Goal: Task Accomplishment & Management: Manage account settings

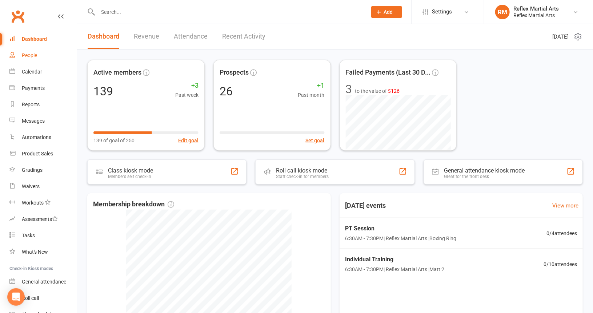
click at [29, 57] on div "People" at bounding box center [29, 55] width 15 height 6
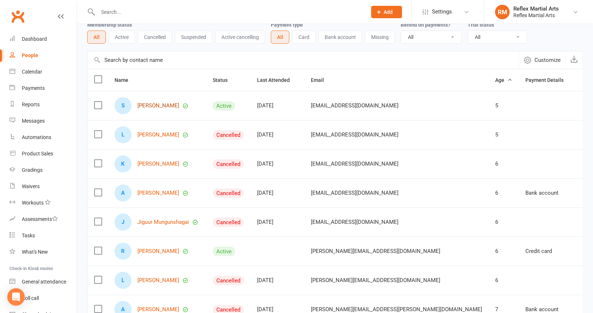
scroll to position [73, 0]
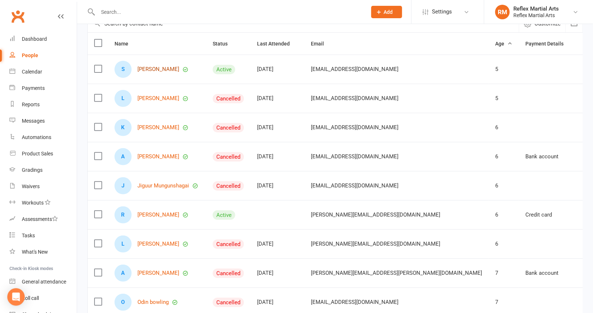
click at [159, 69] on link "[PERSON_NAME]" at bounding box center [159, 69] width 42 height 6
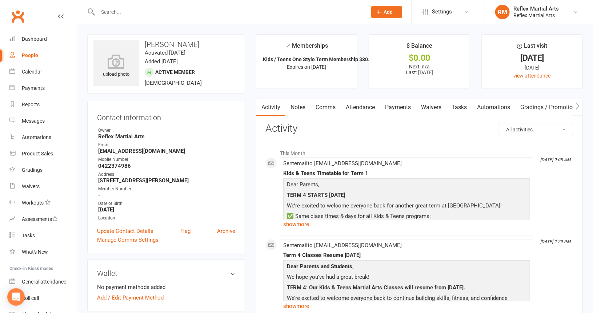
click at [401, 107] on link "Payments" at bounding box center [398, 107] width 36 height 17
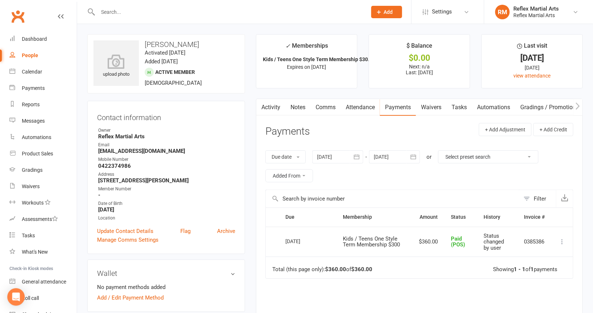
click at [32, 56] on div "People" at bounding box center [30, 55] width 16 height 6
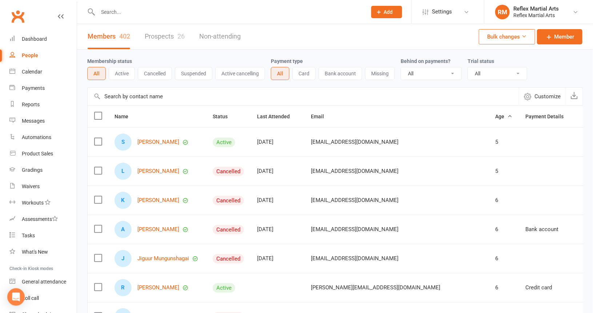
click at [332, 73] on button "Bank account" at bounding box center [341, 73] width 44 height 13
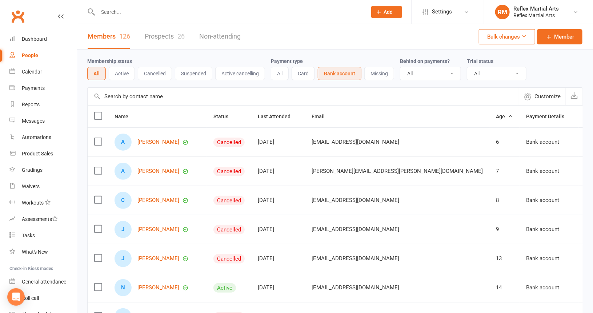
click at [303, 72] on button "Card" at bounding box center [303, 73] width 23 height 13
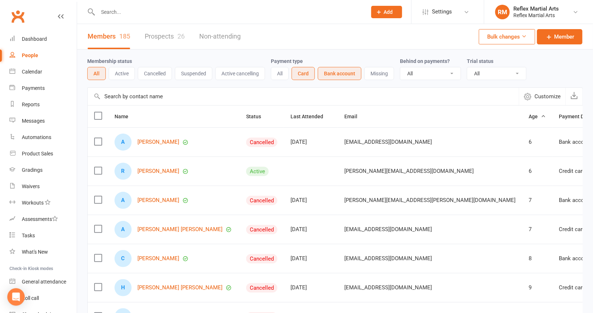
scroll to position [36, 0]
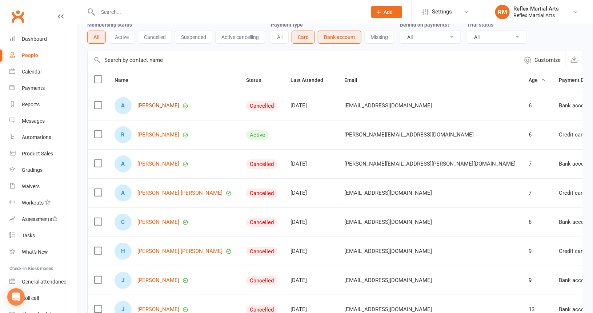
click at [152, 105] on link "[PERSON_NAME]" at bounding box center [159, 106] width 42 height 6
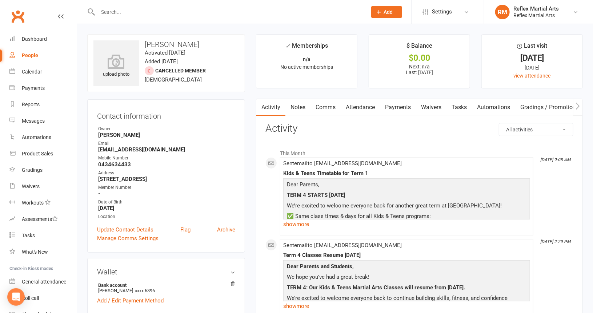
click at [402, 107] on link "Payments" at bounding box center [398, 107] width 36 height 17
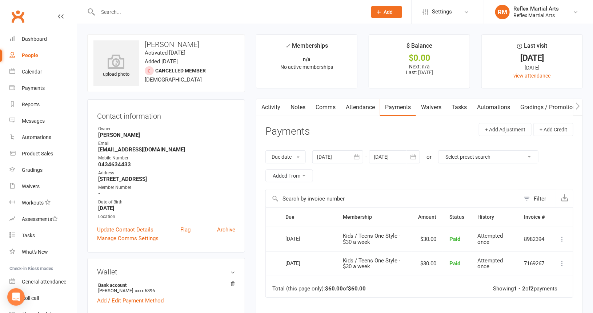
click at [273, 106] on link "Activity" at bounding box center [270, 107] width 29 height 17
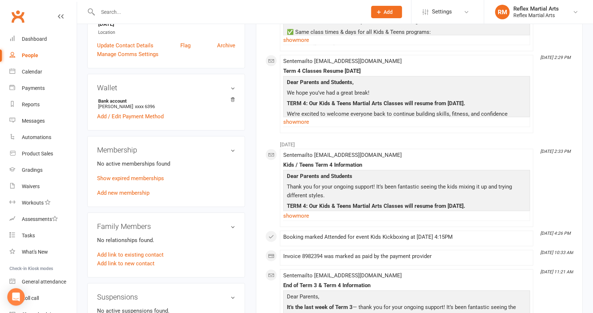
scroll to position [218, 0]
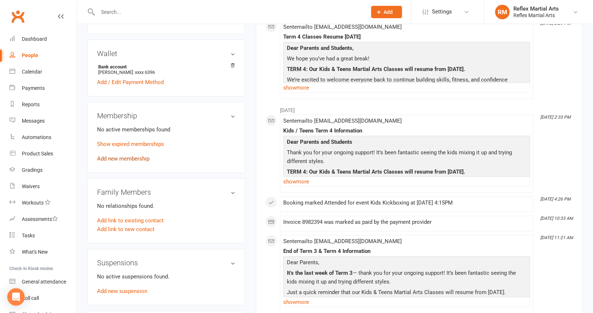
click at [124, 159] on link "Add new membership" at bounding box center [123, 158] width 52 height 7
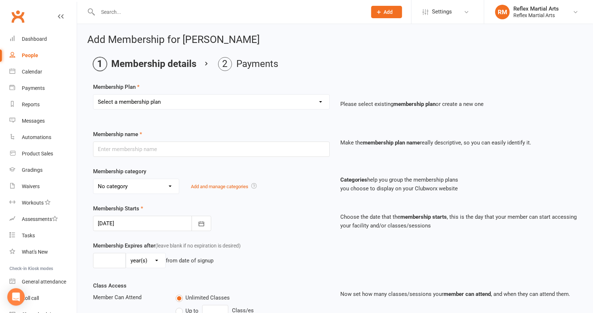
click at [194, 104] on select "Select a membership plan Create new Membership Plan Adults no contact plan $52 …" at bounding box center [211, 102] width 236 height 15
select select "14"
click at [93, 95] on select "Select a membership plan Create new Membership Plan Adults no contact plan $52 …" at bounding box center [211, 102] width 236 height 15
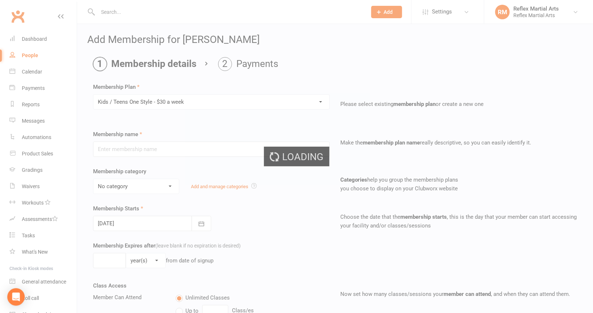
type input "Kids / Teens One Style - $30 a week"
type input "10"
select select "1"
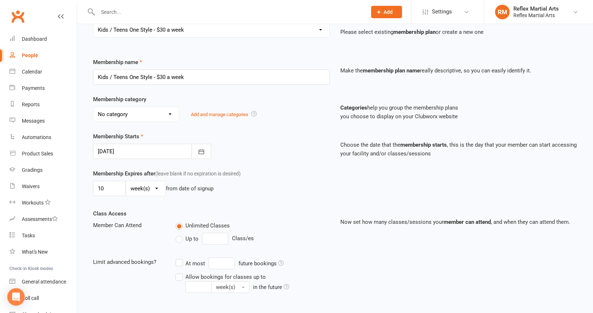
scroll to position [73, 0]
click at [204, 151] on icon "button" at bounding box center [201, 150] width 5 height 5
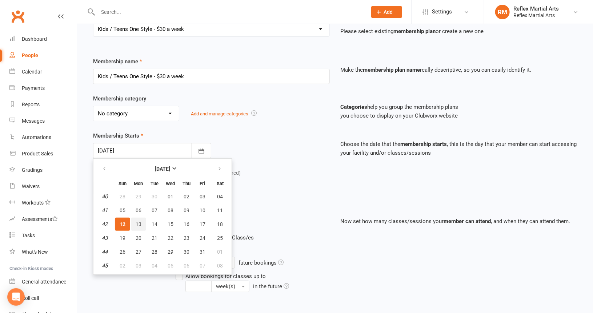
click at [139, 222] on span "13" at bounding box center [139, 224] width 6 height 6
type input "[DATE]"
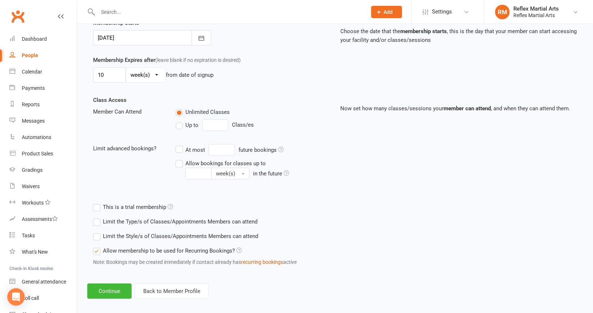
scroll to position [190, 0]
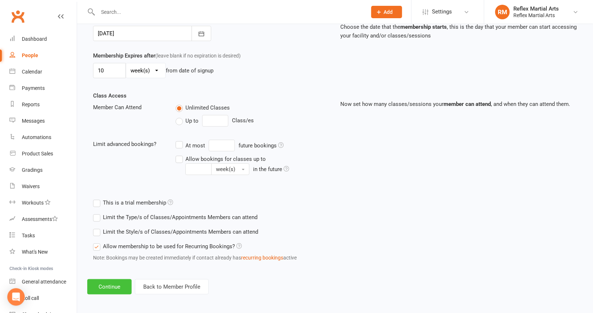
click at [114, 286] on button "Continue" at bounding box center [109, 286] width 44 height 15
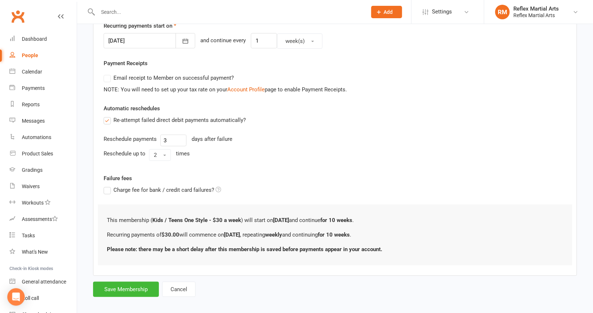
scroll to position [185, 0]
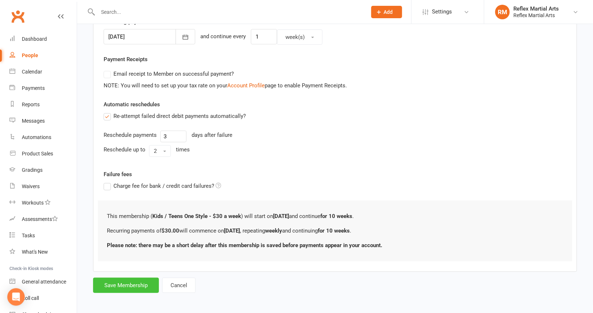
click at [130, 282] on button "Save Membership" at bounding box center [126, 285] width 66 height 15
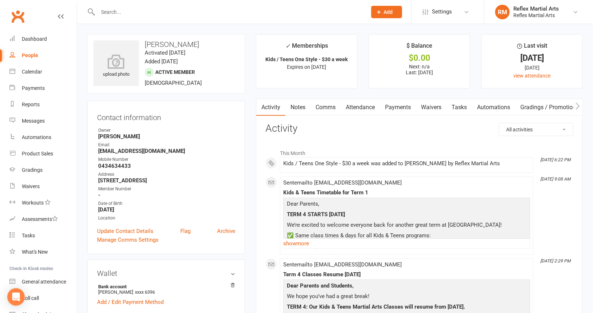
click at [403, 107] on link "Payments" at bounding box center [398, 107] width 36 height 17
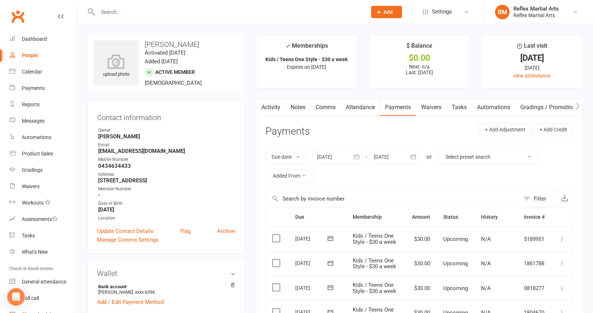
click at [33, 56] on div "People" at bounding box center [30, 55] width 16 height 6
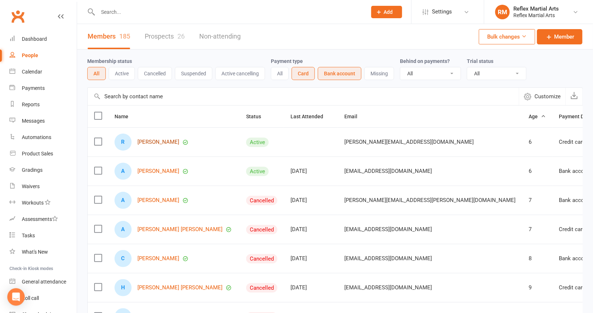
click at [151, 140] on link "[PERSON_NAME]" at bounding box center [159, 142] width 42 height 6
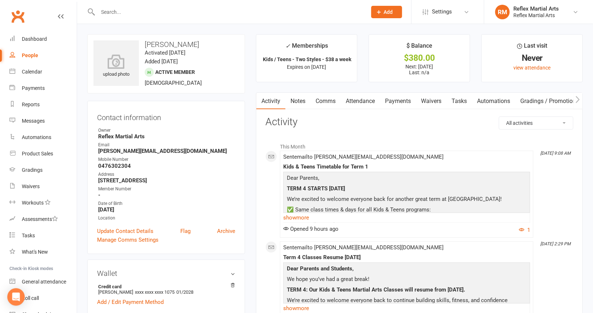
click at [399, 101] on link "Payments" at bounding box center [398, 101] width 36 height 17
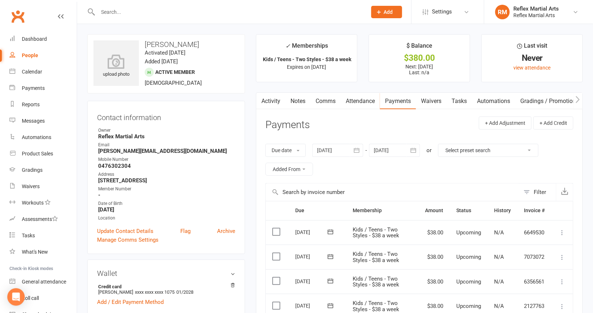
click at [274, 102] on link "Activity" at bounding box center [270, 101] width 29 height 17
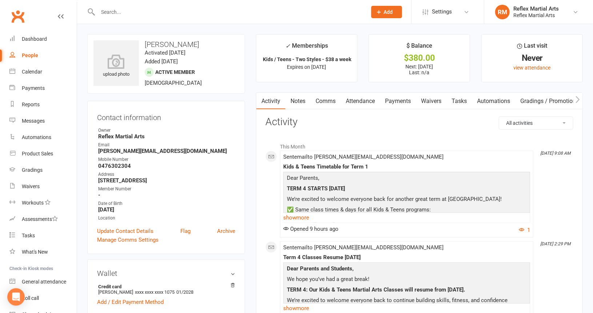
click at [299, 100] on link "Notes" at bounding box center [298, 101] width 25 height 17
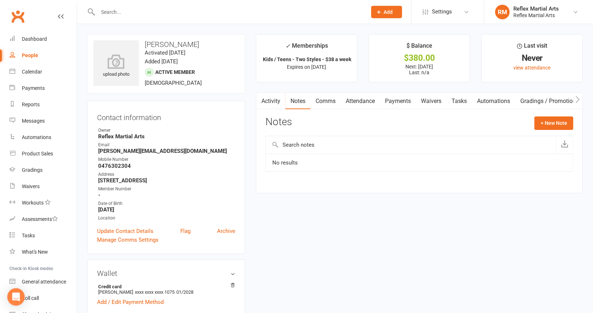
click at [275, 100] on link "Activity" at bounding box center [270, 101] width 29 height 17
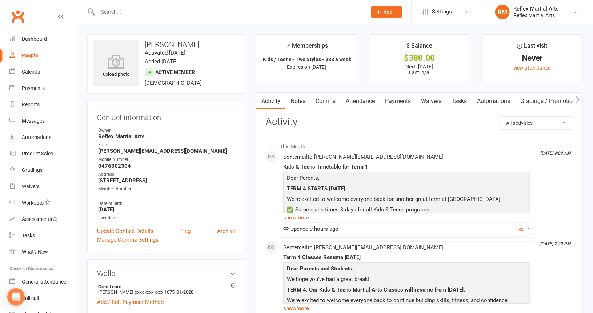
click at [398, 99] on link "Payments" at bounding box center [398, 101] width 36 height 17
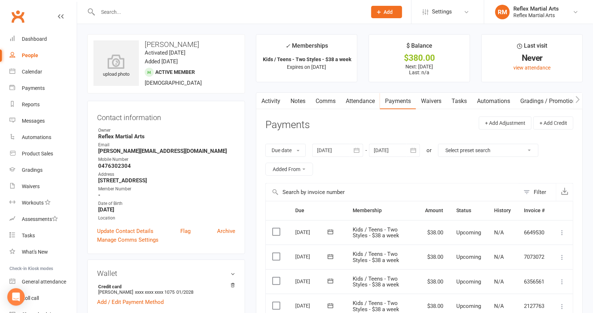
click at [28, 56] on div "People" at bounding box center [30, 55] width 16 height 6
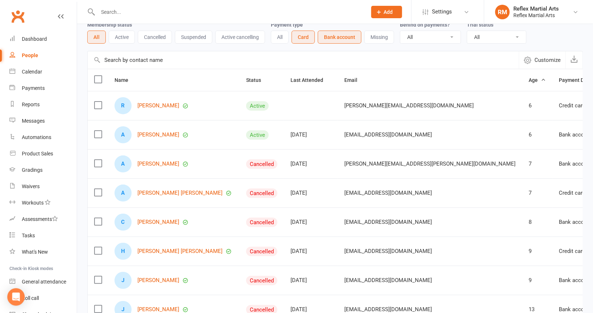
scroll to position [73, 0]
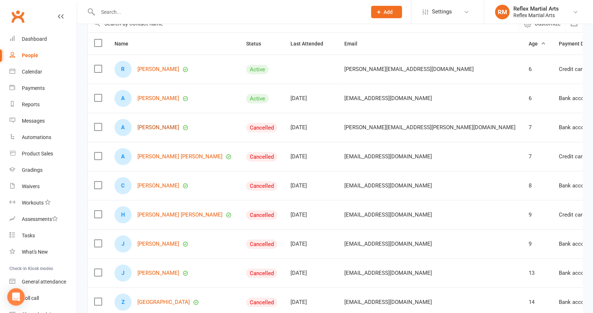
click at [155, 126] on link "[PERSON_NAME]" at bounding box center [159, 127] width 42 height 6
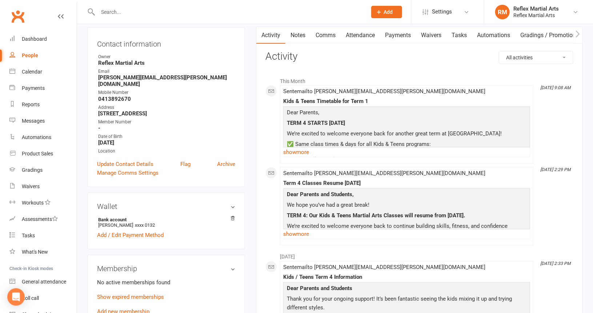
scroll to position [73, 0]
click at [308, 150] on link "show more" at bounding box center [406, 151] width 247 height 10
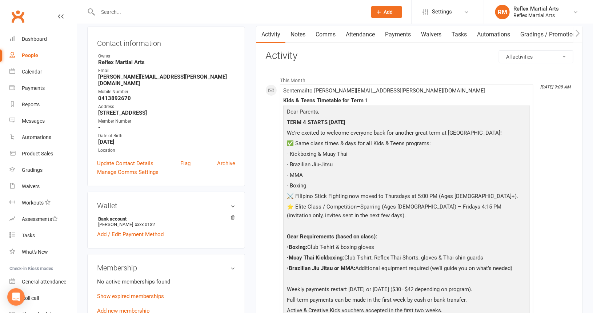
click at [299, 34] on link "Notes" at bounding box center [298, 34] width 25 height 17
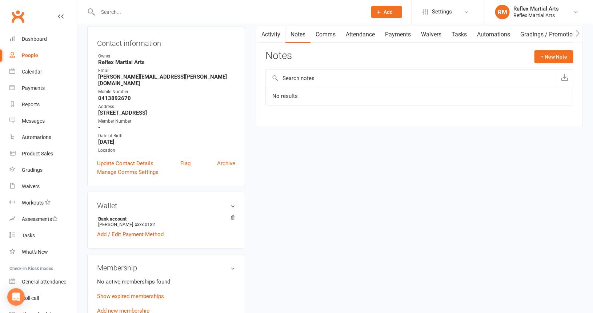
click at [271, 33] on link "Activity" at bounding box center [270, 34] width 29 height 17
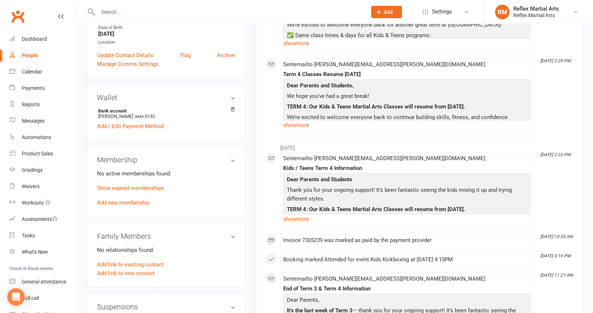
scroll to position [182, 0]
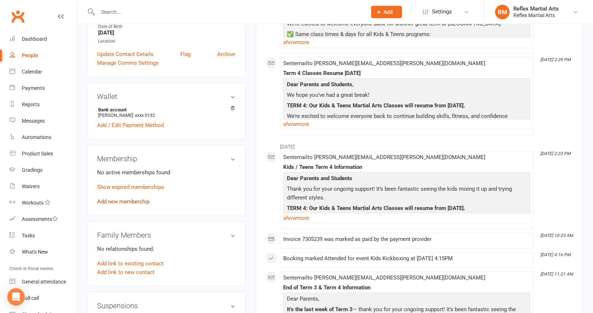
click at [113, 198] on link "Add new membership" at bounding box center [123, 201] width 52 height 7
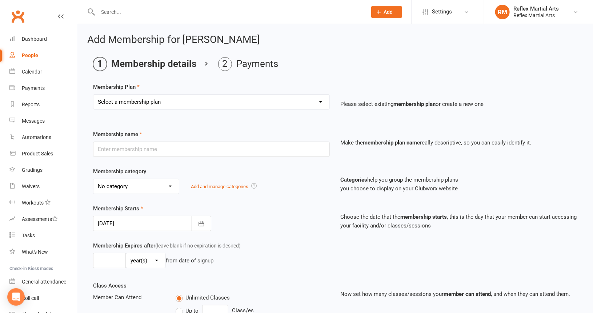
click at [198, 106] on select "Select a membership plan Create new Membership Plan Adults no contact plan $52 …" at bounding box center [211, 102] width 236 height 15
select select "7"
click at [93, 95] on select "Select a membership plan Create new Membership Plan Adults no contact plan $52 …" at bounding box center [211, 102] width 236 height 15
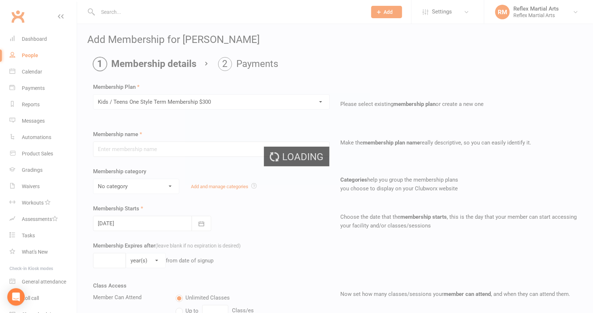
type input "Kids / Teens One Style Term Membership $300"
type input "10"
select select "1"
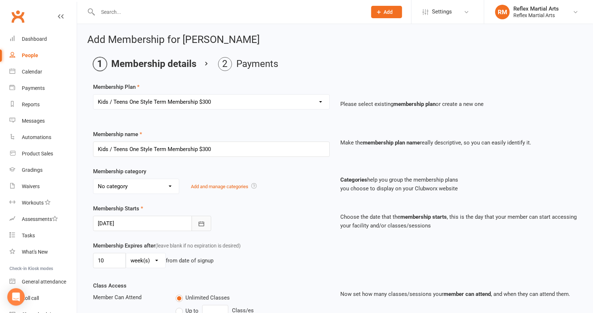
click at [200, 223] on icon "button" at bounding box center [201, 223] width 7 height 7
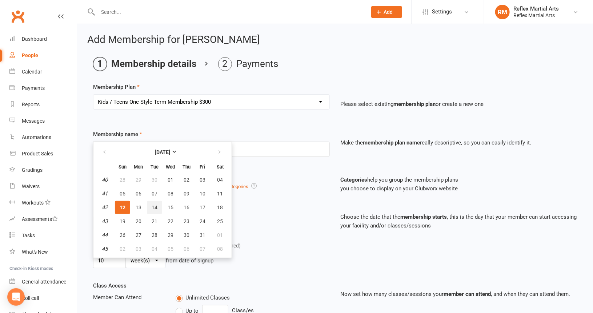
click at [155, 205] on span "14" at bounding box center [155, 207] width 6 height 6
type input "[DATE]"
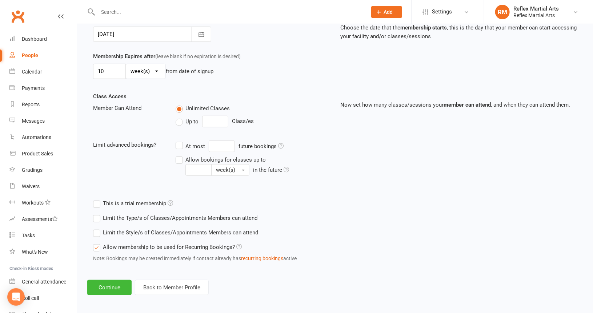
scroll to position [190, 0]
click at [123, 282] on button "Continue" at bounding box center [109, 286] width 44 height 15
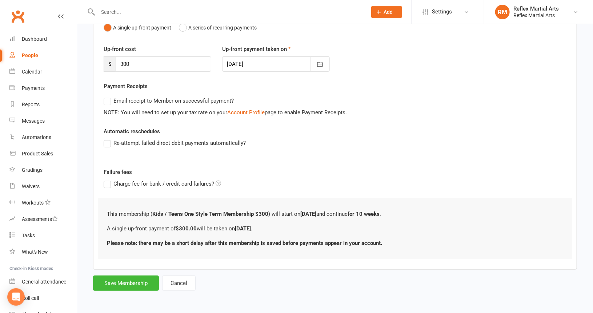
scroll to position [0, 0]
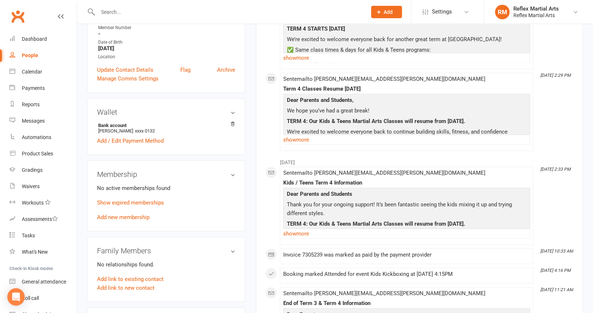
scroll to position [182, 0]
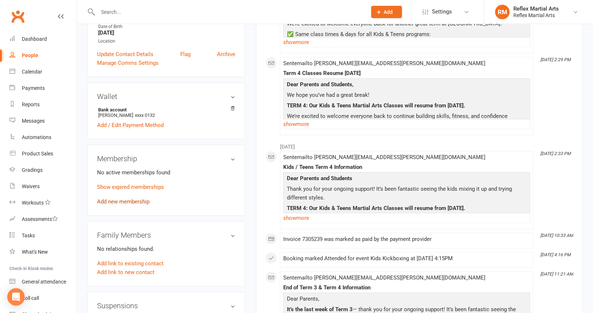
click at [120, 198] on link "Add new membership" at bounding box center [123, 201] width 52 height 7
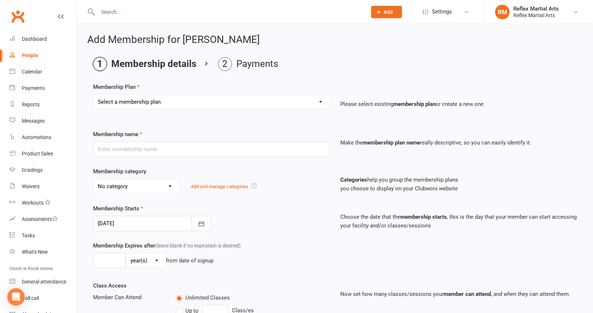
click at [178, 100] on select "Select a membership plan Create new Membership Plan Adults no contact plan $52 …" at bounding box center [211, 102] width 236 height 15
select select "14"
click at [93, 95] on select "Select a membership plan Create new Membership Plan Adults no contact plan $52 …" at bounding box center [211, 102] width 236 height 15
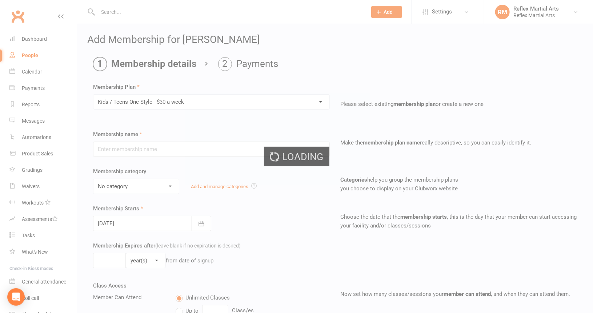
type input "Kids / Teens One Style - $30 a week"
type input "10"
select select "1"
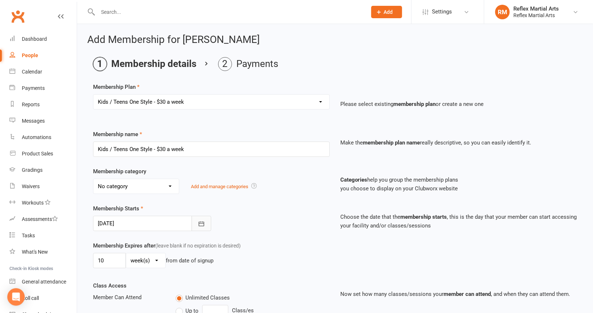
click at [201, 223] on icon "button" at bounding box center [201, 223] width 7 height 7
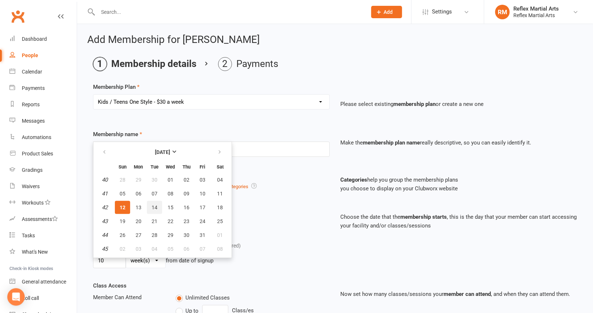
click at [153, 207] on span "14" at bounding box center [155, 207] width 6 height 6
type input "[DATE]"
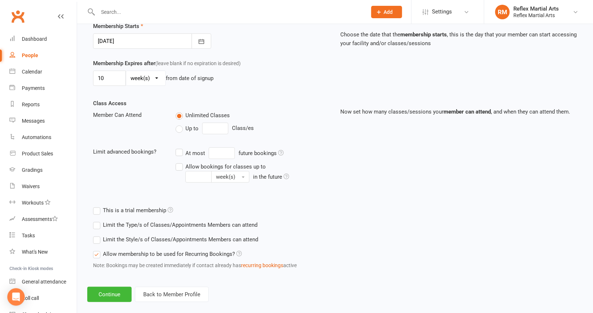
scroll to position [190, 0]
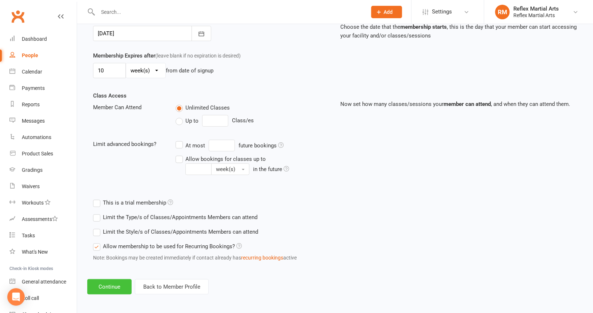
click at [108, 281] on button "Continue" at bounding box center [109, 286] width 44 height 15
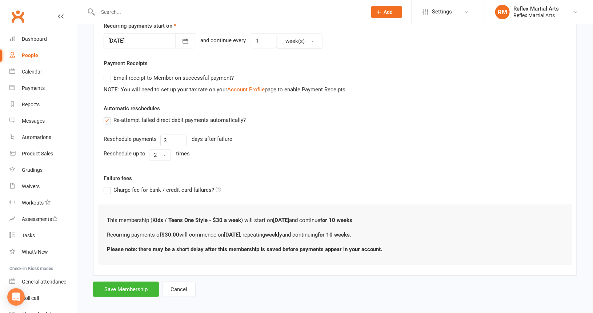
scroll to position [185, 0]
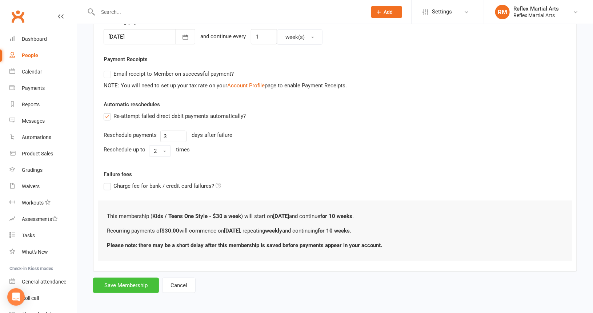
click at [143, 283] on button "Save Membership" at bounding box center [126, 285] width 66 height 15
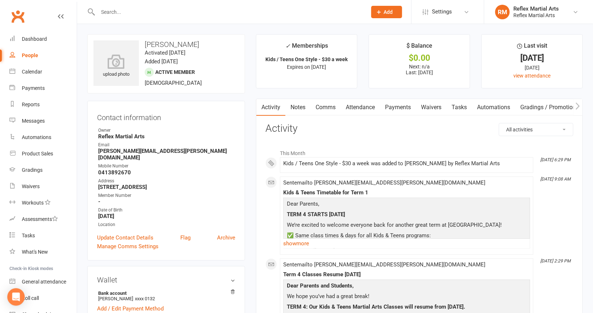
click at [398, 107] on link "Payments" at bounding box center [398, 107] width 36 height 17
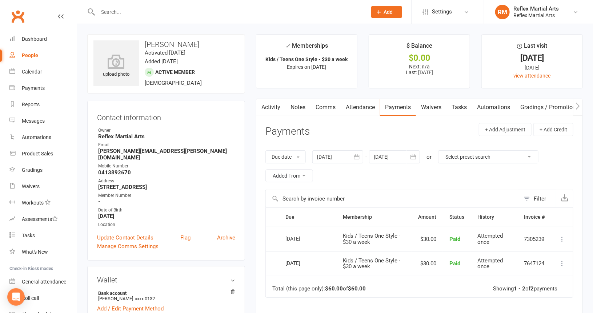
click at [352, 106] on link "Attendance" at bounding box center [360, 107] width 39 height 17
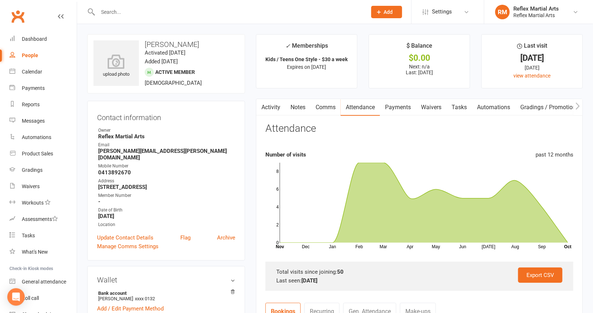
click at [275, 107] on link "Activity" at bounding box center [270, 107] width 29 height 17
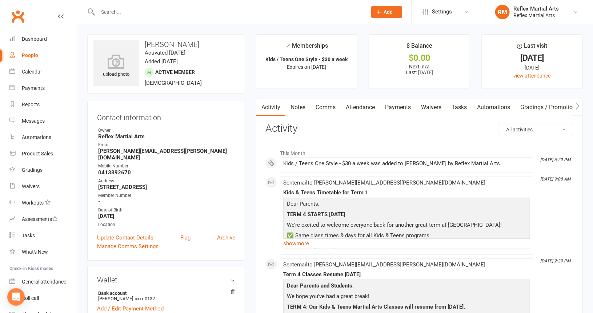
click at [395, 108] on link "Payments" at bounding box center [398, 107] width 36 height 17
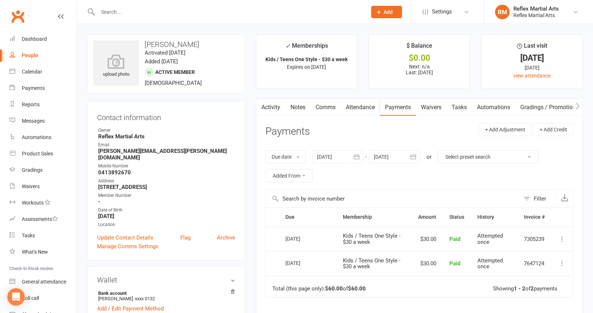
drag, startPoint x: 274, startPoint y: 107, endPoint x: 268, endPoint y: 103, distance: 7.5
click at [274, 107] on link "Activity" at bounding box center [270, 107] width 29 height 17
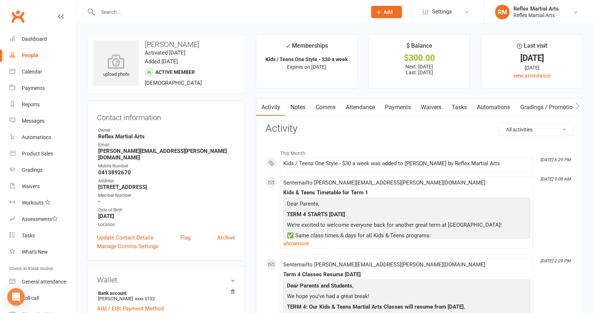
click at [401, 108] on link "Payments" at bounding box center [398, 107] width 36 height 17
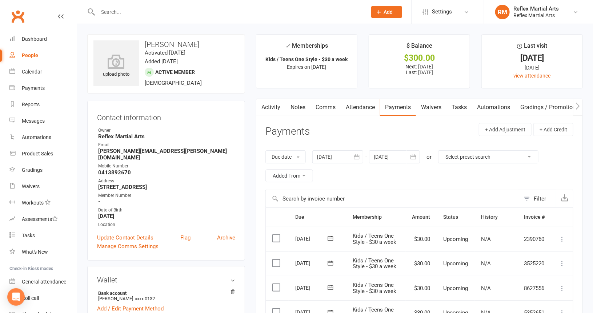
click at [29, 56] on div "People" at bounding box center [30, 55] width 16 height 6
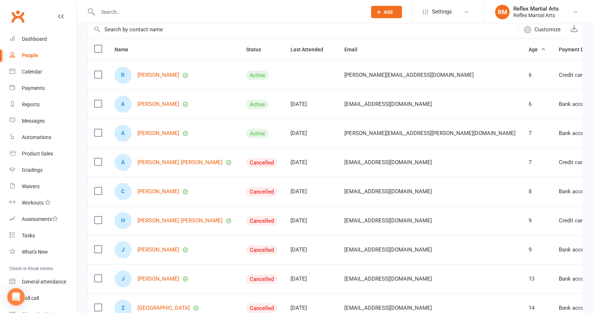
scroll to position [73, 0]
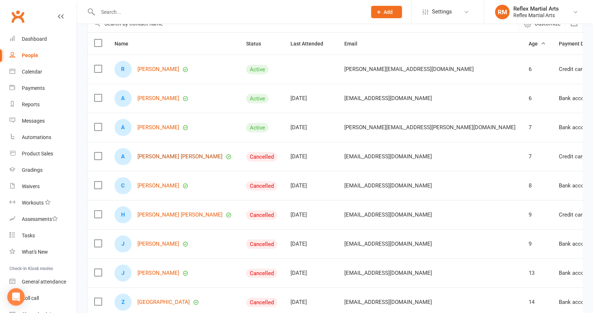
click at [154, 157] on link "[PERSON_NAME] [PERSON_NAME]" at bounding box center [180, 157] width 85 height 6
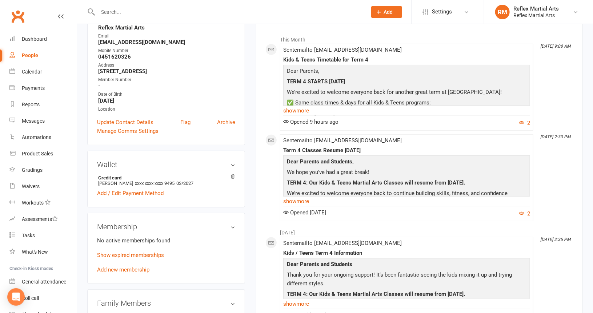
scroll to position [146, 0]
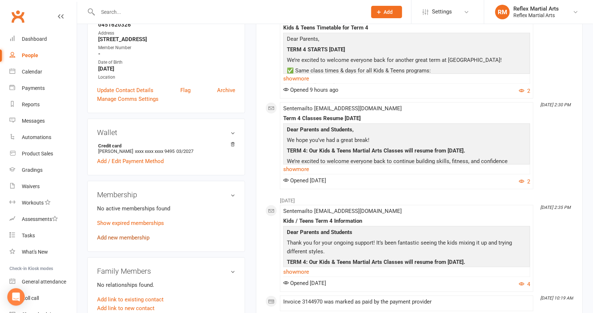
click at [120, 239] on link "Add new membership" at bounding box center [123, 237] width 52 height 7
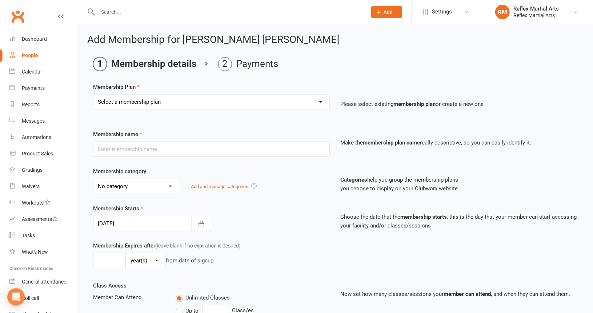
click at [207, 101] on select "Select a membership plan Create new Membership Plan Adults no contact plan $52 …" at bounding box center [211, 102] width 236 height 15
select select "14"
click at [93, 95] on select "Select a membership plan Create new Membership Plan Adults no contact plan $52 …" at bounding box center [211, 102] width 236 height 15
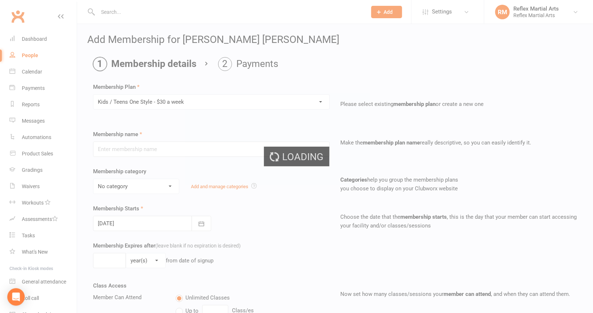
type input "Kids / Teens One Style - $30 a week"
type input "10"
select select "1"
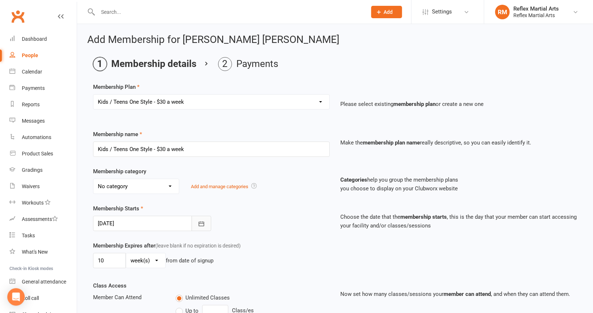
click at [202, 222] on icon "button" at bounding box center [201, 223] width 7 height 7
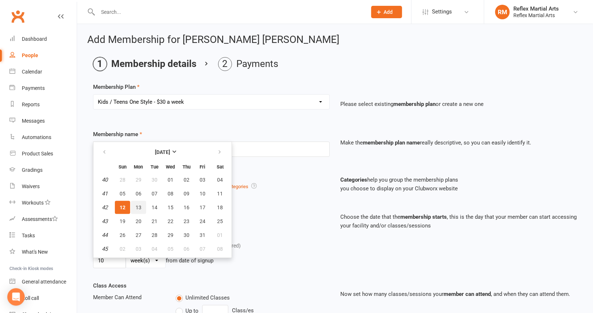
click at [138, 206] on span "13" at bounding box center [139, 207] width 6 height 6
type input "[DATE]"
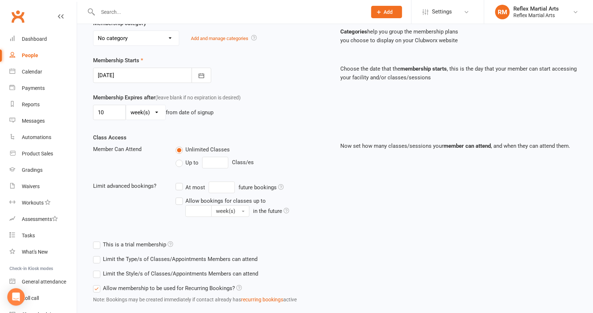
scroll to position [190, 0]
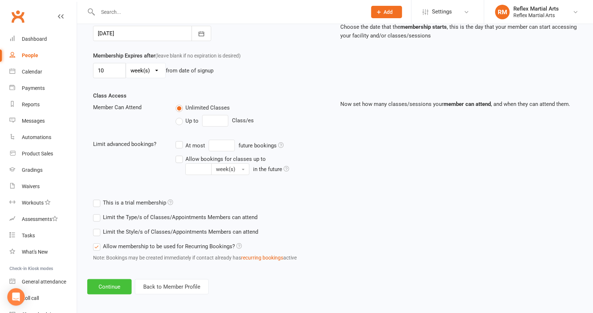
click at [116, 283] on button "Continue" at bounding box center [109, 286] width 44 height 15
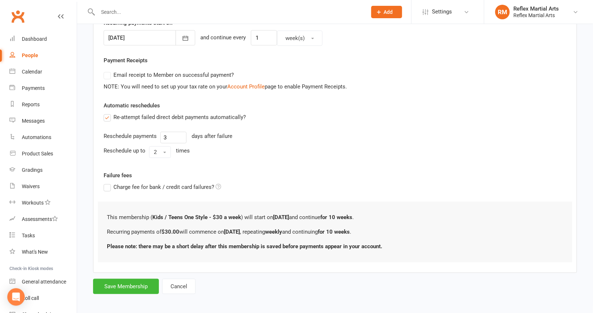
scroll to position [185, 0]
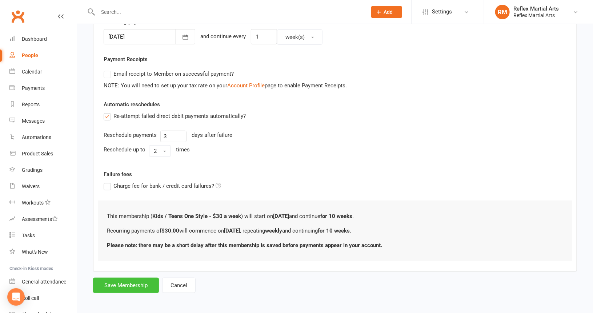
click at [127, 282] on button "Save Membership" at bounding box center [126, 285] width 66 height 15
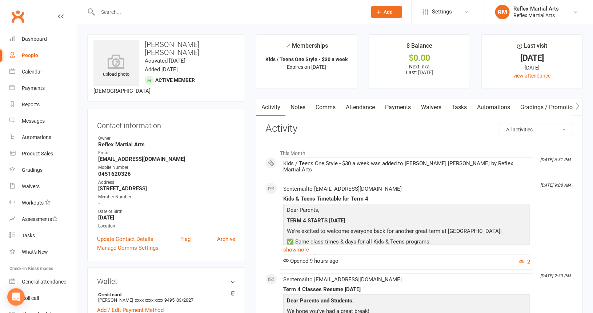
click at [392, 109] on link "Payments" at bounding box center [398, 107] width 36 height 17
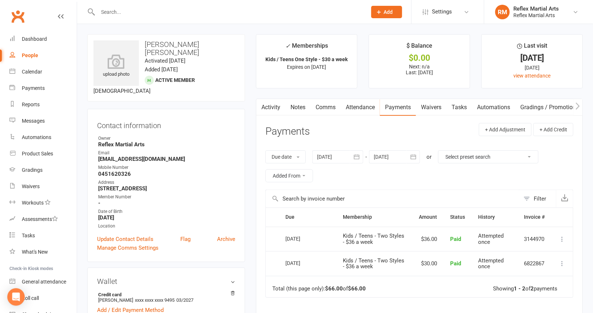
click at [28, 56] on div "People" at bounding box center [30, 55] width 16 height 6
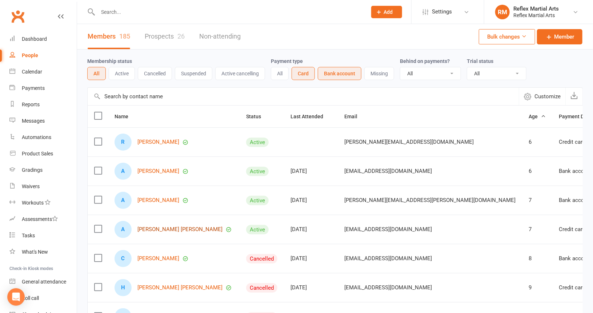
click at [156, 229] on link "[PERSON_NAME] [PERSON_NAME]" at bounding box center [180, 229] width 85 height 6
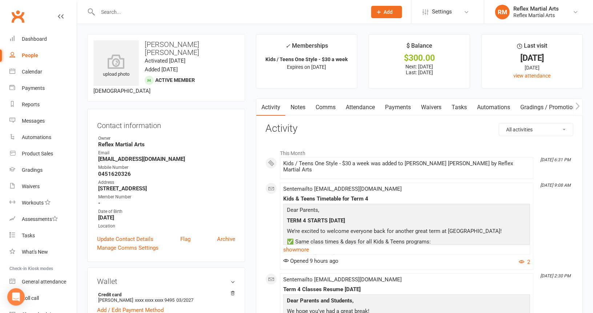
click at [398, 106] on link "Payments" at bounding box center [398, 107] width 36 height 17
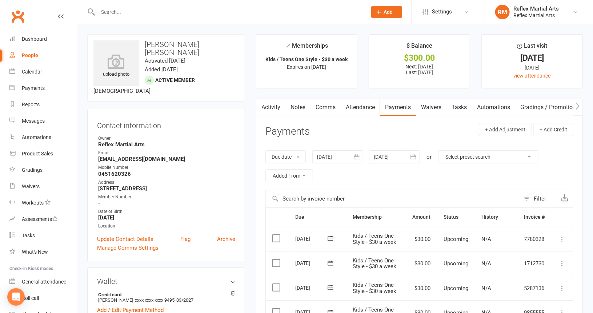
click at [24, 57] on div "People" at bounding box center [30, 55] width 16 height 6
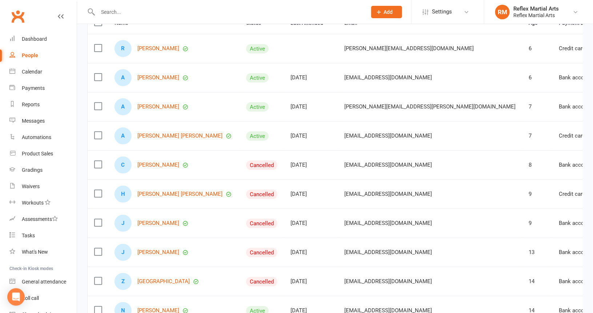
scroll to position [109, 0]
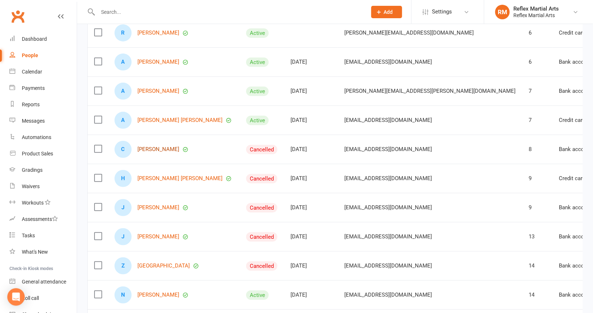
click at [149, 147] on link "[PERSON_NAME]" at bounding box center [159, 149] width 42 height 6
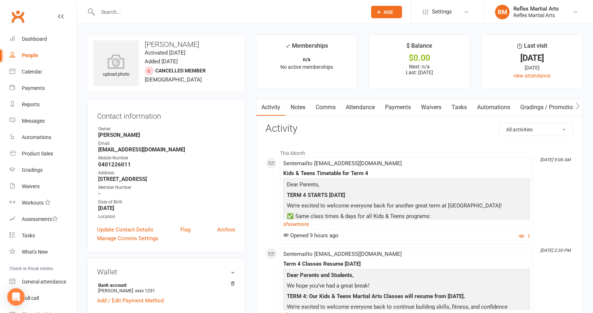
click at [394, 107] on link "Payments" at bounding box center [398, 107] width 36 height 17
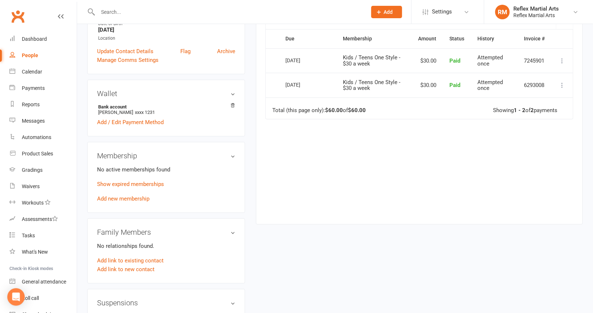
scroll to position [182, 0]
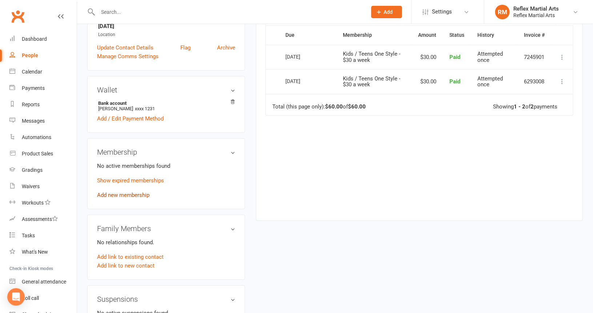
click at [119, 196] on link "Add new membership" at bounding box center [123, 195] width 52 height 7
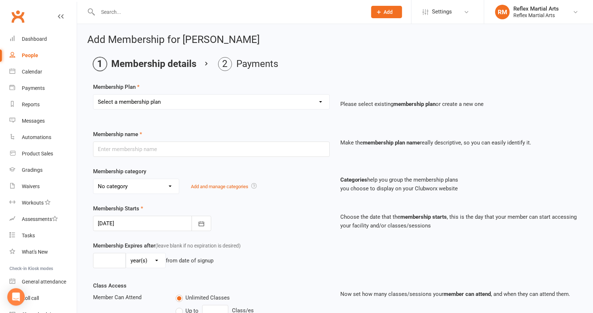
click at [167, 103] on select "Select a membership plan Create new Membership Plan Adults no contact plan $52 …" at bounding box center [211, 102] width 236 height 15
select select "14"
click at [93, 95] on select "Select a membership plan Create new Membership Plan Adults no contact plan $52 …" at bounding box center [211, 102] width 236 height 15
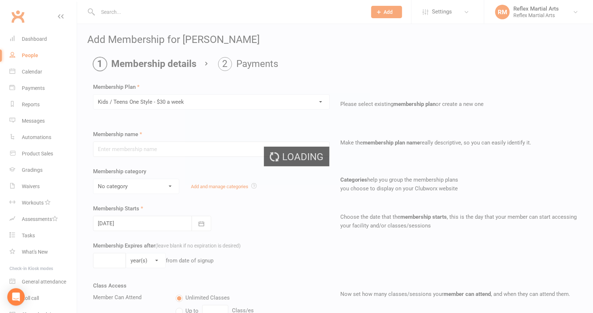
type input "Kids / Teens One Style - $30 a week"
type input "10"
select select "1"
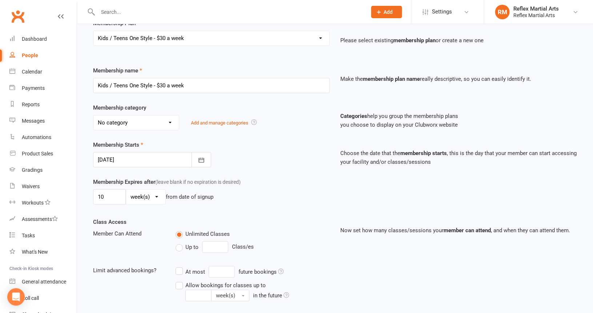
scroll to position [73, 0]
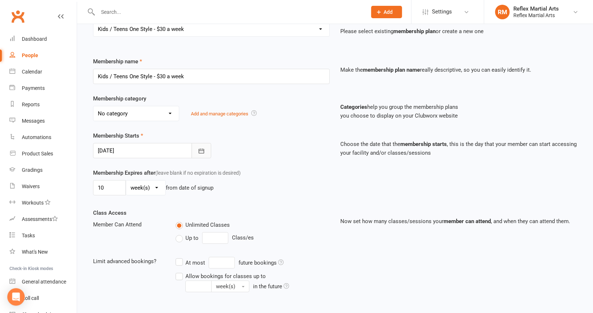
click at [200, 153] on button "button" at bounding box center [202, 150] width 20 height 15
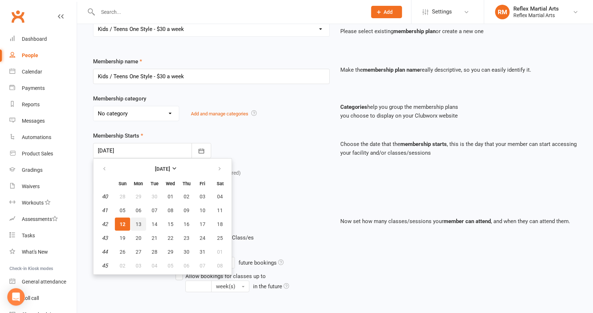
click at [136, 222] on span "13" at bounding box center [139, 224] width 6 height 6
type input "[DATE]"
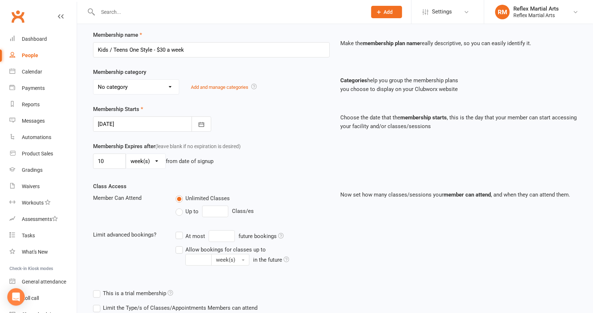
scroll to position [190, 0]
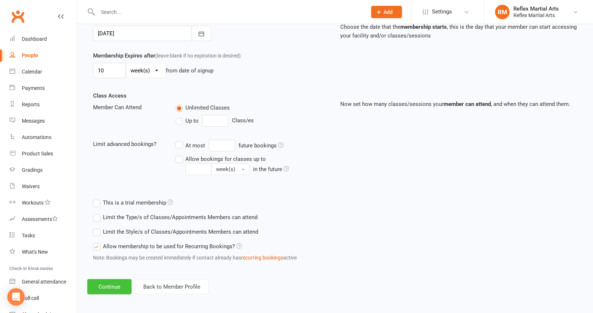
click at [110, 288] on button "Continue" at bounding box center [109, 286] width 44 height 15
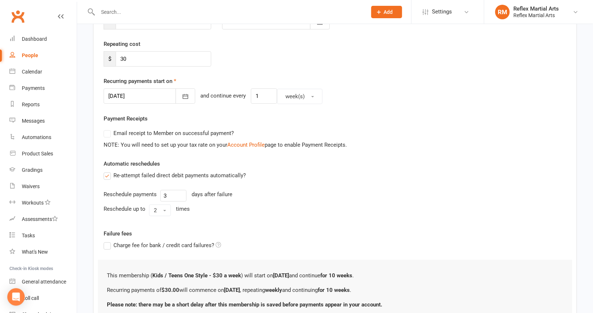
scroll to position [185, 0]
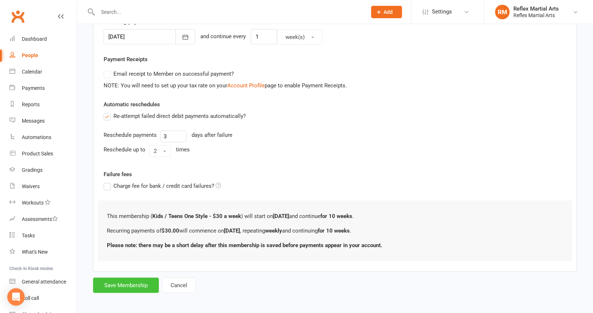
click at [121, 280] on button "Save Membership" at bounding box center [126, 285] width 66 height 15
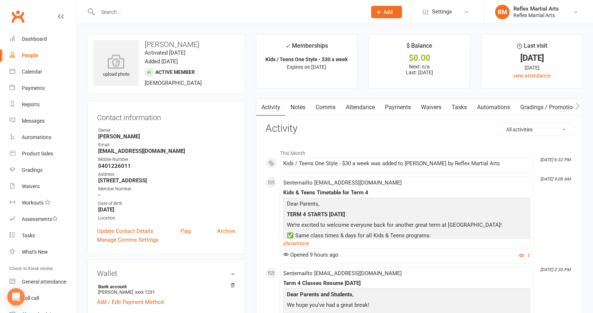
click at [33, 56] on div "People" at bounding box center [30, 55] width 16 height 6
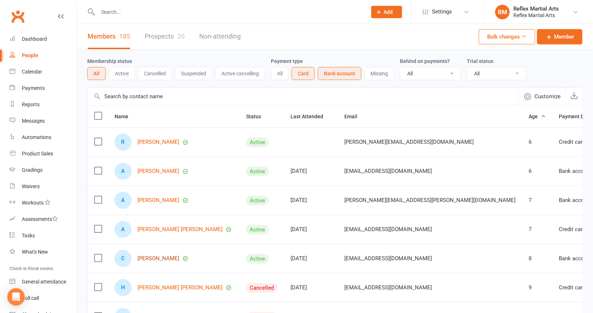
click at [164, 256] on link "[PERSON_NAME]" at bounding box center [159, 258] width 42 height 6
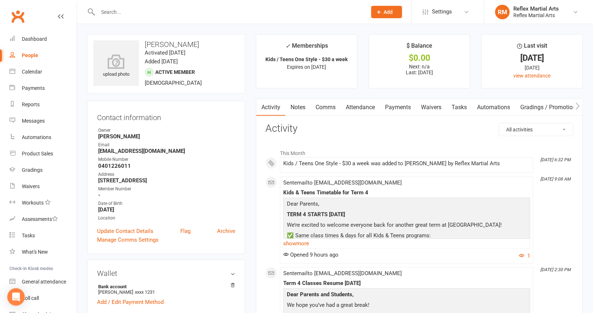
click at [403, 107] on link "Payments" at bounding box center [398, 107] width 36 height 17
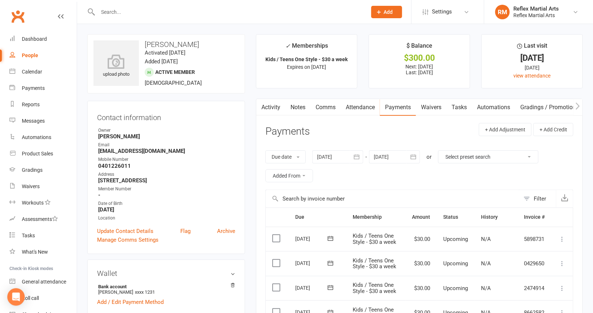
click at [30, 56] on div "People" at bounding box center [30, 55] width 16 height 6
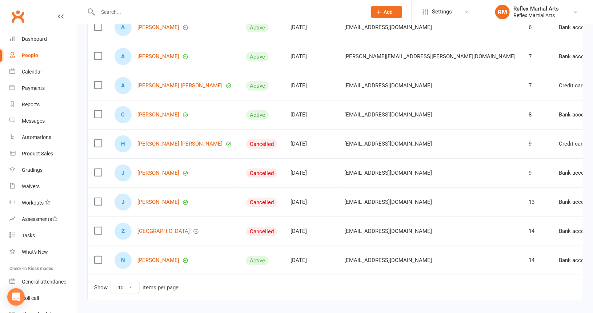
scroll to position [146, 0]
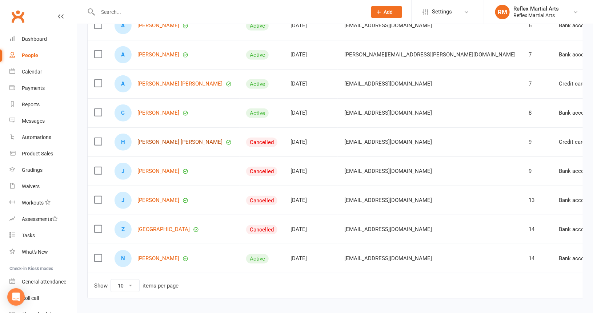
click at [152, 141] on link "[PERSON_NAME] [PERSON_NAME]" at bounding box center [180, 142] width 85 height 6
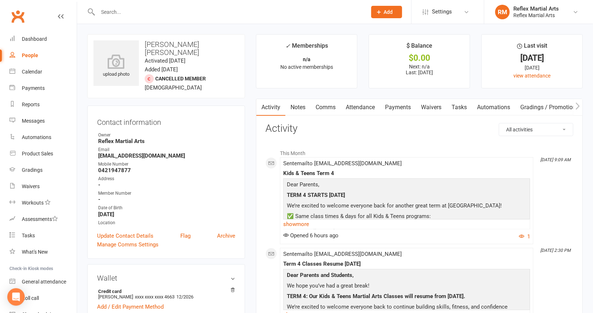
click at [399, 106] on link "Payments" at bounding box center [398, 107] width 36 height 17
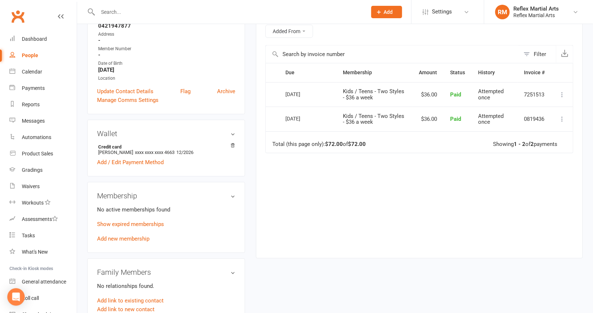
scroll to position [146, 0]
click at [131, 234] on link "Add new membership" at bounding box center [123, 237] width 52 height 7
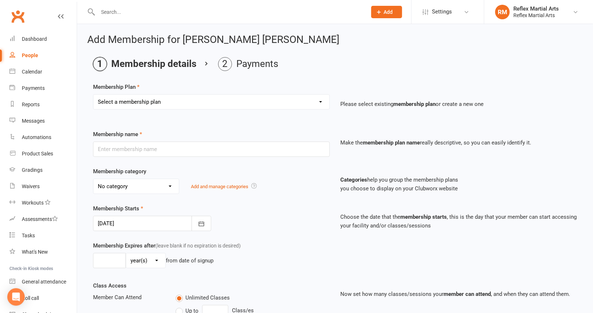
click at [213, 100] on select "Select a membership plan Create new Membership Plan Adults no contact plan $52 …" at bounding box center [211, 102] width 236 height 15
select select "15"
click at [93, 95] on select "Select a membership plan Create new Membership Plan Adults no contact plan $52 …" at bounding box center [211, 102] width 236 height 15
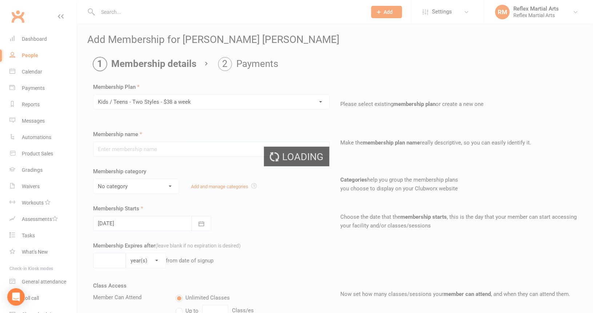
type input "Kids / Teens - Two Styles - $38 a week"
type input "10"
select select "1"
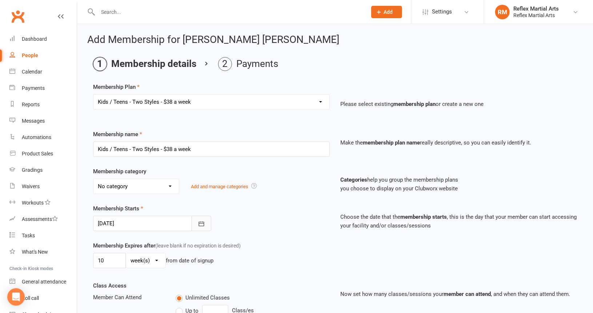
click at [198, 222] on button "button" at bounding box center [202, 223] width 20 height 15
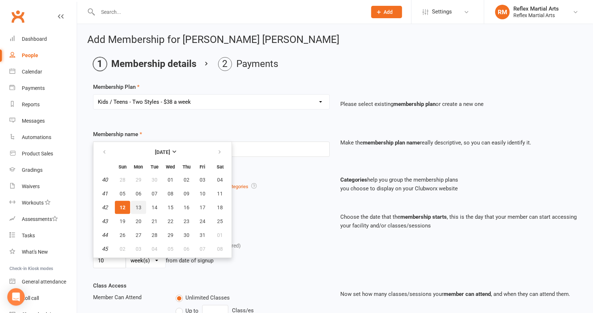
click at [139, 208] on span "13" at bounding box center [139, 207] width 6 height 6
type input "[DATE]"
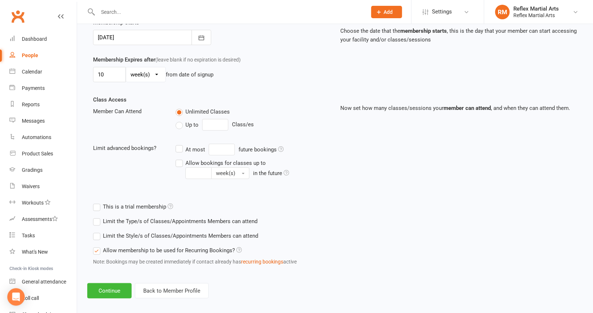
scroll to position [190, 0]
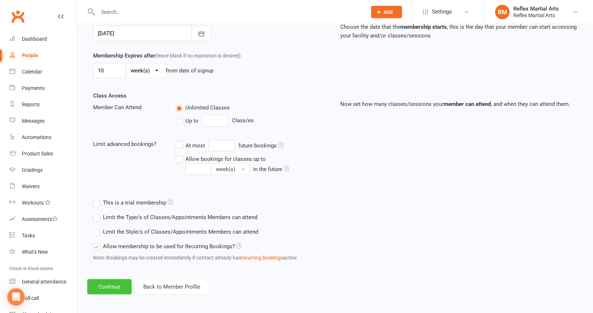
click at [105, 285] on button "Continue" at bounding box center [109, 286] width 44 height 15
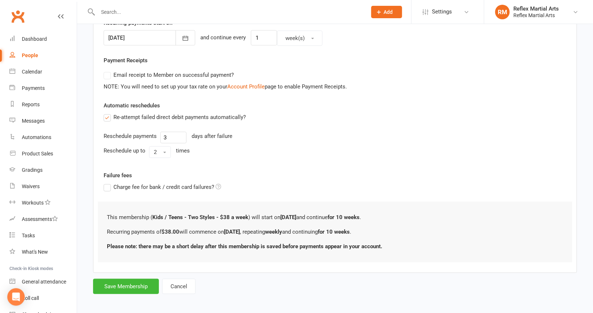
scroll to position [185, 0]
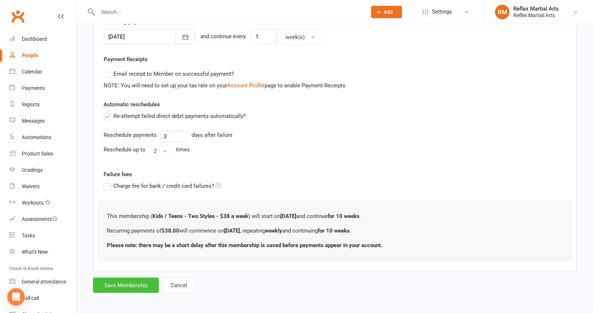
click at [124, 281] on button "Save Membership" at bounding box center [126, 285] width 66 height 15
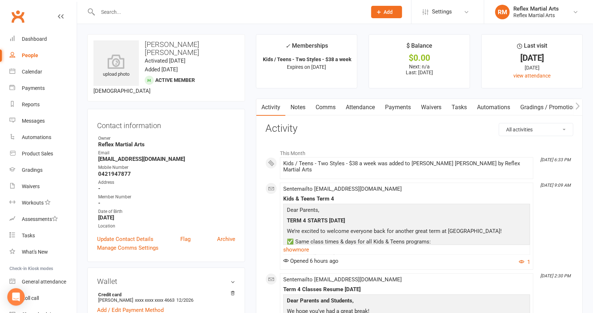
click at [394, 106] on link "Payments" at bounding box center [398, 107] width 36 height 17
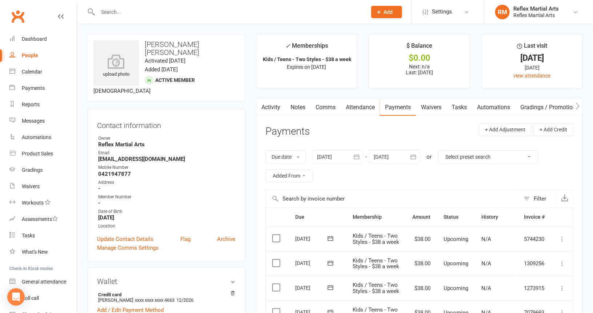
click at [34, 56] on div "People" at bounding box center [30, 55] width 16 height 6
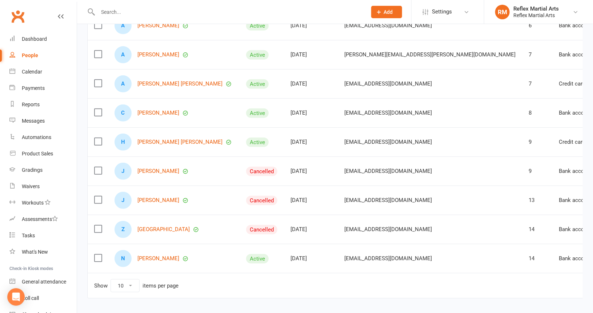
scroll to position [167, 0]
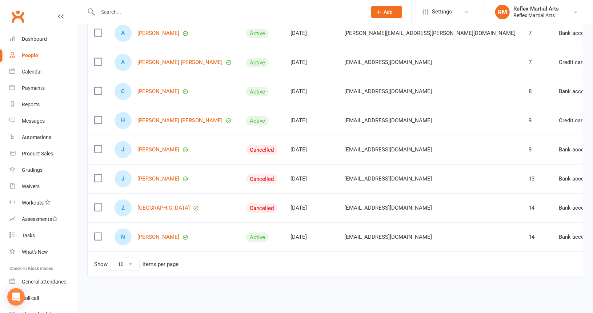
click at [149, 147] on link "[PERSON_NAME]" at bounding box center [159, 150] width 42 height 6
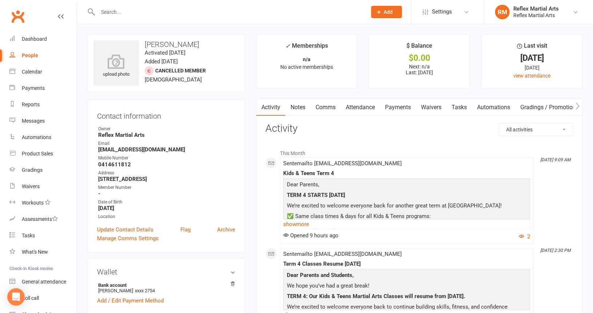
click at [28, 54] on div "People" at bounding box center [30, 55] width 16 height 6
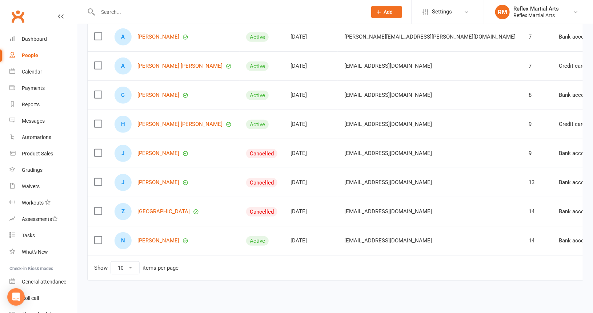
scroll to position [167, 0]
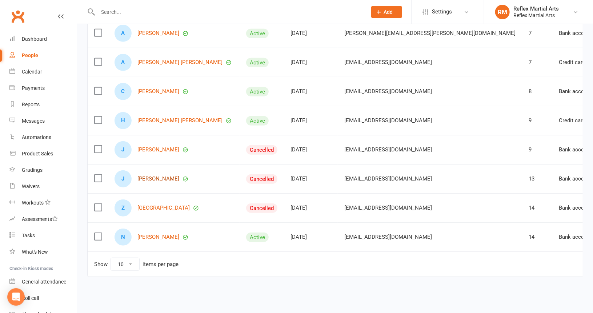
click at [154, 177] on link "[PERSON_NAME]" at bounding box center [159, 179] width 42 height 6
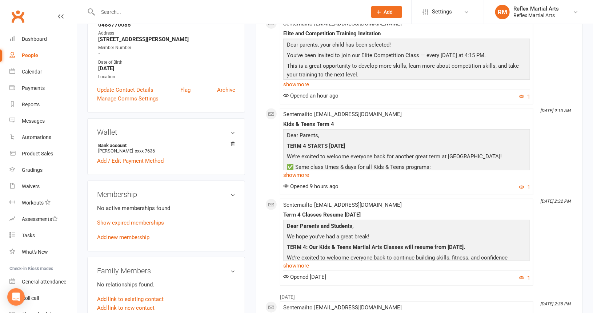
scroll to position [146, 0]
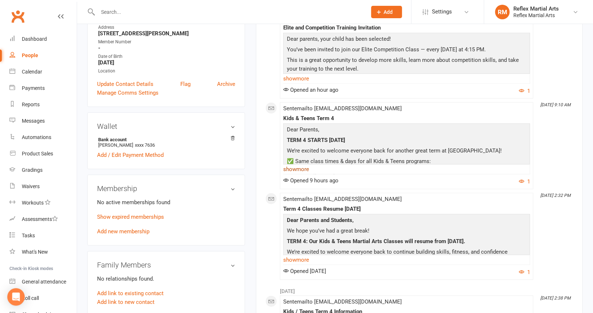
click at [299, 169] on link "show more" at bounding box center [406, 169] width 247 height 10
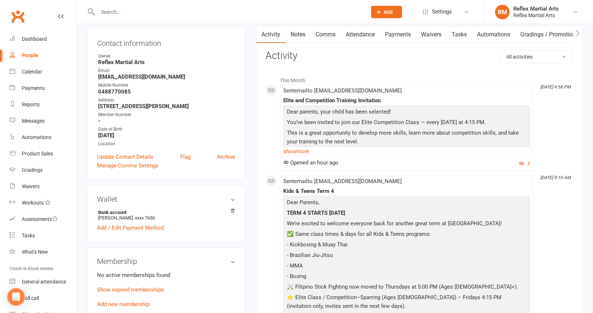
scroll to position [0, 0]
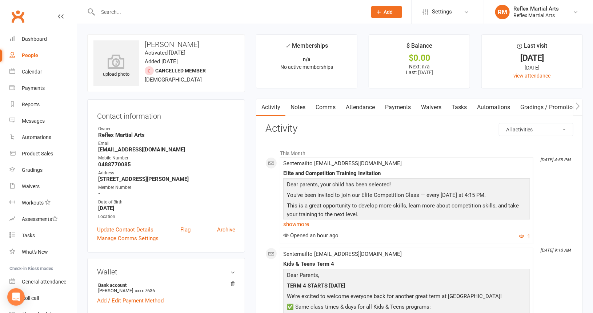
click at [401, 105] on link "Payments" at bounding box center [398, 107] width 36 height 17
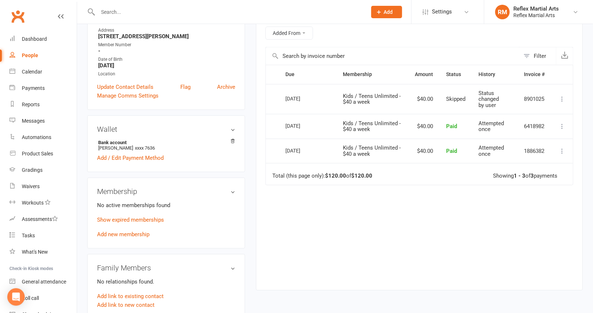
scroll to position [182, 0]
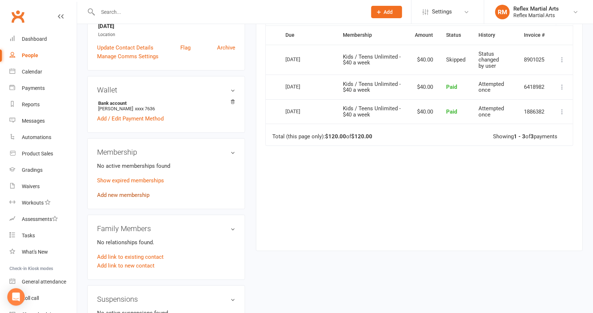
click at [119, 196] on link "Add new membership" at bounding box center [123, 195] width 52 height 7
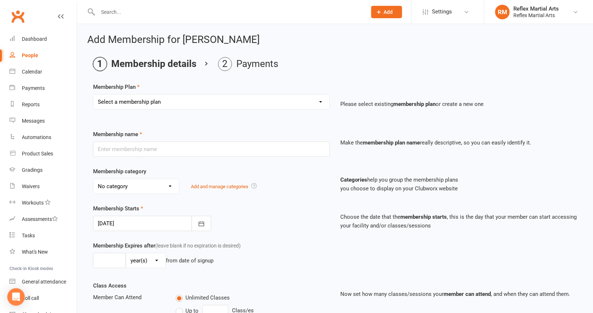
click at [185, 104] on select "Select a membership plan Create new Membership Plan Adults no contact plan $52 …" at bounding box center [211, 102] width 236 height 15
select select "16"
click at [93, 95] on select "Select a membership plan Create new Membership Plan Adults no contact plan $52 …" at bounding box center [211, 102] width 236 height 15
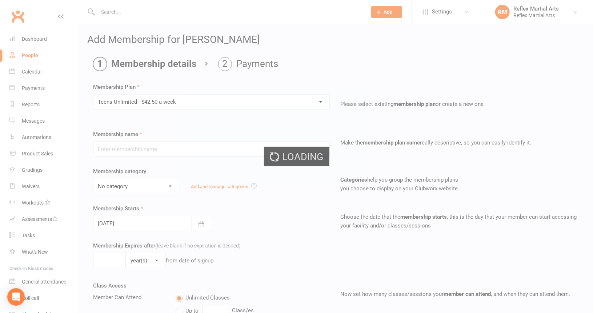
type input "Teens Unlimited - $42.50 a week"
type input "10"
select select "1"
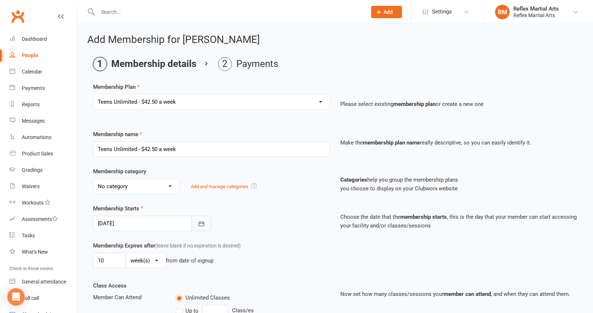
click at [203, 222] on icon "button" at bounding box center [201, 223] width 7 height 7
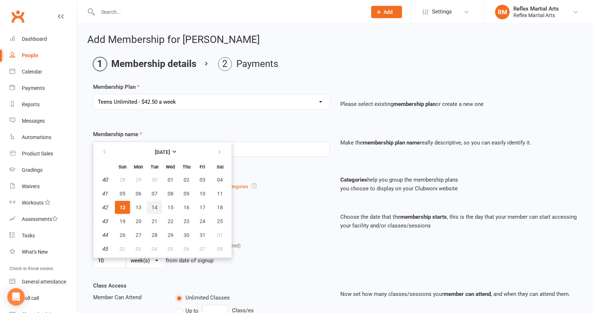
click at [155, 206] on span "14" at bounding box center [155, 207] width 6 height 6
type input "[DATE]"
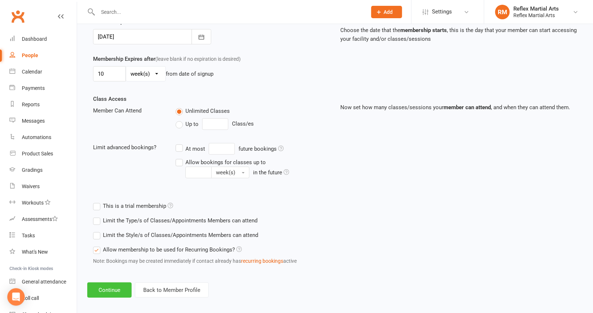
scroll to position [190, 0]
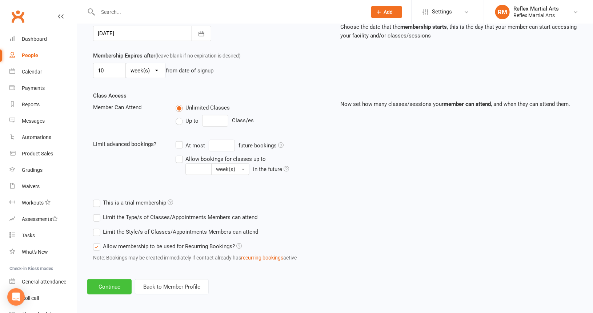
click at [114, 286] on button "Continue" at bounding box center [109, 286] width 44 height 15
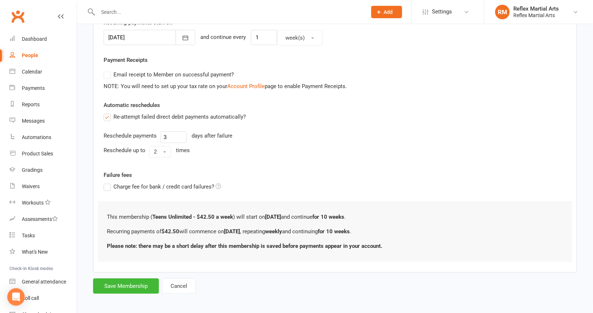
scroll to position [185, 0]
click at [132, 284] on button "Save Membership" at bounding box center [126, 285] width 66 height 15
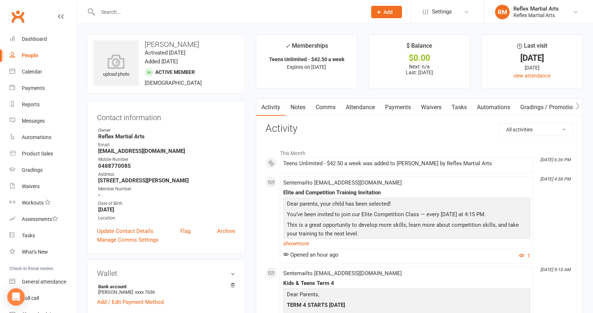
click at [393, 106] on link "Payments" at bounding box center [398, 107] width 36 height 17
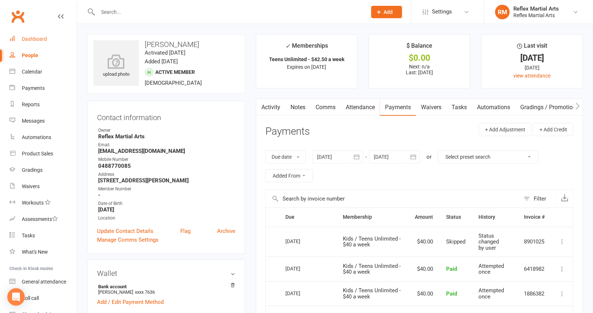
click at [36, 37] on div "Dashboard" at bounding box center [34, 39] width 25 height 6
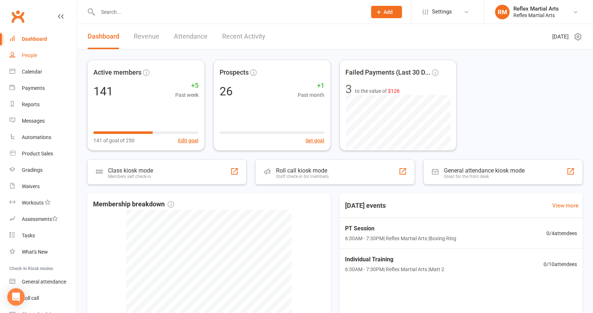
click at [24, 55] on div "People" at bounding box center [29, 55] width 15 height 6
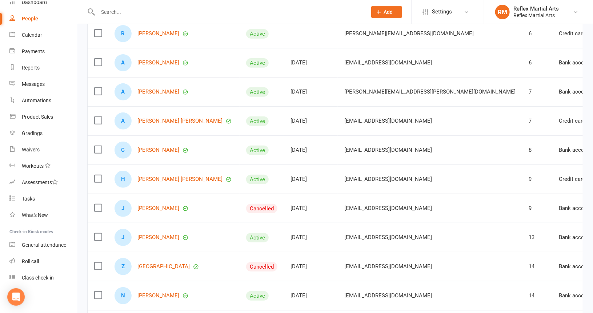
scroll to position [109, 0]
click at [166, 236] on link "[PERSON_NAME]" at bounding box center [159, 237] width 42 height 6
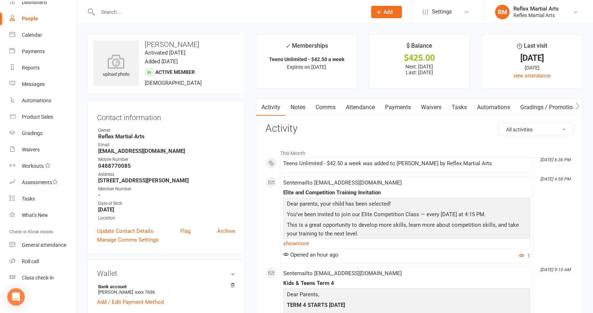
click at [402, 105] on link "Payments" at bounding box center [398, 107] width 36 height 17
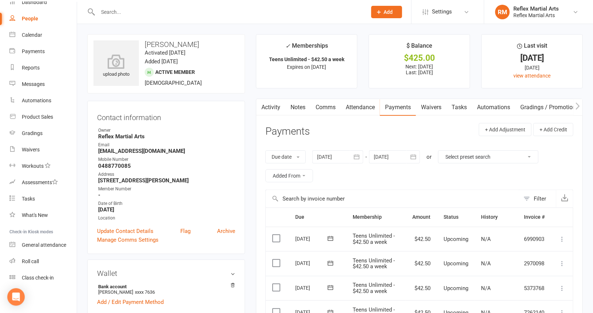
click at [31, 17] on div "People" at bounding box center [30, 19] width 16 height 6
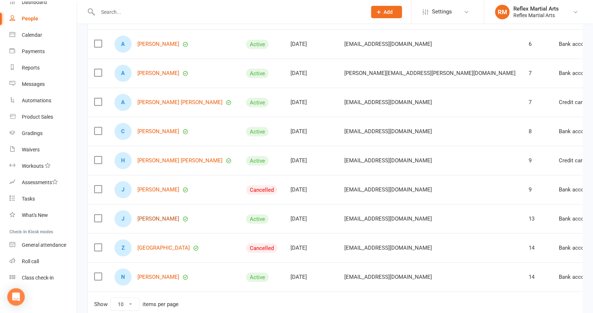
scroll to position [146, 0]
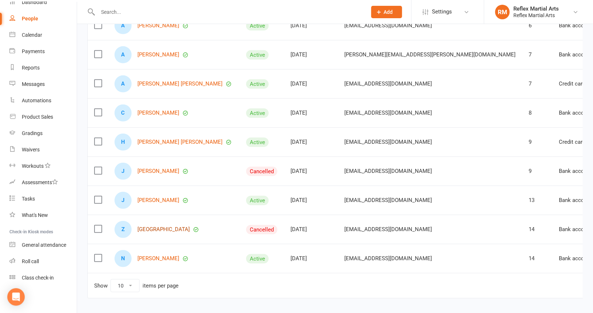
click at [147, 228] on link "[GEOGRAPHIC_DATA]" at bounding box center [164, 229] width 52 height 6
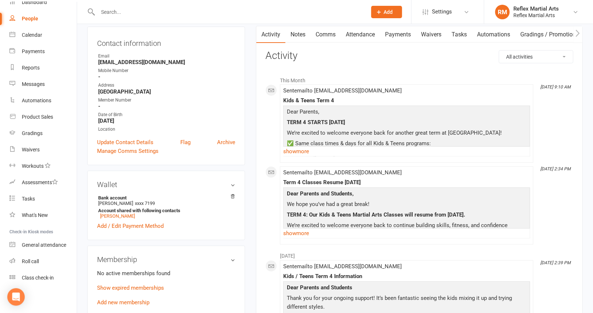
scroll to position [109, 0]
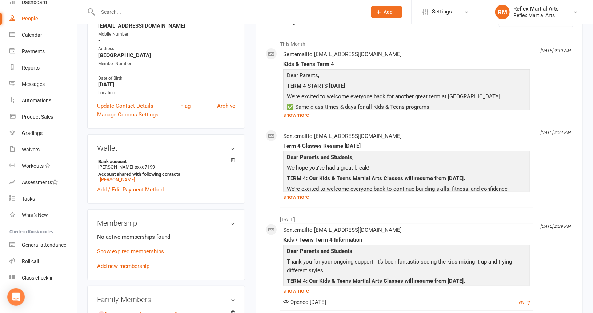
click at [128, 266] on link "Add new membership" at bounding box center [123, 266] width 52 height 7
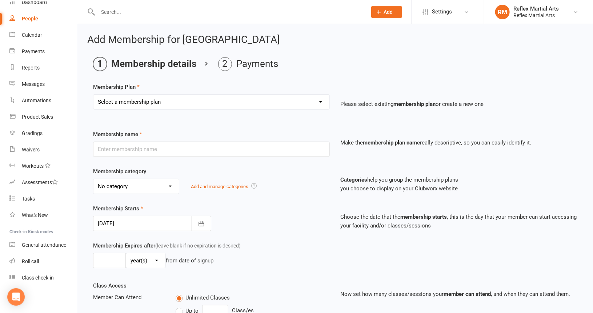
click at [184, 103] on select "Select a membership plan Create new Membership Plan Adults no contact plan $52 …" at bounding box center [211, 102] width 236 height 15
select select "14"
click at [93, 95] on select "Select a membership plan Create new Membership Plan Adults no contact plan $52 …" at bounding box center [211, 102] width 236 height 15
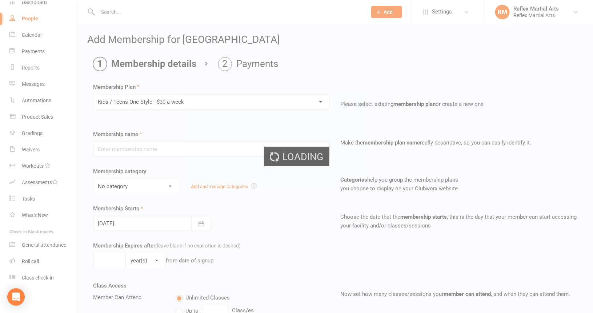
type input "Kids / Teens One Style - $30 a week"
type input "10"
select select "1"
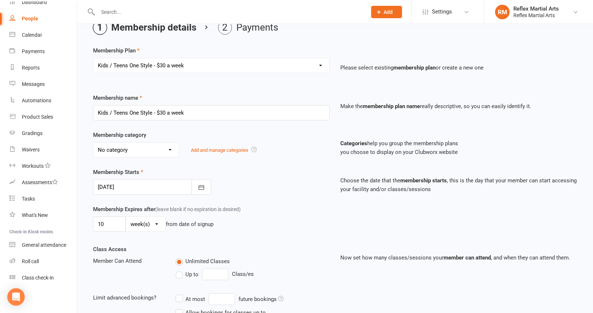
scroll to position [73, 0]
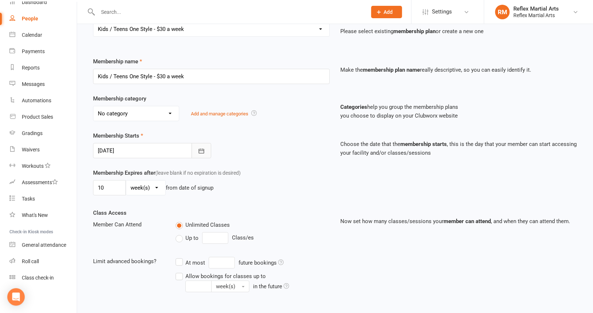
click at [204, 150] on icon "button" at bounding box center [201, 150] width 5 height 5
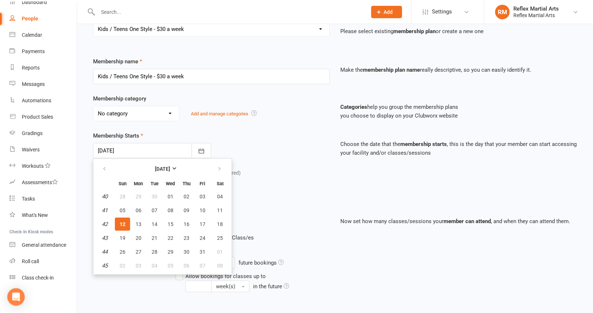
click at [219, 148] on div "Membership Starts [DATE] [DATE] Sun Mon Tue Wed Thu Fri Sat 40 28 29 30 01 02 0…" at bounding box center [212, 144] width 248 height 27
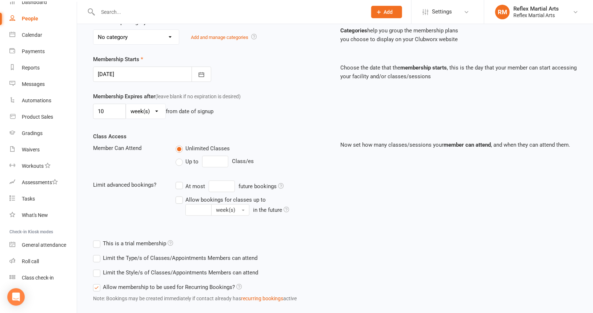
scroll to position [81, 0]
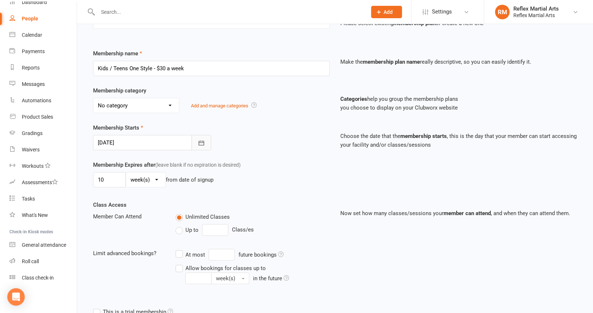
click at [200, 142] on icon "button" at bounding box center [201, 142] width 7 height 7
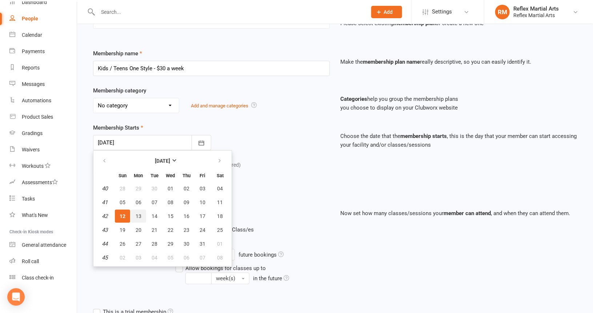
click at [138, 213] on span "13" at bounding box center [139, 216] width 6 height 6
type input "[DATE]"
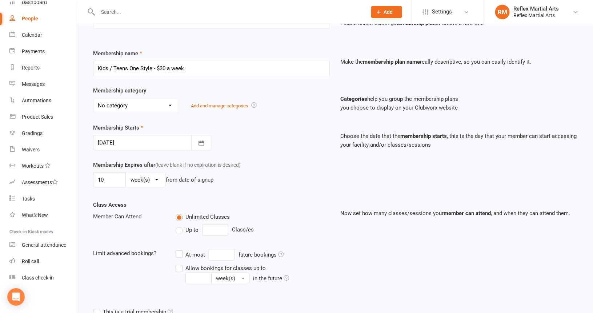
scroll to position [190, 0]
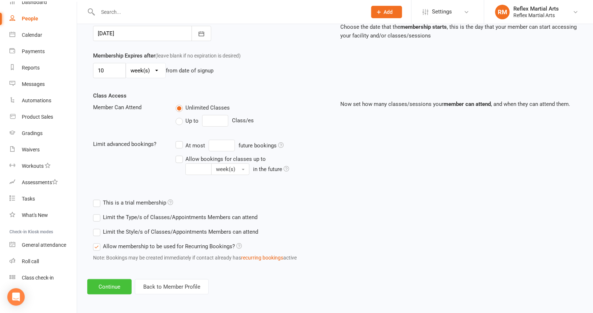
click at [108, 283] on button "Continue" at bounding box center [109, 286] width 44 height 15
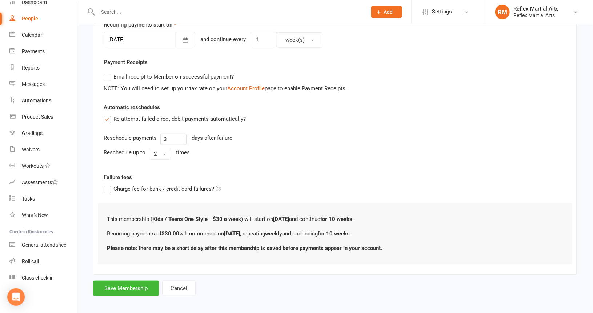
scroll to position [185, 0]
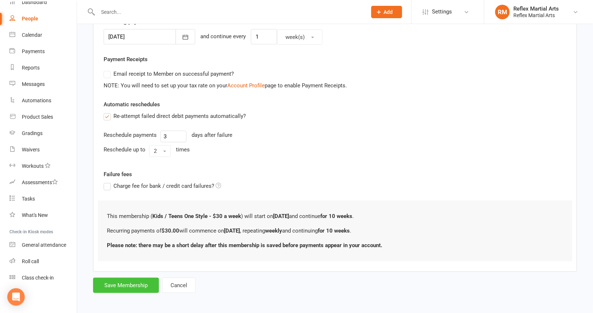
click at [124, 283] on button "Save Membership" at bounding box center [126, 285] width 66 height 15
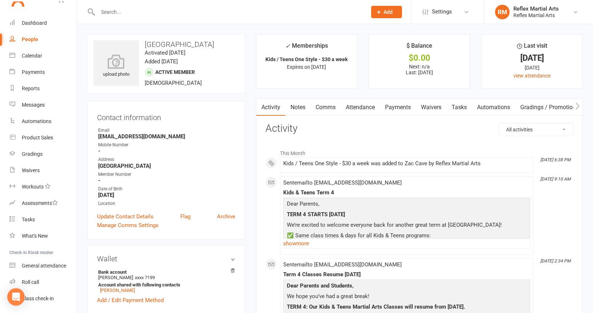
scroll to position [0, 0]
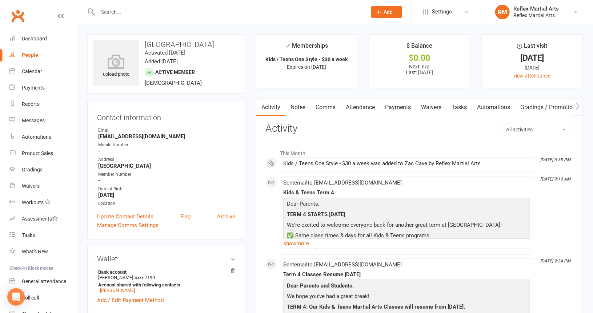
click at [32, 54] on div "People" at bounding box center [30, 55] width 16 height 6
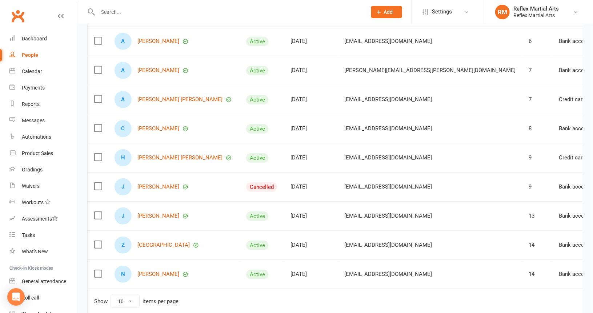
scroll to position [146, 0]
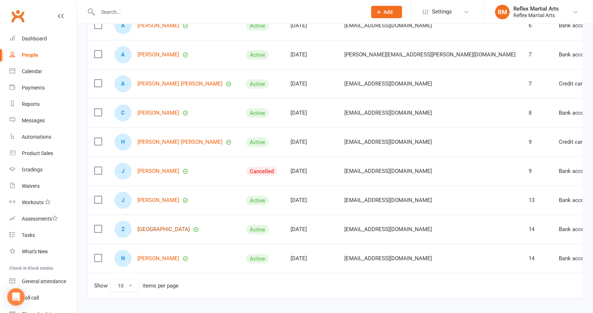
click at [154, 226] on link "[GEOGRAPHIC_DATA]" at bounding box center [164, 229] width 52 height 6
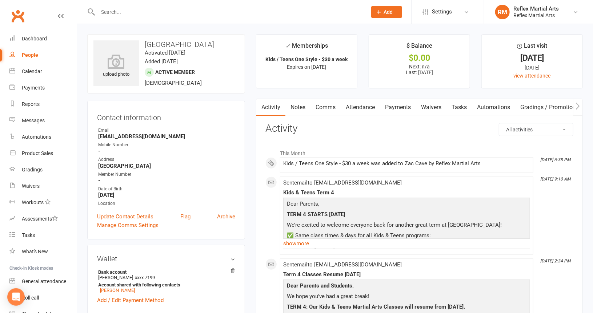
scroll to position [0, 1]
click at [402, 109] on link "Payments" at bounding box center [397, 107] width 36 height 17
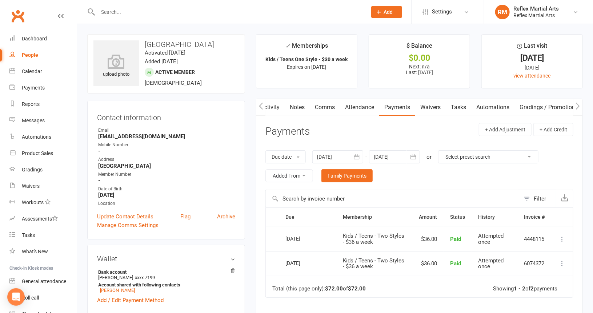
click at [35, 56] on div "People" at bounding box center [30, 55] width 16 height 6
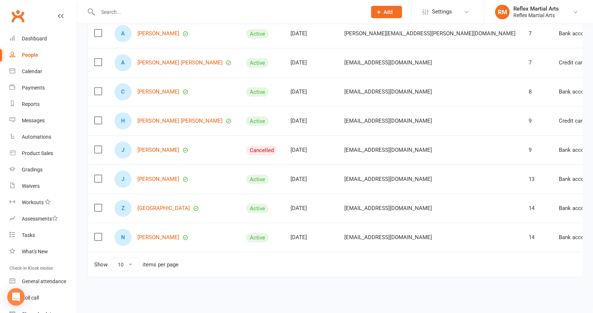
scroll to position [167, 0]
click at [152, 206] on link "[GEOGRAPHIC_DATA]" at bounding box center [164, 208] width 52 height 6
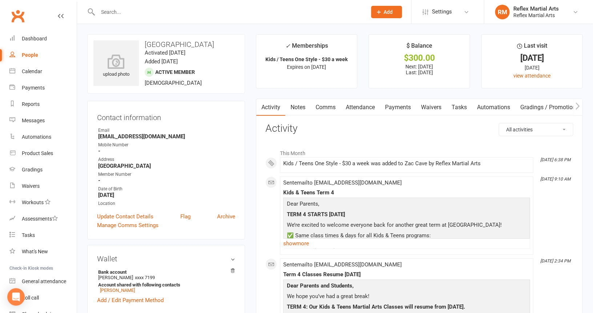
click at [398, 108] on link "Payments" at bounding box center [398, 107] width 36 height 17
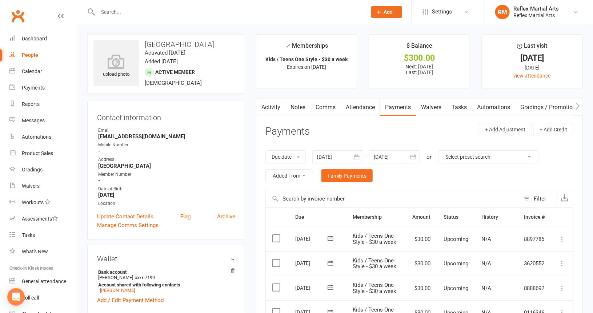
click at [29, 56] on div "People" at bounding box center [30, 55] width 16 height 6
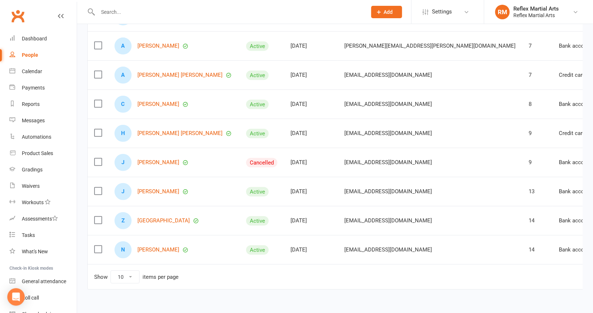
scroll to position [167, 0]
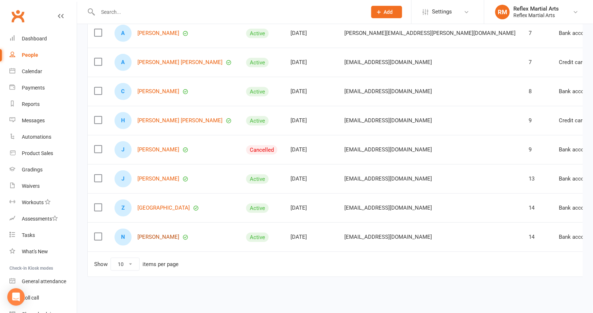
click at [159, 236] on link "[PERSON_NAME]" at bounding box center [159, 237] width 42 height 6
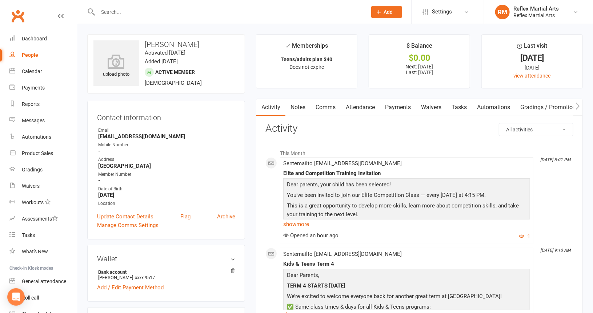
click at [400, 108] on link "Payments" at bounding box center [398, 107] width 36 height 17
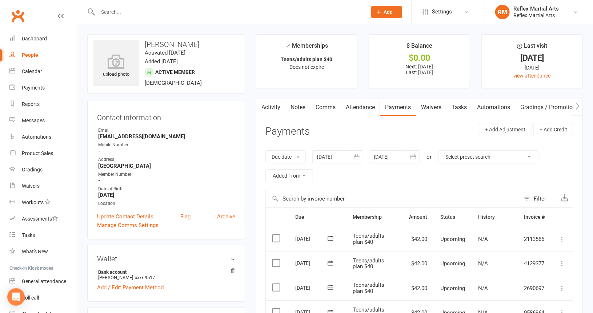
click at [328, 109] on link "Comms" at bounding box center [326, 107] width 30 height 17
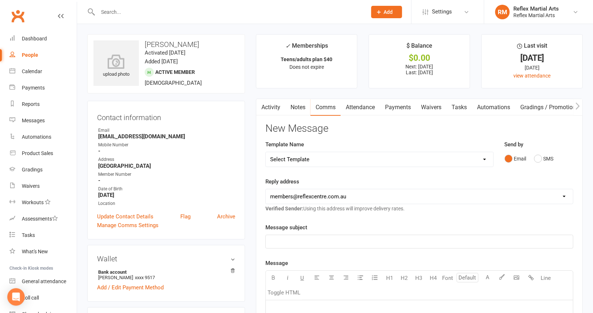
click at [279, 108] on link "Activity" at bounding box center [270, 107] width 29 height 17
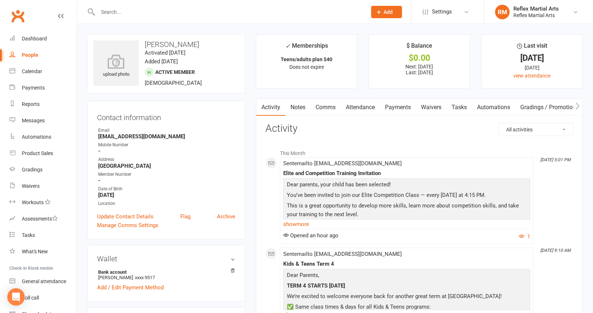
click at [360, 106] on link "Attendance" at bounding box center [360, 107] width 39 height 17
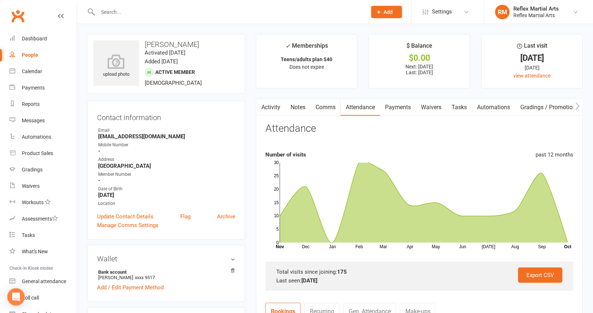
click at [403, 107] on link "Payments" at bounding box center [398, 107] width 36 height 17
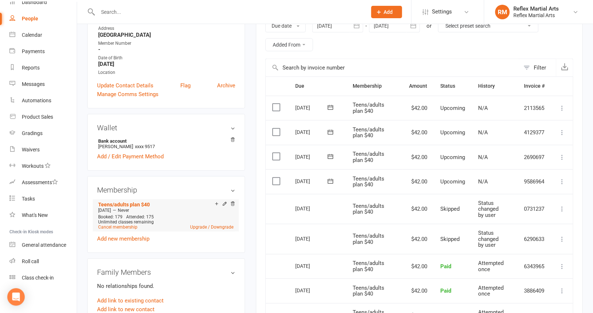
scroll to position [146, 0]
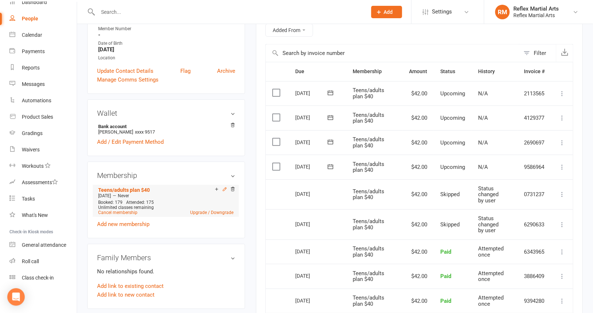
click at [225, 191] on icon at bounding box center [224, 189] width 5 height 5
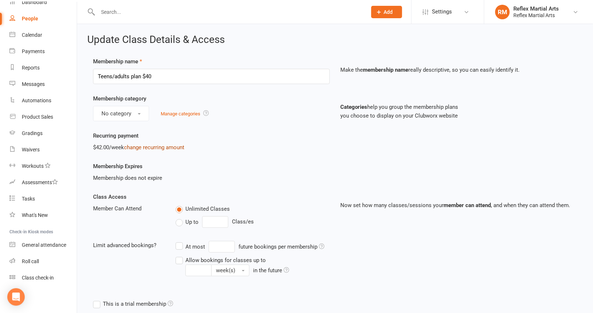
click at [139, 146] on link "change recurring amount" at bounding box center [154, 147] width 60 height 7
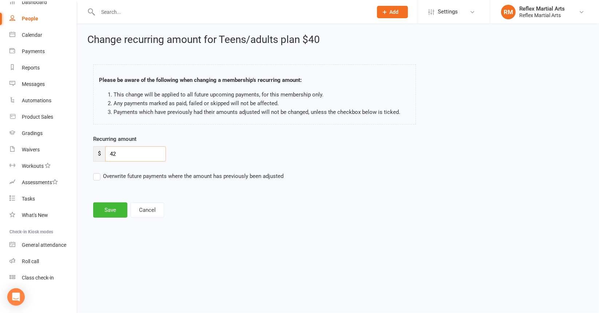
click at [124, 157] on input "42" at bounding box center [135, 153] width 61 height 15
type input "42.50"
click at [107, 210] on button "Save" at bounding box center [110, 209] width 34 height 15
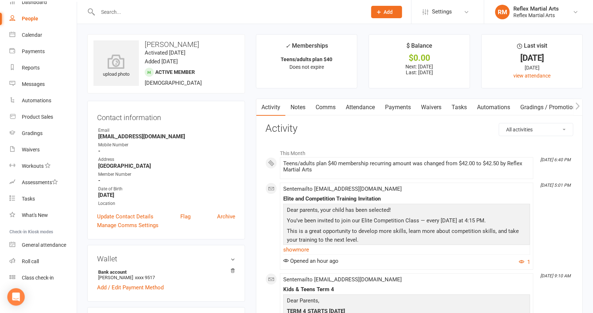
click at [397, 107] on link "Payments" at bounding box center [398, 107] width 36 height 17
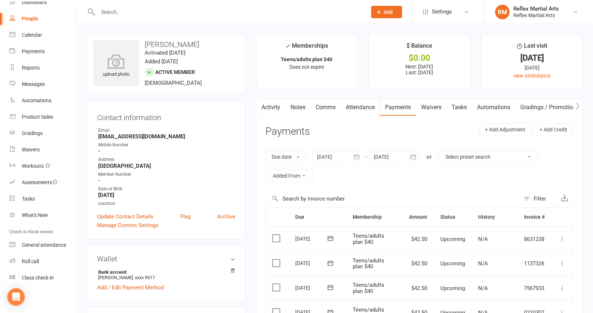
click at [28, 17] on div "People" at bounding box center [30, 19] width 16 height 6
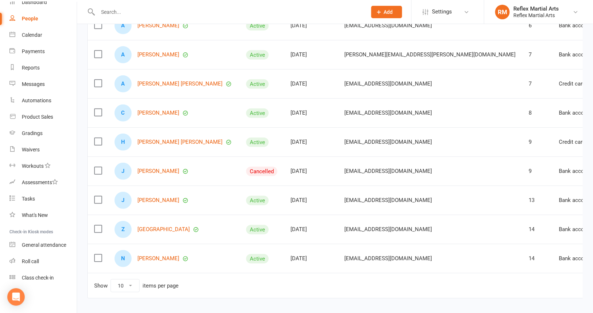
scroll to position [167, 0]
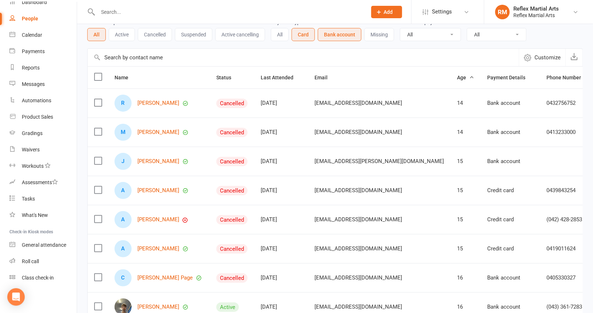
scroll to position [58, 0]
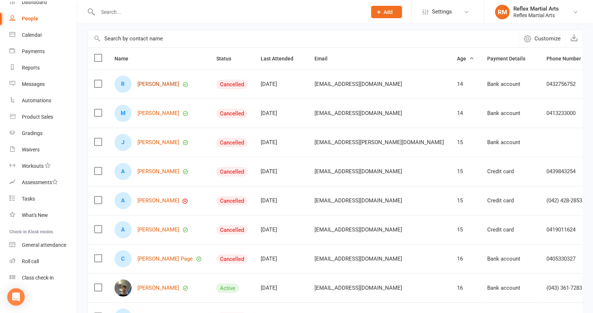
click at [156, 84] on link "[PERSON_NAME]" at bounding box center [159, 84] width 42 height 6
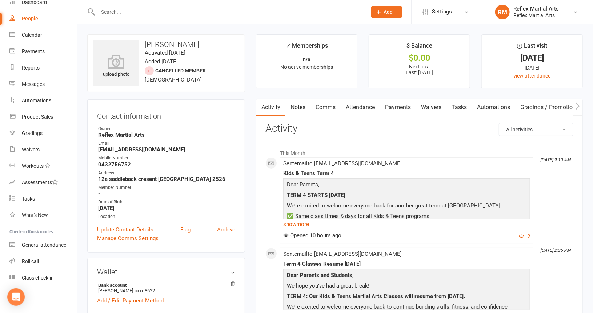
click at [391, 107] on link "Payments" at bounding box center [398, 107] width 36 height 17
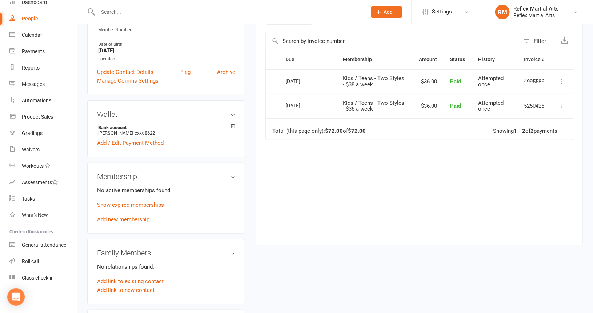
scroll to position [182, 0]
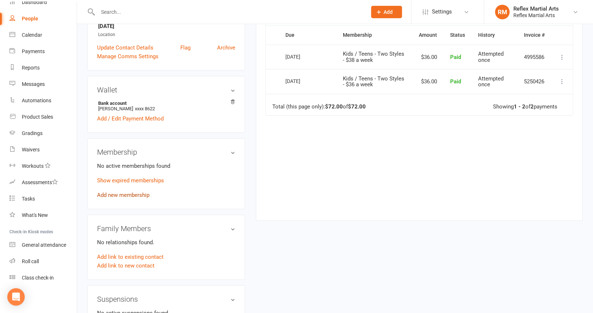
click at [129, 193] on link "Add new membership" at bounding box center [123, 195] width 52 height 7
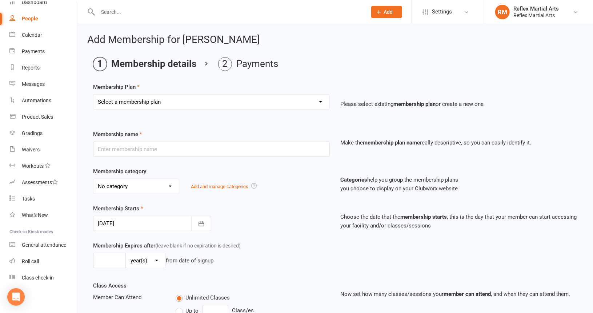
click at [229, 107] on select "Select a membership plan Create new Membership Plan Adults no contact plan $52 …" at bounding box center [211, 102] width 236 height 15
select select "15"
click at [93, 95] on select "Select a membership plan Create new Membership Plan Adults no contact plan $52 …" at bounding box center [211, 102] width 236 height 15
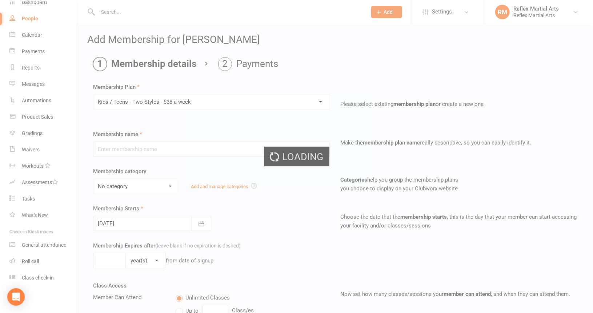
type input "Kids / Teens - Two Styles - $38 a week"
type input "10"
select select "1"
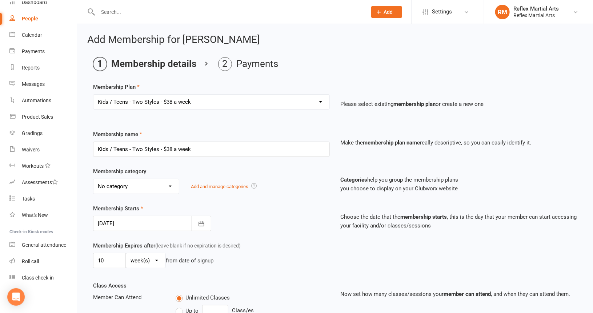
scroll to position [36, 0]
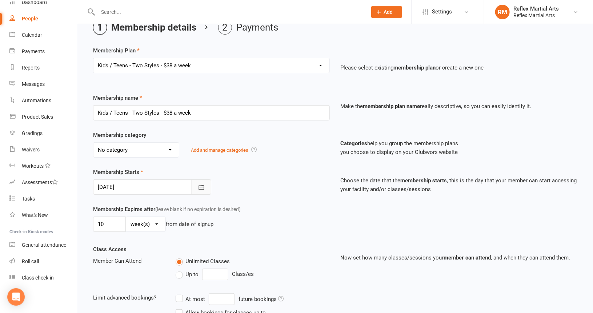
click at [204, 186] on icon "button" at bounding box center [201, 187] width 7 height 7
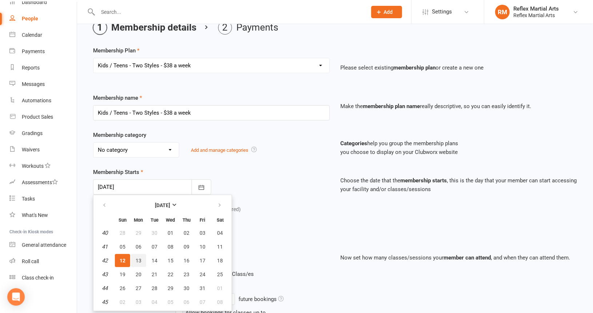
click at [139, 258] on span "13" at bounding box center [139, 261] width 6 height 6
type input "[DATE]"
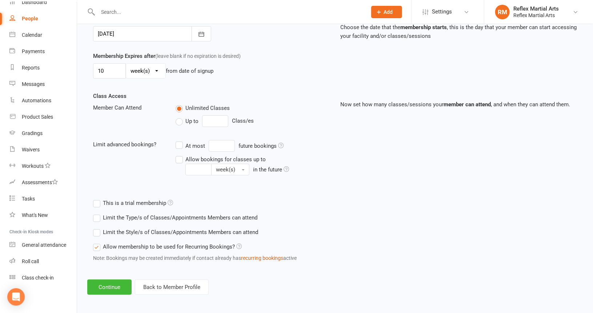
scroll to position [190, 0]
click at [112, 285] on button "Continue" at bounding box center [109, 286] width 44 height 15
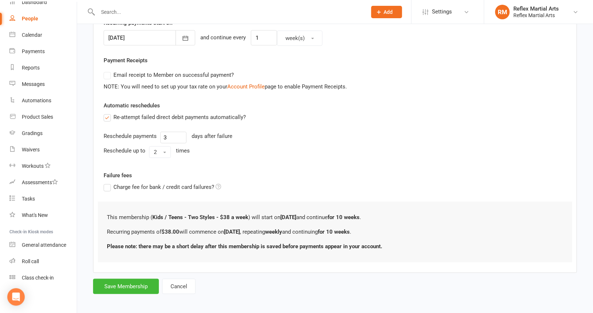
scroll to position [185, 0]
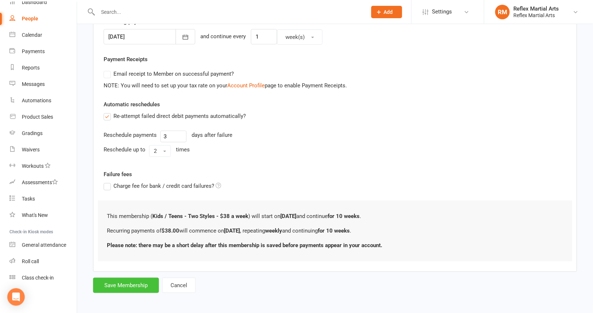
click at [137, 281] on button "Save Membership" at bounding box center [126, 285] width 66 height 15
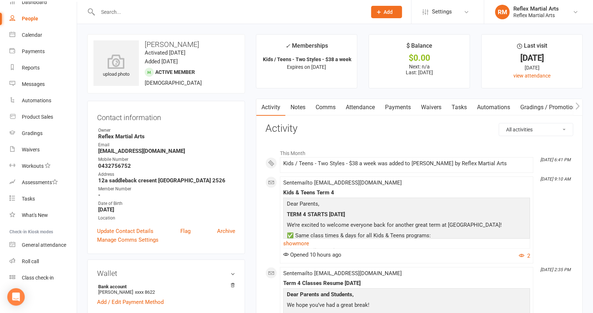
click at [402, 107] on link "Payments" at bounding box center [398, 107] width 36 height 17
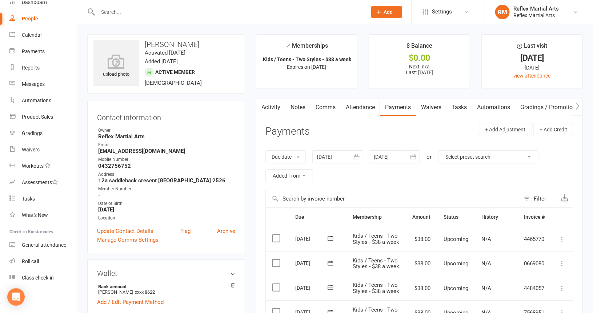
click at [29, 21] on div "People" at bounding box center [30, 19] width 16 height 6
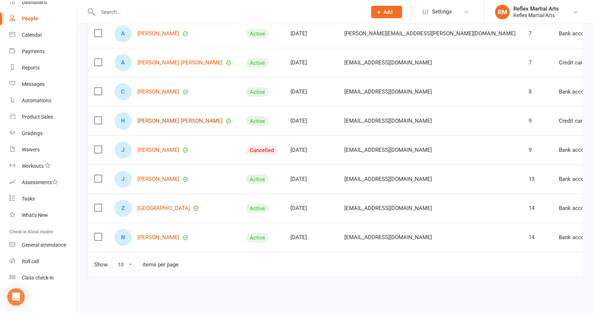
scroll to position [167, 0]
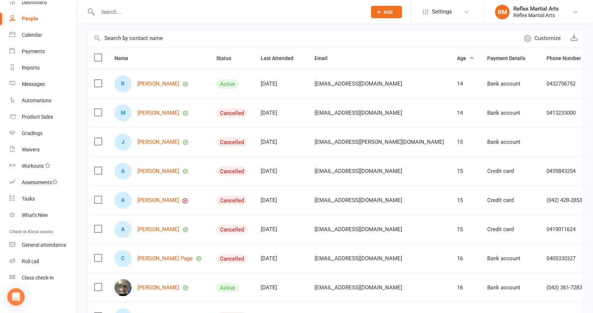
scroll to position [58, 0]
click at [524, 170] on link "Archive member" at bounding box center [535, 170] width 72 height 15
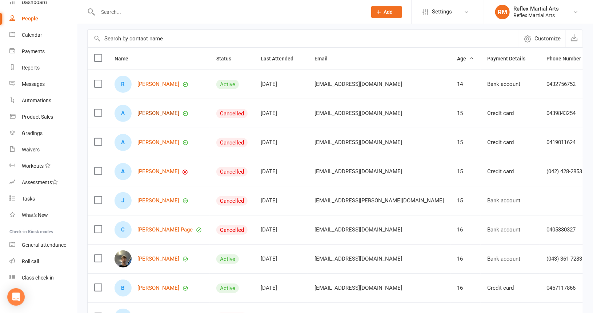
click at [158, 112] on link "[PERSON_NAME]" at bounding box center [159, 113] width 42 height 6
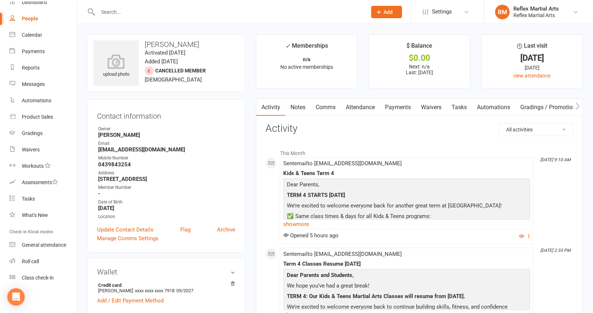
click at [402, 106] on link "Payments" at bounding box center [398, 107] width 36 height 17
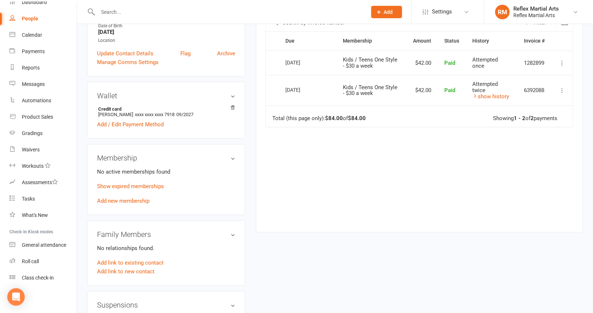
scroll to position [182, 0]
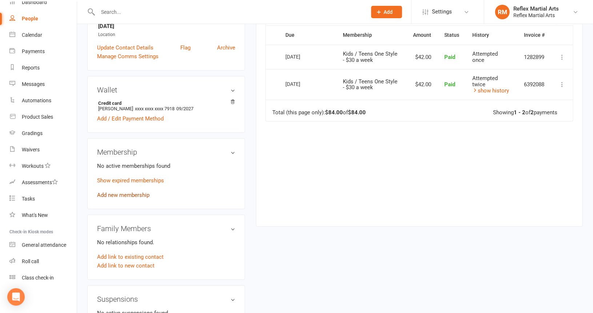
click at [127, 195] on link "Add new membership" at bounding box center [123, 195] width 52 height 7
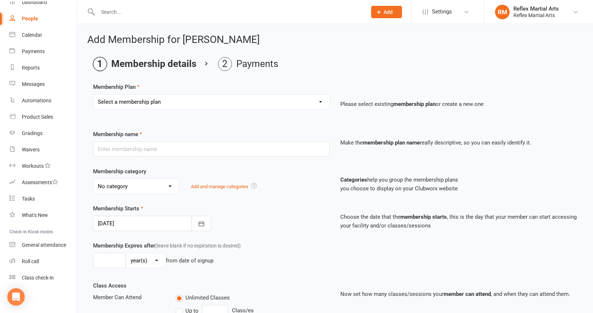
click at [170, 102] on select "Select a membership plan Create new Membership Plan Adults no contact plan $52 …" at bounding box center [211, 102] width 236 height 15
select select "16"
click at [93, 95] on select "Select a membership plan Create new Membership Plan Adults no contact plan $52 …" at bounding box center [211, 102] width 236 height 15
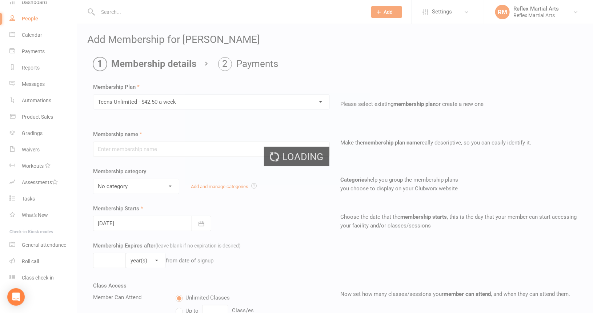
type input "Teens Unlimited - $42.50 a week"
type input "10"
select select "1"
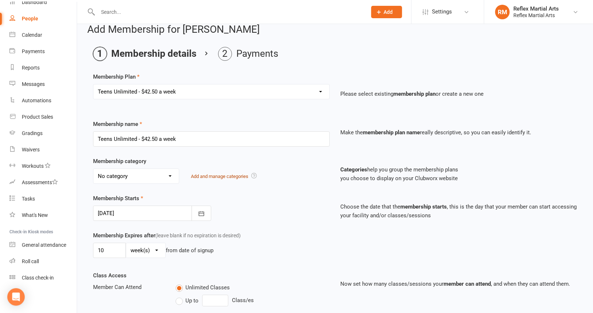
scroll to position [73, 0]
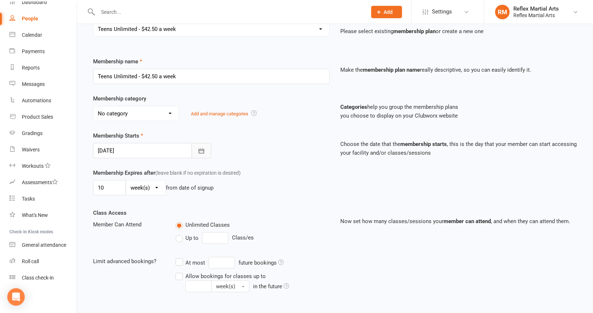
click at [200, 148] on icon "button" at bounding box center [201, 150] width 7 height 7
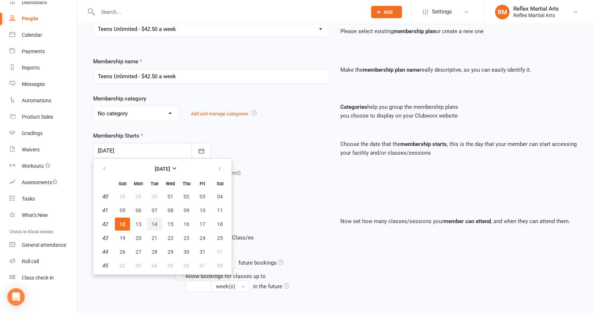
click at [157, 221] on button "14" at bounding box center [154, 224] width 15 height 13
type input "[DATE]"
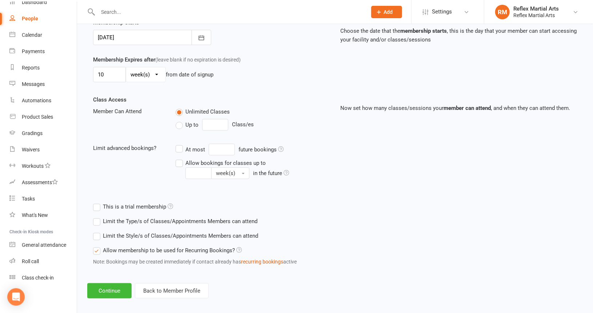
scroll to position [190, 0]
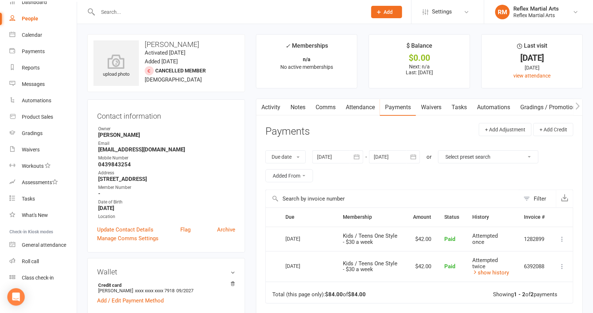
click at [443, 130] on header "Payments + Add Adjustment + Add Credit" at bounding box center [420, 133] width 308 height 20
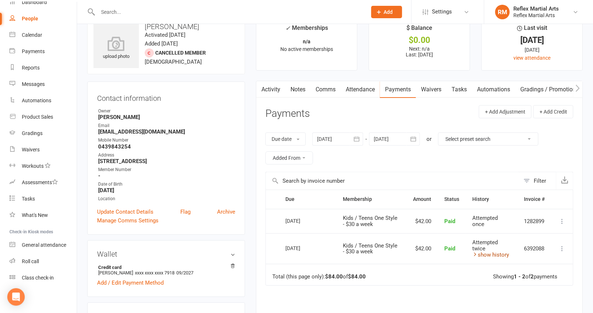
scroll to position [36, 0]
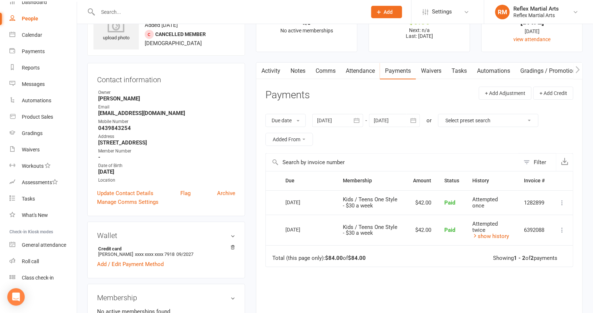
click at [357, 120] on icon "button" at bounding box center [356, 120] width 7 height 7
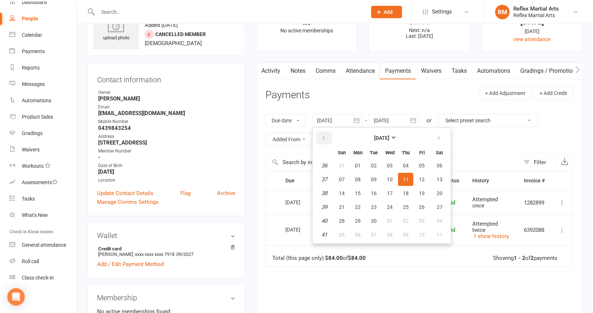
click at [325, 136] on icon "button" at bounding box center [323, 138] width 5 height 6
click at [405, 191] on span "14" at bounding box center [406, 193] width 6 height 6
type input "[DATE]"
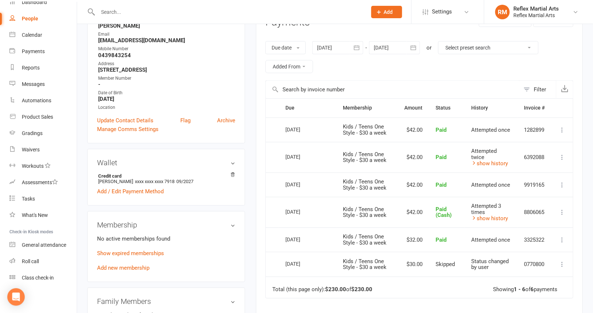
scroll to position [146, 0]
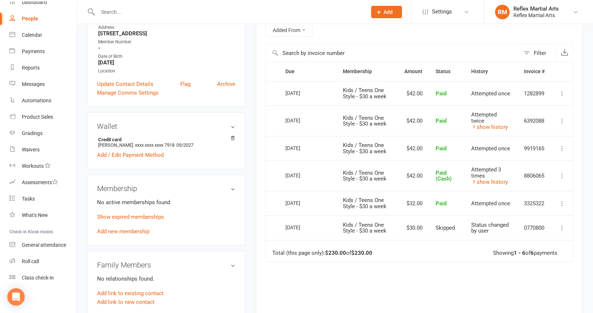
click at [436, 263] on div "Due Contact Membership Amount Status History Invoice # Select this [DATE] [PERS…" at bounding box center [420, 209] width 308 height 294
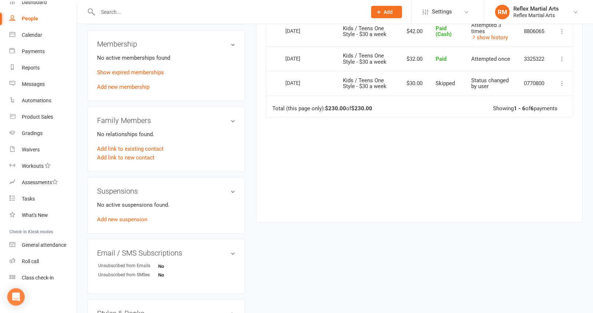
scroll to position [182, 0]
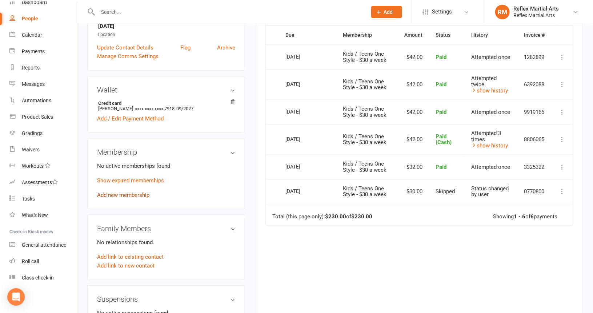
click at [112, 194] on link "Add new membership" at bounding box center [123, 195] width 52 height 7
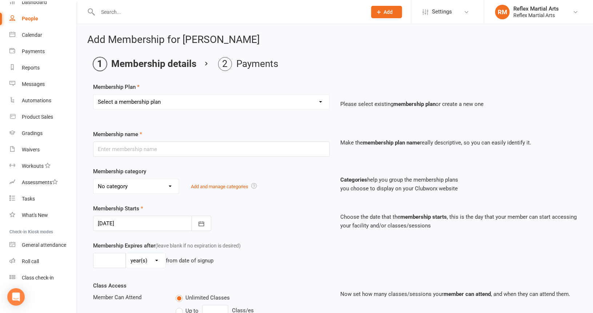
click at [167, 103] on select "Select a membership plan Create new Membership Plan Adults no contact plan $52 …" at bounding box center [211, 102] width 236 height 15
select select "16"
click at [93, 95] on select "Select a membership plan Create new Membership Plan Adults no contact plan $52 …" at bounding box center [211, 102] width 236 height 15
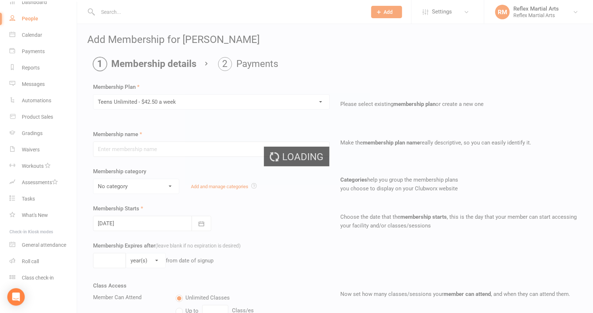
type input "Teens Unlimited - $42.50 a week"
type input "10"
select select "1"
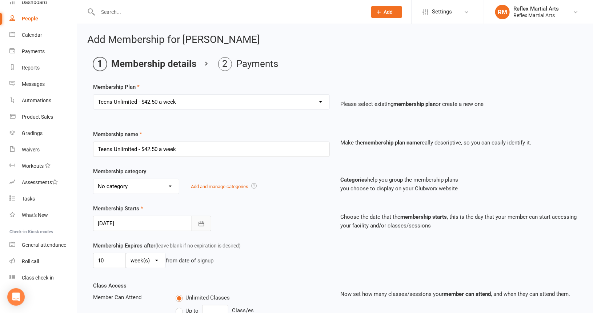
click at [202, 222] on icon "button" at bounding box center [201, 223] width 5 height 5
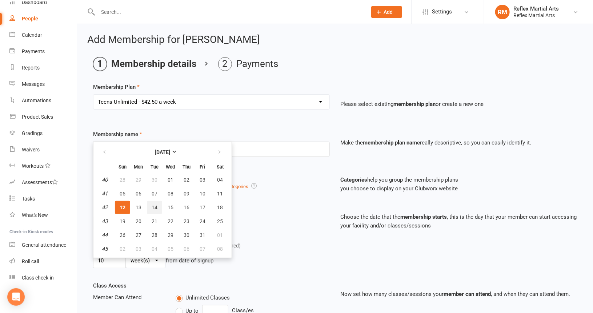
click at [152, 206] on span "14" at bounding box center [155, 207] width 6 height 6
type input "[DATE]"
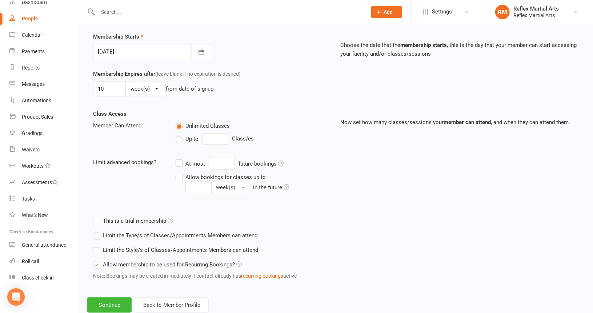
scroll to position [190, 0]
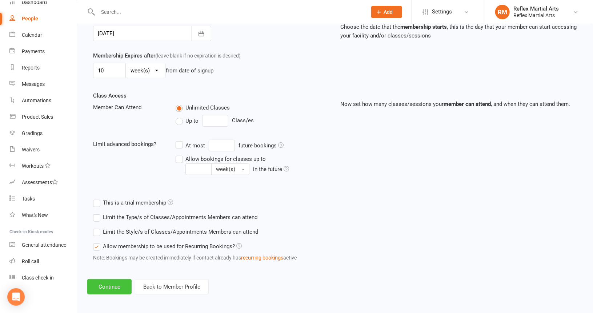
click at [99, 285] on button "Continue" at bounding box center [109, 286] width 44 height 15
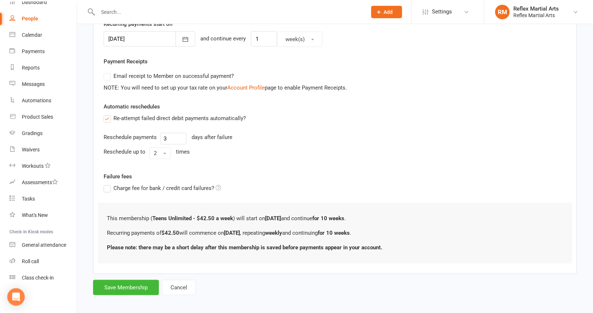
scroll to position [185, 0]
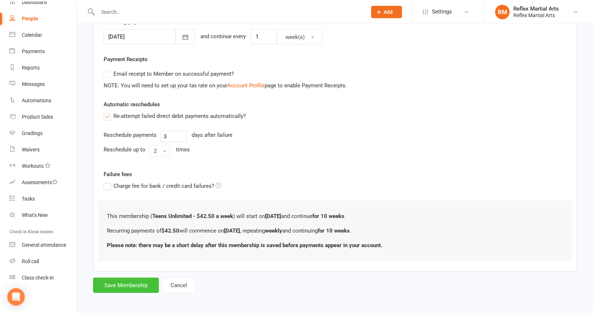
click at [132, 284] on button "Save Membership" at bounding box center [126, 285] width 66 height 15
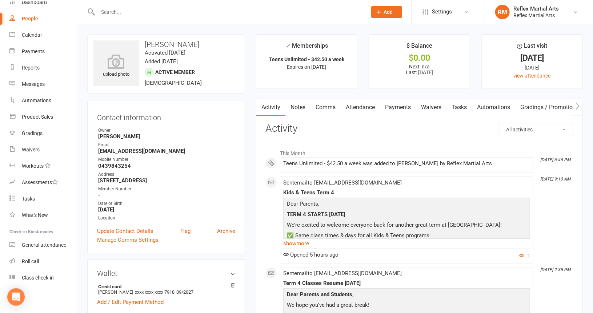
click at [33, 18] on div "People" at bounding box center [30, 19] width 16 height 6
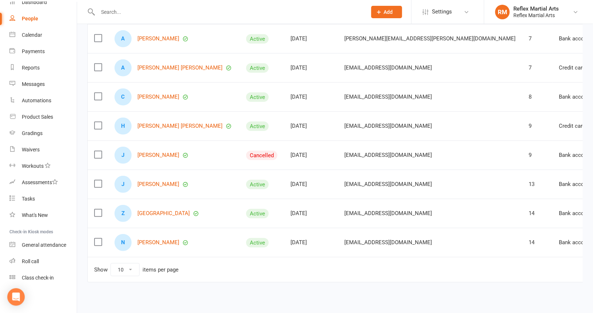
scroll to position [167, 0]
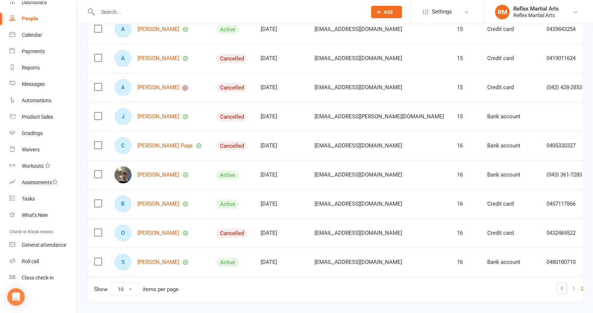
scroll to position [94, 0]
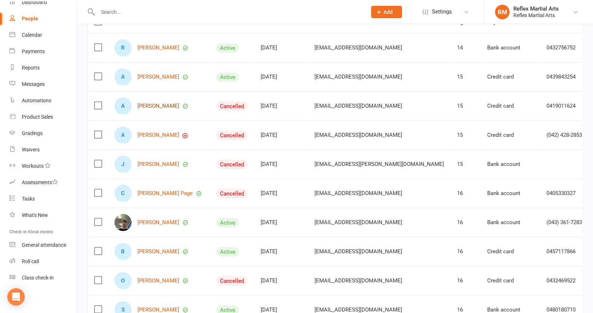
click at [152, 103] on link "[PERSON_NAME]" at bounding box center [159, 106] width 42 height 6
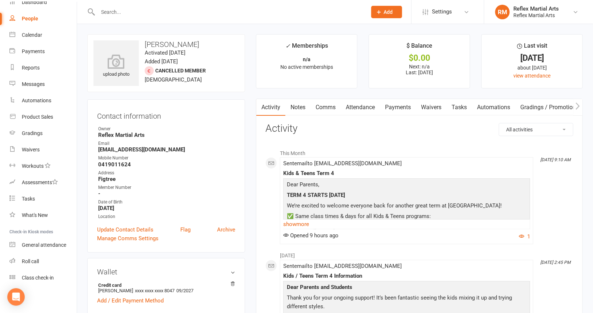
click at [402, 107] on link "Payments" at bounding box center [398, 107] width 36 height 17
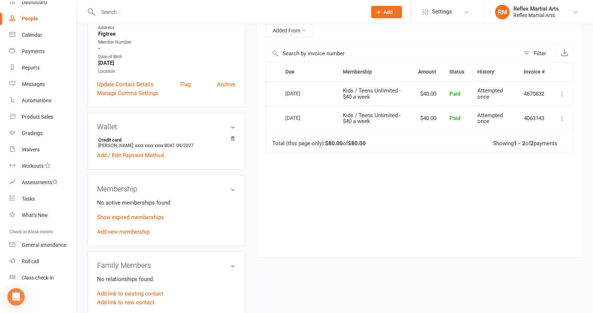
scroll to position [73, 0]
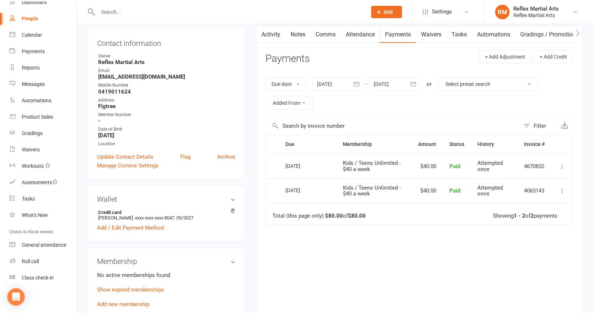
click at [430, 274] on div "Due Contact Membership Amount Status History Invoice # Select this [DATE] [PERS…" at bounding box center [420, 227] width 308 height 184
click at [325, 35] on link "Comms" at bounding box center [325, 34] width 30 height 17
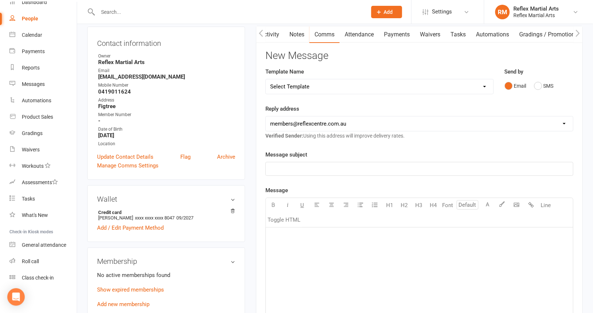
click at [273, 35] on link "Activity" at bounding box center [269, 34] width 29 height 17
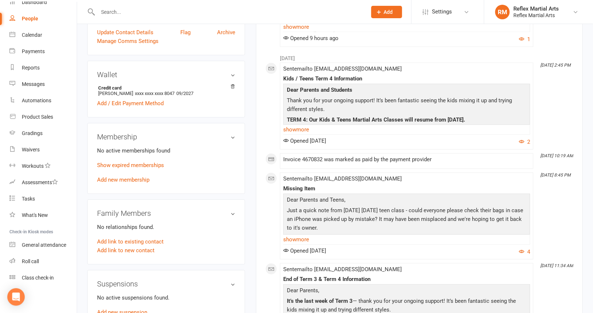
scroll to position [182, 0]
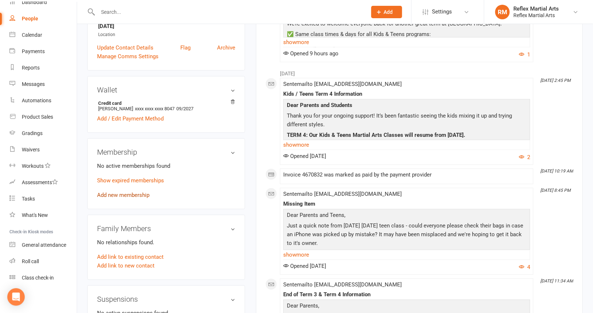
click at [131, 196] on link "Add new membership" at bounding box center [123, 195] width 52 height 7
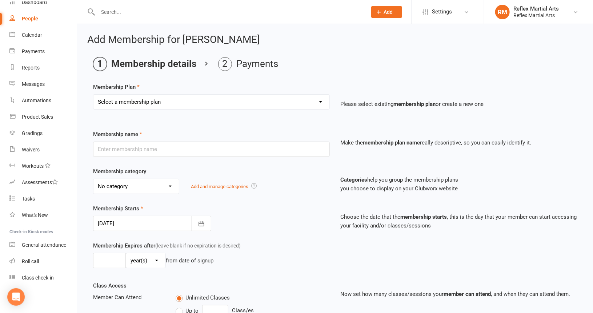
click at [189, 104] on select "Select a membership plan Create new Membership Plan Adults no contact plan $52 …" at bounding box center [211, 102] width 236 height 15
select select "16"
click at [93, 95] on select "Select a membership plan Create new Membership Plan Adults no contact plan $52 …" at bounding box center [211, 102] width 236 height 15
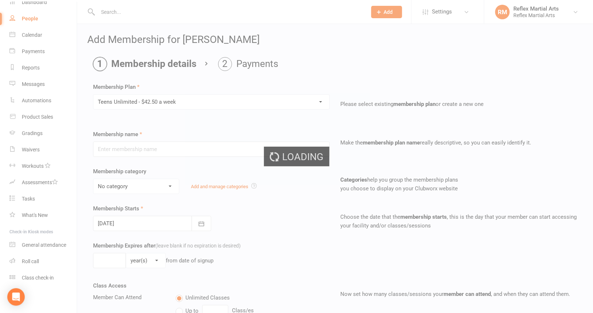
type input "Teens Unlimited - $42.50 a week"
type input "10"
select select "1"
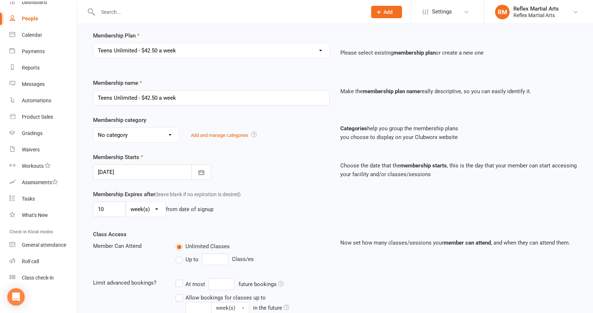
scroll to position [73, 0]
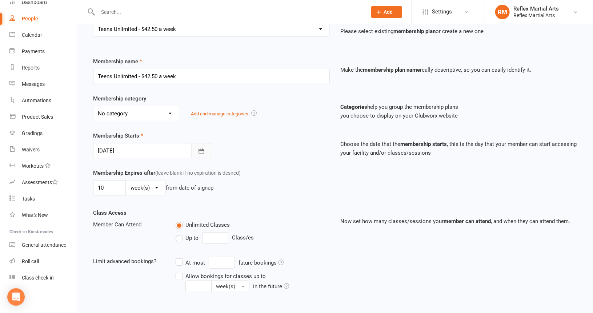
click at [204, 150] on icon "button" at bounding box center [201, 150] width 7 height 7
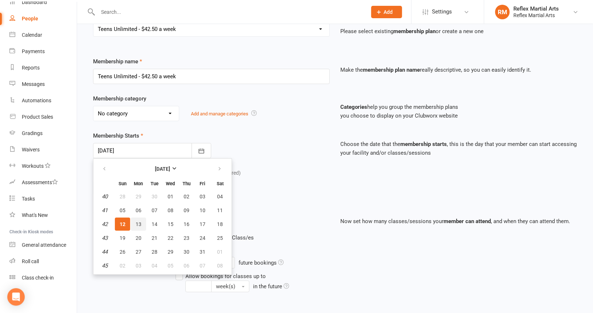
click at [138, 222] on span "13" at bounding box center [139, 224] width 6 height 6
type input "[DATE]"
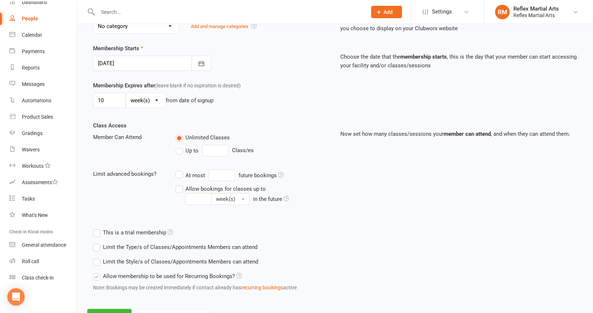
scroll to position [190, 0]
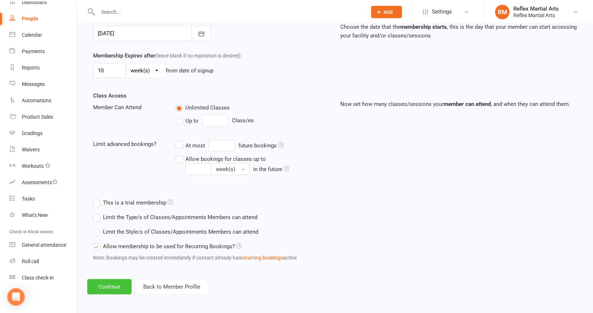
click at [113, 284] on button "Continue" at bounding box center [109, 286] width 44 height 15
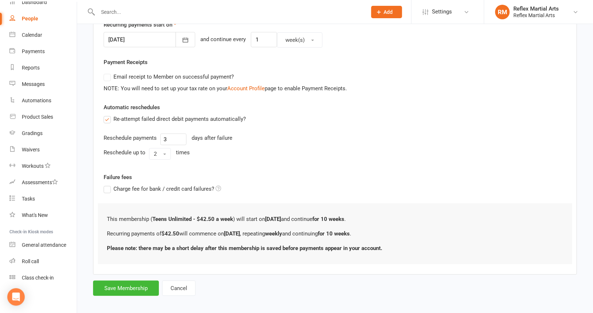
scroll to position [185, 0]
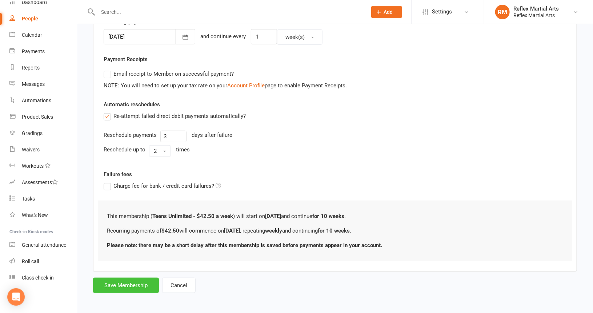
click at [123, 284] on button "Save Membership" at bounding box center [126, 285] width 66 height 15
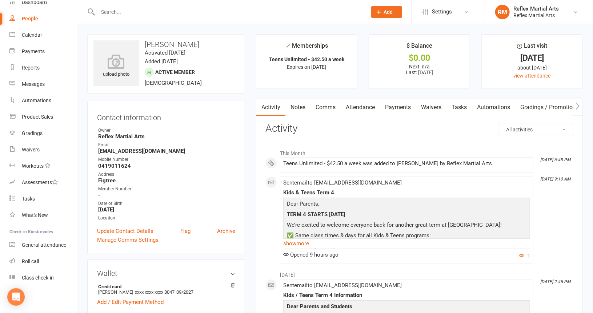
click at [29, 18] on div "People" at bounding box center [30, 19] width 16 height 6
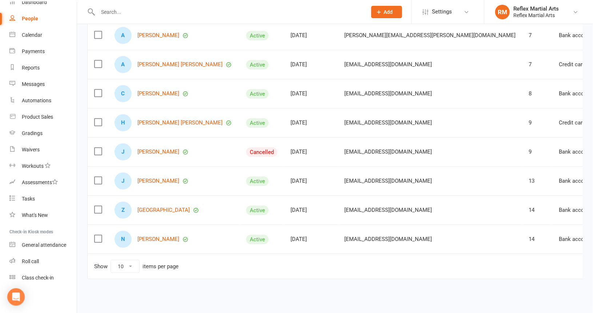
scroll to position [167, 0]
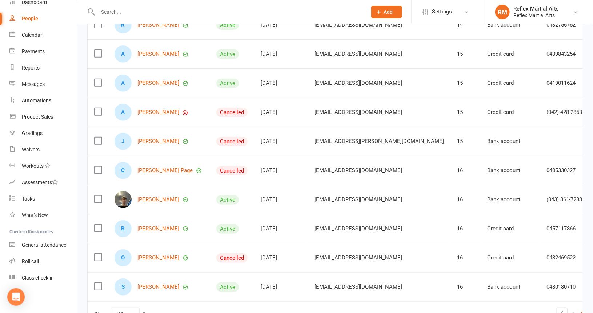
scroll to position [58, 0]
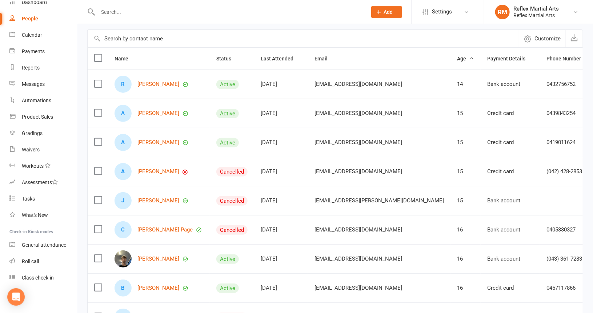
click at [531, 228] on link "Archive member" at bounding box center [535, 228] width 72 height 15
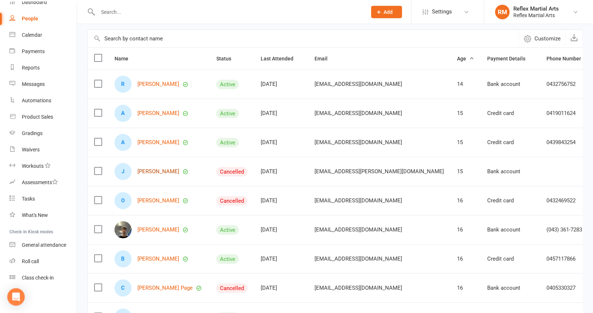
click at [153, 168] on link "[PERSON_NAME]" at bounding box center [159, 171] width 42 height 6
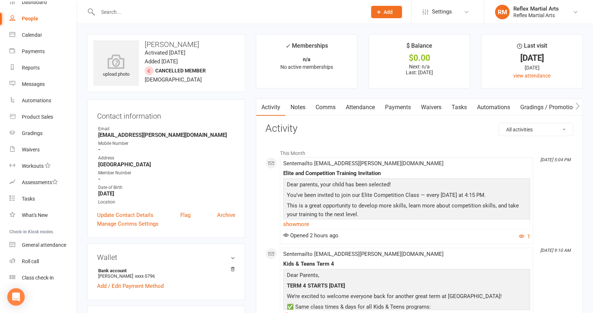
click at [402, 107] on link "Payments" at bounding box center [398, 107] width 36 height 17
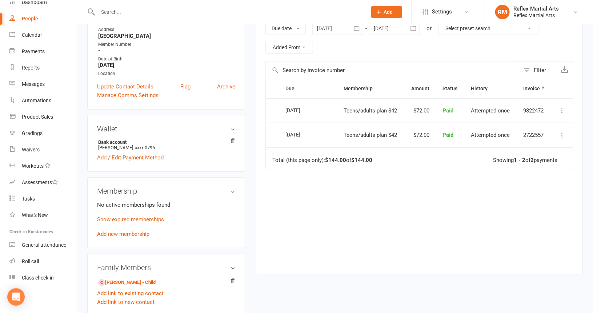
scroll to position [146, 0]
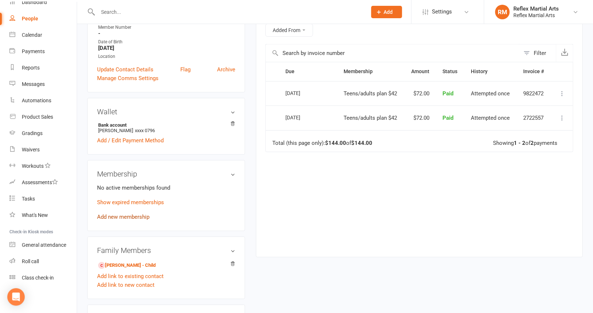
click at [118, 218] on link "Add new membership" at bounding box center [123, 217] width 52 height 7
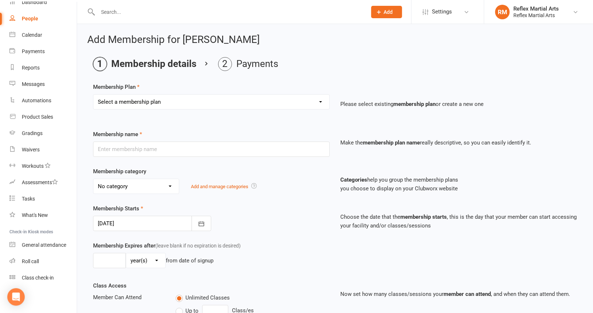
click at [186, 105] on select "Select a membership plan Create new Membership Plan Adults no contact plan $52 …" at bounding box center [211, 102] width 236 height 15
select select "16"
click at [93, 95] on select "Select a membership plan Create new Membership Plan Adults no contact plan $52 …" at bounding box center [211, 102] width 236 height 15
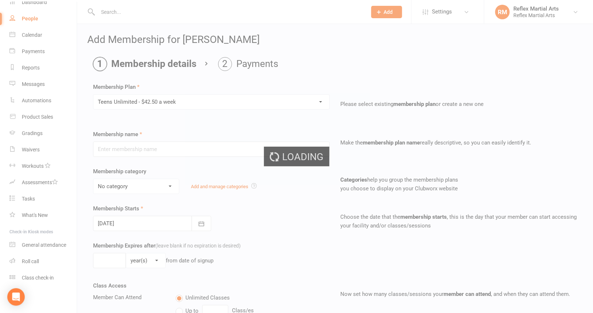
type input "Teens Unlimited - $42.50 a week"
type input "10"
select select "1"
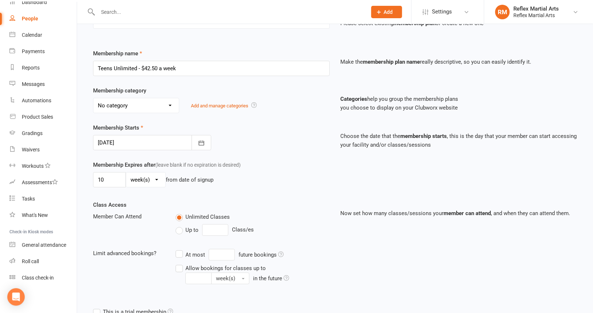
scroll to position [190, 0]
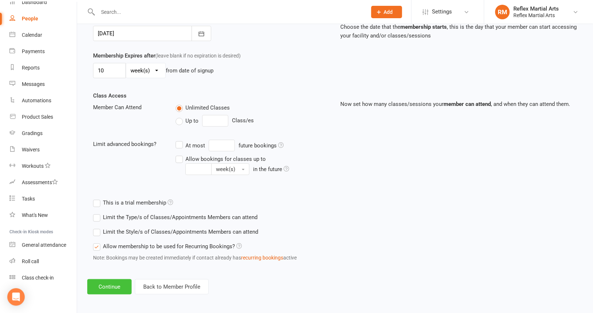
click at [107, 284] on button "Continue" at bounding box center [109, 286] width 44 height 15
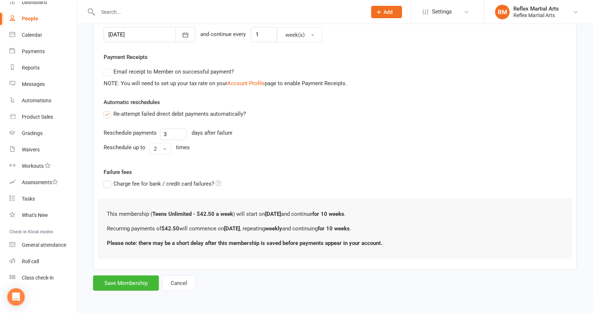
scroll to position [0, 0]
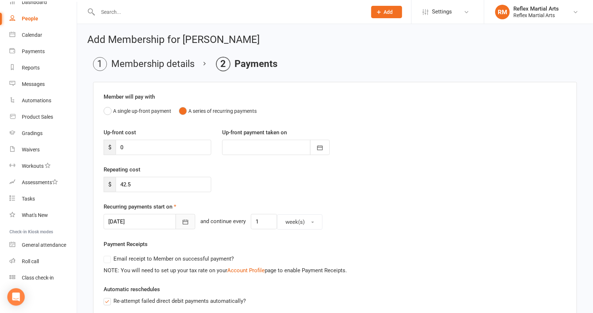
click at [182, 220] on icon "button" at bounding box center [185, 221] width 7 height 7
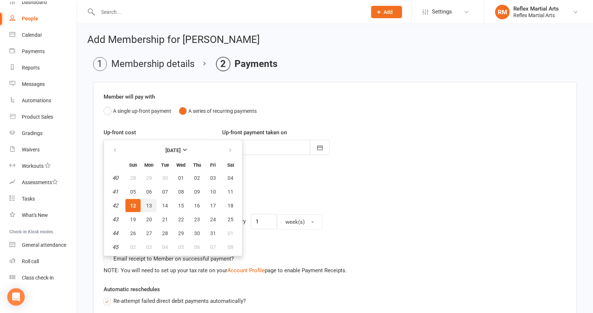
click at [147, 204] on span "13" at bounding box center [149, 206] width 6 height 6
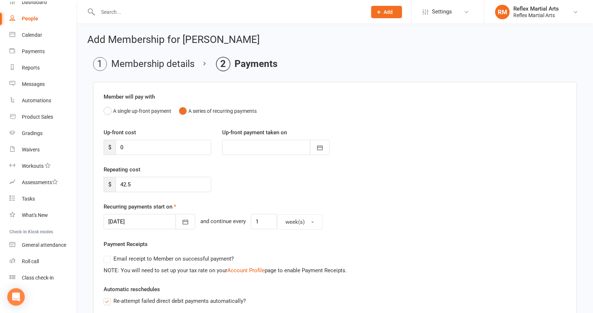
type input "[DATE]"
click at [140, 183] on input "42.5" at bounding box center [164, 184] width 96 height 15
type input "4"
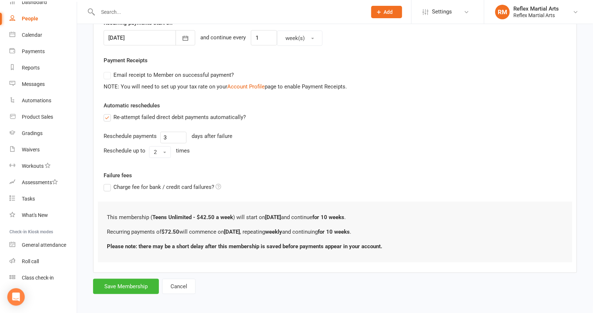
scroll to position [185, 0]
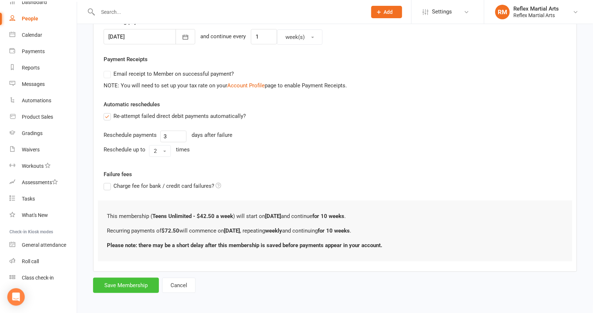
type input "72.50"
click at [119, 284] on button "Save Membership" at bounding box center [126, 285] width 66 height 15
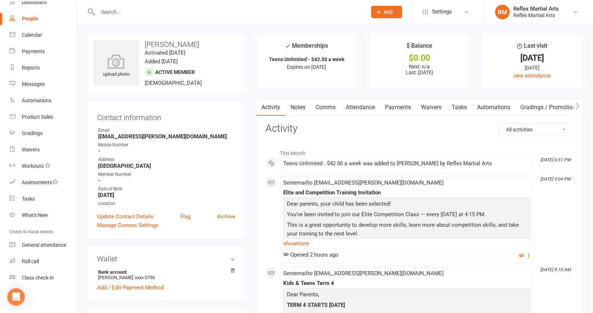
click at [322, 106] on link "Comms" at bounding box center [326, 107] width 30 height 17
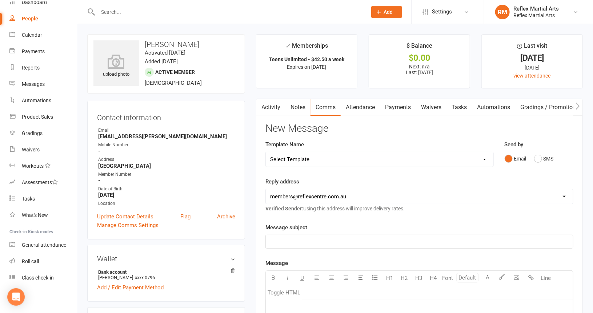
click at [357, 107] on link "Attendance" at bounding box center [360, 107] width 39 height 17
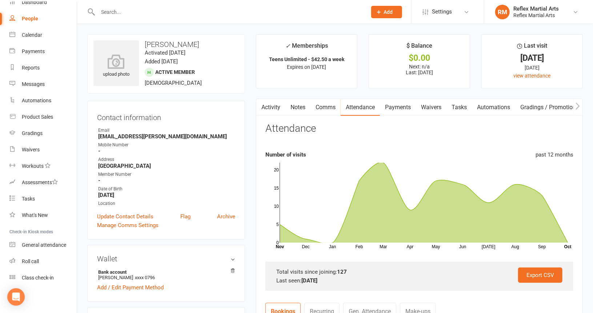
click at [397, 109] on link "Payments" at bounding box center [398, 107] width 36 height 17
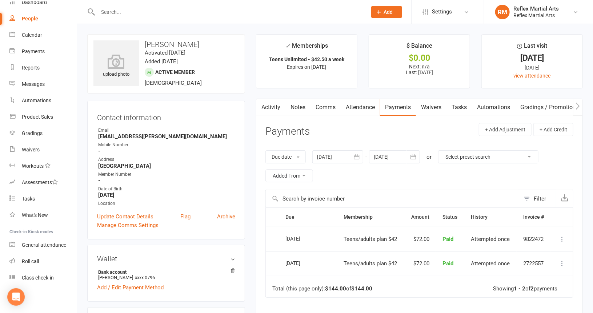
click at [273, 107] on link "Activity" at bounding box center [270, 107] width 29 height 17
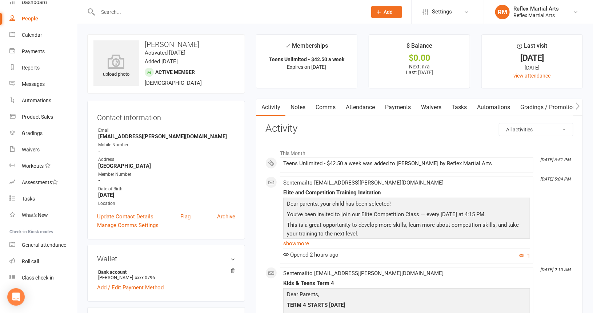
click at [28, 17] on div "People" at bounding box center [30, 19] width 16 height 6
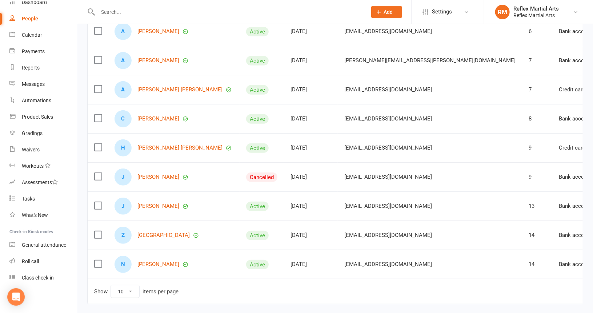
scroll to position [146, 0]
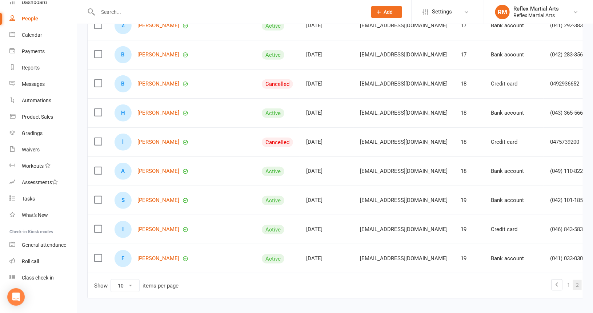
click at [573, 282] on link "2" at bounding box center [577, 285] width 9 height 10
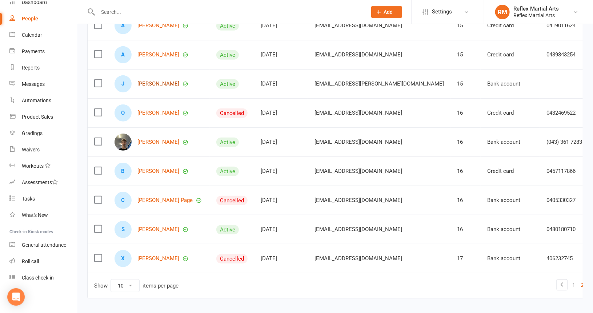
click at [142, 83] on link "[PERSON_NAME]" at bounding box center [159, 84] width 42 height 6
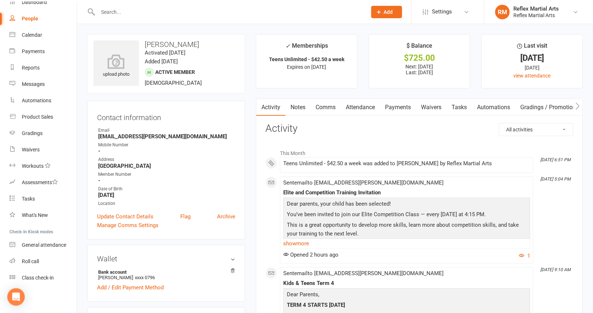
click at [395, 106] on link "Payments" at bounding box center [398, 107] width 36 height 17
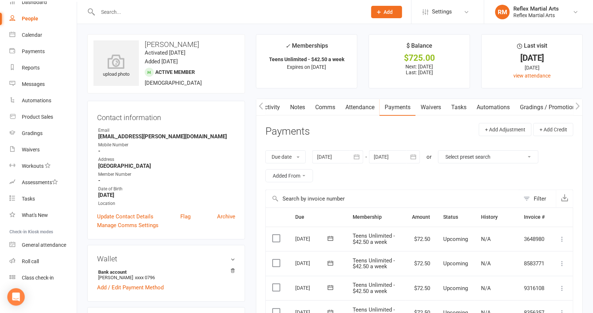
click at [28, 20] on div "People" at bounding box center [30, 19] width 16 height 6
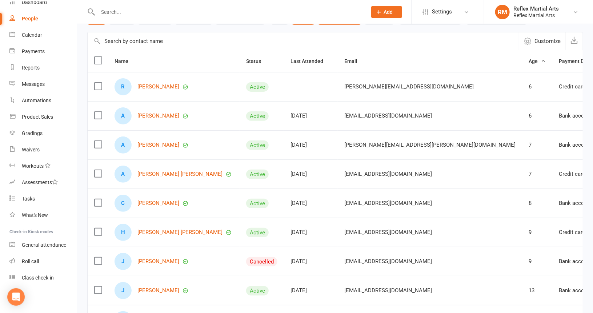
scroll to position [167, 0]
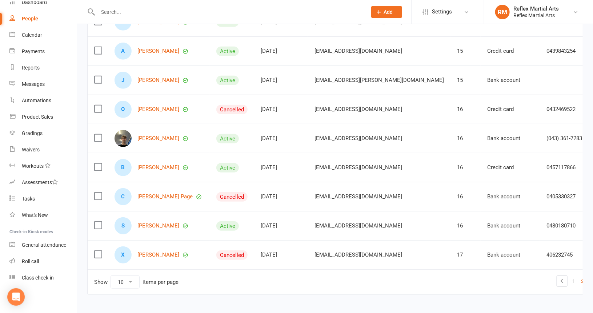
scroll to position [131, 0]
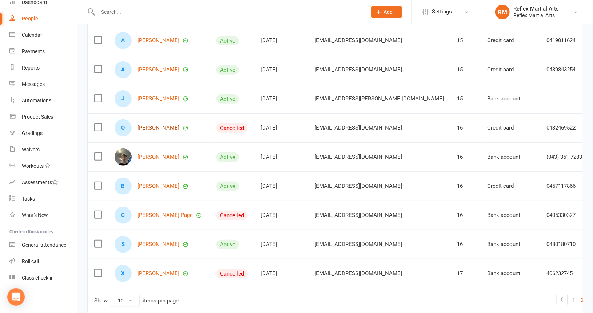
click at [153, 128] on link "[PERSON_NAME]" at bounding box center [159, 128] width 42 height 6
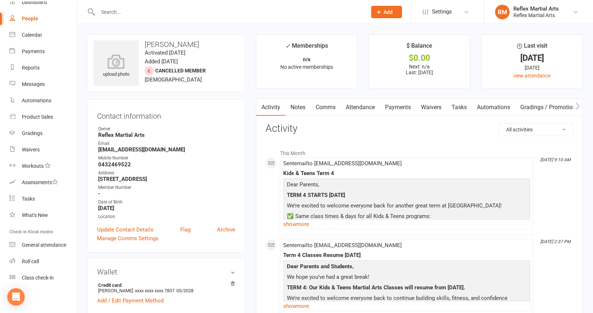
click at [392, 107] on link "Payments" at bounding box center [398, 107] width 36 height 17
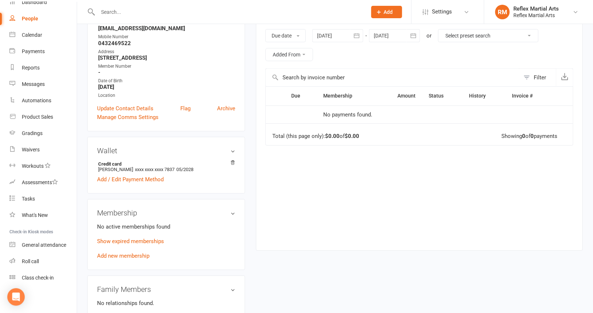
scroll to position [146, 0]
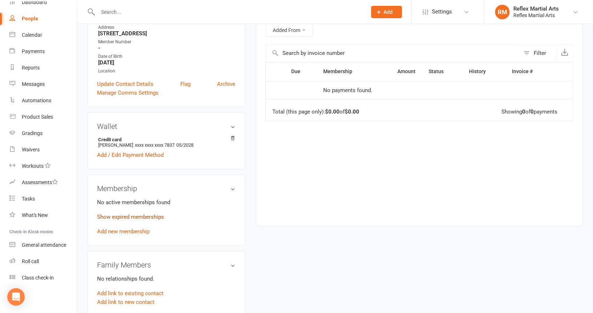
click at [126, 218] on link "Show expired memberships" at bounding box center [130, 217] width 67 height 7
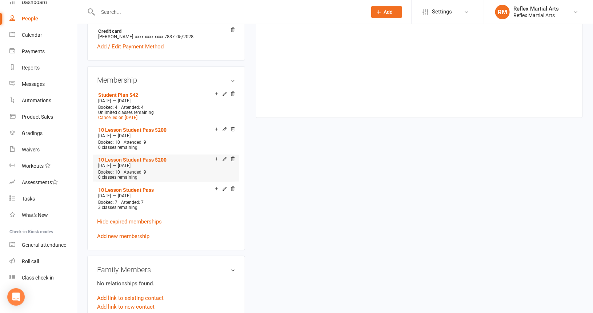
scroll to position [255, 0]
click at [294, 212] on div "upload photo [PERSON_NAME] Activated [DATE] Added [DATE] Cancelled member [DEMO…" at bounding box center [335, 172] width 507 height 785
click at [119, 80] on h3 "Membership" at bounding box center [166, 79] width 138 height 8
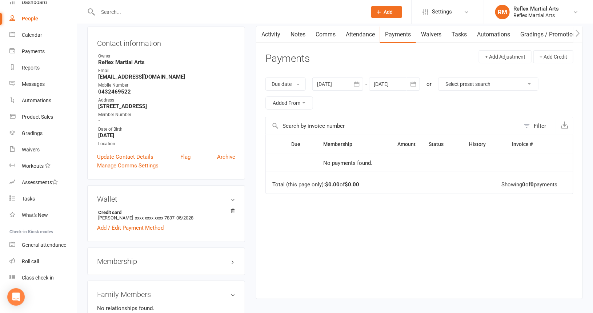
scroll to position [0, 0]
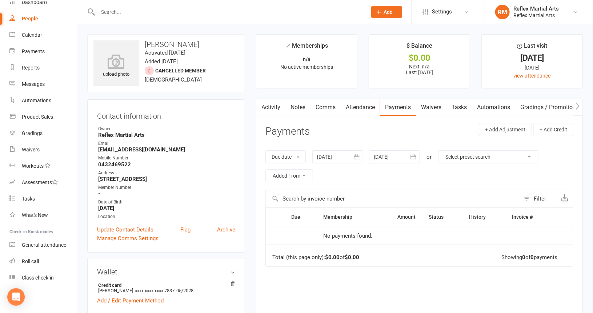
click at [36, 19] on div "People" at bounding box center [30, 19] width 16 height 6
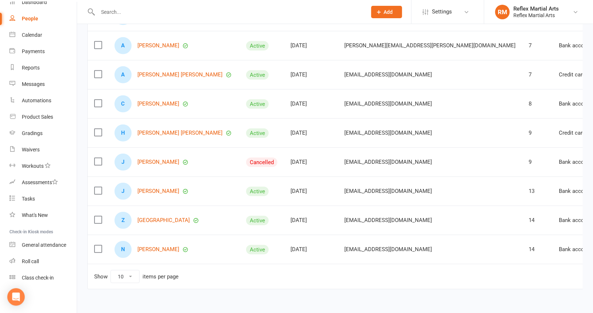
scroll to position [167, 0]
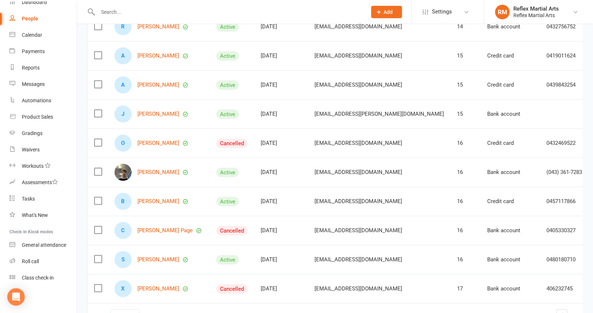
scroll to position [131, 0]
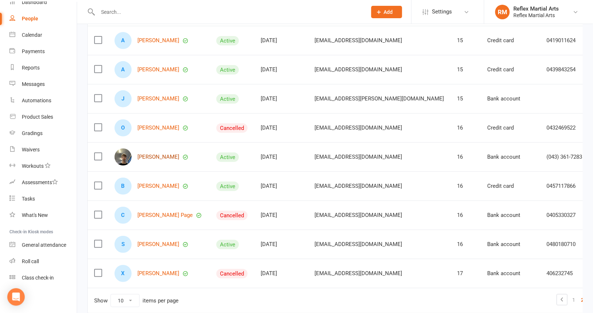
click at [153, 154] on link "[PERSON_NAME]" at bounding box center [159, 157] width 42 height 6
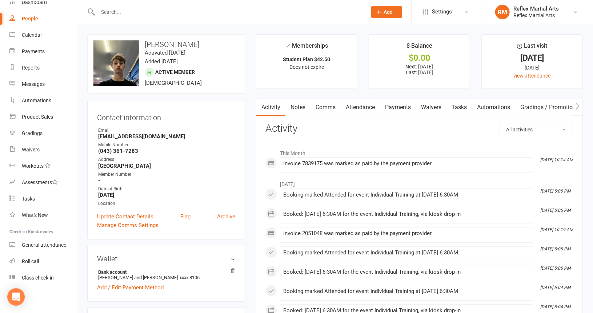
click at [400, 105] on link "Payments" at bounding box center [398, 107] width 36 height 17
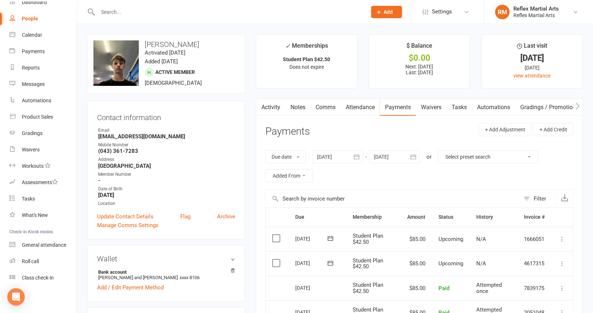
click at [26, 18] on div "People" at bounding box center [30, 19] width 16 height 6
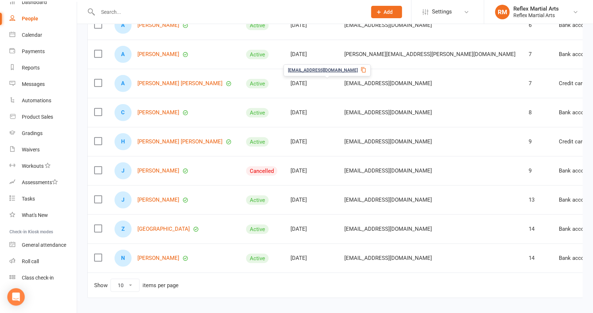
scroll to position [167, 0]
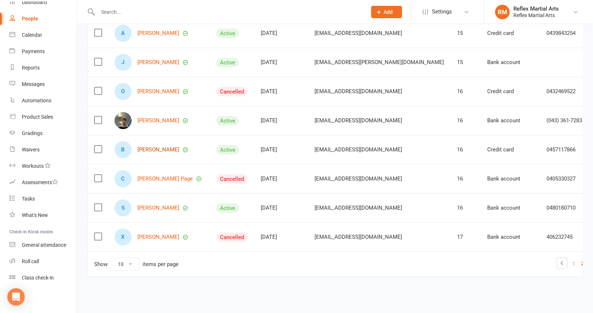
click at [164, 147] on link "[PERSON_NAME]" at bounding box center [159, 150] width 42 height 6
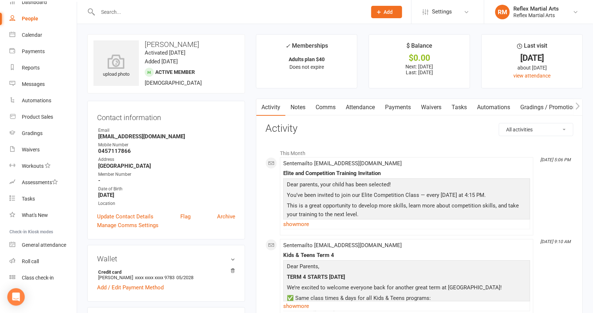
click at [397, 106] on link "Payments" at bounding box center [398, 107] width 36 height 17
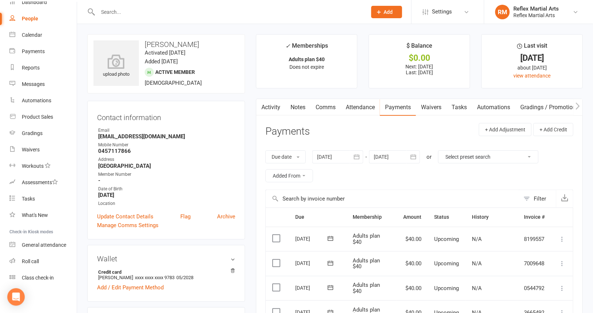
click at [275, 106] on link "Activity" at bounding box center [270, 107] width 29 height 17
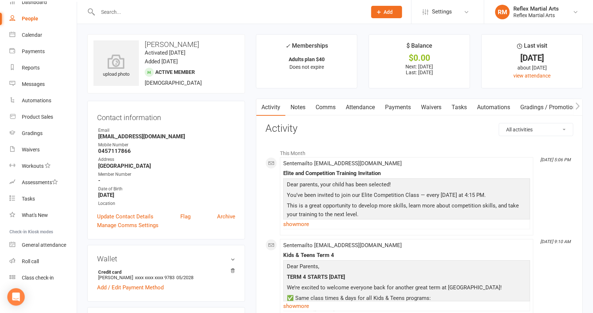
click at [28, 18] on div "People" at bounding box center [30, 19] width 16 height 6
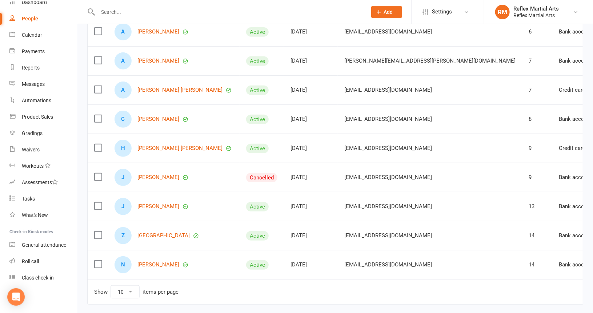
scroll to position [146, 0]
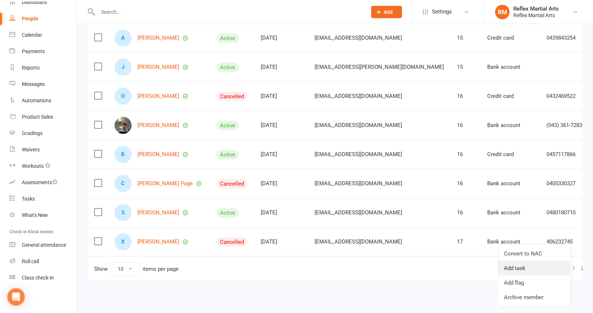
scroll to position [167, 0]
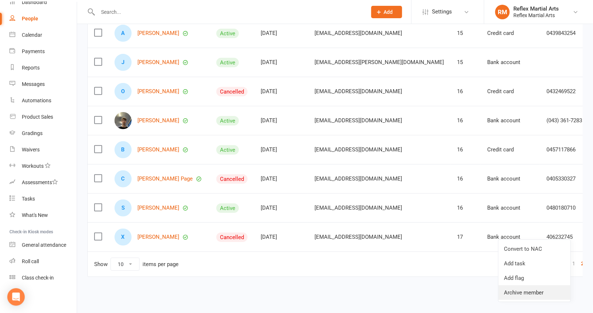
click at [522, 293] on link "Archive member" at bounding box center [535, 292] width 72 height 15
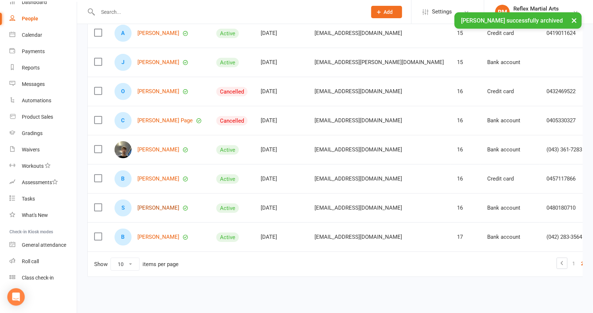
click at [162, 206] on link "[PERSON_NAME]" at bounding box center [159, 208] width 42 height 6
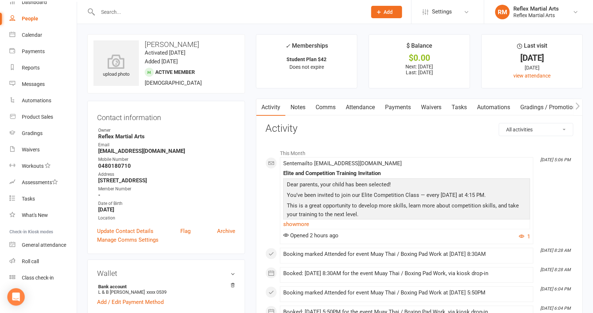
click at [404, 105] on link "Payments" at bounding box center [398, 107] width 36 height 17
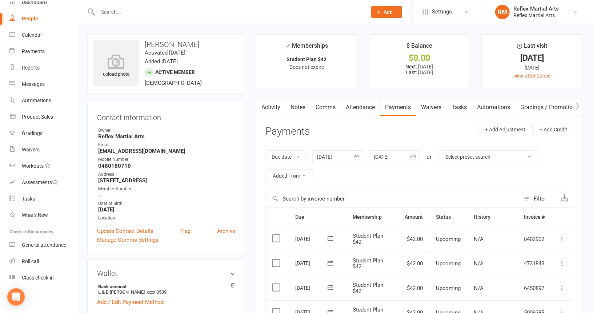
click at [271, 107] on link "Activity" at bounding box center [270, 107] width 29 height 17
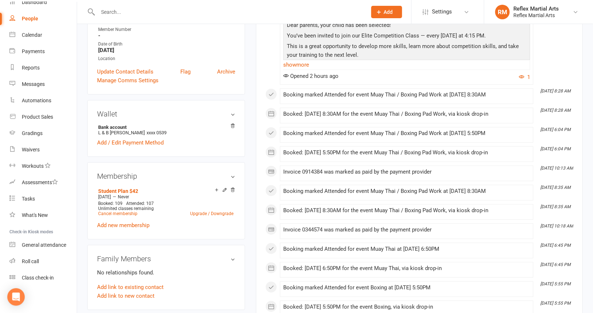
scroll to position [182, 0]
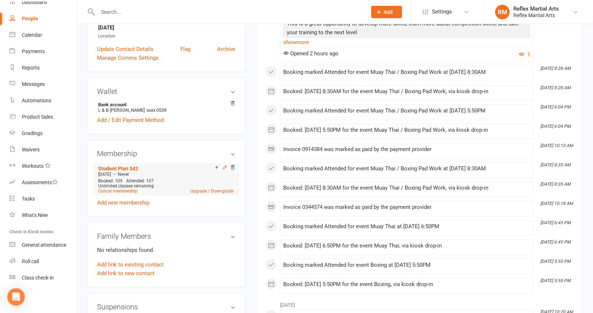
click at [224, 168] on icon at bounding box center [224, 167] width 3 height 3
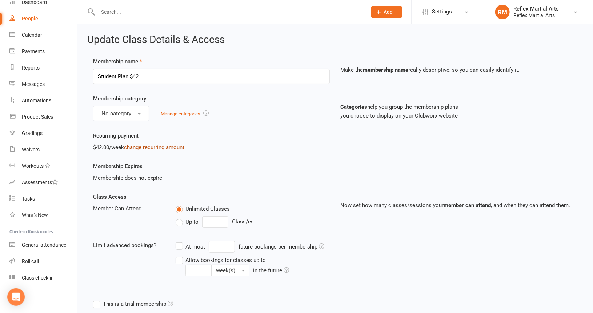
click at [139, 146] on link "change recurring amount" at bounding box center [154, 147] width 60 height 7
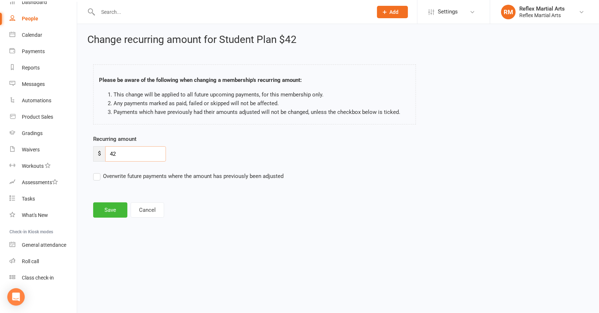
click at [134, 150] on input "42" at bounding box center [135, 153] width 61 height 15
type input "42.50"
click at [112, 207] on button "Save" at bounding box center [110, 209] width 34 height 15
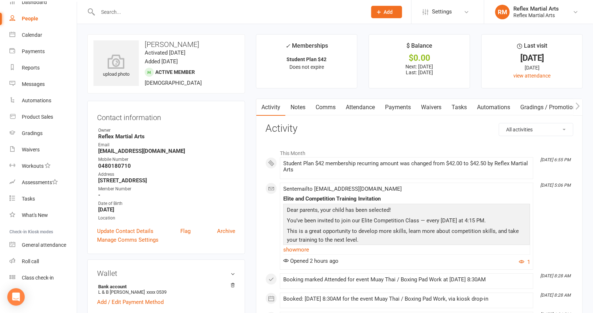
click at [400, 106] on link "Payments" at bounding box center [398, 107] width 36 height 17
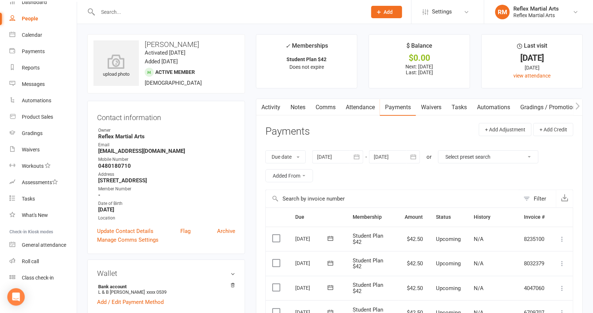
click at [25, 17] on div "People" at bounding box center [30, 19] width 16 height 6
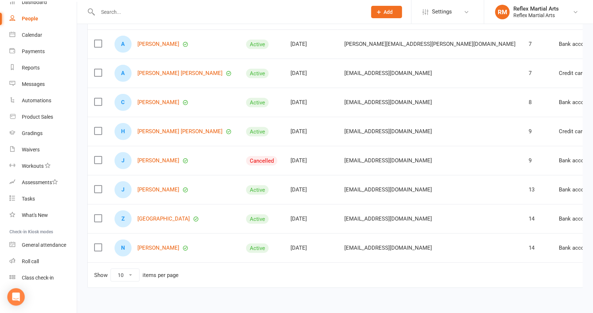
scroll to position [167, 0]
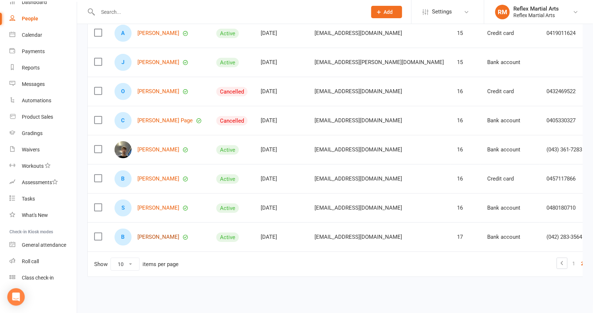
click at [154, 234] on link "[PERSON_NAME]" at bounding box center [159, 237] width 42 height 6
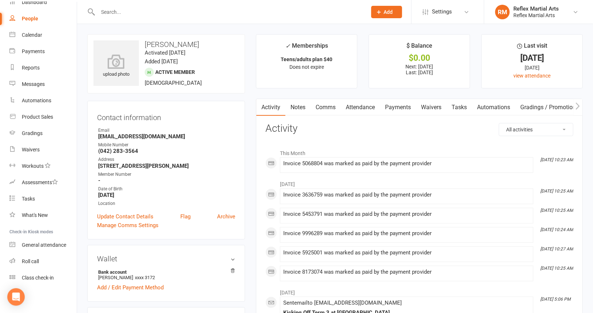
click at [399, 107] on link "Payments" at bounding box center [398, 107] width 36 height 17
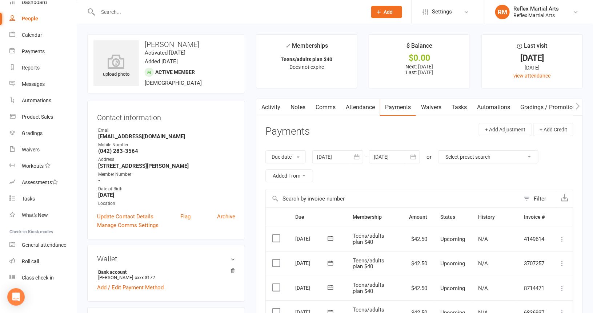
click at [31, 16] on div "People" at bounding box center [30, 19] width 16 height 6
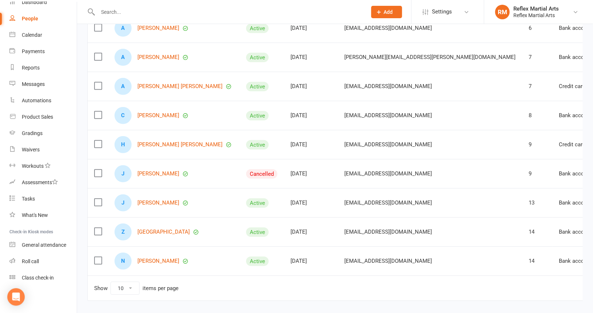
scroll to position [146, 0]
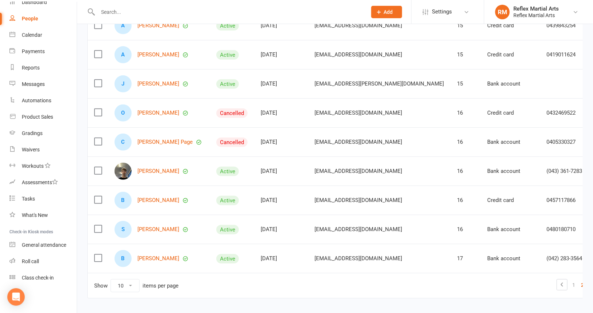
click at [587, 285] on link "3" at bounding box center [591, 285] width 9 height 10
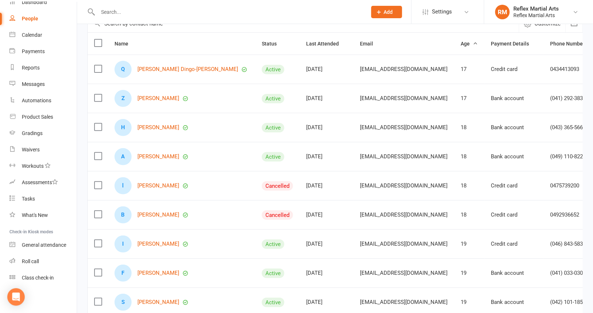
scroll to position [36, 0]
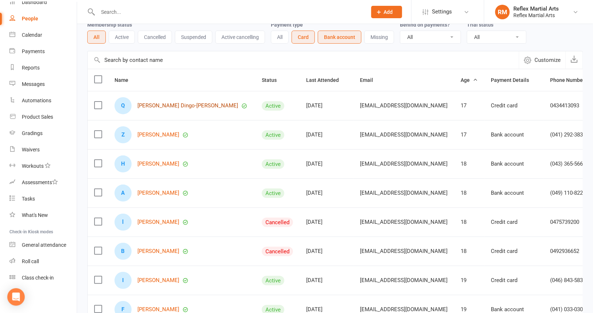
click at [158, 105] on link "[PERSON_NAME] Dingo-[PERSON_NAME]" at bounding box center [188, 106] width 101 height 6
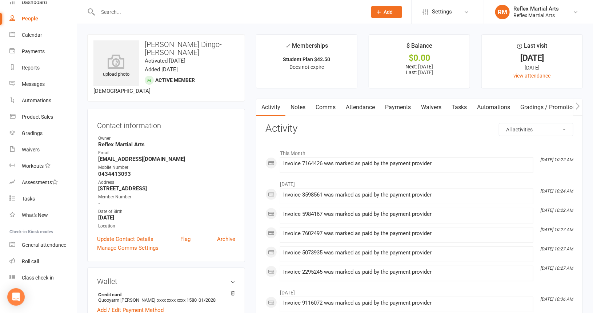
click at [397, 108] on link "Payments" at bounding box center [398, 107] width 36 height 17
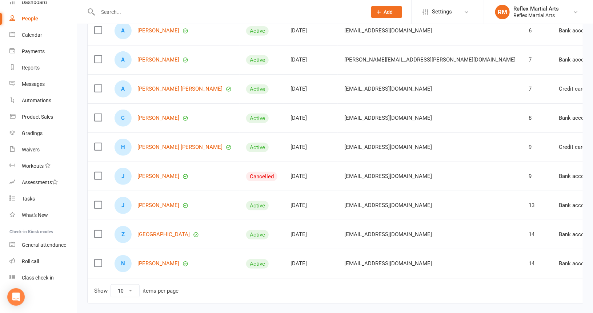
scroll to position [146, 0]
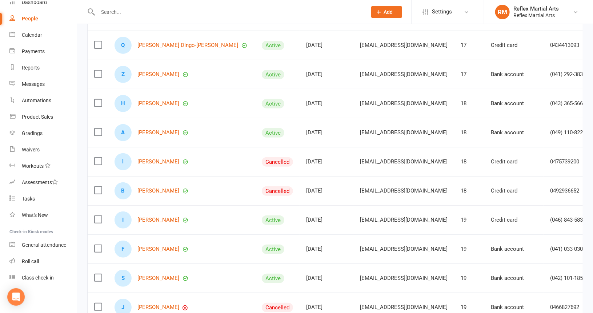
scroll to position [73, 0]
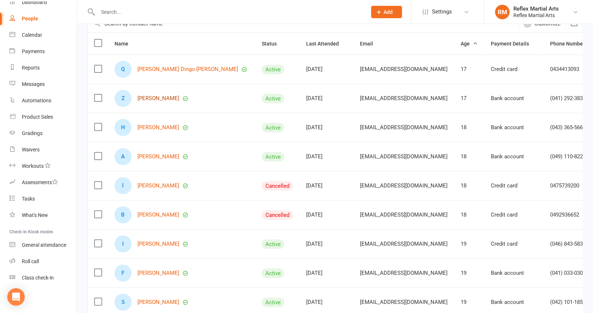
click at [150, 97] on link "[PERSON_NAME]" at bounding box center [159, 98] width 42 height 6
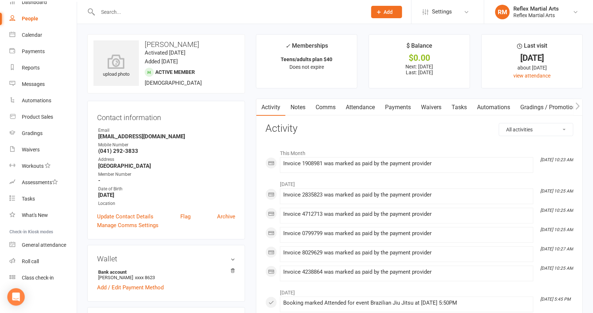
click at [399, 107] on link "Payments" at bounding box center [398, 107] width 36 height 17
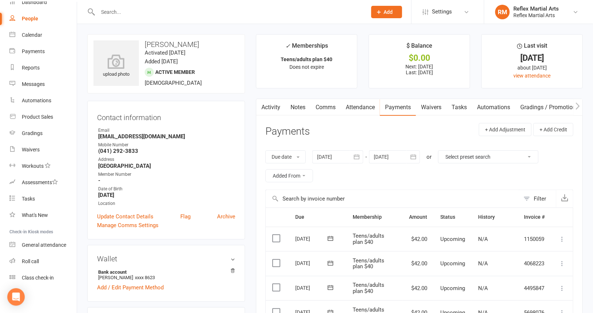
click at [274, 107] on link "Activity" at bounding box center [270, 107] width 29 height 17
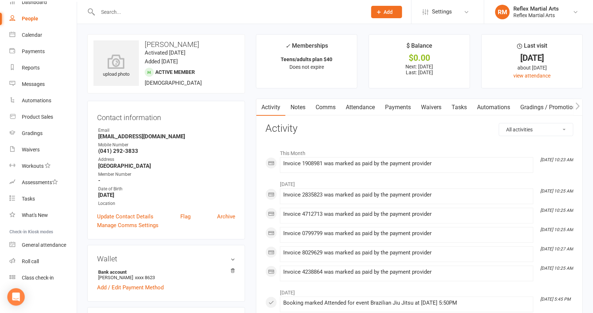
click at [303, 106] on link "Notes" at bounding box center [298, 107] width 25 height 17
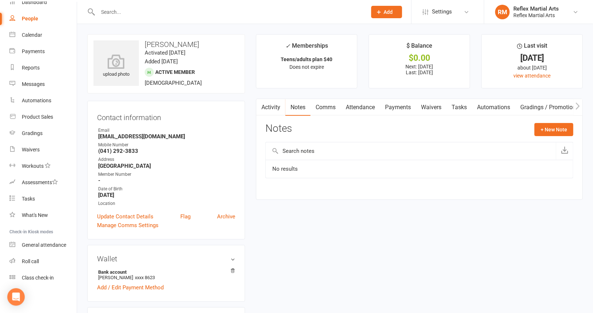
click at [271, 107] on link "Activity" at bounding box center [270, 107] width 29 height 17
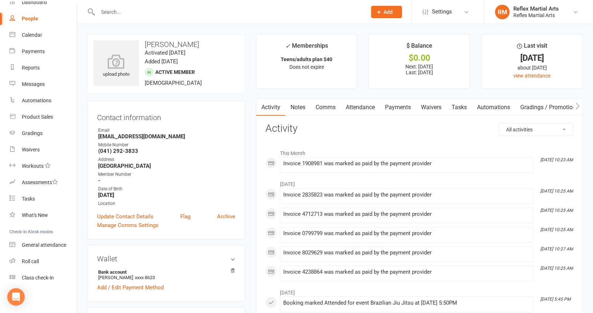
click at [30, 17] on div "People" at bounding box center [30, 19] width 16 height 6
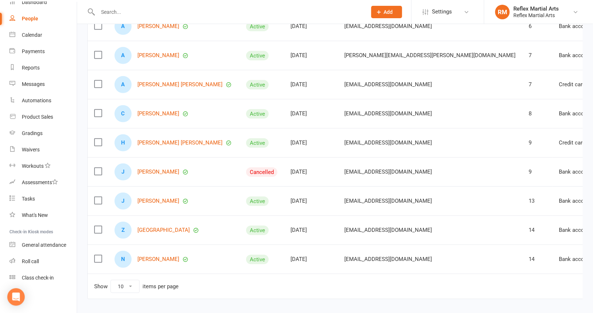
scroll to position [146, 0]
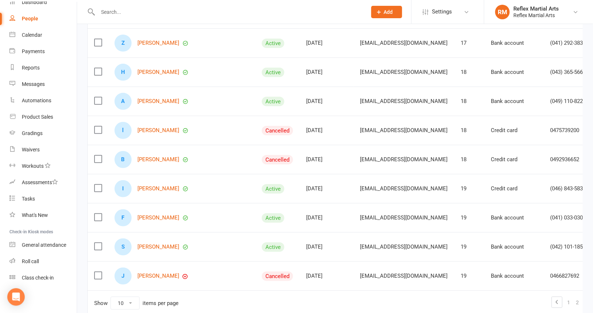
scroll to position [109, 0]
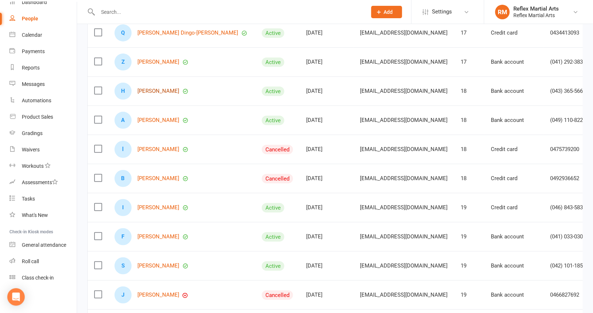
click at [150, 91] on link "[PERSON_NAME]" at bounding box center [159, 91] width 42 height 6
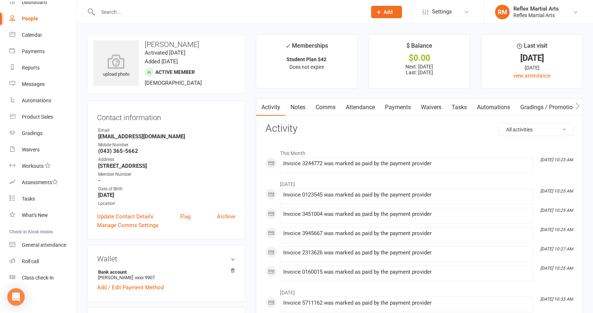
click at [397, 109] on link "Payments" at bounding box center [398, 107] width 36 height 17
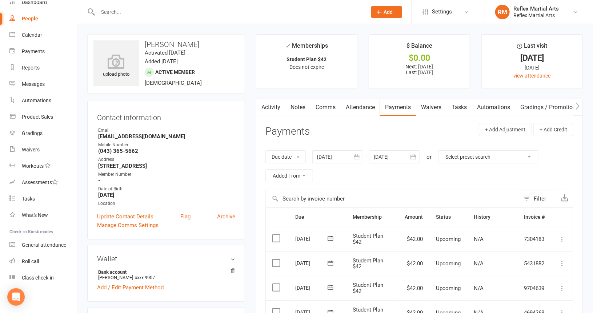
click at [331, 108] on link "Comms" at bounding box center [326, 107] width 30 height 17
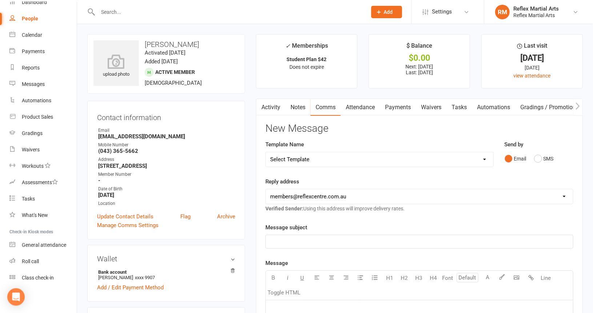
click at [487, 160] on select "Select Template [SMS] [Default template - review before using] Appointment remi…" at bounding box center [379, 159] width 227 height 15
select select "26"
click at [266, 152] on select "Select Template [SMS] [Default template - review before using] Appointment remi…" at bounding box center [379, 159] width 227 height 15
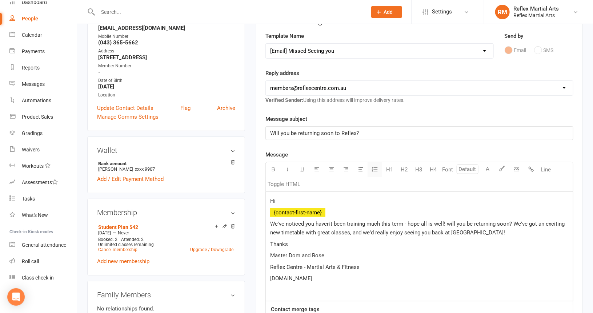
scroll to position [109, 0]
click at [403, 220] on span "We've noticed you haven't been training much this term - hope all is well! will…" at bounding box center [418, 227] width 296 height 15
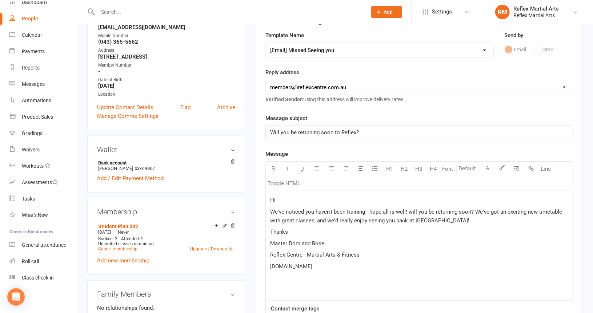
click at [347, 209] on span "We've noticed you haven't been training - hope all is well! will you be returni…" at bounding box center [417, 215] width 294 height 15
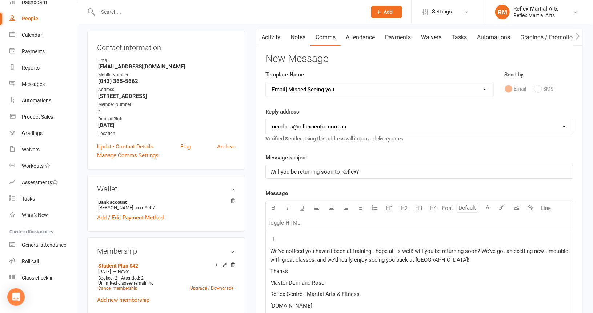
scroll to position [73, 0]
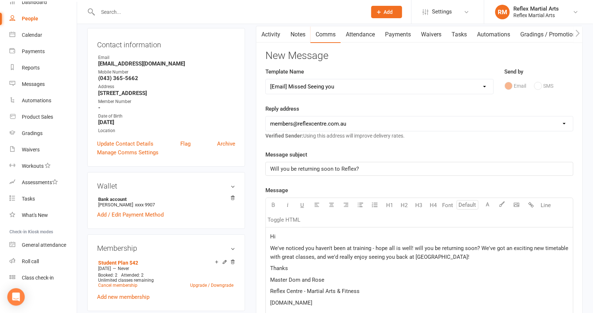
click at [287, 233] on p "Hi" at bounding box center [419, 236] width 299 height 9
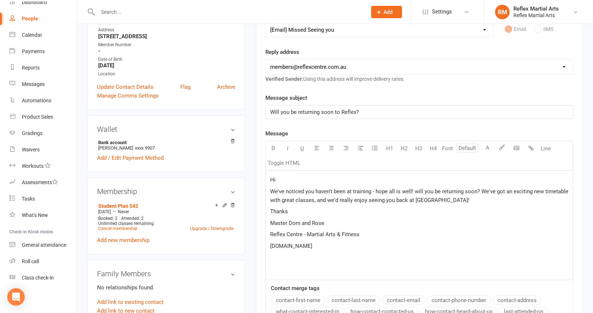
scroll to position [146, 0]
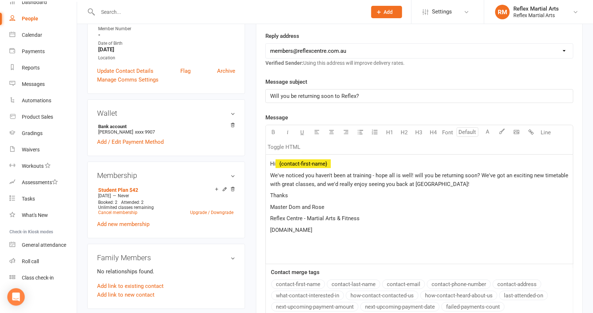
click at [305, 284] on button "contact-first-name" at bounding box center [298, 283] width 54 height 9
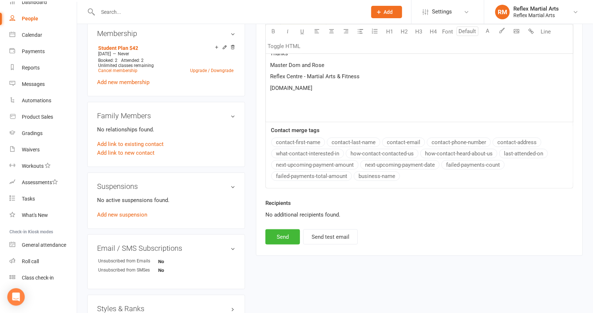
scroll to position [291, 0]
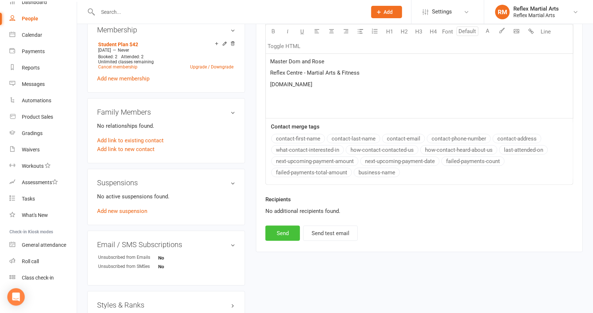
click at [281, 227] on button "Send" at bounding box center [283, 233] width 35 height 15
select select
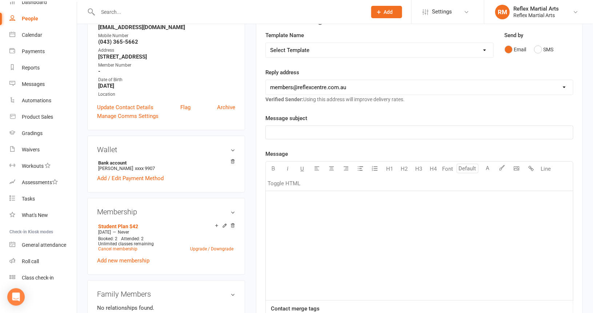
scroll to position [0, 0]
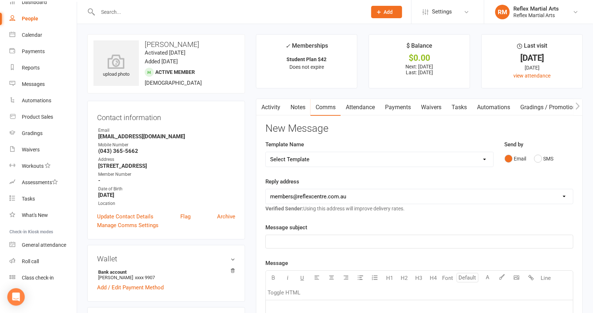
click at [272, 106] on link "Activity" at bounding box center [270, 107] width 29 height 17
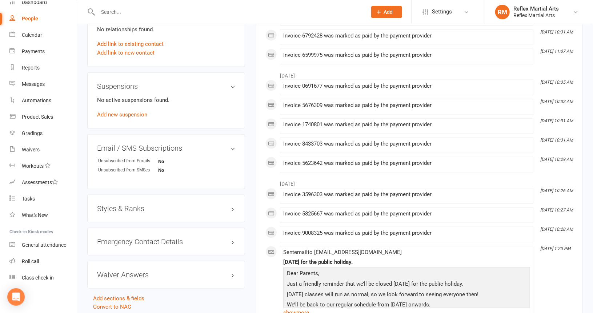
scroll to position [473, 0]
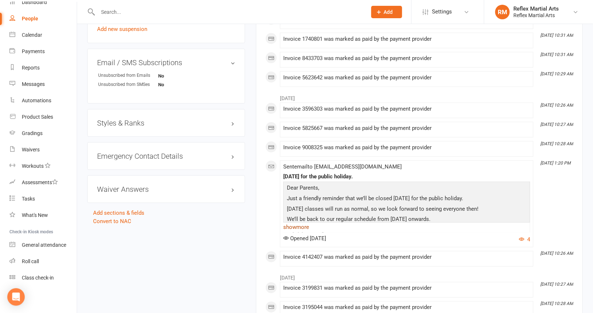
click at [305, 222] on link "show more" at bounding box center [406, 227] width 247 height 10
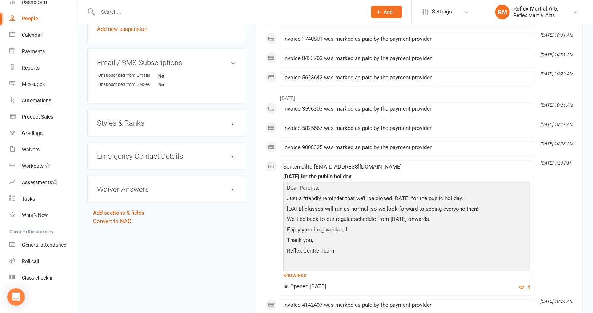
click at [366, 283] on div "Opened [DATE] 4" at bounding box center [406, 287] width 247 height 9
click at [554, 174] on div "June [DATE] 10:26 AM Invoice 3596303 was marked as paid by the payment provider…" at bounding box center [420, 203] width 308 height 224
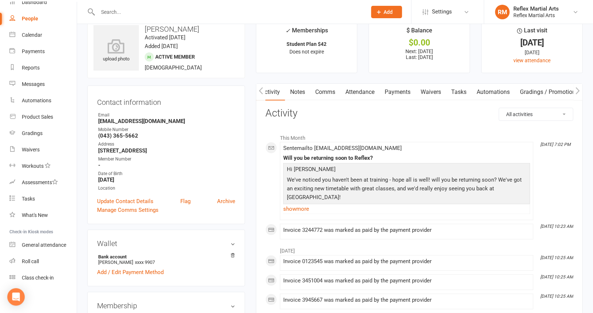
scroll to position [0, 0]
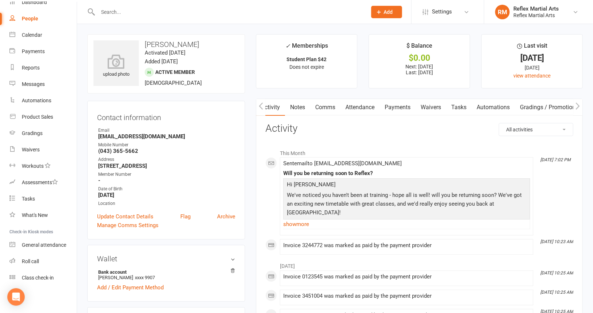
click at [367, 76] on ul "✓ Memberships Student Plan $42 Does not expire $ Balance $0.00 Next: [DATE] Las…" at bounding box center [419, 61] width 327 height 54
click at [399, 106] on link "Payments" at bounding box center [398, 107] width 36 height 17
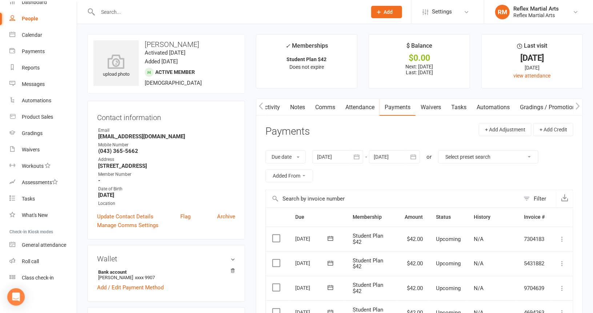
click at [31, 19] on div "People" at bounding box center [30, 19] width 16 height 6
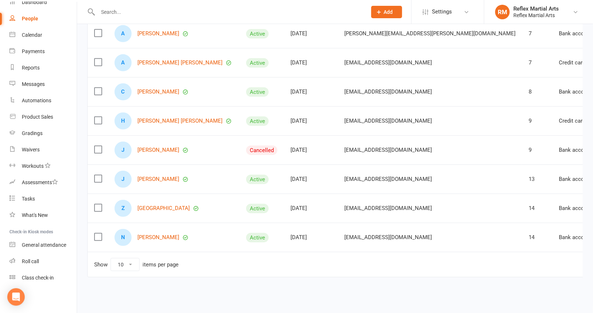
scroll to position [167, 0]
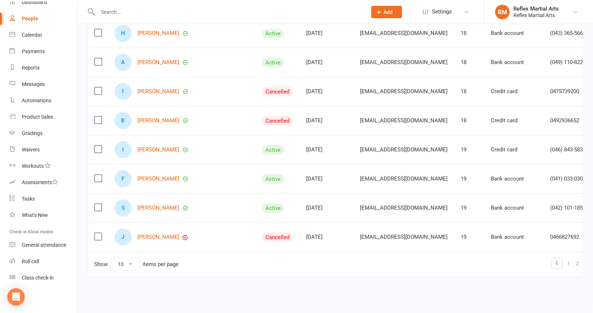
drag, startPoint x: 531, startPoint y: 176, endPoint x: 328, endPoint y: 24, distance: 253.4
click at [531, 176] on link "Archive member" at bounding box center [546, 177] width 72 height 15
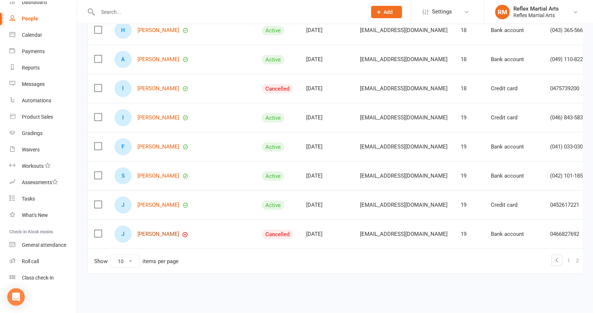
click at [147, 231] on link "[PERSON_NAME]" at bounding box center [159, 234] width 42 height 6
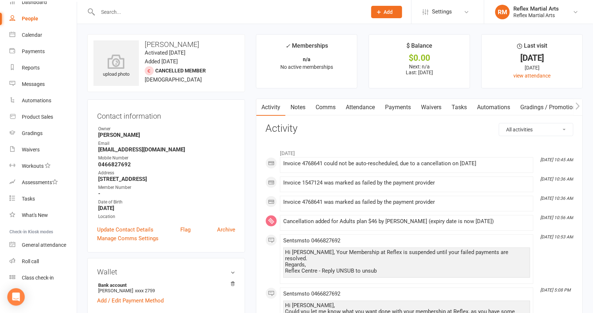
click at [31, 19] on div "People" at bounding box center [30, 19] width 16 height 6
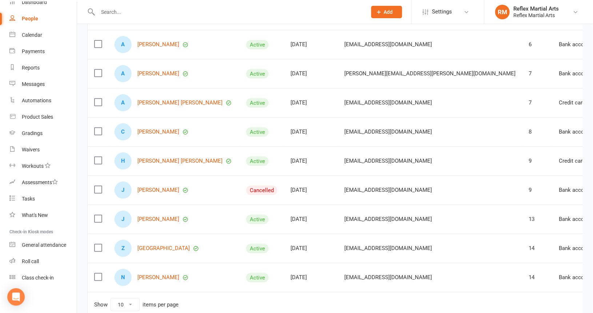
scroll to position [167, 0]
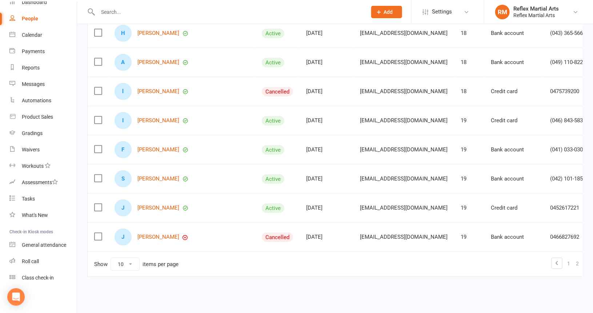
click at [591, 260] on link "4" at bounding box center [595, 263] width 9 height 10
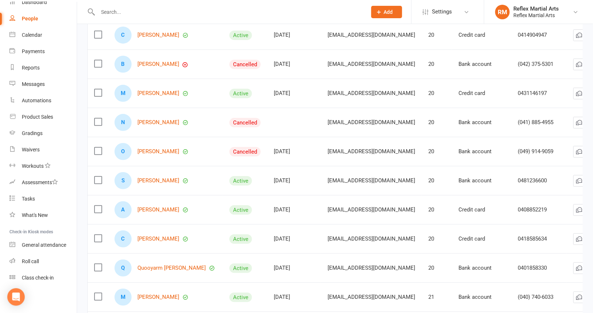
scroll to position [131, 0]
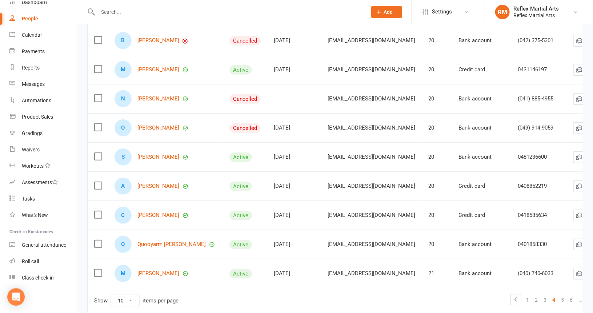
click at [586, 99] on div "Membership status All Active Cancelled Suspended Active cancelling Payment type…" at bounding box center [335, 121] width 516 height 405
click at [537, 154] on link "Archive member" at bounding box center [547, 155] width 72 height 15
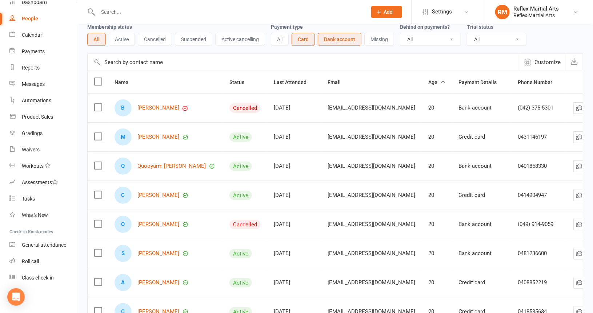
scroll to position [0, 0]
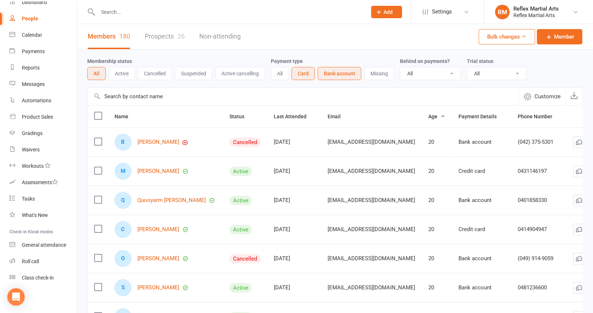
click at [156, 75] on button "Cancelled" at bounding box center [155, 73] width 34 height 13
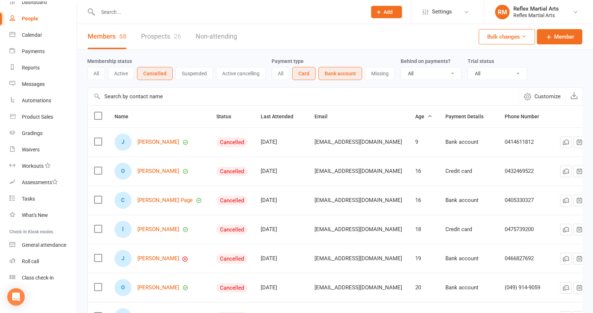
click at [118, 13] on input "text" at bounding box center [229, 12] width 266 height 10
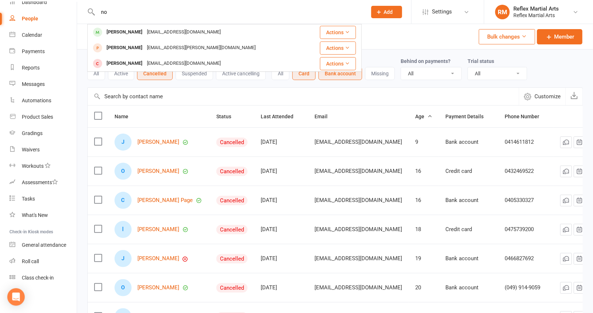
type input "n"
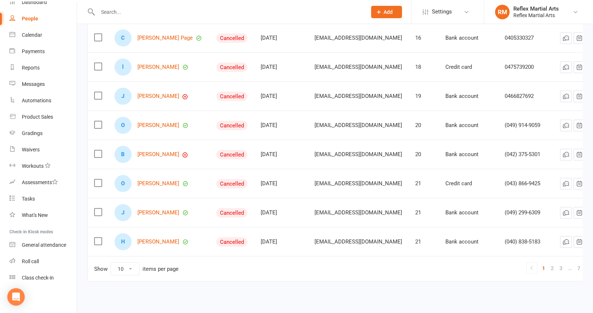
scroll to position [167, 0]
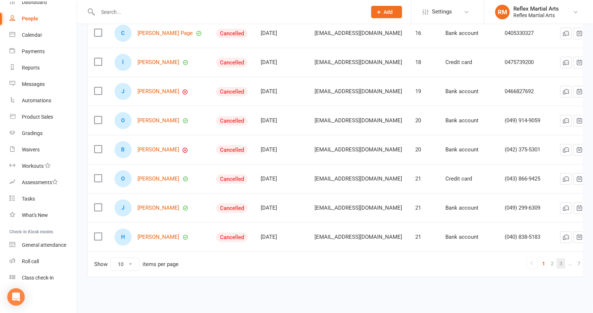
click at [557, 258] on link "3" at bounding box center [561, 263] width 9 height 10
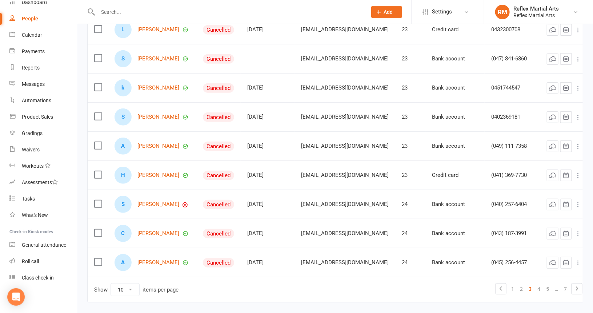
scroll to position [146, 0]
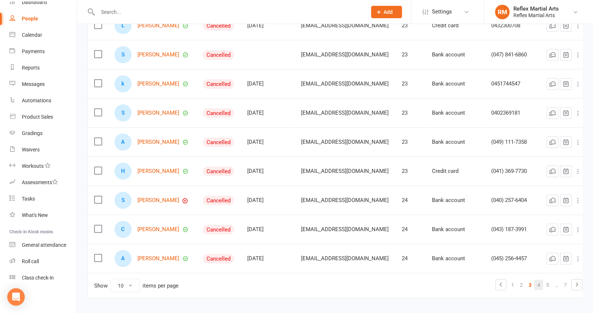
click at [544, 283] on link "4" at bounding box center [539, 285] width 9 height 10
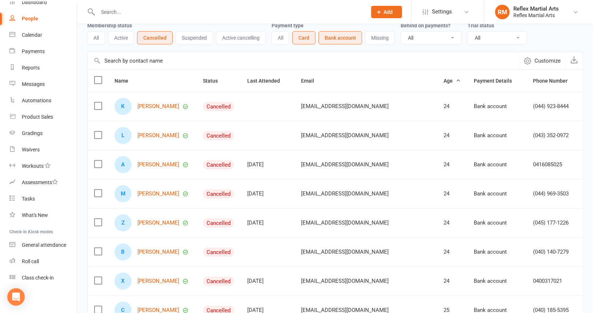
scroll to position [0, 0]
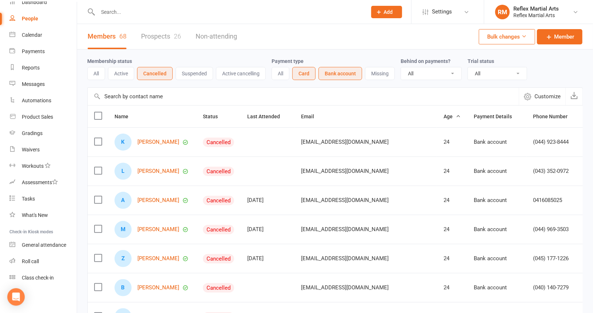
click at [96, 75] on button "All" at bounding box center [96, 73] width 18 height 13
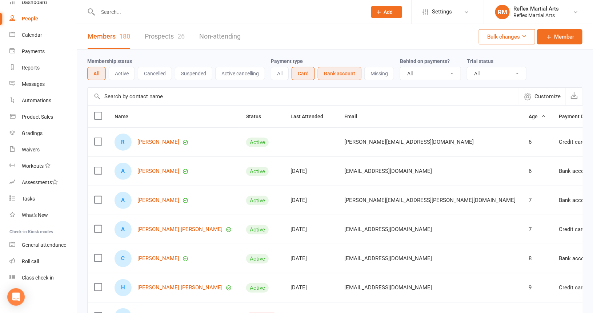
click at [281, 74] on button "All" at bounding box center [280, 73] width 18 height 13
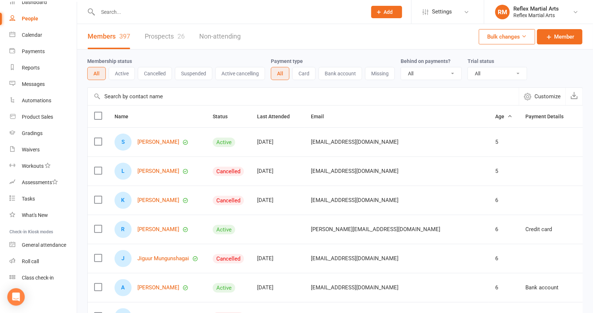
click at [98, 74] on button "All" at bounding box center [96, 73] width 19 height 13
click at [120, 75] on button "Active" at bounding box center [122, 73] width 26 height 13
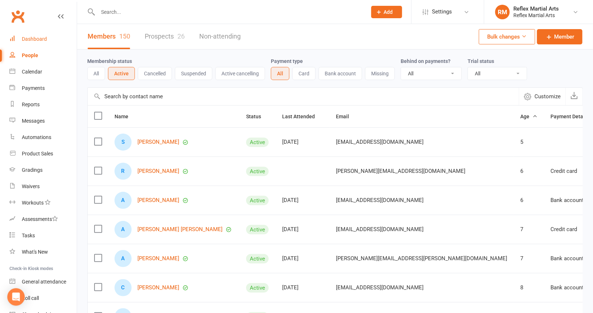
click at [40, 39] on div "Dashboard" at bounding box center [34, 39] width 25 height 6
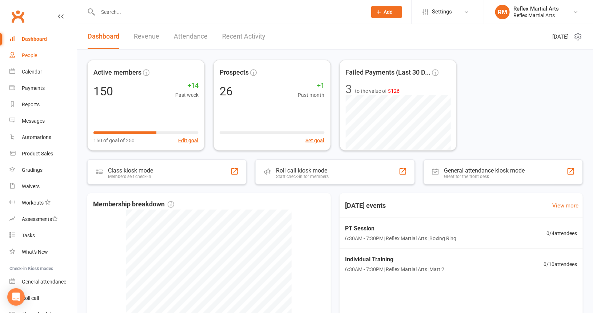
click at [29, 56] on div "People" at bounding box center [29, 55] width 15 height 6
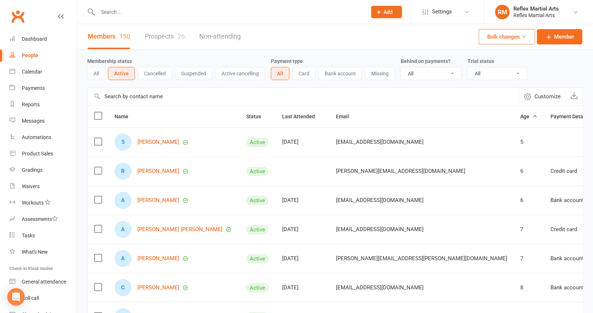
click at [96, 74] on button "All" at bounding box center [96, 73] width 18 height 13
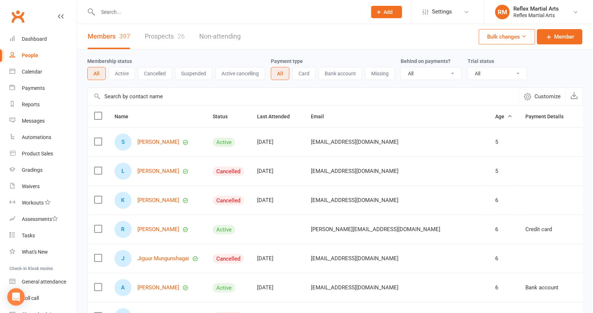
click at [124, 75] on button "Active" at bounding box center [122, 73] width 26 height 13
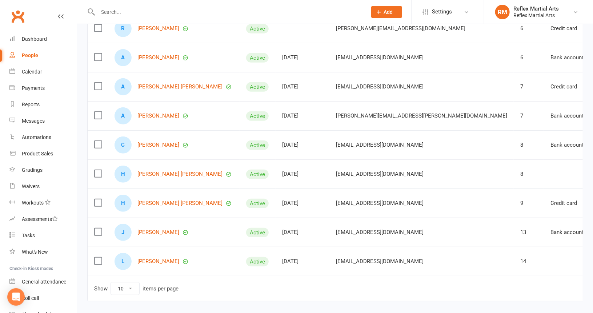
scroll to position [146, 0]
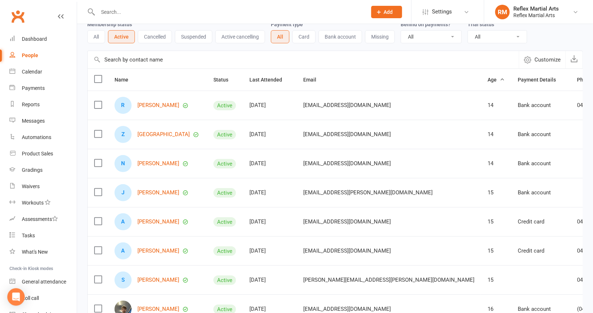
scroll to position [36, 0]
click at [99, 35] on button "All" at bounding box center [96, 37] width 18 height 13
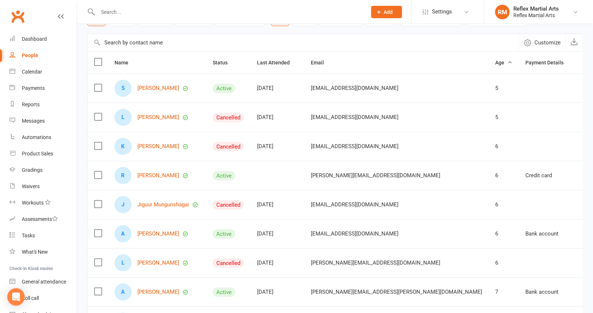
scroll to position [73, 0]
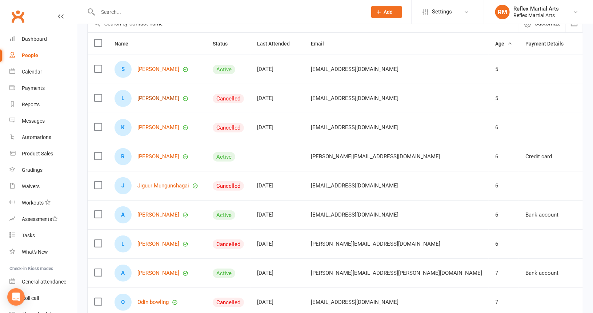
click at [151, 96] on link "[PERSON_NAME]" at bounding box center [159, 98] width 42 height 6
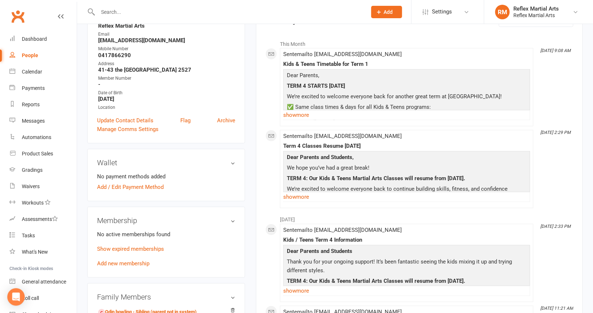
scroll to position [146, 0]
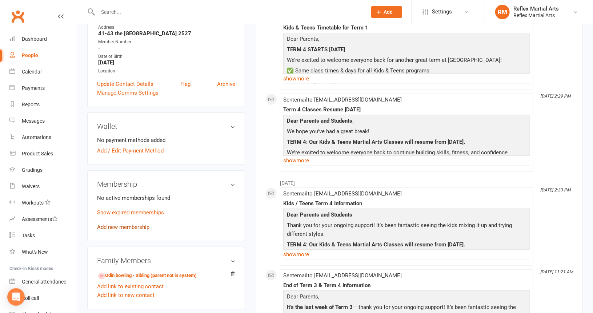
click at [117, 227] on link "Add new membership" at bounding box center [123, 227] width 52 height 7
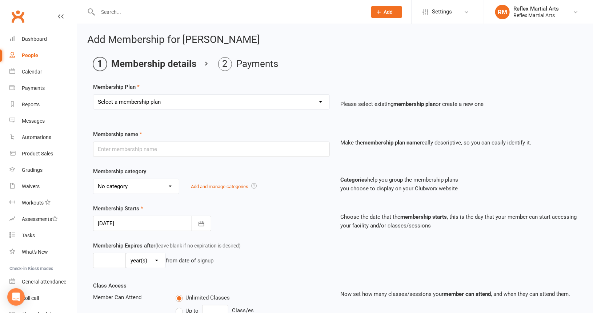
click at [176, 103] on select "Select a membership plan Create new Membership Plan Adults no contact plan $52 …" at bounding box center [211, 102] width 236 height 15
select select "7"
click at [93, 95] on select "Select a membership plan Create new Membership Plan Adults no contact plan $52 …" at bounding box center [211, 102] width 236 height 15
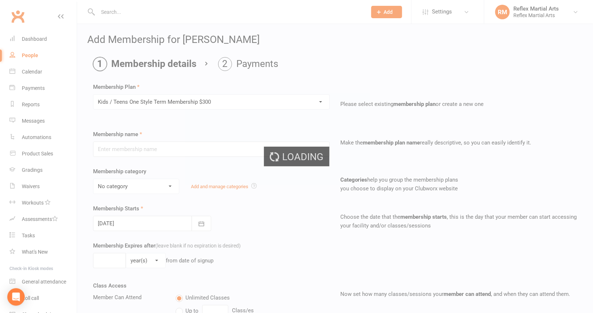
type input "Kids / Teens One Style Term Membership $300"
type input "10"
select select "1"
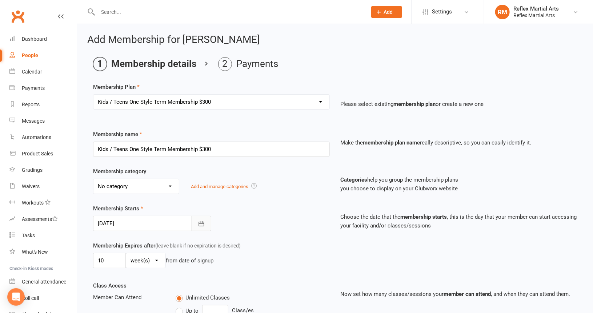
click at [202, 221] on icon "button" at bounding box center [201, 223] width 7 height 7
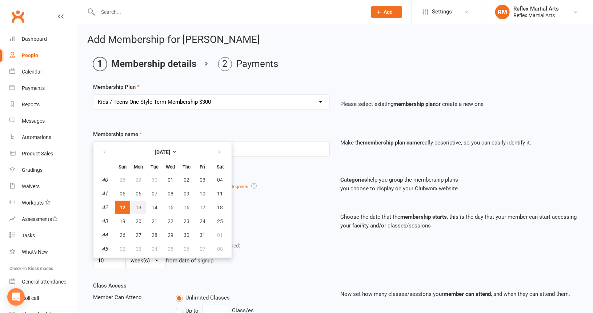
click at [138, 205] on span "13" at bounding box center [139, 207] width 6 height 6
type input "[DATE]"
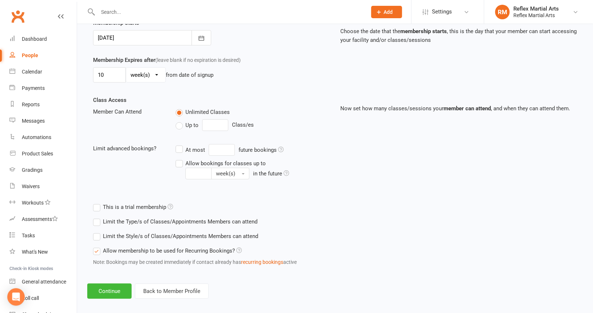
scroll to position [190, 0]
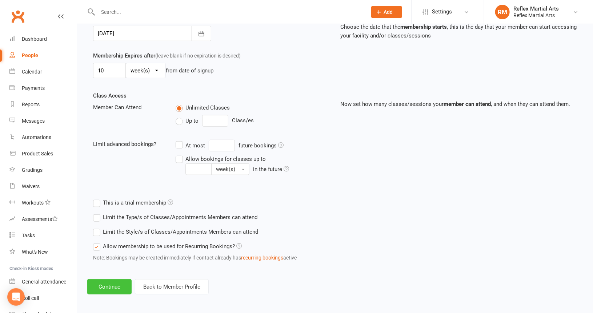
click at [112, 287] on button "Continue" at bounding box center [109, 286] width 44 height 15
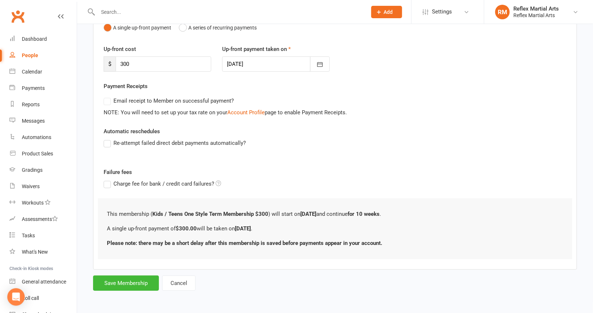
scroll to position [0, 0]
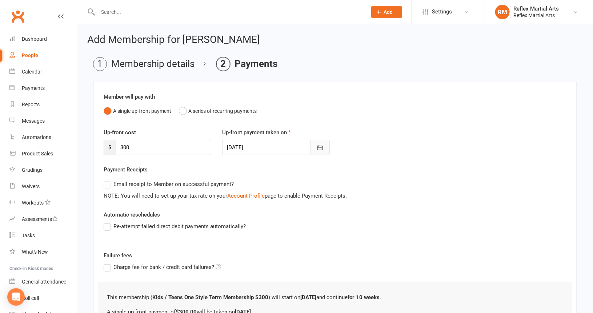
click at [320, 148] on icon "button" at bounding box center [320, 147] width 7 height 7
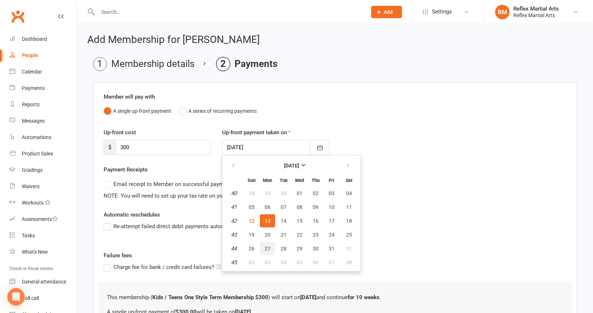
click at [267, 246] on span "27" at bounding box center [268, 249] width 6 height 6
type input "[DATE]"
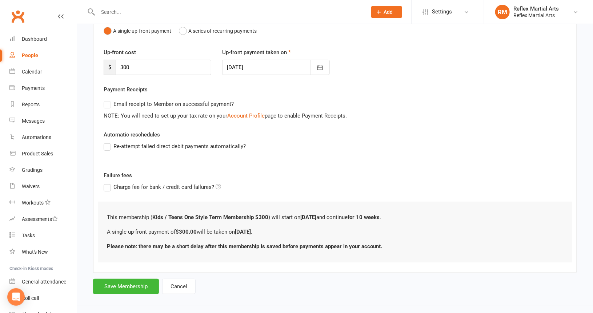
scroll to position [82, 0]
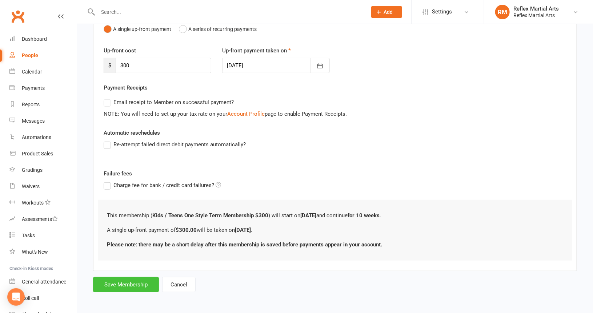
click at [136, 283] on button "Save Membership" at bounding box center [126, 284] width 66 height 15
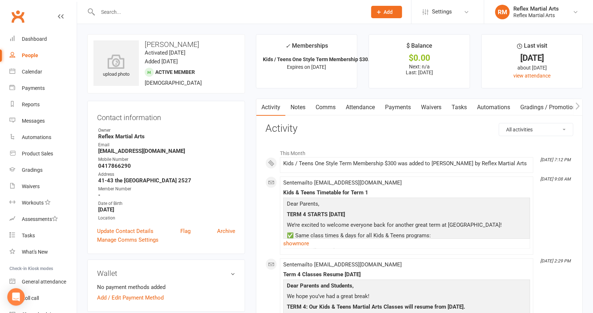
click at [32, 56] on div "People" at bounding box center [30, 55] width 16 height 6
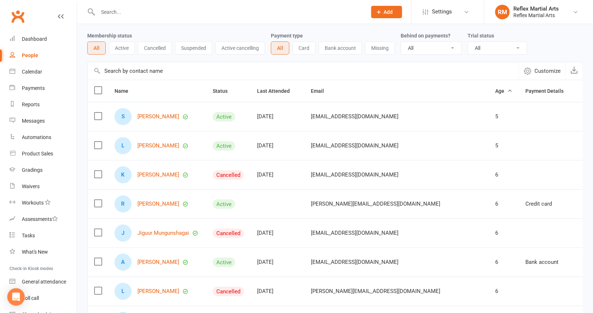
scroll to position [36, 0]
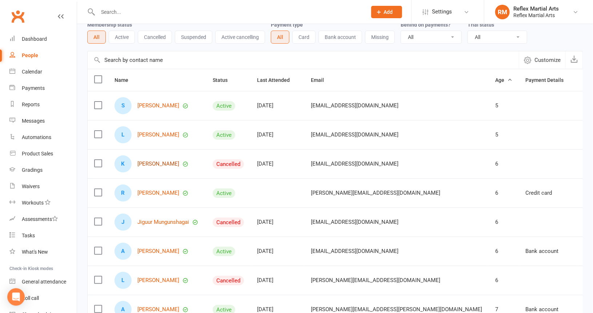
click at [150, 163] on link "[PERSON_NAME]" at bounding box center [159, 164] width 42 height 6
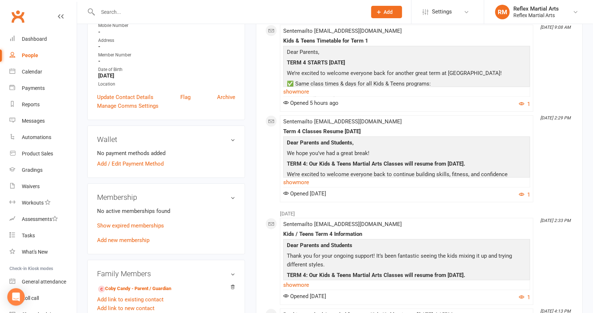
scroll to position [146, 0]
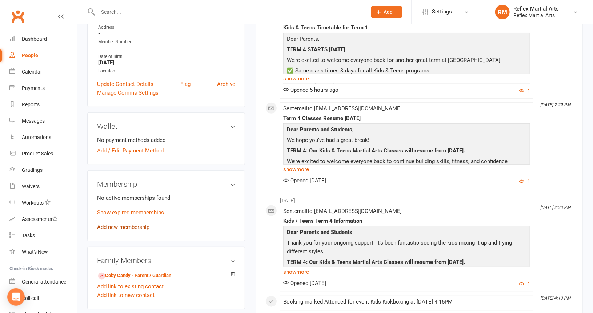
click at [128, 226] on link "Add new membership" at bounding box center [123, 227] width 52 height 7
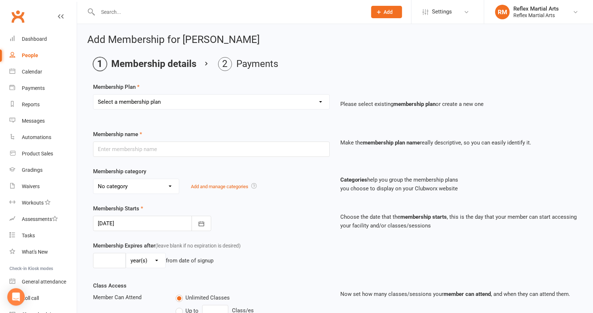
click at [168, 103] on select "Select a membership plan Create new Membership Plan Adults no contact plan $52 …" at bounding box center [211, 102] width 236 height 15
select select "7"
click at [93, 95] on select "Select a membership plan Create new Membership Plan Adults no contact plan $52 …" at bounding box center [211, 102] width 236 height 15
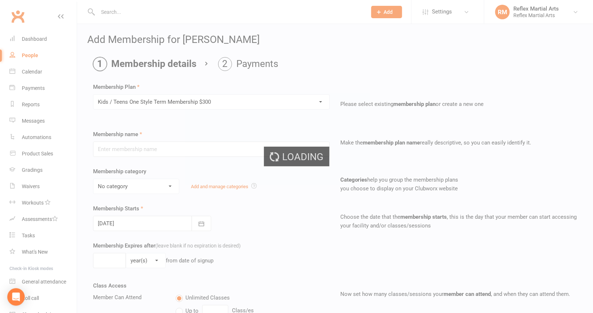
type input "Kids / Teens One Style Term Membership $300"
type input "10"
select select "1"
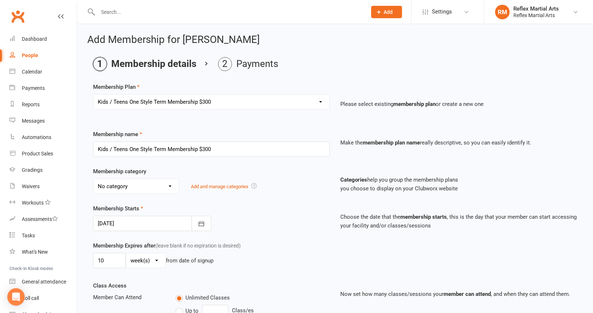
scroll to position [36, 0]
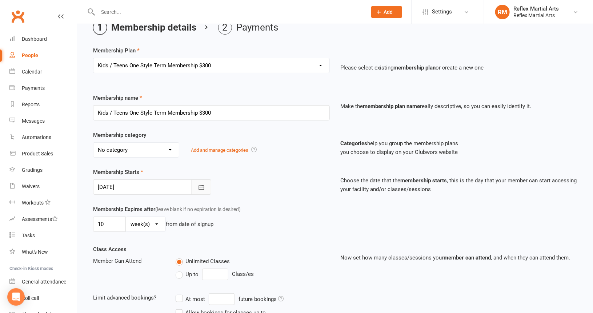
click at [202, 185] on icon "button" at bounding box center [201, 187] width 5 height 5
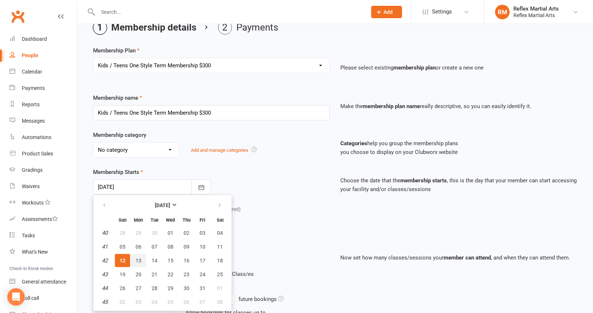
click at [142, 258] on button "13" at bounding box center [138, 260] width 15 height 13
type input "[DATE]"
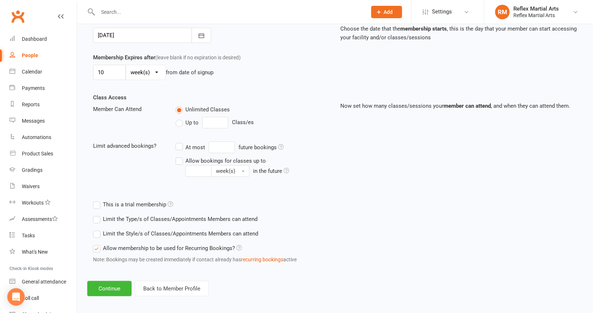
scroll to position [190, 0]
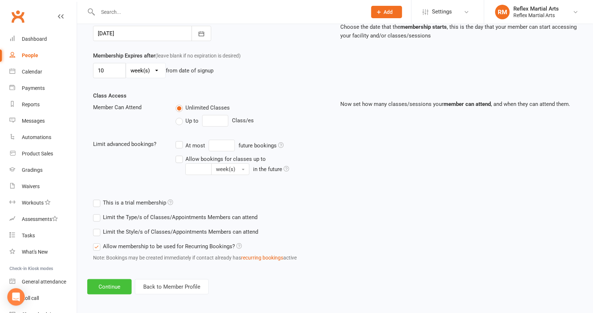
click at [107, 285] on button "Continue" at bounding box center [109, 286] width 44 height 15
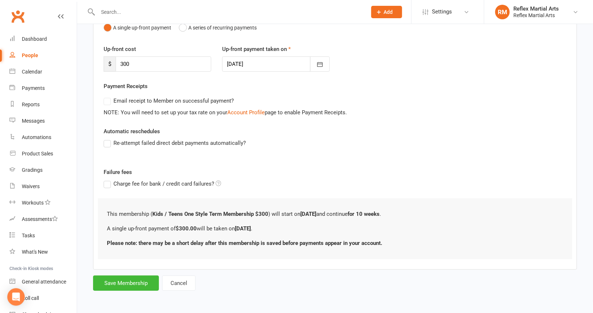
scroll to position [0, 0]
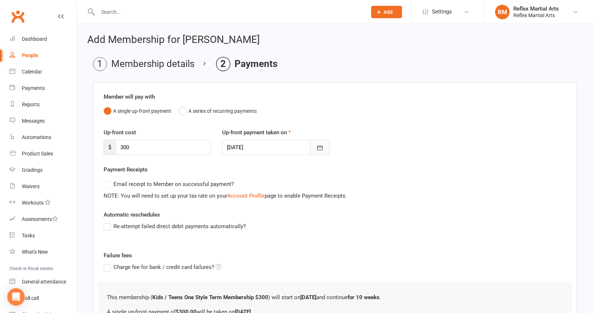
click at [322, 150] on icon "button" at bounding box center [319, 148] width 5 height 5
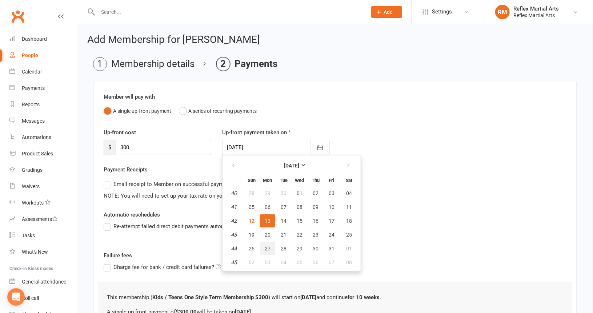
click at [266, 247] on span "27" at bounding box center [268, 249] width 6 height 6
type input "[DATE]"
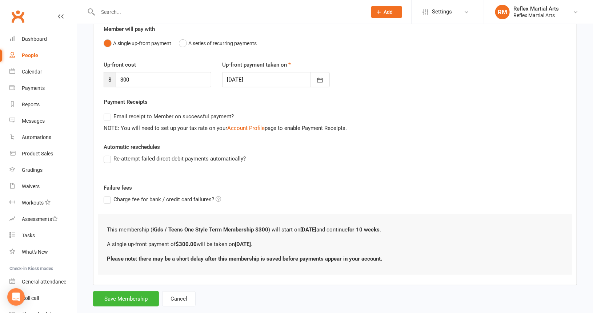
scroll to position [82, 0]
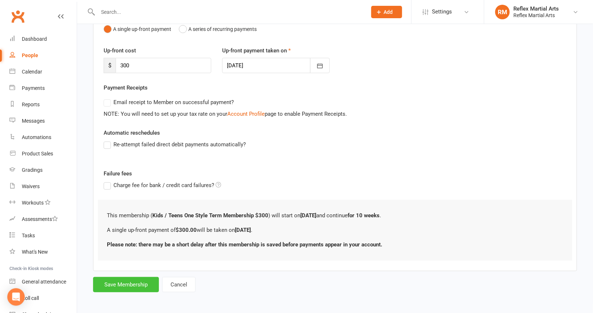
click at [138, 283] on button "Save Membership" at bounding box center [126, 284] width 66 height 15
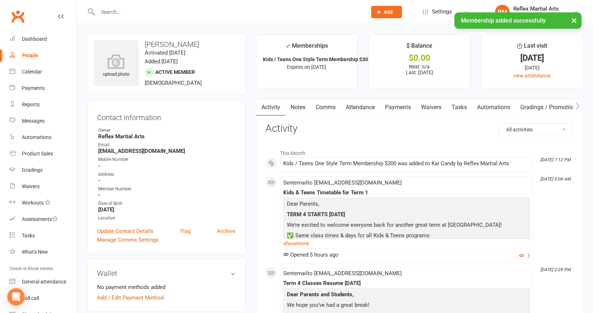
click at [27, 55] on div "People" at bounding box center [30, 55] width 16 height 6
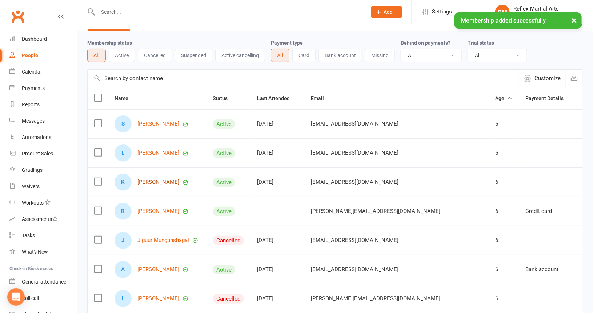
scroll to position [36, 0]
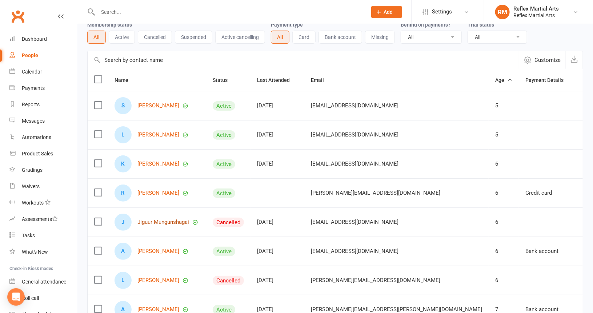
click at [156, 222] on link "Jiguur Mungunshagai" at bounding box center [164, 222] width 52 height 6
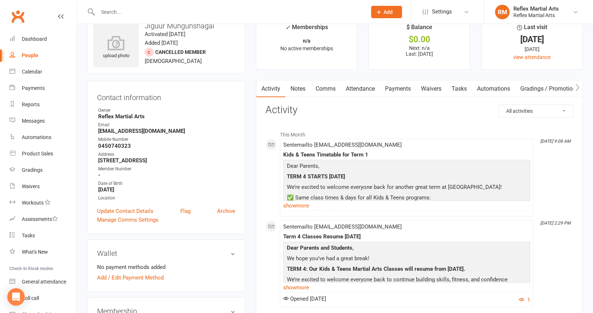
scroll to position [109, 0]
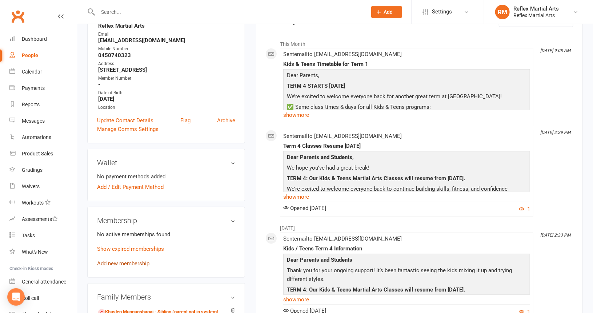
click at [124, 263] on link "Add new membership" at bounding box center [123, 263] width 52 height 7
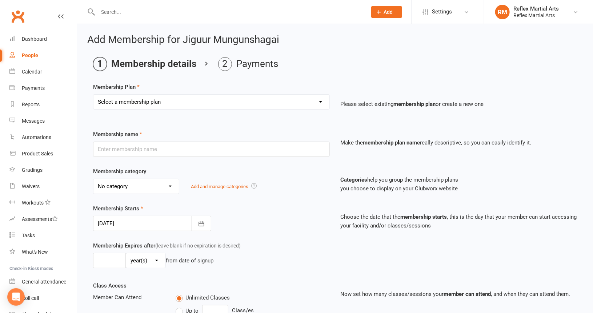
click at [174, 104] on select "Select a membership plan Create new Membership Plan Adults no contact plan $52 …" at bounding box center [211, 102] width 236 height 15
select select "8"
click at [93, 95] on select "Select a membership plan Create new Membership Plan Adults no contact plan $52 …" at bounding box center [211, 102] width 236 height 15
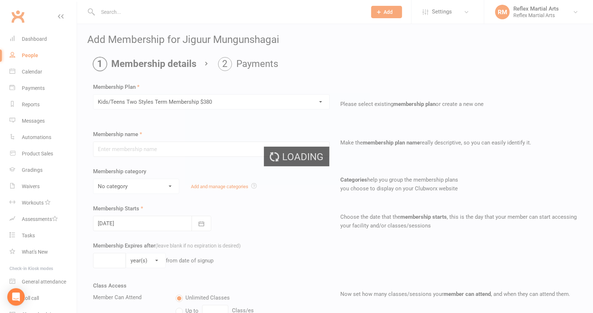
type input "Kids/Teens Two Styles Term Membership $380"
type input "10"
select select "1"
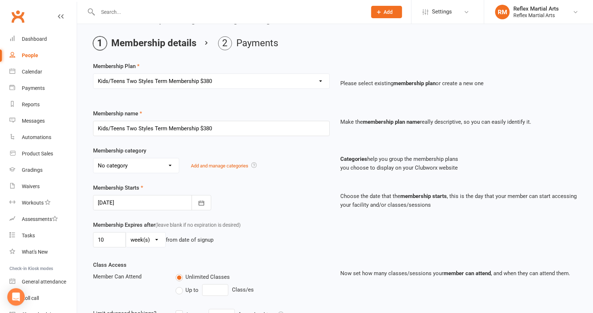
scroll to position [36, 0]
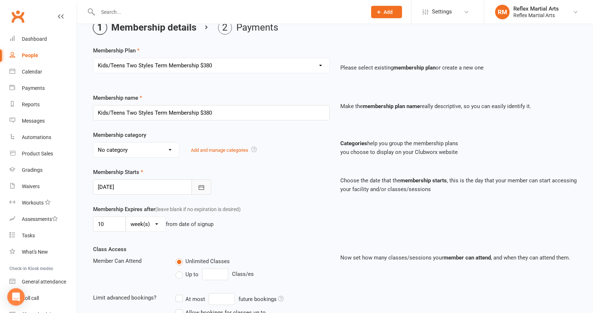
click at [201, 188] on icon "button" at bounding box center [201, 187] width 5 height 5
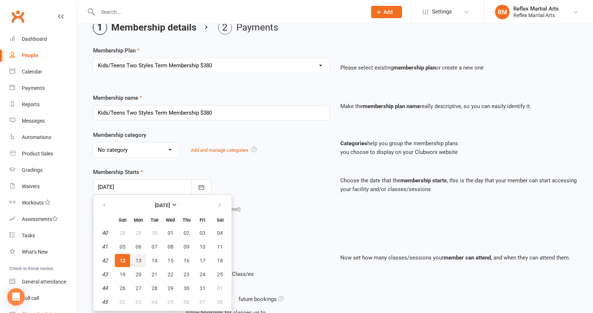
click at [136, 258] on span "13" at bounding box center [139, 261] width 6 height 6
type input "[DATE]"
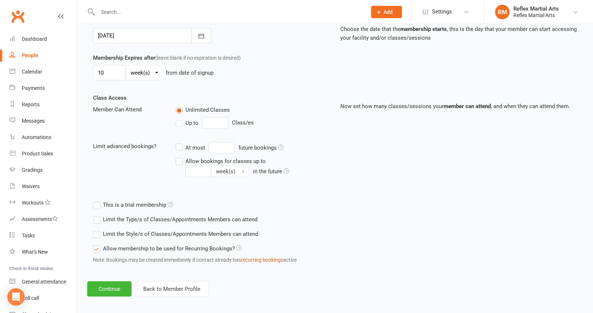
scroll to position [190, 0]
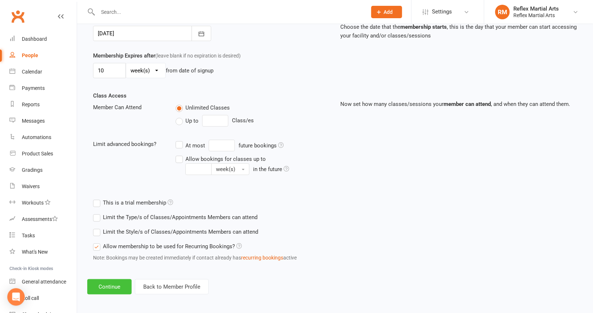
click at [111, 283] on button "Continue" at bounding box center [109, 286] width 44 height 15
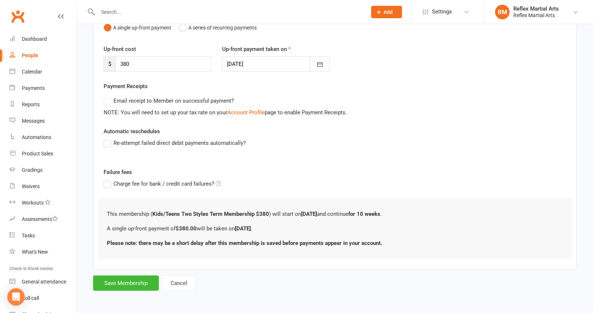
scroll to position [0, 0]
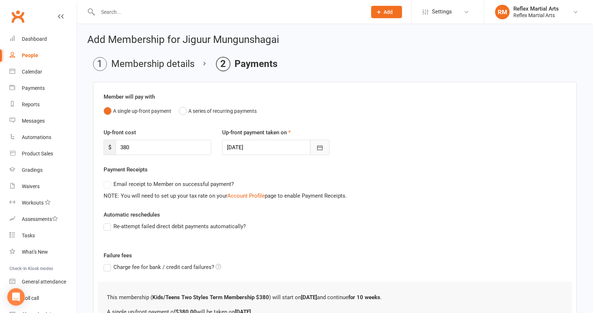
click at [321, 148] on icon "button" at bounding box center [320, 147] width 7 height 7
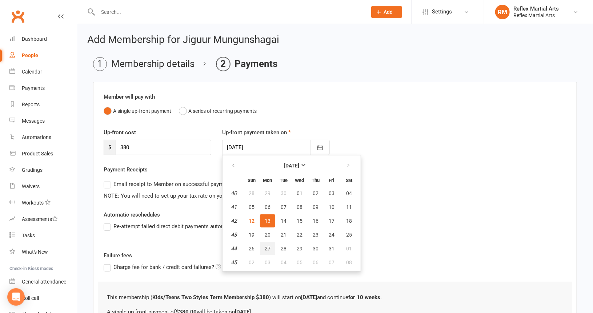
click at [265, 246] on span "27" at bounding box center [268, 249] width 6 height 6
type input "[DATE]"
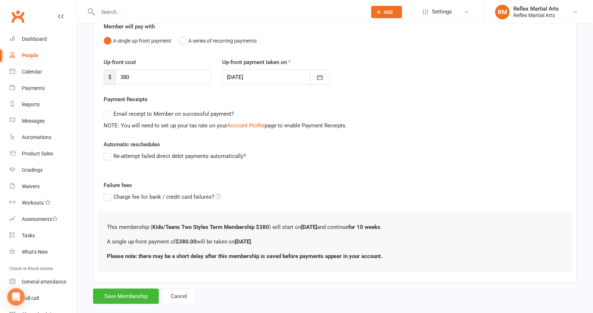
scroll to position [82, 0]
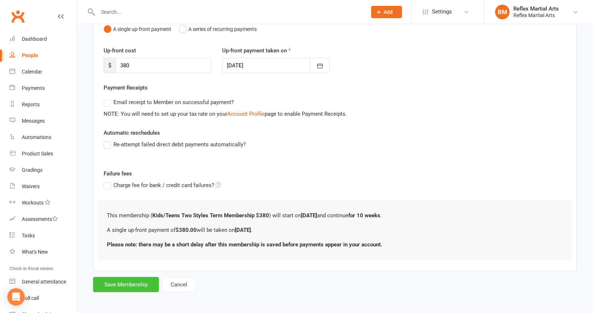
click at [143, 278] on button "Save Membership" at bounding box center [126, 284] width 66 height 15
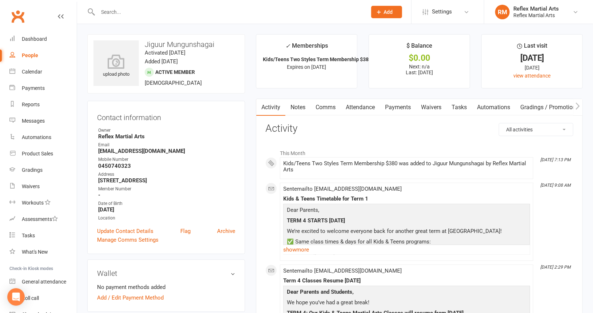
click at [28, 55] on div "People" at bounding box center [30, 55] width 16 height 6
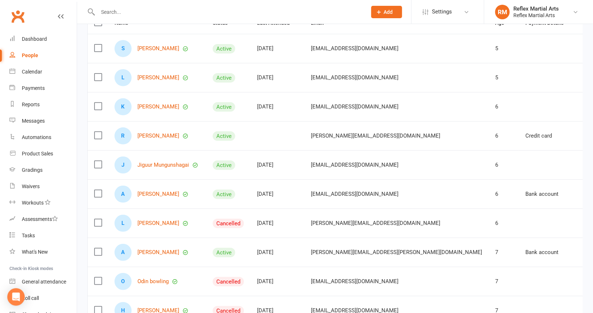
scroll to position [109, 0]
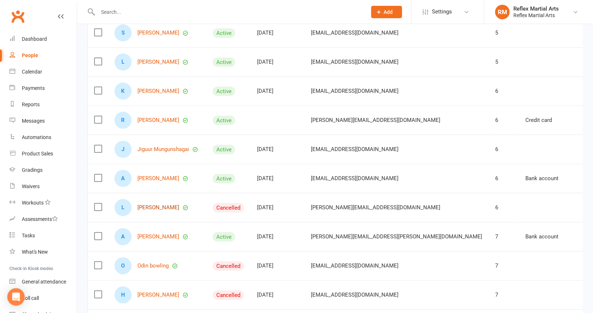
click at [151, 205] on link "[PERSON_NAME]" at bounding box center [159, 207] width 42 height 6
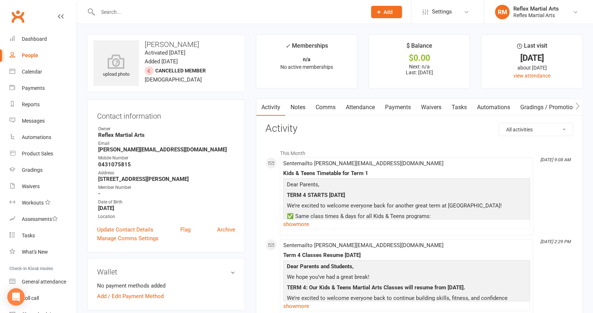
click at [398, 108] on link "Payments" at bounding box center [398, 107] width 36 height 17
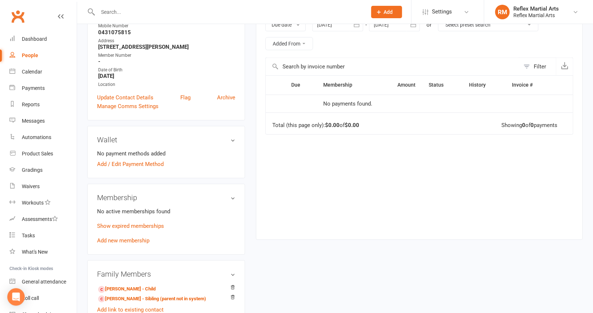
scroll to position [146, 0]
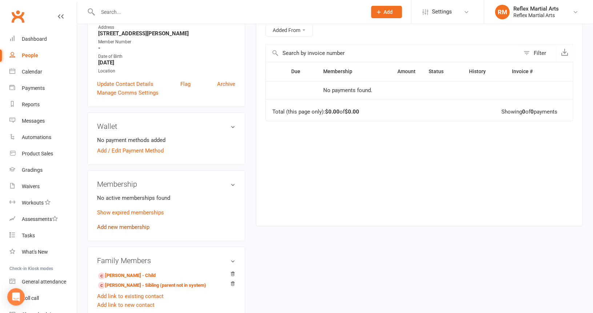
click at [123, 227] on link "Add new membership" at bounding box center [123, 227] width 52 height 7
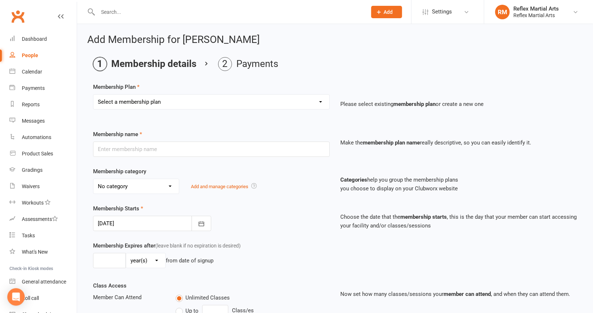
click at [177, 105] on select "Select a membership plan Create new Membership Plan Adults no contact plan $52 …" at bounding box center [211, 102] width 236 height 15
select select "8"
click at [93, 95] on select "Select a membership plan Create new Membership Plan Adults no contact plan $52 …" at bounding box center [211, 102] width 236 height 15
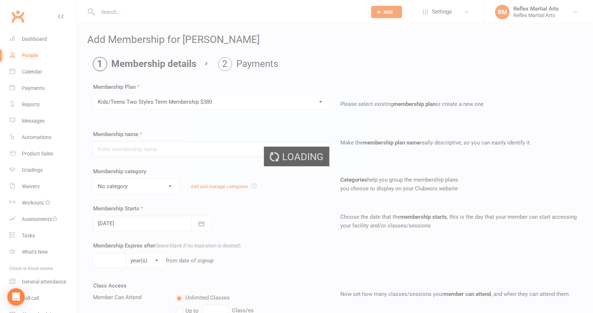
type input "Kids/Teens Two Styles Term Membership $380"
type input "10"
select select "1"
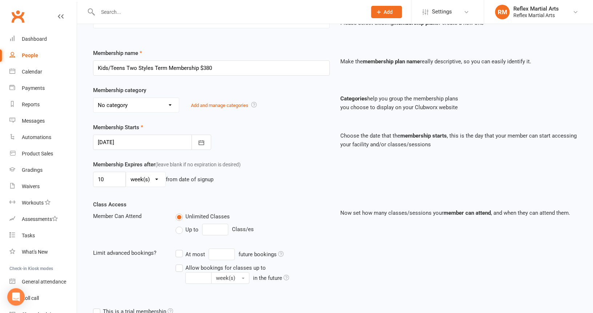
scroll to position [109, 0]
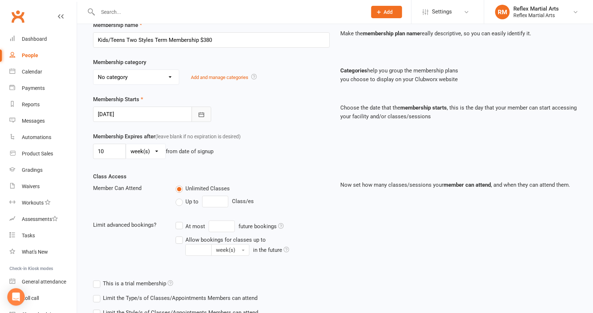
click at [204, 115] on icon "button" at bounding box center [201, 114] width 7 height 7
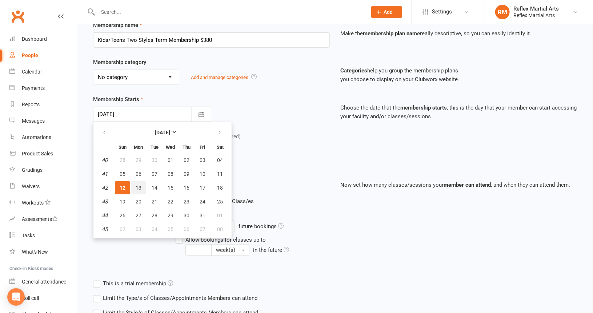
click at [142, 186] on button "13" at bounding box center [138, 187] width 15 height 13
type input "[DATE]"
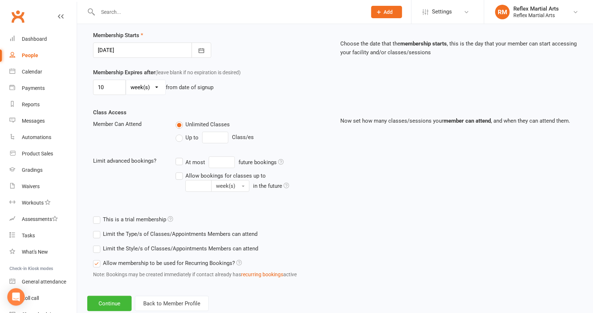
scroll to position [190, 0]
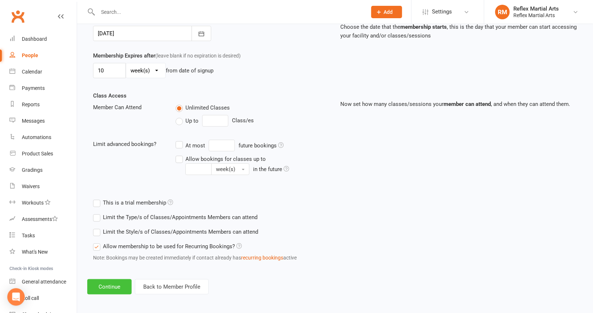
click at [111, 282] on button "Continue" at bounding box center [109, 286] width 44 height 15
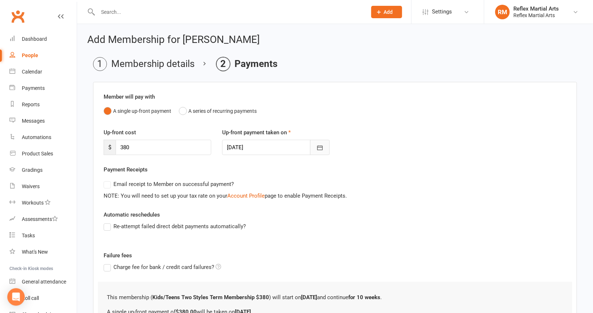
click at [319, 147] on icon "button" at bounding box center [319, 148] width 5 height 5
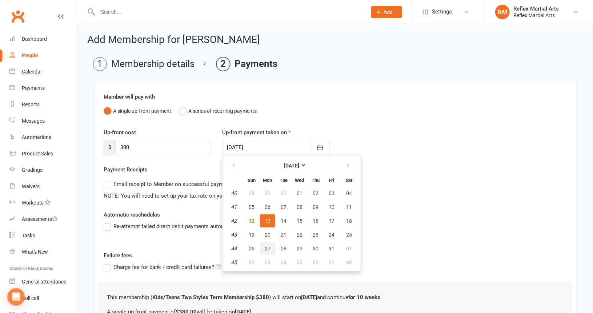
click at [265, 246] on span "27" at bounding box center [268, 249] width 6 height 6
type input "[DATE]"
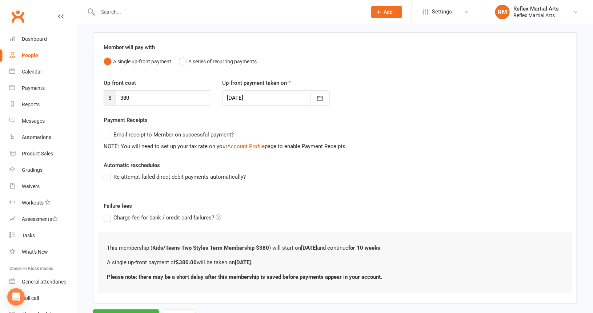
scroll to position [82, 0]
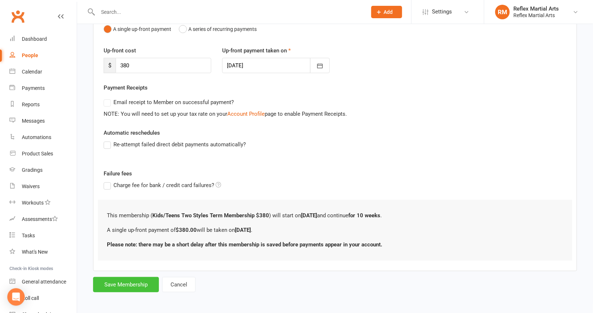
click at [127, 282] on button "Save Membership" at bounding box center [126, 284] width 66 height 15
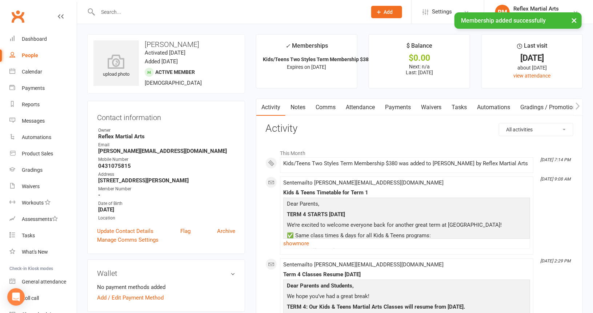
click at [29, 56] on div "People" at bounding box center [30, 55] width 16 height 6
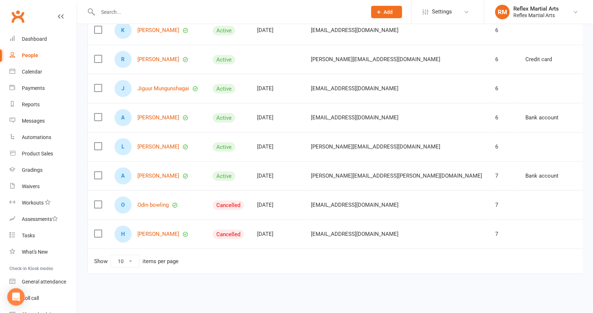
scroll to position [172, 0]
click at [152, 202] on link "Odin bowling" at bounding box center [153, 205] width 31 height 6
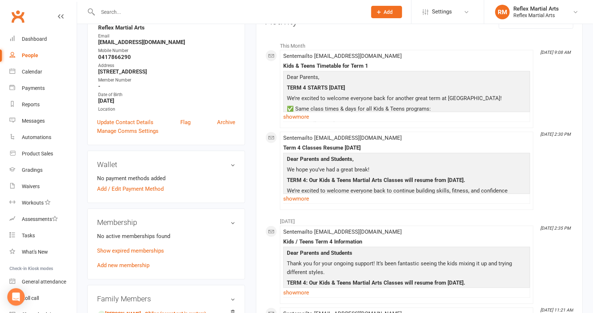
scroll to position [109, 0]
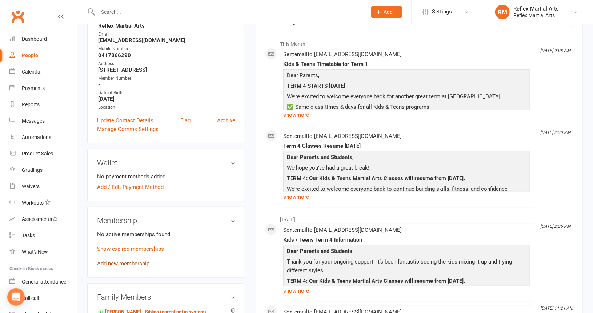
click at [121, 262] on link "Add new membership" at bounding box center [123, 263] width 52 height 7
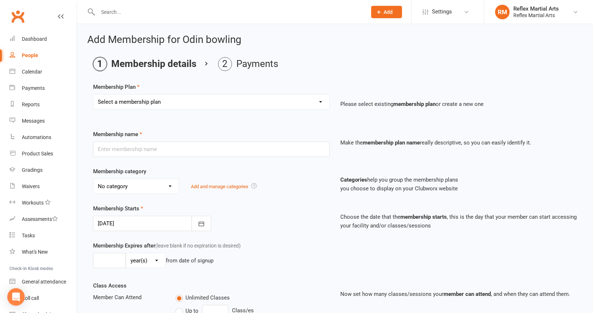
click at [164, 103] on select "Select a membership plan Create new Membership Plan Adults no contact plan $52 …" at bounding box center [211, 102] width 236 height 15
select select "7"
click at [93, 95] on select "Select a membership plan Create new Membership Plan Adults no contact plan $52 …" at bounding box center [211, 102] width 236 height 15
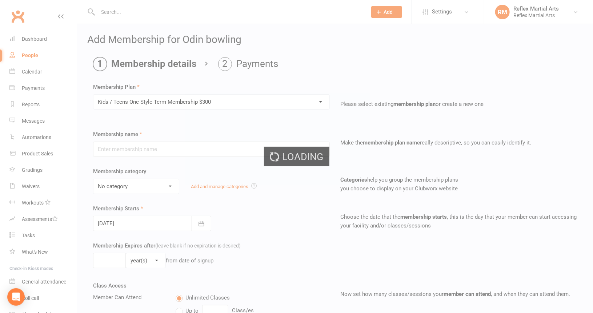
type input "Kids / Teens One Style Term Membership $300"
type input "10"
select select "1"
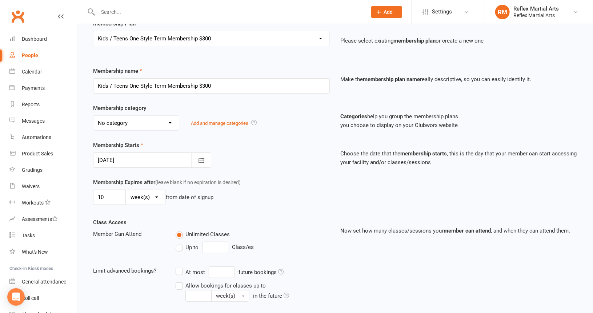
scroll to position [73, 0]
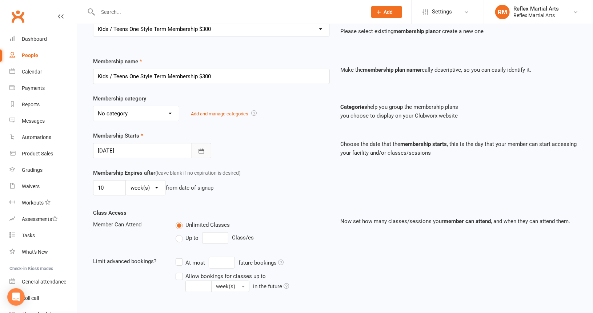
click at [199, 150] on icon "button" at bounding box center [201, 150] width 5 height 5
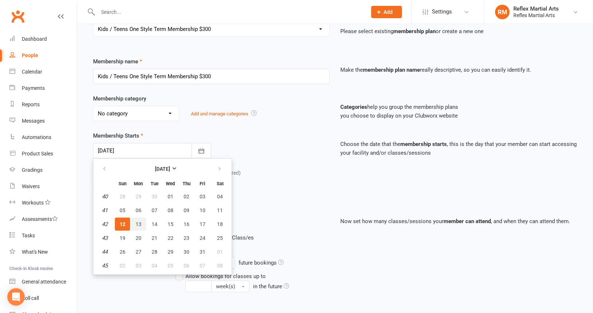
click at [136, 222] on span "13" at bounding box center [139, 224] width 6 height 6
type input "[DATE]"
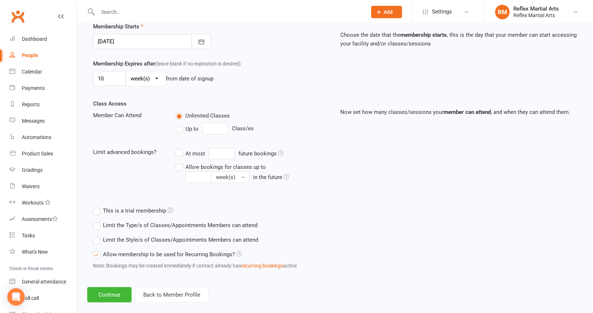
scroll to position [190, 0]
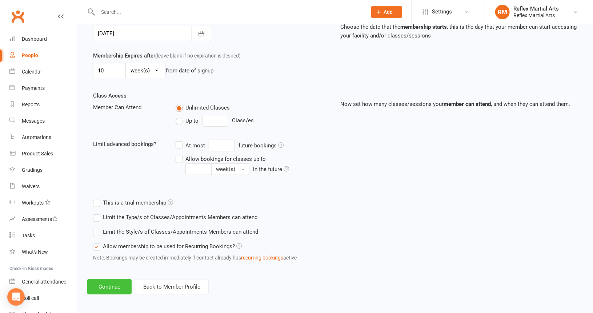
click at [108, 283] on button "Continue" at bounding box center [109, 286] width 44 height 15
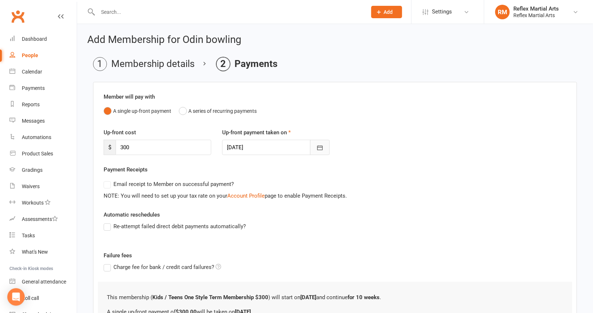
click at [321, 147] on icon "button" at bounding box center [320, 147] width 7 height 7
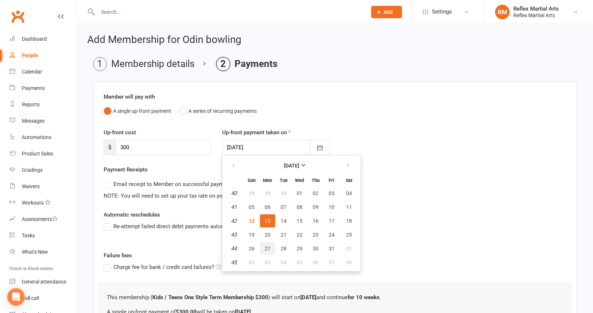
click at [267, 246] on span "27" at bounding box center [268, 249] width 6 height 6
type input "[DATE]"
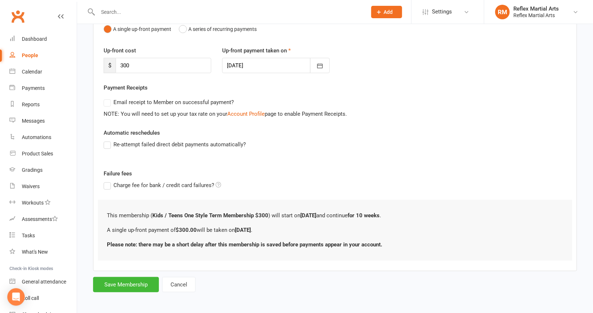
scroll to position [82, 0]
click at [133, 279] on button "Save Membership" at bounding box center [126, 284] width 66 height 15
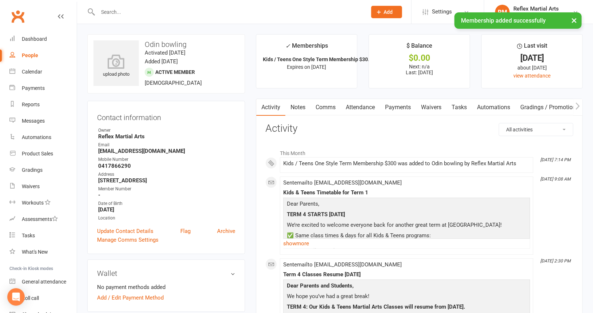
click at [29, 57] on div "People" at bounding box center [30, 55] width 16 height 6
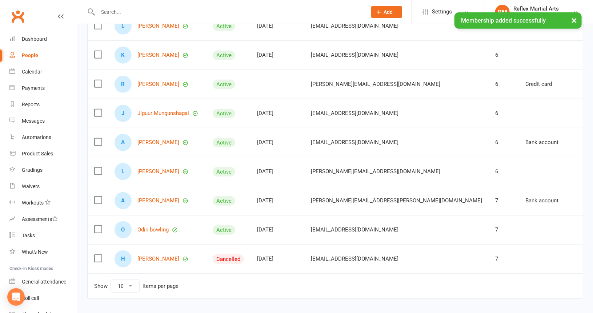
scroll to position [146, 0]
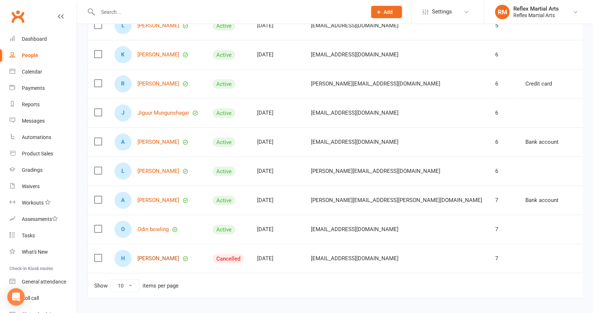
click at [152, 258] on link "[PERSON_NAME]" at bounding box center [159, 258] width 42 height 6
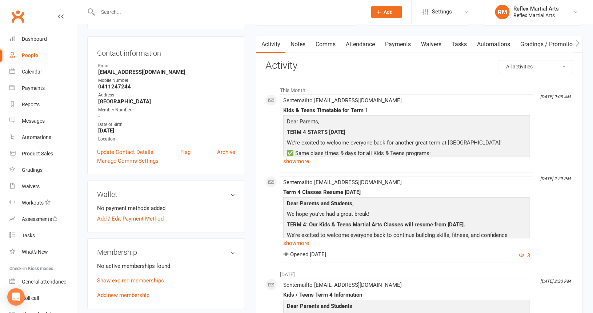
scroll to position [73, 0]
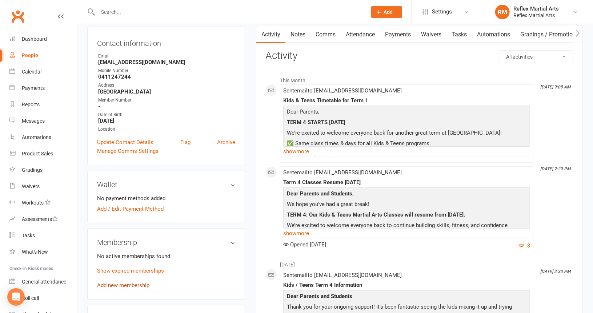
click at [126, 286] on link "Add new membership" at bounding box center [123, 285] width 52 height 7
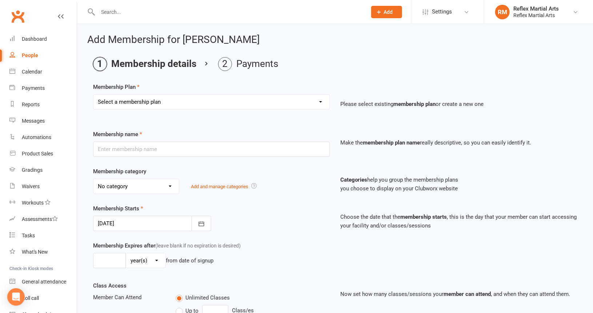
click at [185, 103] on select "Select a membership plan Create new Membership Plan Adults no contact plan $52 …" at bounding box center [211, 102] width 236 height 15
select select "7"
click at [93, 95] on select "Select a membership plan Create new Membership Plan Adults no contact plan $52 …" at bounding box center [211, 102] width 236 height 15
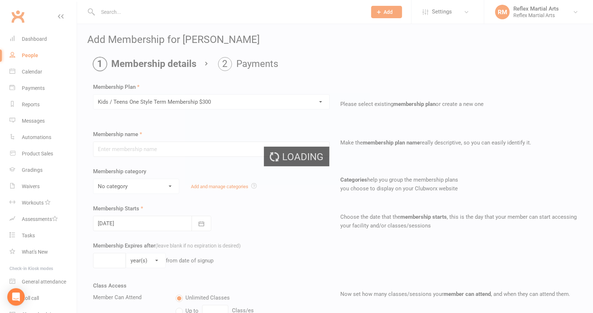
type input "Kids / Teens One Style Term Membership $300"
type input "10"
select select "1"
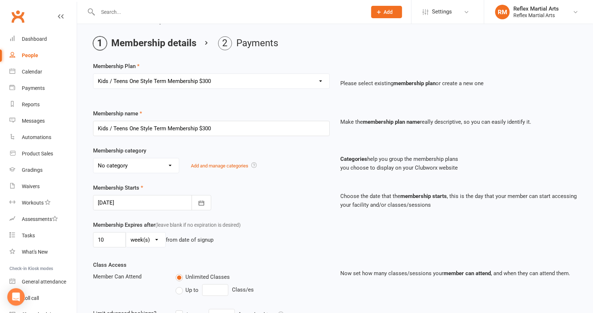
scroll to position [36, 0]
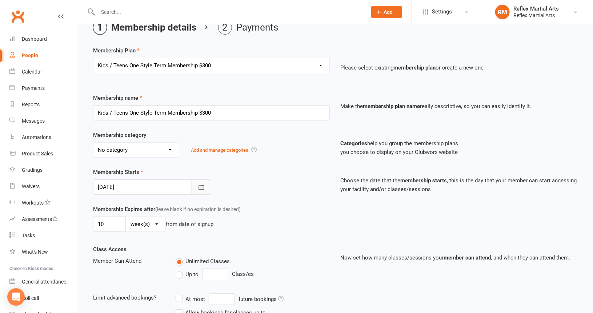
click at [201, 187] on icon "button" at bounding box center [201, 187] width 7 height 7
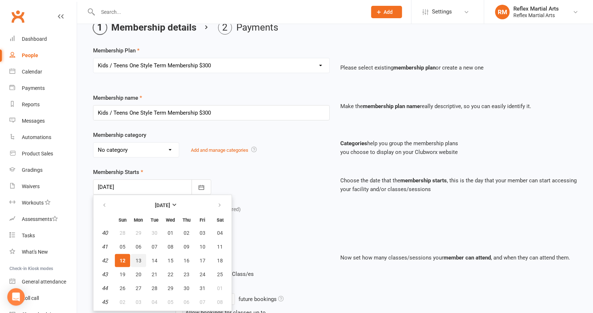
click at [138, 260] on span "13" at bounding box center [139, 261] width 6 height 6
type input "[DATE]"
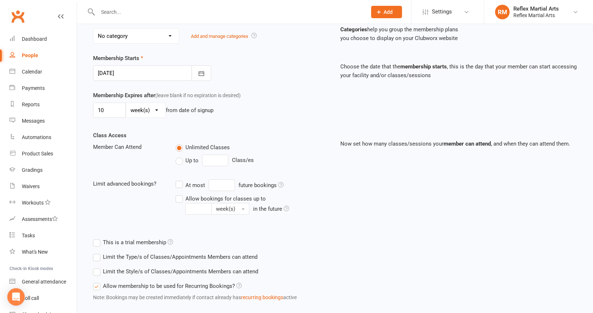
scroll to position [190, 0]
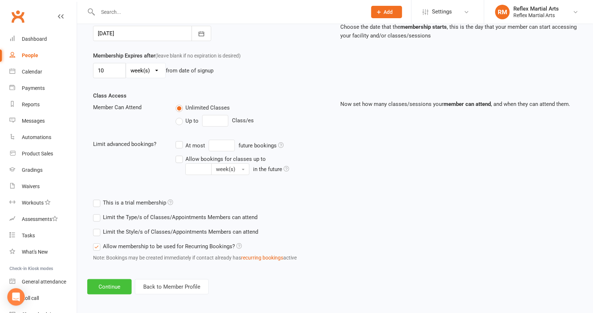
click at [113, 286] on button "Continue" at bounding box center [109, 286] width 44 height 15
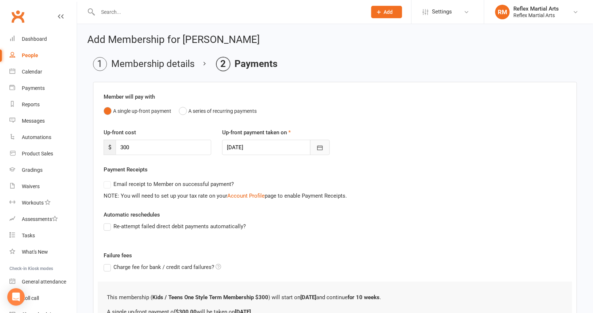
click at [318, 147] on icon "button" at bounding box center [320, 147] width 7 height 7
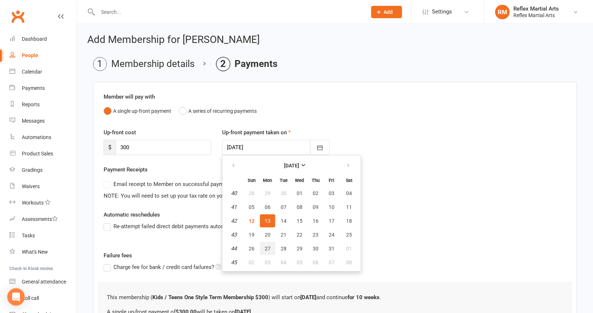
click at [270, 246] on button "27" at bounding box center [267, 248] width 15 height 13
type input "[DATE]"
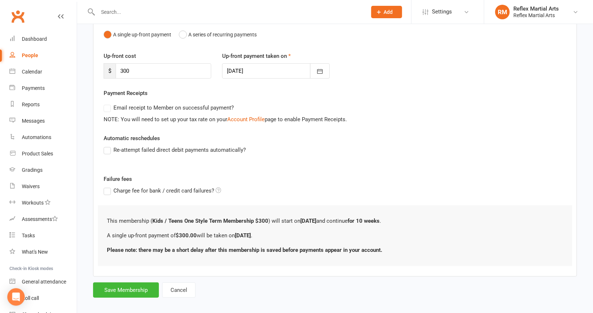
scroll to position [82, 0]
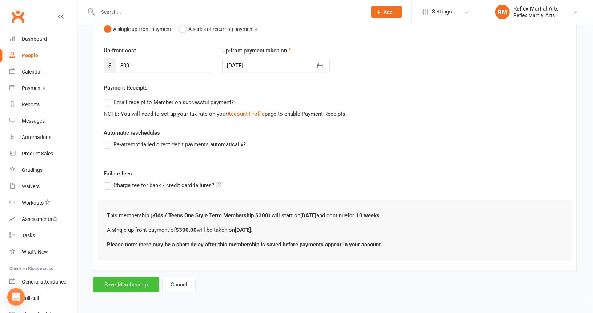
click at [133, 286] on button "Save Membership" at bounding box center [126, 284] width 66 height 15
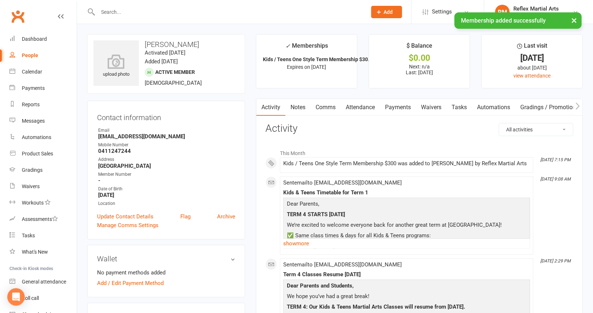
click at [32, 57] on div "People" at bounding box center [30, 55] width 16 height 6
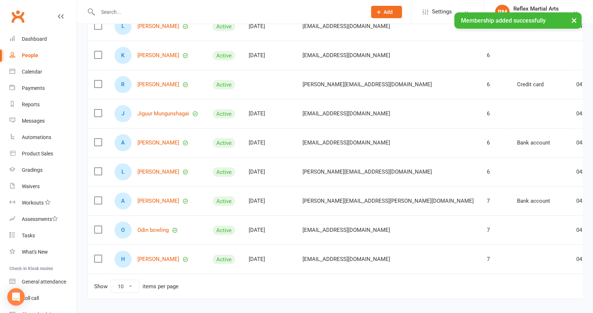
scroll to position [146, 0]
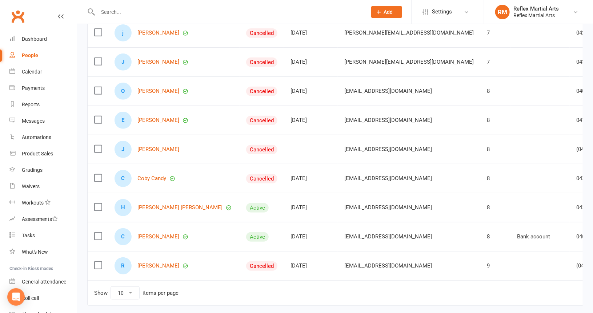
scroll to position [73, 0]
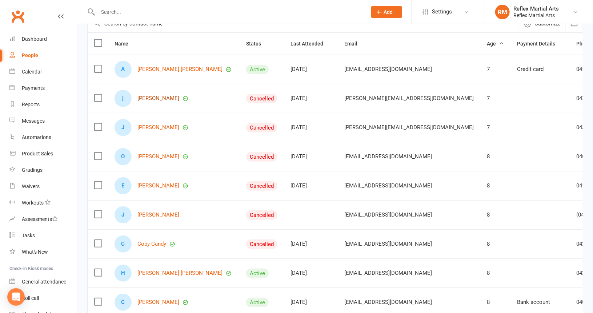
click at [155, 97] on link "[PERSON_NAME]" at bounding box center [159, 98] width 42 height 6
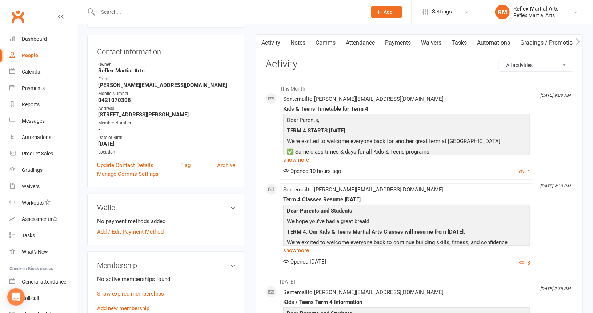
scroll to position [146, 0]
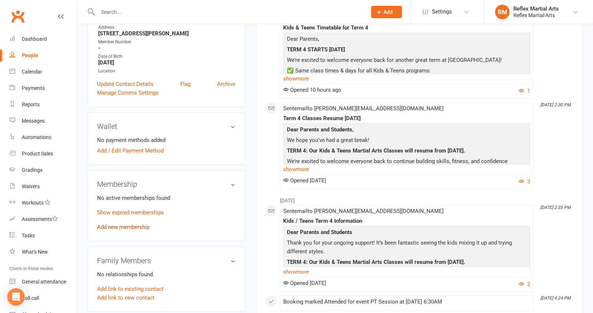
click at [128, 225] on link "Add new membership" at bounding box center [123, 227] width 52 height 7
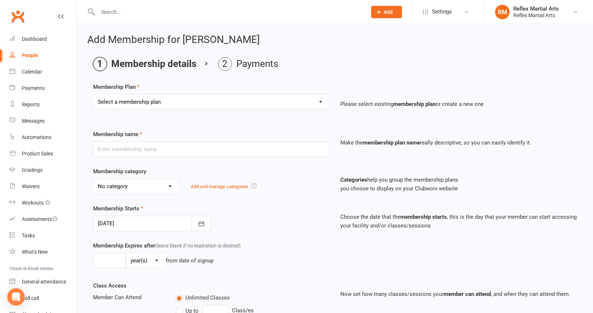
click at [196, 101] on select "Select a membership plan Create new Membership Plan Adults no contact plan $52 …" at bounding box center [211, 102] width 236 height 15
select select "8"
click at [93, 95] on select "Select a membership plan Create new Membership Plan Adults no contact plan $52 …" at bounding box center [211, 102] width 236 height 15
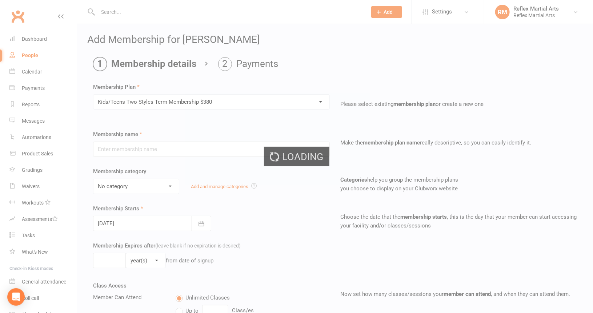
type input "Kids/Teens Two Styles Term Membership $380"
type input "10"
select select "1"
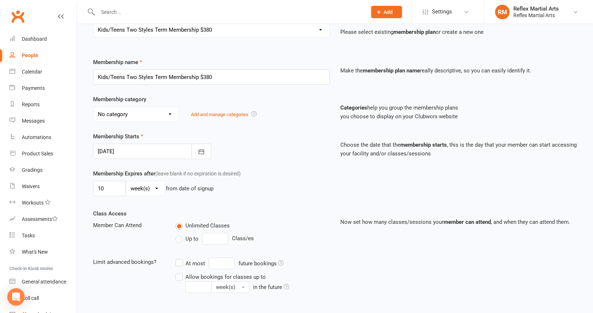
scroll to position [73, 0]
click at [204, 151] on icon "button" at bounding box center [201, 150] width 7 height 7
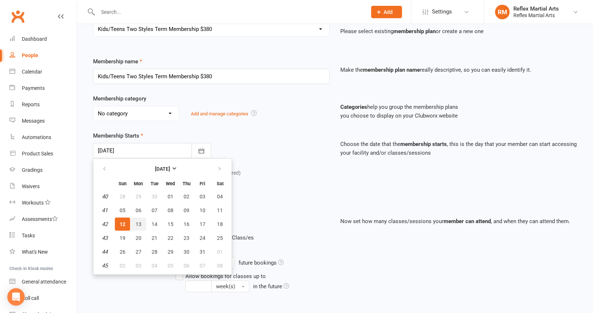
click at [137, 222] on span "13" at bounding box center [139, 224] width 6 height 6
type input "[DATE]"
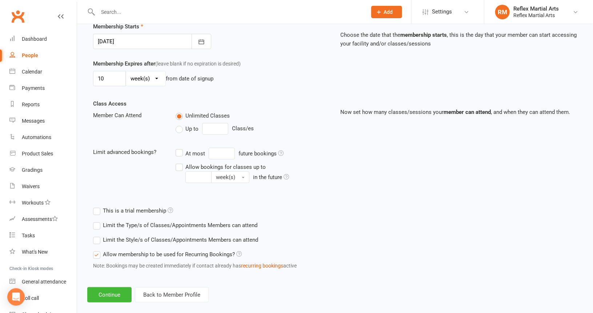
scroll to position [190, 0]
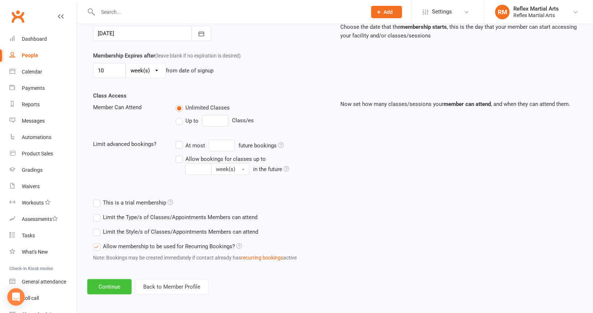
click at [117, 286] on button "Continue" at bounding box center [109, 286] width 44 height 15
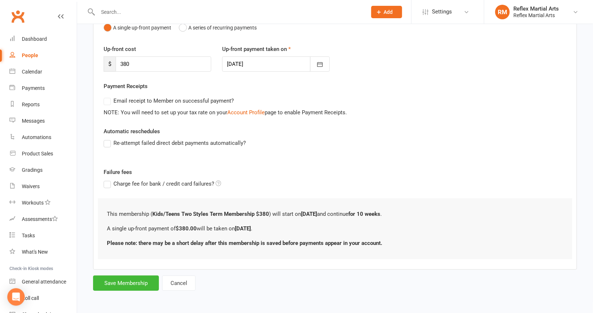
scroll to position [0, 0]
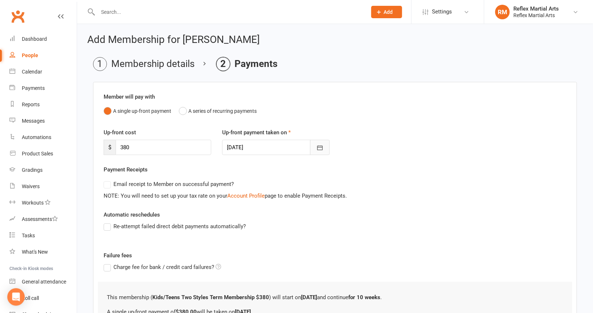
click at [323, 146] on icon "button" at bounding box center [320, 147] width 7 height 7
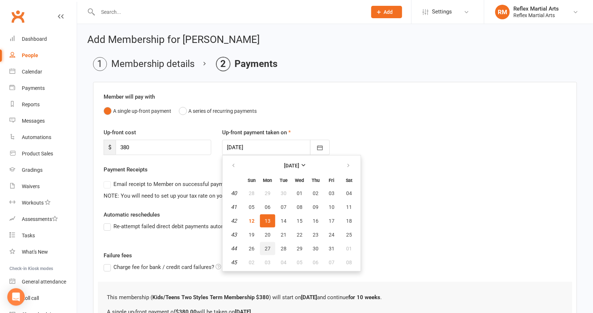
click at [268, 249] on span "27" at bounding box center [268, 249] width 6 height 6
type input "[DATE]"
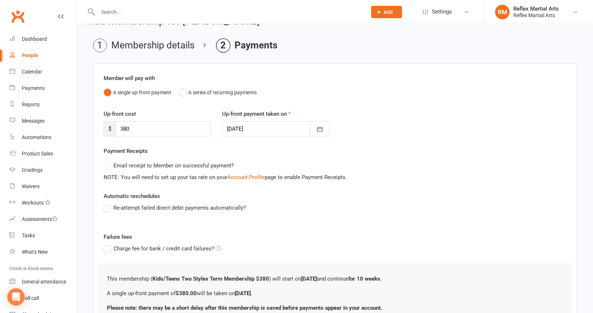
scroll to position [82, 0]
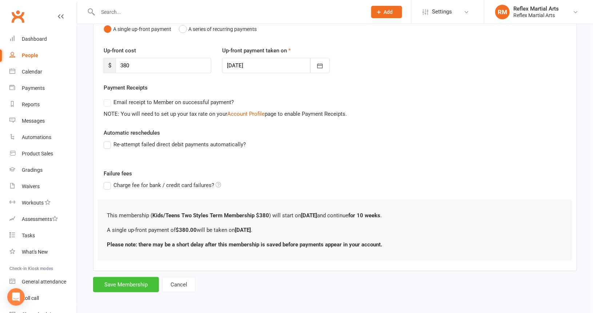
click at [140, 286] on button "Save Membership" at bounding box center [126, 284] width 66 height 15
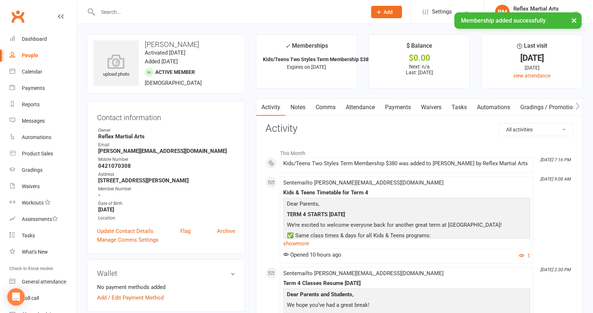
click at [31, 57] on div "People" at bounding box center [30, 55] width 16 height 6
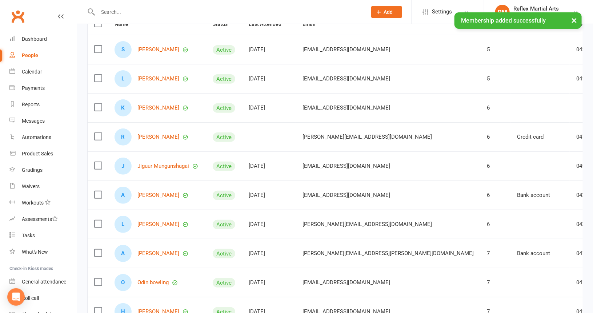
scroll to position [146, 0]
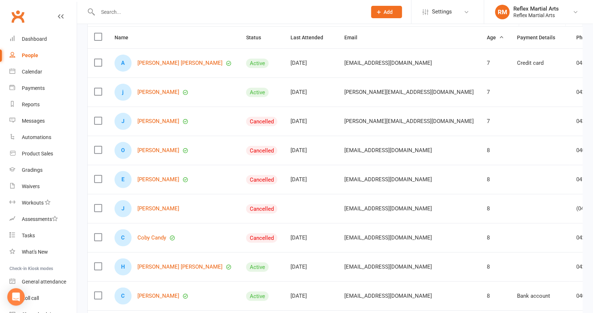
scroll to position [73, 0]
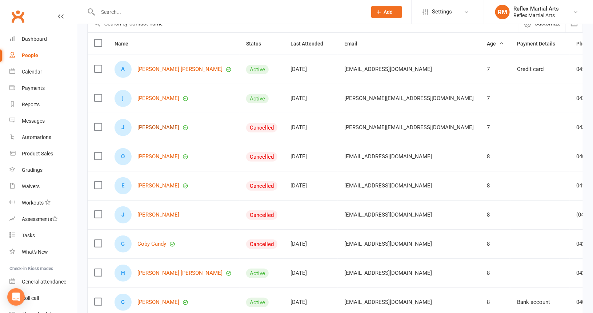
click at [156, 128] on link "[PERSON_NAME]" at bounding box center [159, 127] width 42 height 6
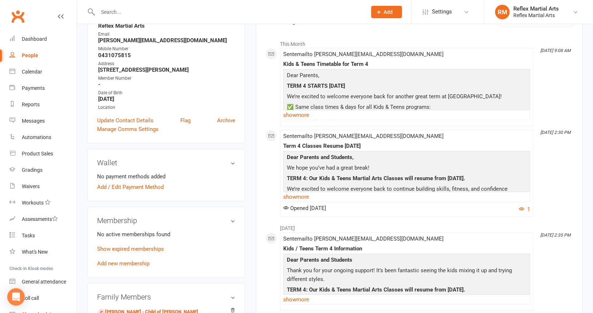
scroll to position [146, 0]
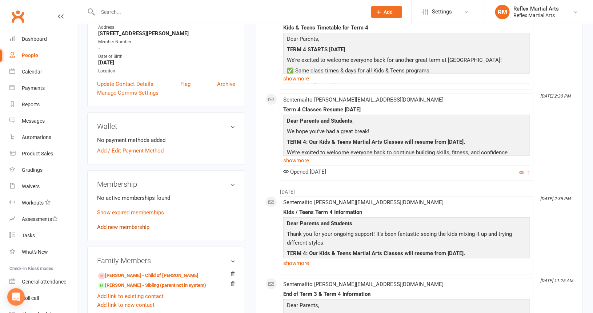
click at [135, 225] on link "Add new membership" at bounding box center [123, 227] width 52 height 7
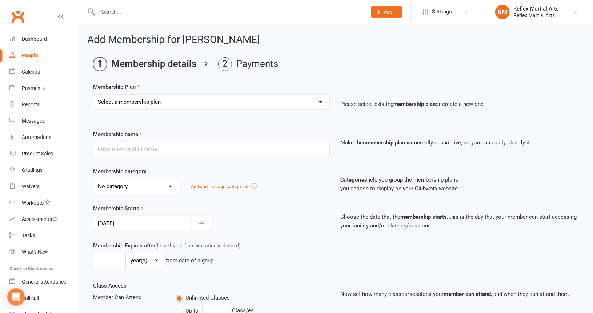
click at [183, 101] on select "Select a membership plan Create new Membership Plan Adults no contact plan $52 …" at bounding box center [211, 102] width 236 height 15
select select "8"
click at [93, 95] on select "Select a membership plan Create new Membership Plan Adults no contact plan $52 …" at bounding box center [211, 102] width 236 height 15
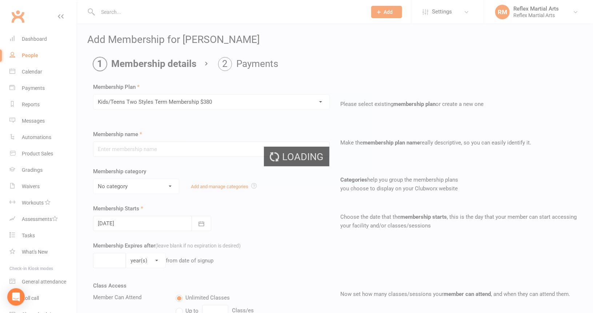
type input "Kids/Teens Two Styles Term Membership $380"
type input "10"
select select "1"
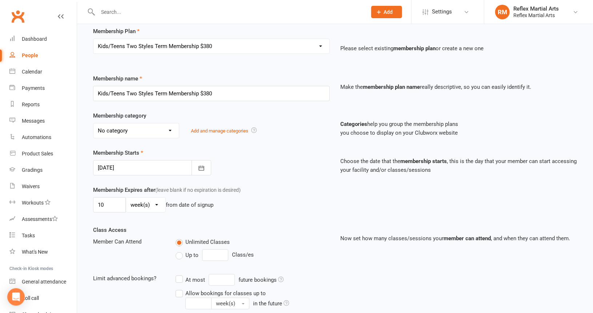
scroll to position [73, 0]
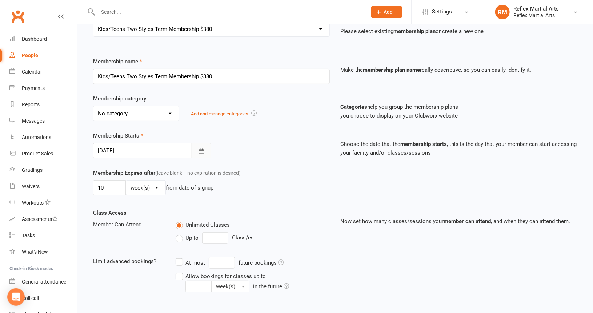
click at [203, 150] on icon "button" at bounding box center [201, 150] width 7 height 7
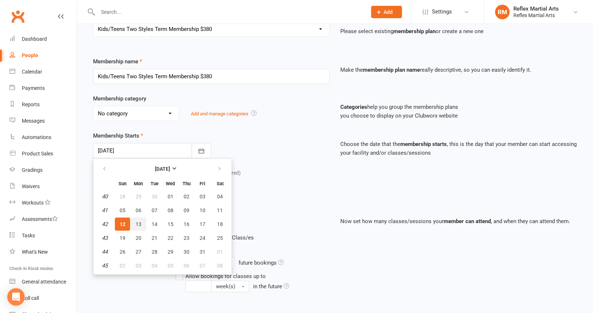
click at [135, 223] on button "13" at bounding box center [138, 224] width 15 height 13
type input "[DATE]"
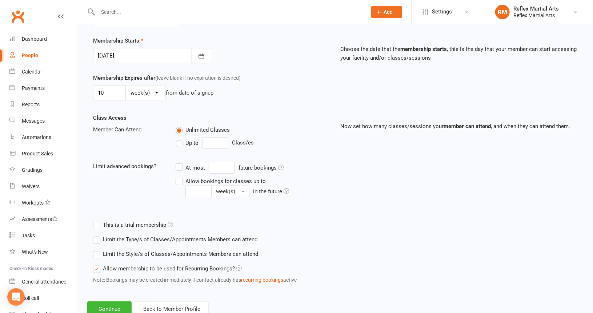
scroll to position [190, 0]
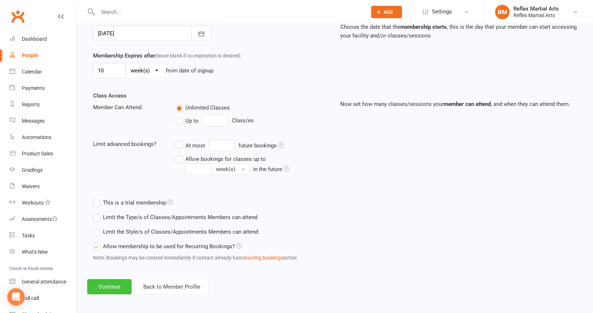
click at [114, 284] on button "Continue" at bounding box center [109, 286] width 44 height 15
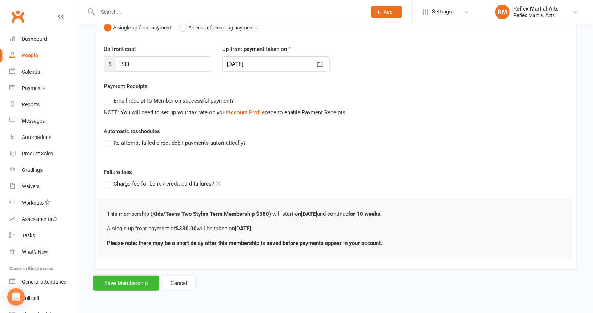
scroll to position [0, 0]
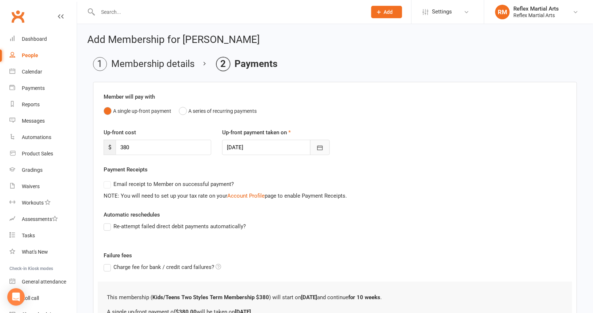
click at [319, 147] on icon "button" at bounding box center [319, 148] width 5 height 5
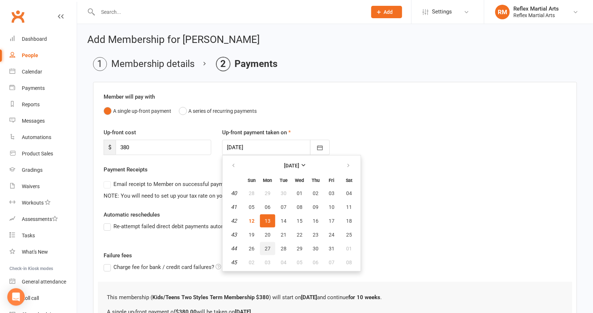
click at [265, 248] on span "27" at bounding box center [268, 249] width 6 height 6
type input "[DATE]"
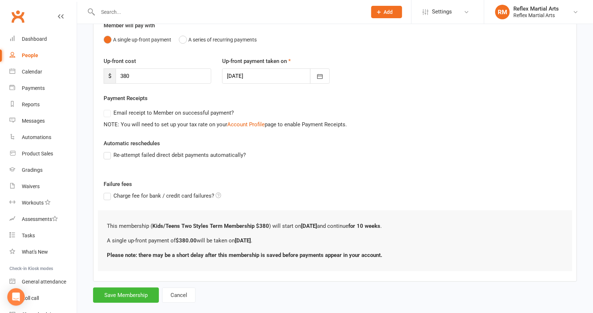
scroll to position [82, 0]
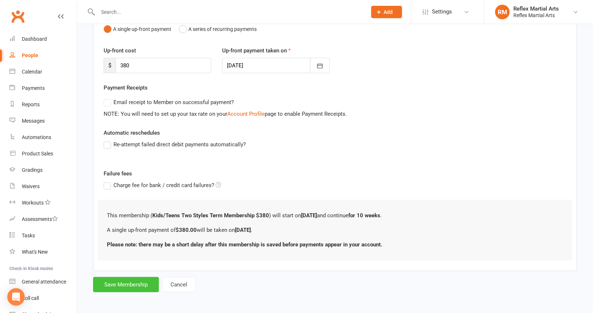
click at [131, 281] on button "Save Membership" at bounding box center [126, 284] width 66 height 15
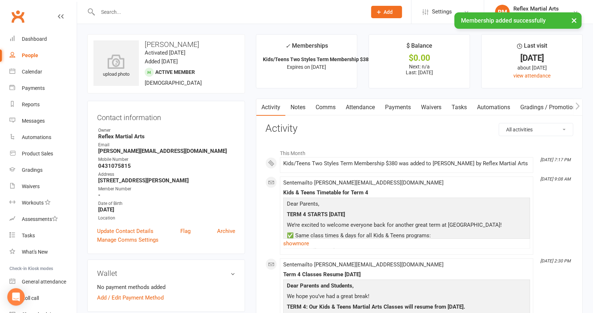
click at [35, 57] on div "People" at bounding box center [30, 55] width 16 height 6
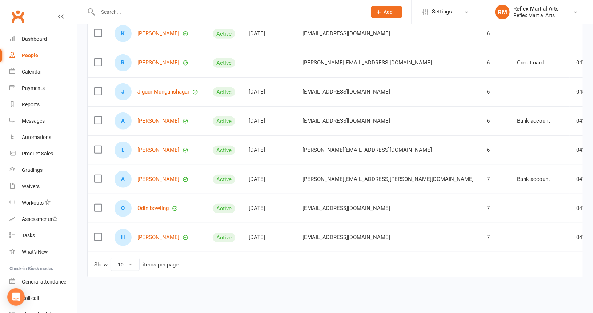
scroll to position [167, 0]
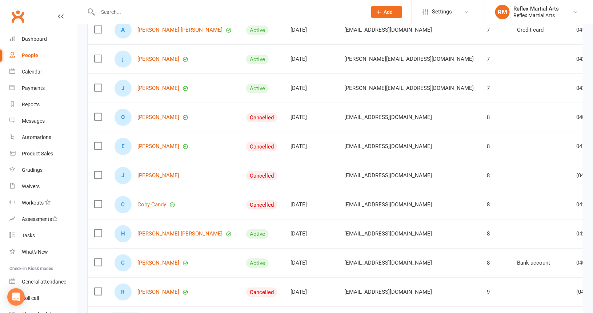
scroll to position [131, 0]
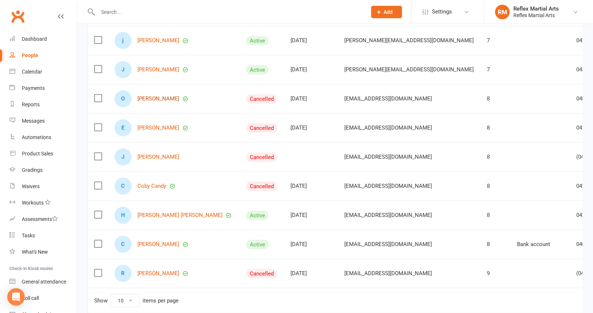
click at [152, 97] on link "[PERSON_NAME]" at bounding box center [159, 99] width 42 height 6
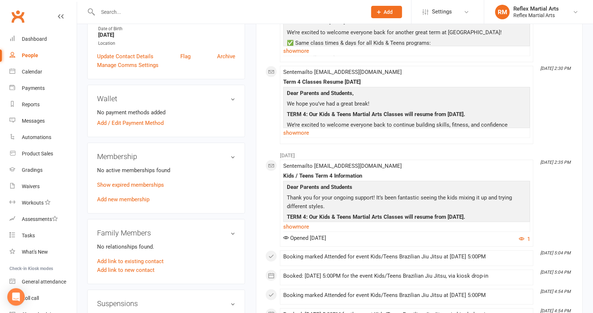
scroll to position [182, 0]
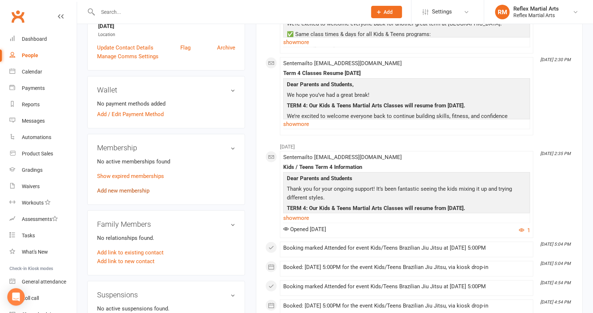
click at [136, 191] on link "Add new membership" at bounding box center [123, 190] width 52 height 7
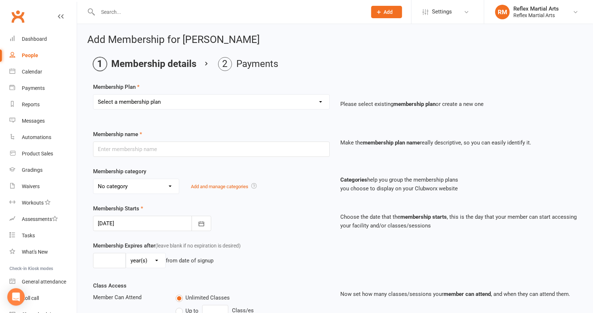
click at [196, 106] on select "Select a membership plan Create new Membership Plan Adults no contact plan $52 …" at bounding box center [211, 102] width 236 height 15
select select "7"
click at [93, 95] on select "Select a membership plan Create new Membership Plan Adults no contact plan $52 …" at bounding box center [211, 102] width 236 height 15
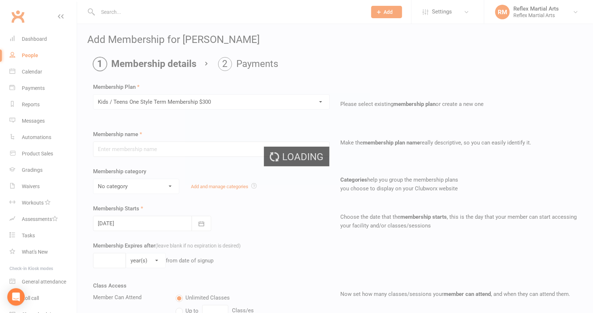
type input "Kids / Teens One Style Term Membership $300"
type input "10"
select select "1"
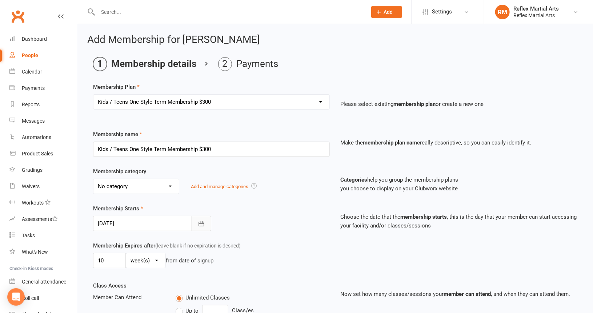
click at [199, 222] on icon "button" at bounding box center [201, 223] width 7 height 7
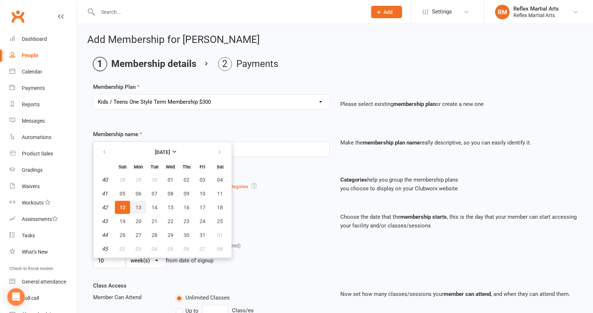
click at [136, 204] on span "13" at bounding box center [139, 207] width 6 height 6
type input "[DATE]"
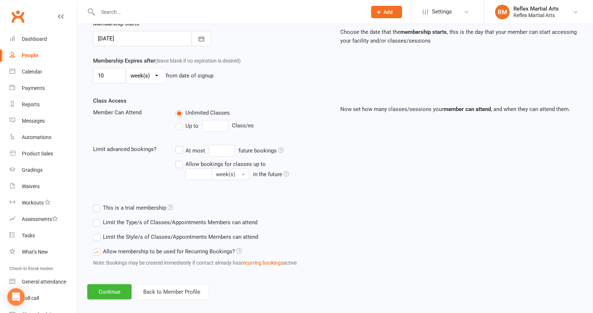
scroll to position [190, 0]
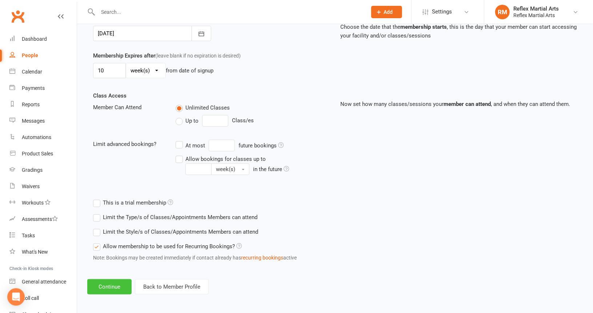
click at [112, 285] on button "Continue" at bounding box center [109, 286] width 44 height 15
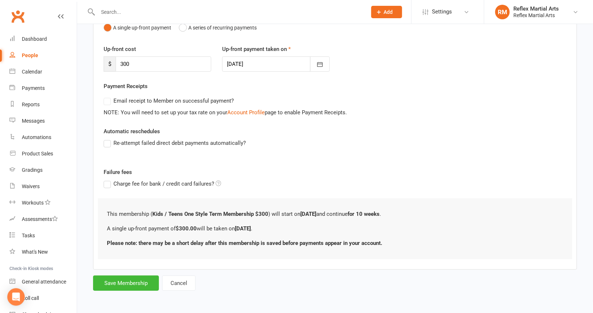
scroll to position [0, 0]
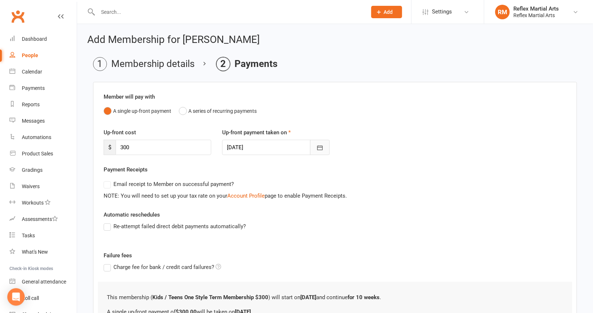
click at [322, 147] on icon "button" at bounding box center [319, 148] width 5 height 5
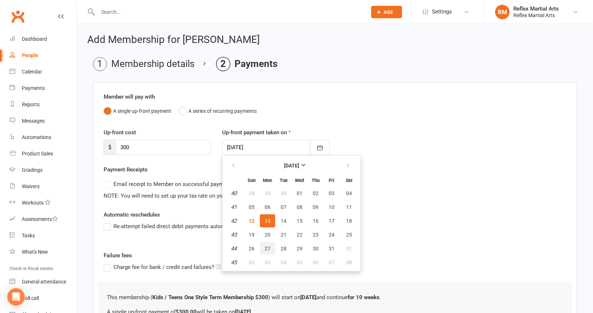
click at [265, 246] on span "27" at bounding box center [268, 249] width 6 height 6
type input "[DATE]"
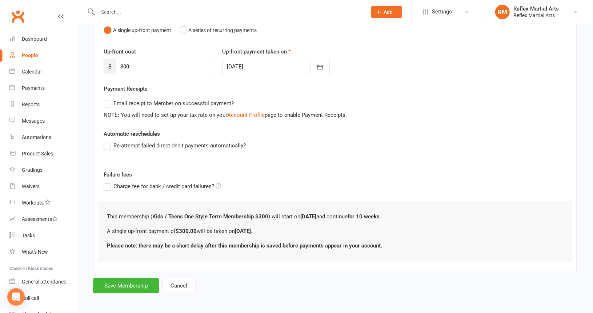
scroll to position [82, 0]
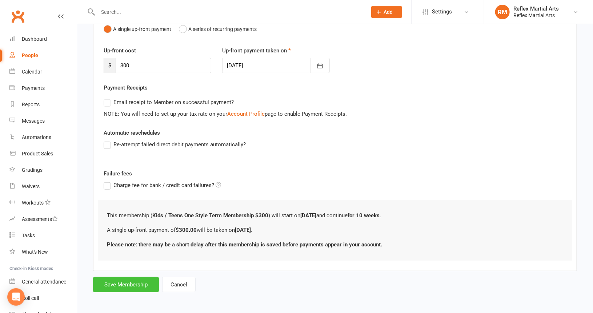
click at [140, 283] on button "Save Membership" at bounding box center [126, 284] width 66 height 15
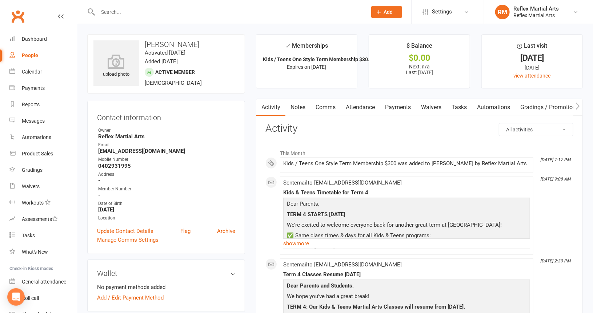
click at [31, 57] on div "People" at bounding box center [30, 55] width 16 height 6
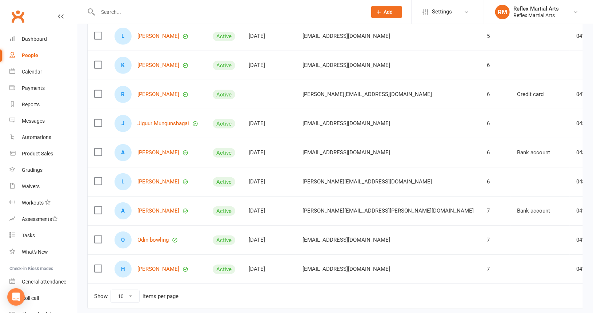
scroll to position [146, 0]
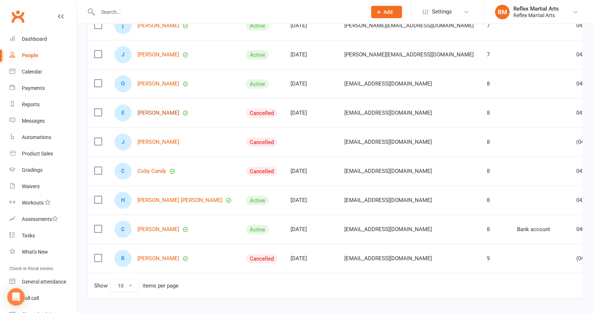
click at [151, 112] on link "[PERSON_NAME]" at bounding box center [159, 113] width 42 height 6
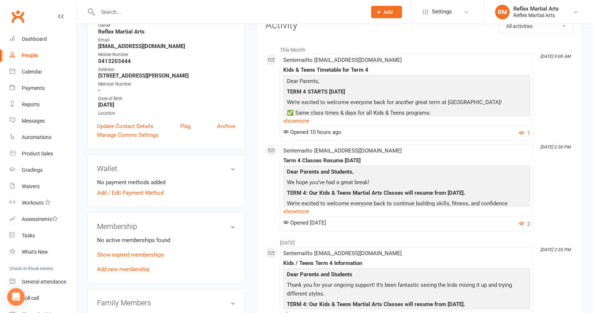
scroll to position [109, 0]
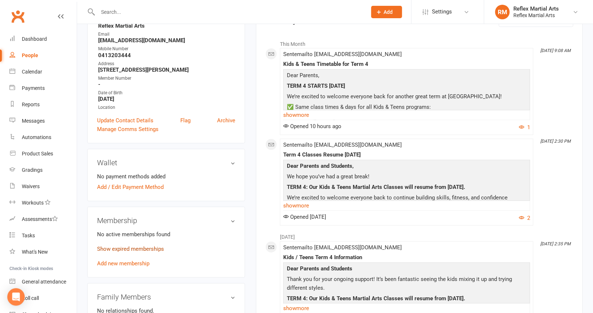
click at [120, 249] on link "Show expired memberships" at bounding box center [130, 249] width 67 height 7
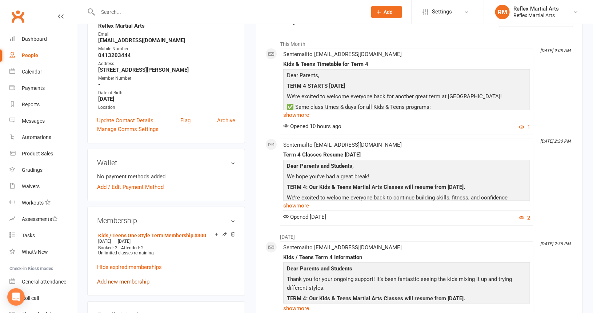
click at [127, 281] on link "Add new membership" at bounding box center [123, 281] width 52 height 7
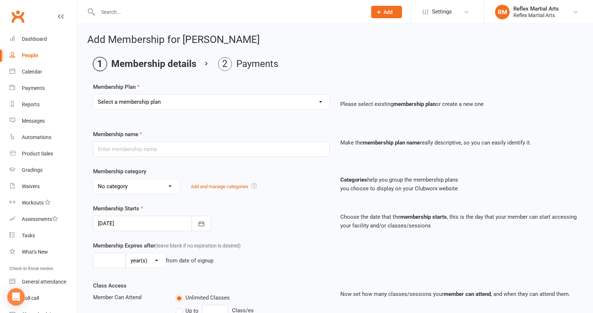
click at [187, 104] on select "Select a membership plan Create new Membership Plan Adults no contact plan $52 …" at bounding box center [211, 102] width 236 height 15
select select "7"
click at [93, 95] on select "Select a membership plan Create new Membership Plan Adults no contact plan $52 …" at bounding box center [211, 102] width 236 height 15
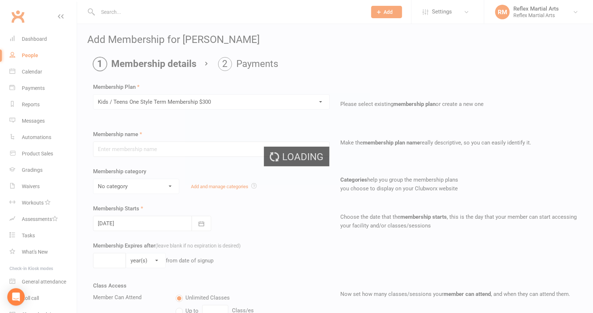
type input "Kids / Teens One Style Term Membership $300"
type input "10"
select select "1"
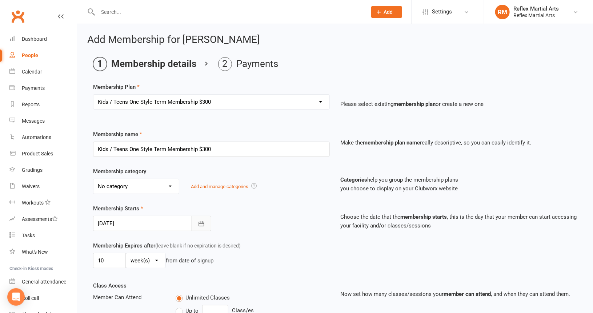
click at [200, 222] on icon "button" at bounding box center [201, 223] width 5 height 5
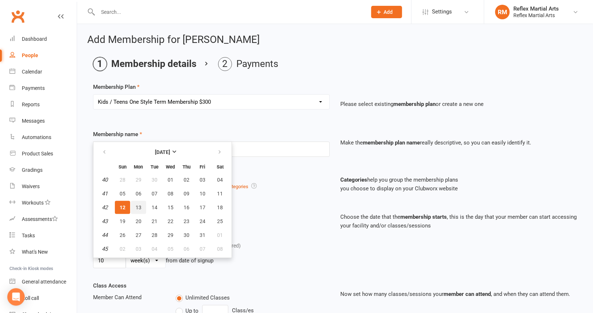
click at [137, 207] on span "13" at bounding box center [139, 207] width 6 height 6
type input "[DATE]"
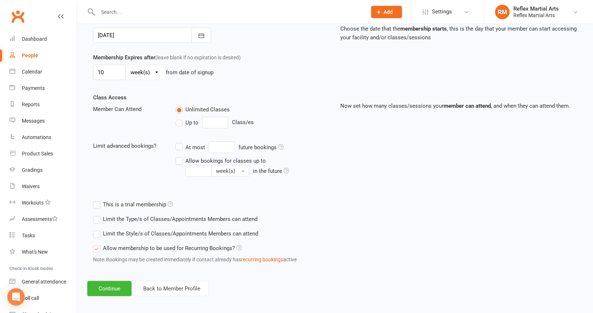
scroll to position [190, 0]
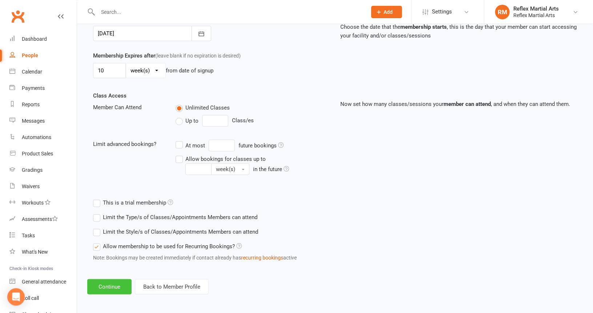
click at [110, 283] on button "Continue" at bounding box center [109, 286] width 44 height 15
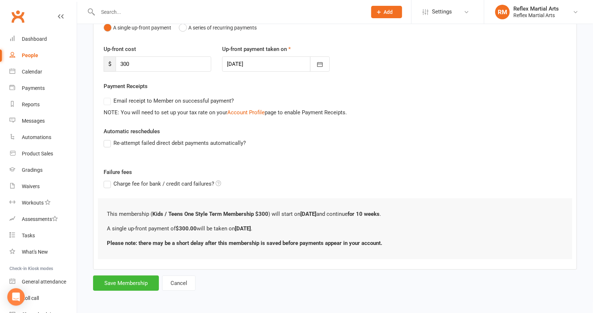
scroll to position [0, 0]
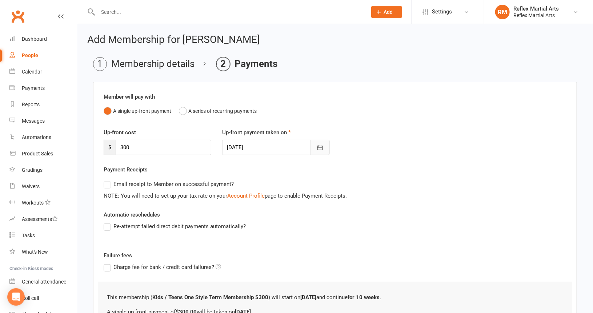
click at [321, 149] on icon "button" at bounding box center [320, 147] width 7 height 7
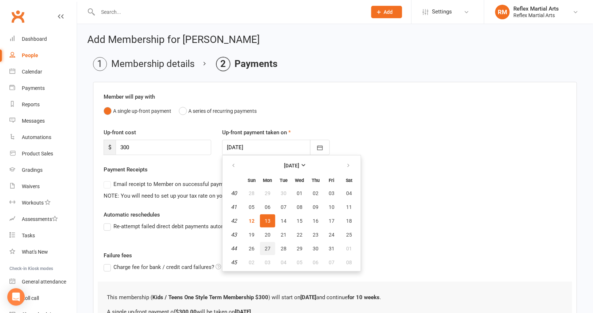
click at [267, 246] on span "27" at bounding box center [268, 249] width 6 height 6
type input "[DATE]"
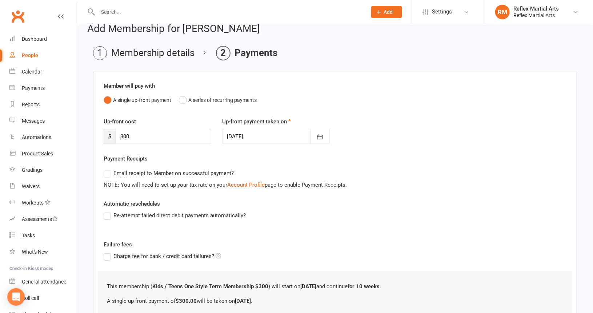
scroll to position [82, 0]
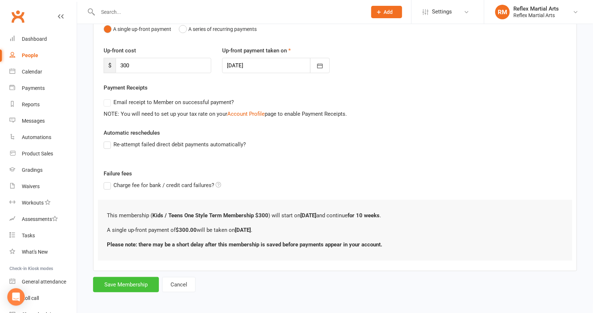
click at [140, 285] on button "Save Membership" at bounding box center [126, 284] width 66 height 15
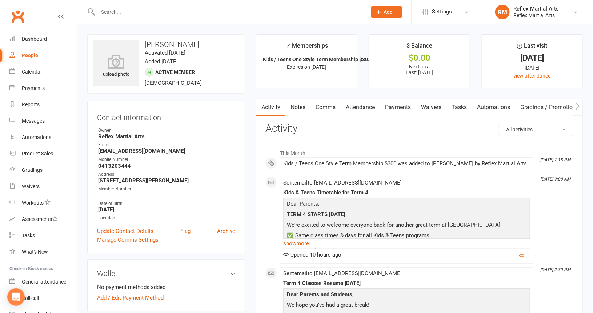
click at [28, 55] on div "People" at bounding box center [30, 55] width 16 height 6
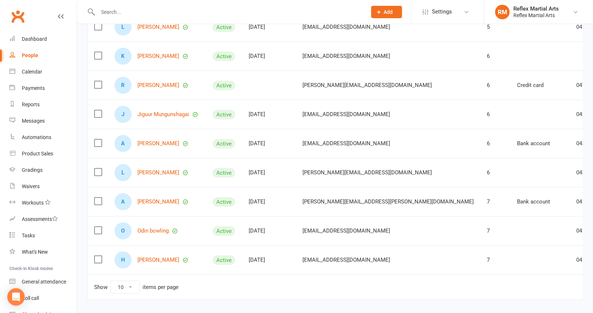
scroll to position [146, 0]
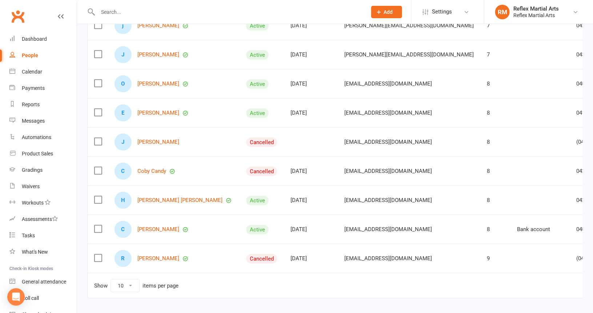
drag, startPoint x: 532, startPoint y: 198, endPoint x: 337, endPoint y: 24, distance: 261.0
click at [532, 198] on link "Archive member" at bounding box center [535, 198] width 72 height 15
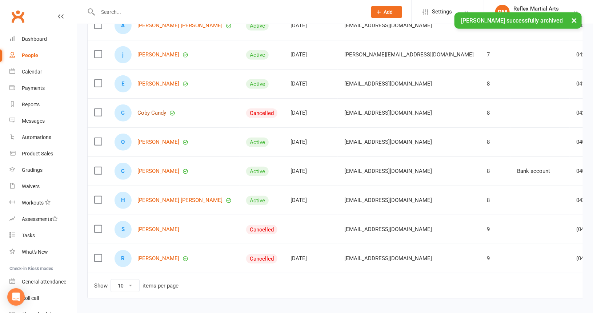
click at [147, 112] on link "Coby Candy" at bounding box center [152, 113] width 29 height 6
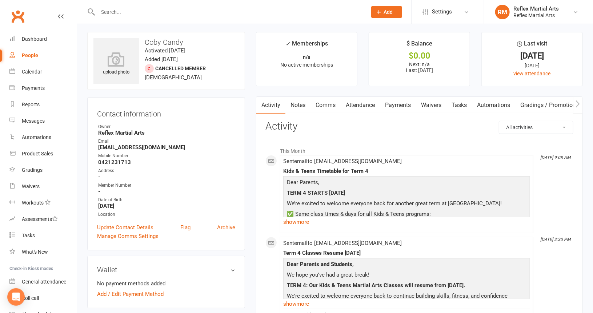
scroll to position [109, 0]
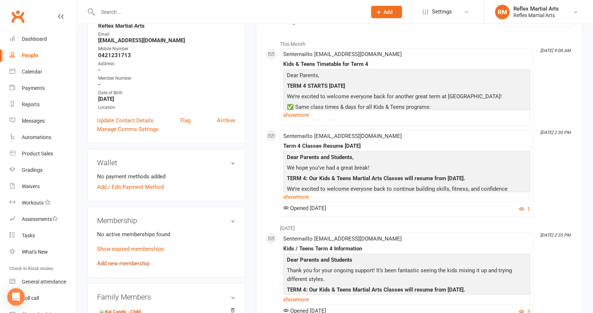
click at [123, 262] on link "Add new membership" at bounding box center [123, 263] width 52 height 7
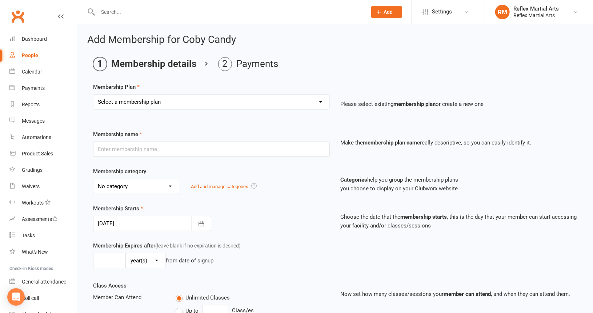
click at [183, 106] on select "Select a membership plan Create new Membership Plan Adults no contact plan $52 …" at bounding box center [211, 102] width 236 height 15
select select "7"
click at [93, 95] on select "Select a membership plan Create new Membership Plan Adults no contact plan $52 …" at bounding box center [211, 102] width 236 height 15
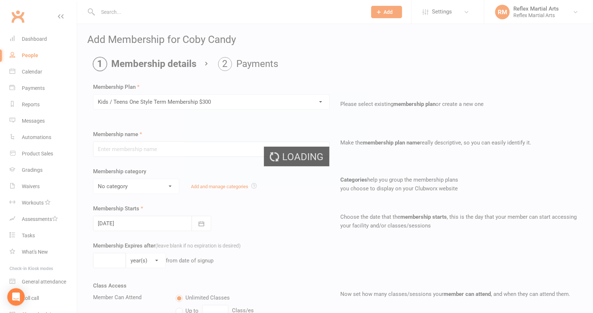
type input "Kids / Teens One Style Term Membership $300"
type input "10"
select select "1"
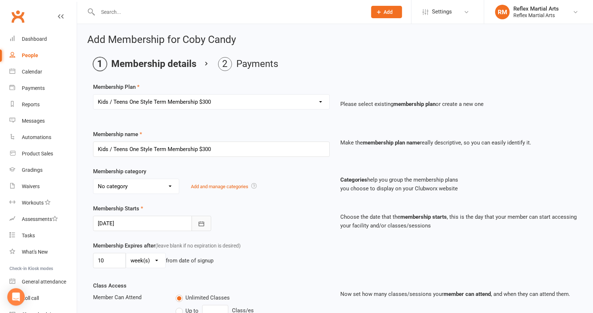
click at [202, 223] on icon "button" at bounding box center [201, 223] width 7 height 7
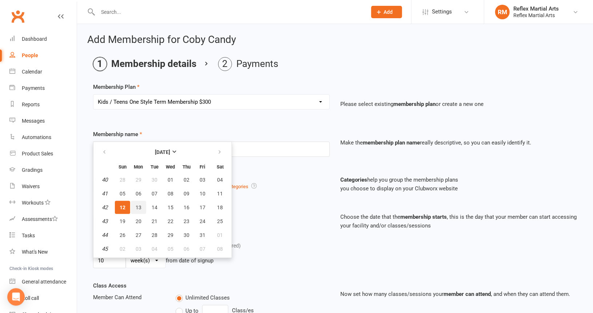
click at [141, 207] on button "13" at bounding box center [138, 207] width 15 height 13
type input "[DATE]"
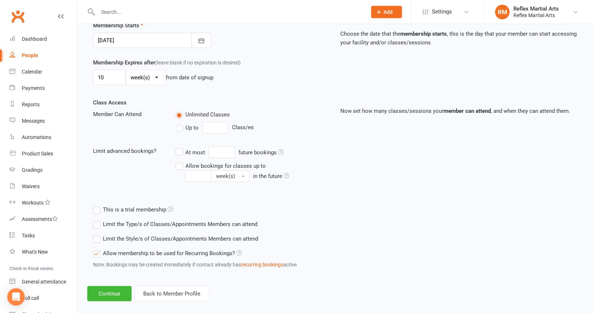
scroll to position [190, 0]
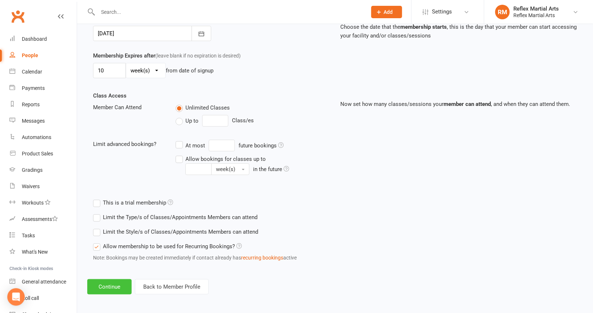
click at [108, 287] on button "Continue" at bounding box center [109, 286] width 44 height 15
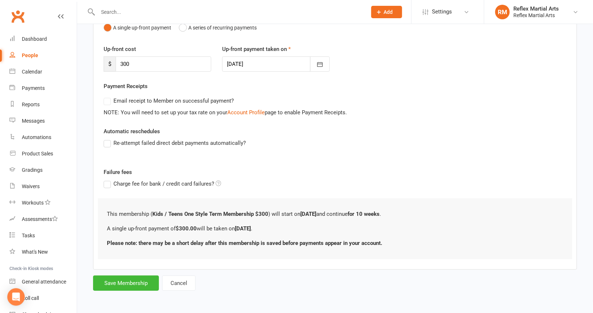
scroll to position [0, 0]
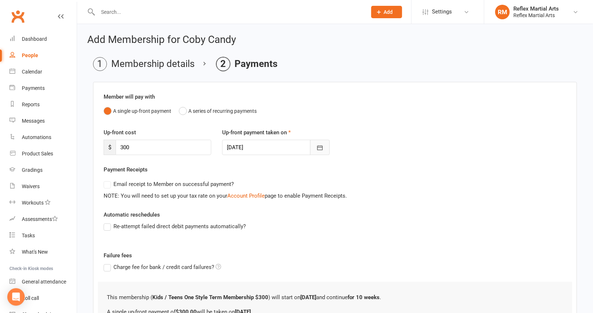
click at [318, 148] on icon "button" at bounding box center [320, 147] width 7 height 7
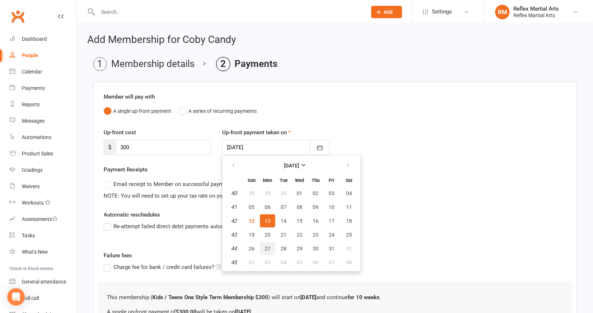
click at [268, 248] on span "27" at bounding box center [268, 249] width 6 height 6
type input "[DATE]"
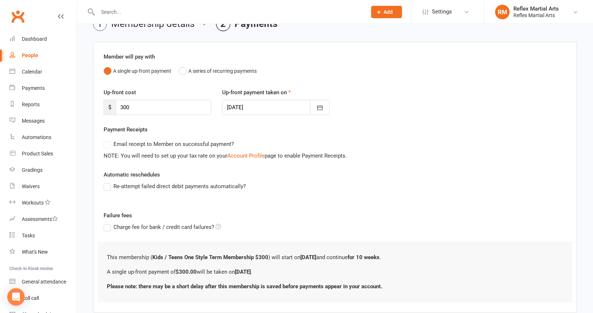
scroll to position [82, 0]
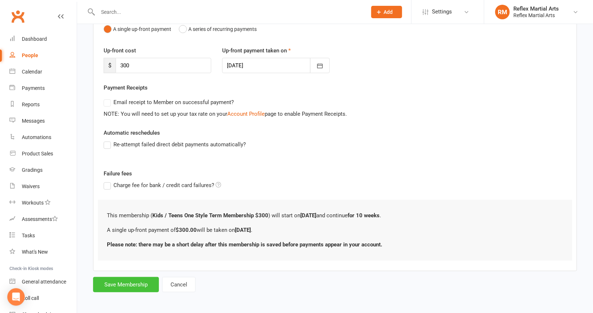
drag, startPoint x: 134, startPoint y: 280, endPoint x: 137, endPoint y: 276, distance: 4.9
click at [135, 280] on button "Save Membership" at bounding box center [126, 284] width 66 height 15
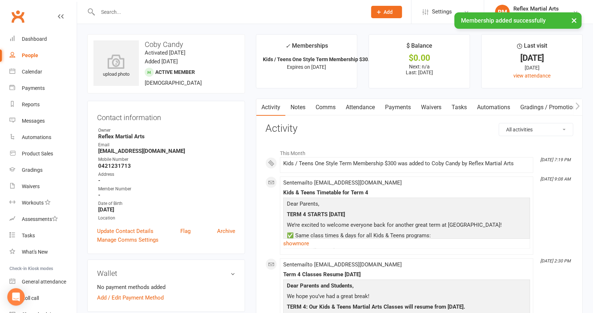
click at [31, 55] on div "People" at bounding box center [30, 55] width 16 height 6
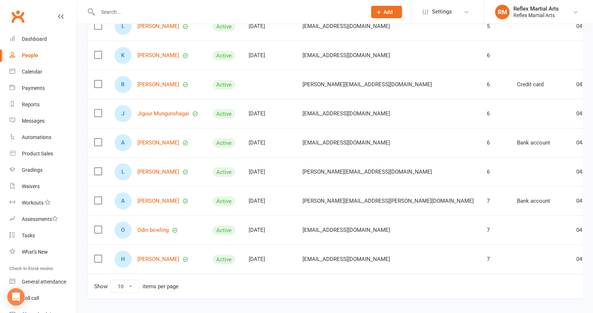
scroll to position [167, 0]
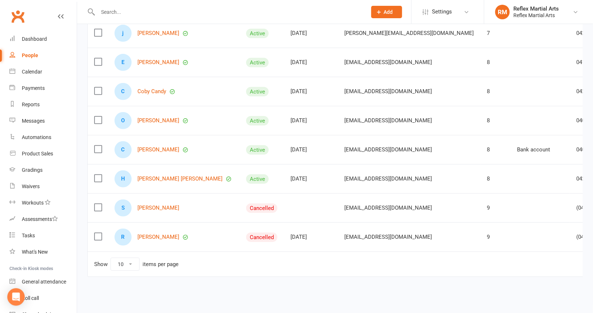
drag, startPoint x: 525, startPoint y: 264, endPoint x: 329, endPoint y: 25, distance: 308.9
click at [525, 263] on link "Archive member" at bounding box center [535, 263] width 72 height 15
click at [161, 206] on link "[PERSON_NAME]" at bounding box center [159, 208] width 42 height 6
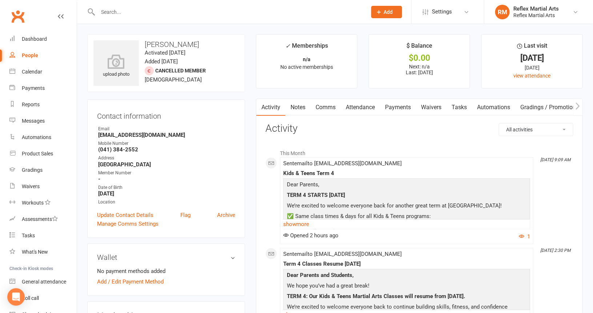
click at [29, 55] on div "People" at bounding box center [30, 55] width 16 height 6
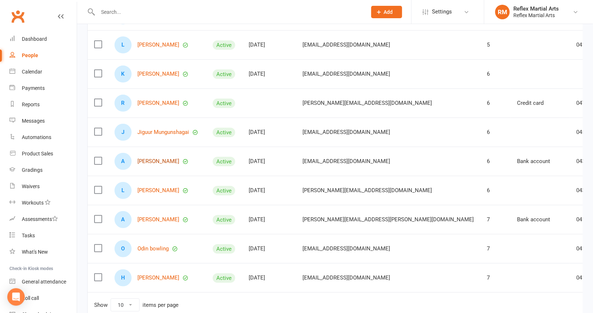
scroll to position [167, 0]
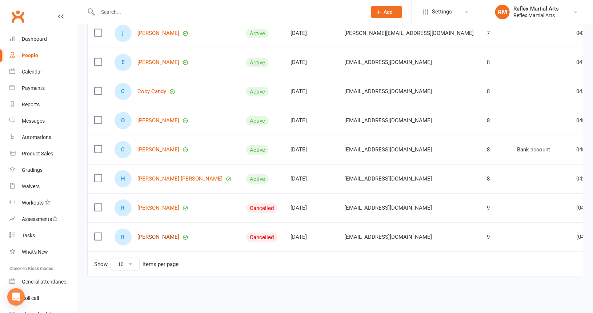
click at [146, 234] on link "[PERSON_NAME]" at bounding box center [159, 237] width 42 height 6
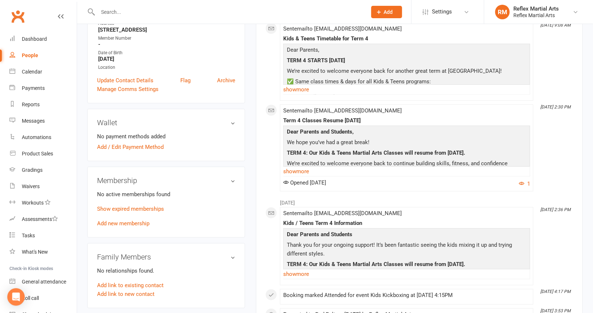
scroll to position [146, 0]
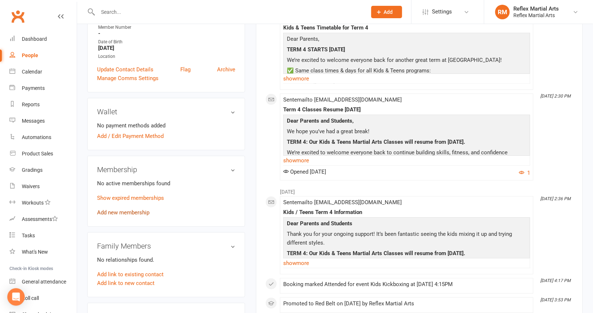
click at [128, 211] on link "Add new membership" at bounding box center [123, 212] width 52 height 7
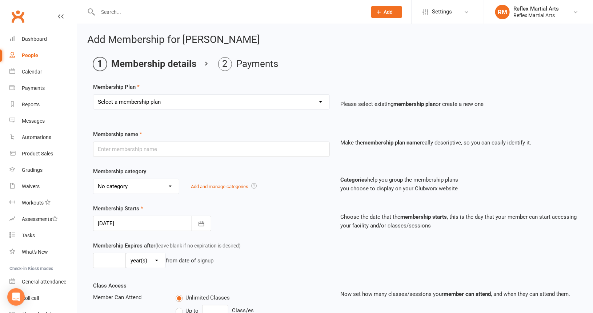
click at [219, 105] on select "Select a membership plan Create new Membership Plan Adults no contact plan $52 …" at bounding box center [211, 102] width 236 height 15
select select "7"
click at [93, 95] on select "Select a membership plan Create new Membership Plan Adults no contact plan $52 …" at bounding box center [211, 102] width 236 height 15
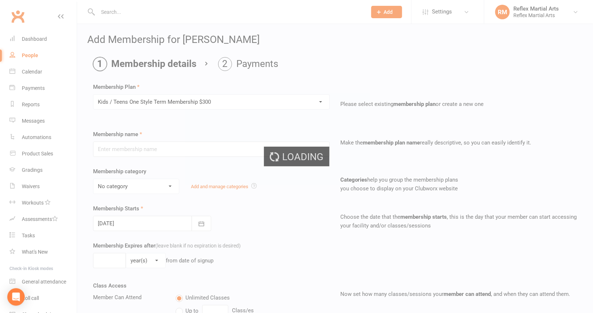
type input "Kids / Teens One Style Term Membership $300"
type input "10"
select select "1"
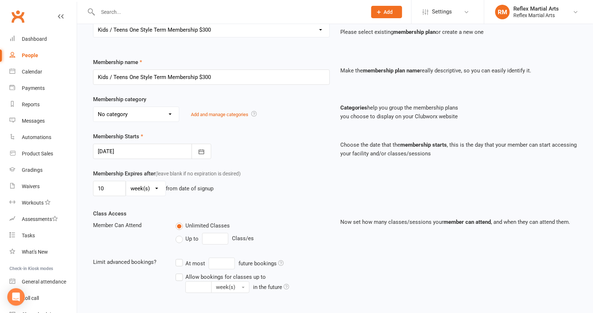
scroll to position [73, 0]
click at [200, 149] on icon "button" at bounding box center [201, 150] width 7 height 7
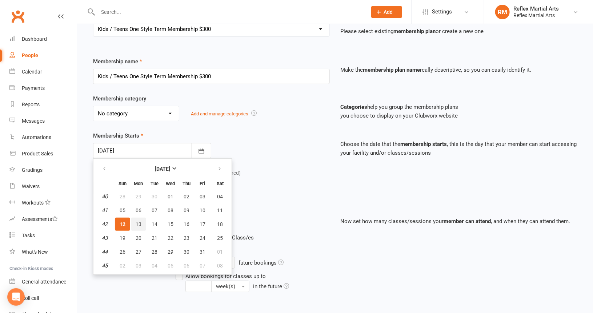
click at [136, 222] on span "13" at bounding box center [139, 224] width 6 height 6
type input "[DATE]"
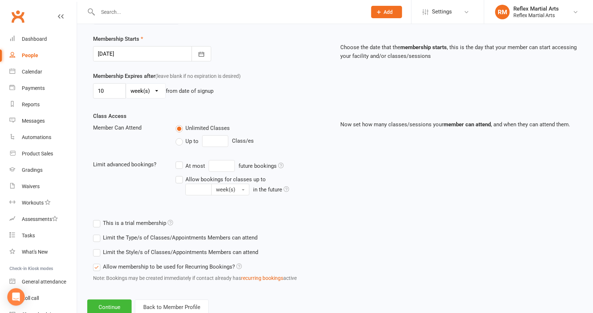
scroll to position [190, 0]
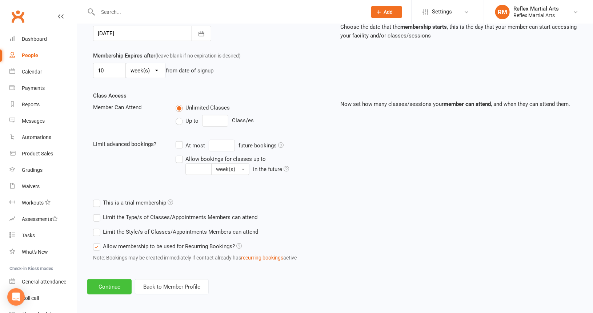
click at [110, 284] on button "Continue" at bounding box center [109, 286] width 44 height 15
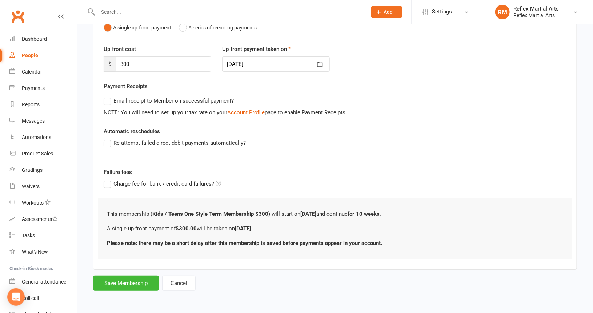
scroll to position [0, 0]
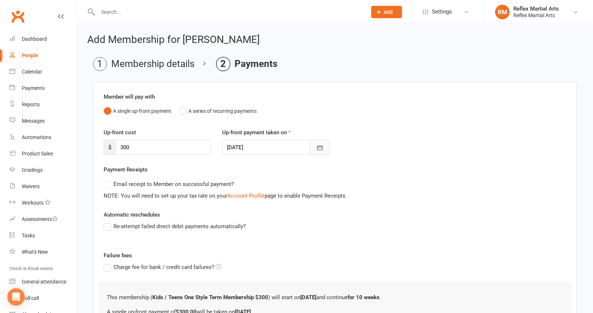
click at [322, 148] on icon "button" at bounding box center [320, 147] width 7 height 7
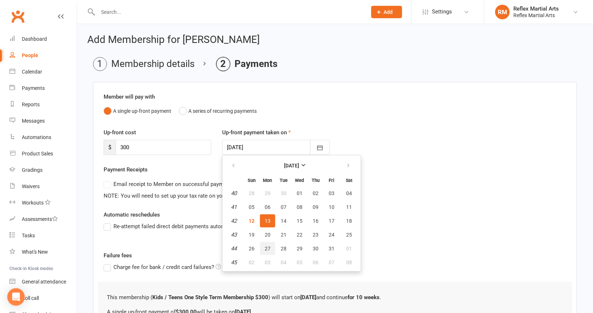
click at [266, 246] on span "27" at bounding box center [268, 249] width 6 height 6
type input "[DATE]"
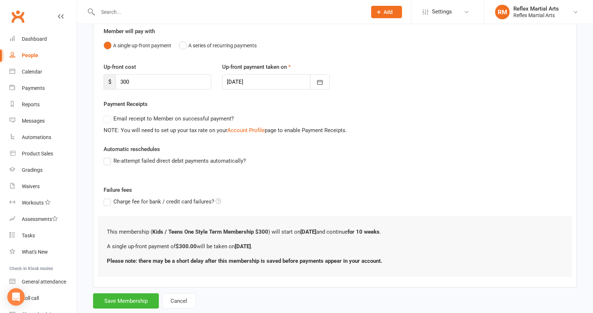
scroll to position [82, 0]
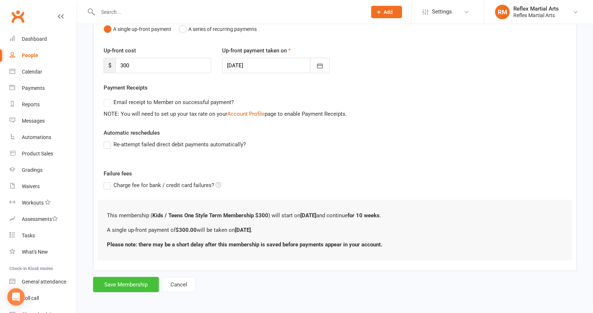
click at [112, 287] on button "Save Membership" at bounding box center [126, 284] width 66 height 15
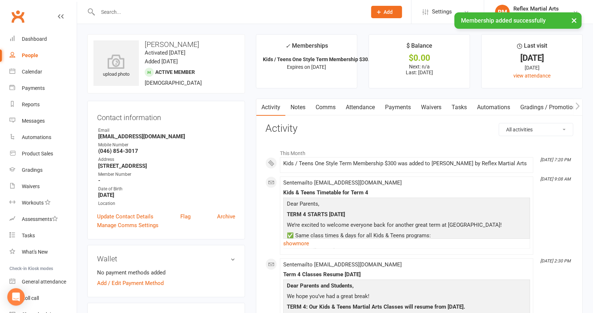
click at [28, 55] on div "People" at bounding box center [30, 55] width 16 height 6
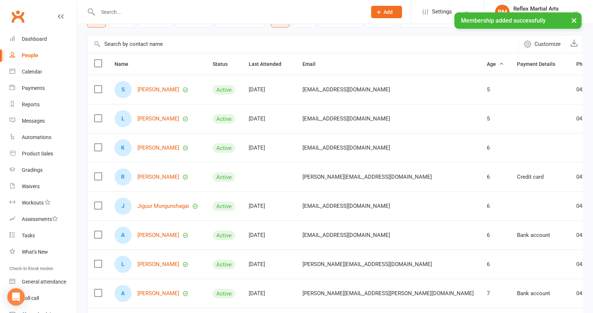
scroll to position [146, 0]
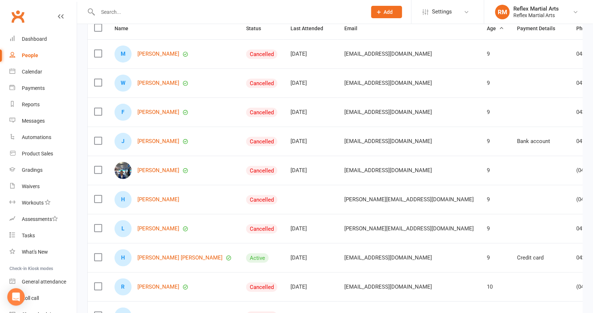
scroll to position [73, 0]
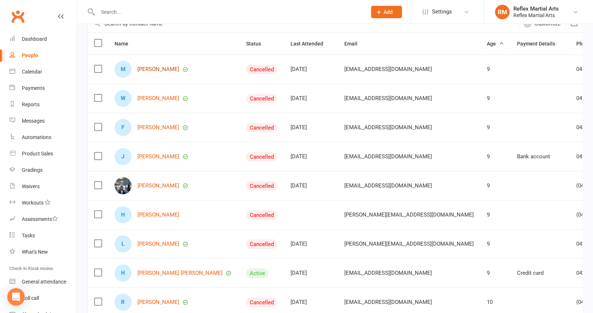
click at [155, 70] on link "[PERSON_NAME]" at bounding box center [159, 69] width 42 height 6
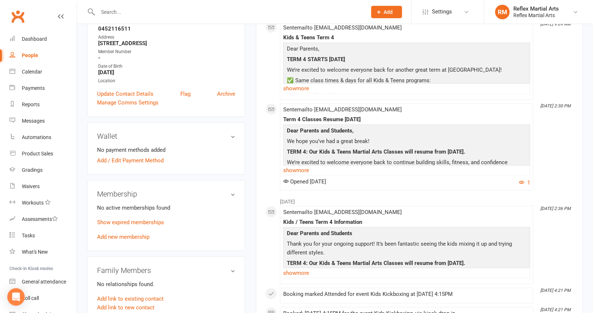
scroll to position [182, 0]
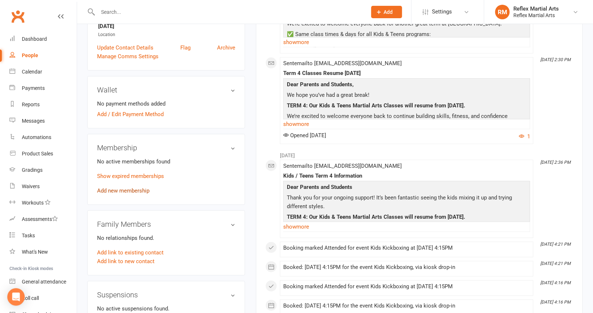
click at [121, 189] on link "Add new membership" at bounding box center [123, 190] width 52 height 7
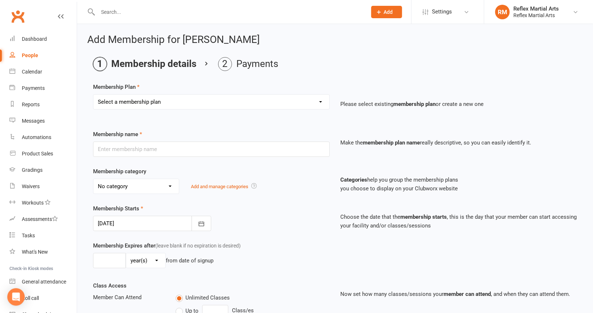
click at [175, 103] on select "Select a membership plan Create new Membership Plan Adults no contact plan $52 …" at bounding box center [211, 102] width 236 height 15
select select "7"
click at [93, 95] on select "Select a membership plan Create new Membership Plan Adults no contact plan $52 …" at bounding box center [211, 102] width 236 height 15
type input "Kids / Teens One Style Term Membership $300"
type input "10"
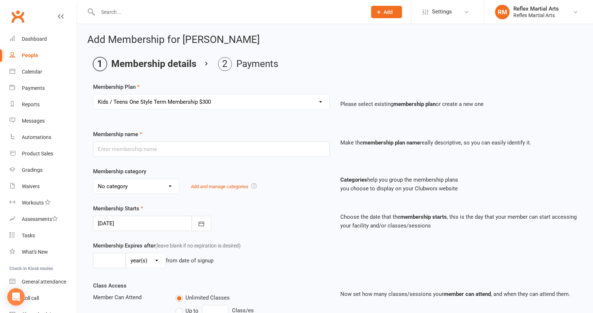
select select "1"
click at [202, 221] on icon "button" at bounding box center [201, 223] width 7 height 7
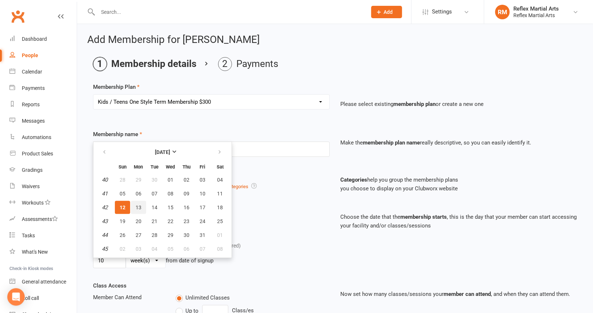
click at [138, 206] on span "13" at bounding box center [139, 207] width 6 height 6
type input "[DATE]"
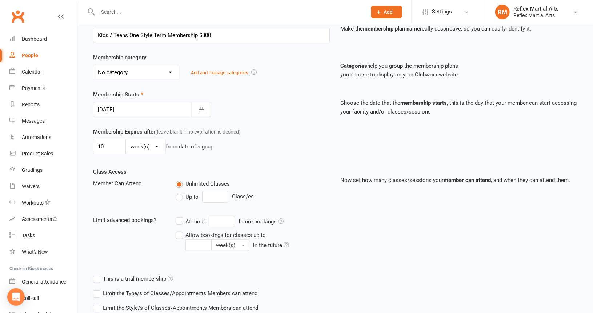
scroll to position [182, 0]
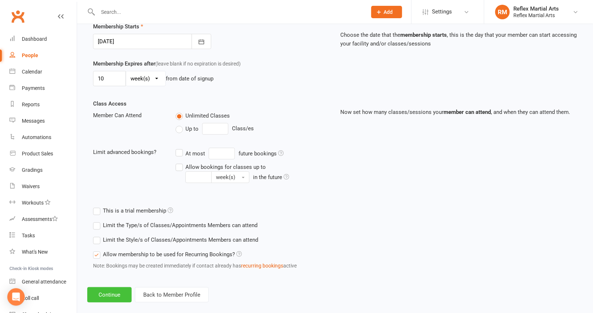
click at [114, 294] on button "Continue" at bounding box center [109, 294] width 44 height 15
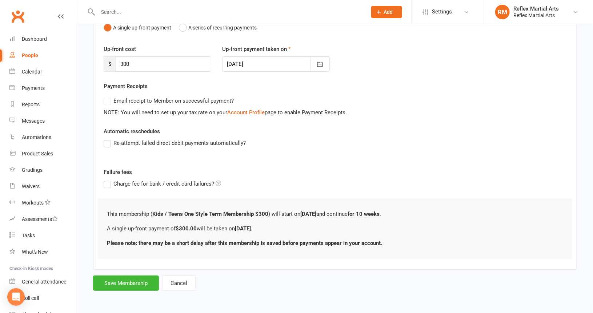
scroll to position [0, 0]
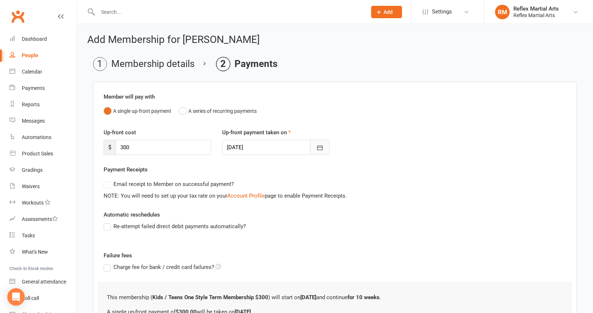
click at [319, 151] on button "button" at bounding box center [320, 147] width 20 height 15
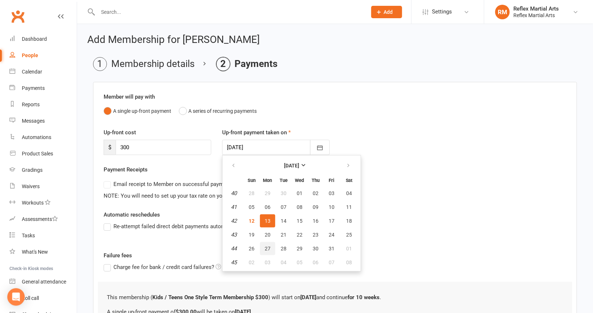
click at [268, 246] on span "27" at bounding box center [268, 249] width 6 height 6
type input "[DATE]"
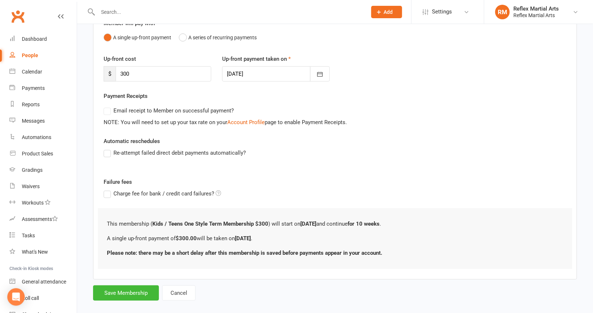
scroll to position [82, 0]
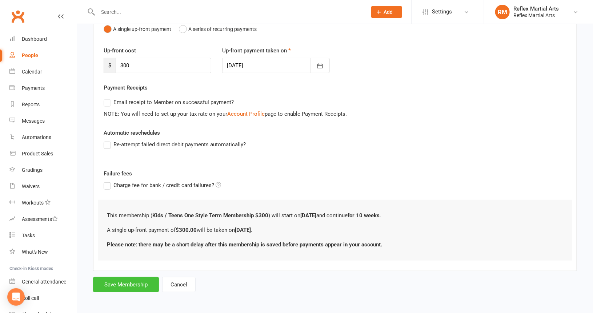
click at [133, 287] on button "Save Membership" at bounding box center [126, 284] width 66 height 15
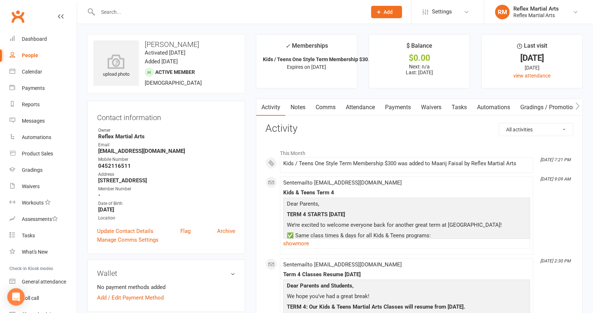
click at [31, 56] on div "People" at bounding box center [30, 55] width 16 height 6
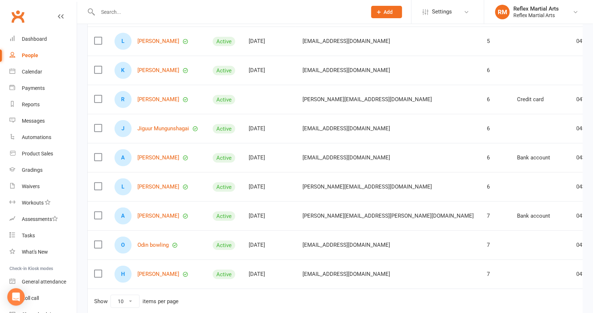
scroll to position [146, 0]
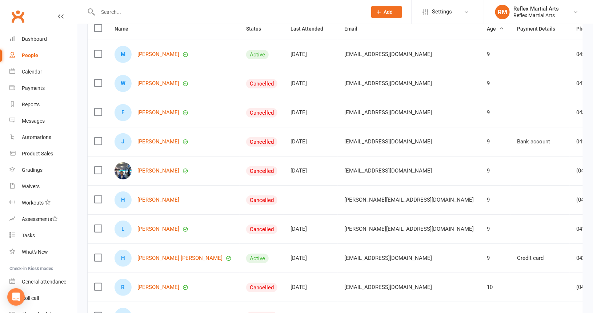
scroll to position [73, 0]
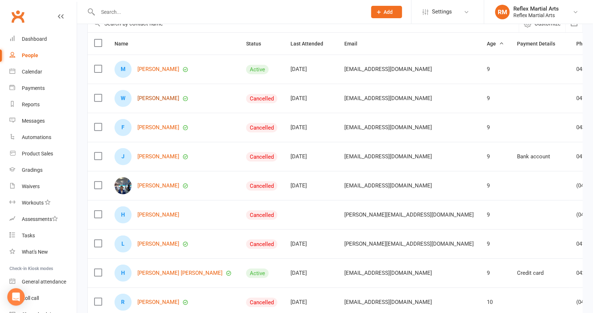
click at [153, 98] on link "[PERSON_NAME]" at bounding box center [159, 98] width 42 height 6
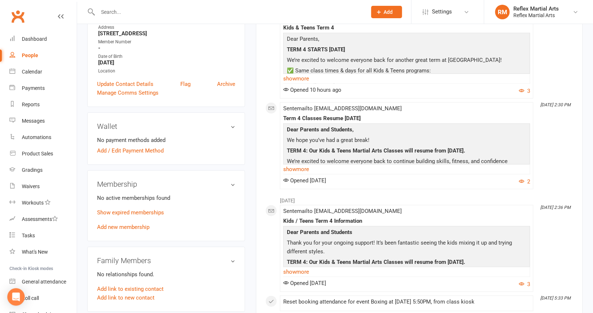
scroll to position [182, 0]
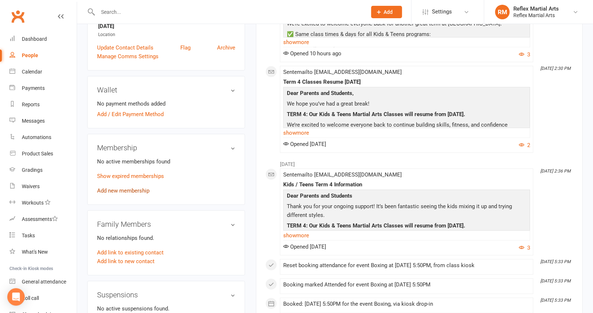
click at [124, 190] on link "Add new membership" at bounding box center [123, 190] width 52 height 7
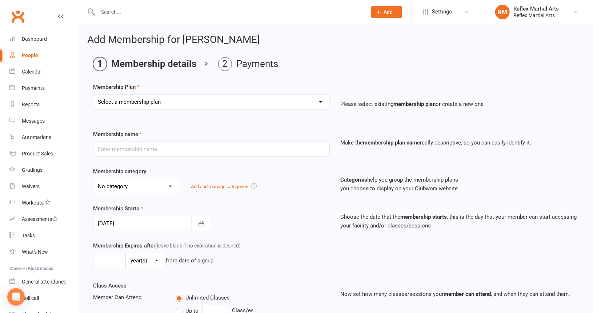
click at [167, 103] on select "Select a membership plan Create new Membership Plan Adults no contact plan $52 …" at bounding box center [211, 102] width 236 height 15
select select "7"
click at [93, 95] on select "Select a membership plan Create new Membership Plan Adults no contact plan $52 …" at bounding box center [211, 102] width 236 height 15
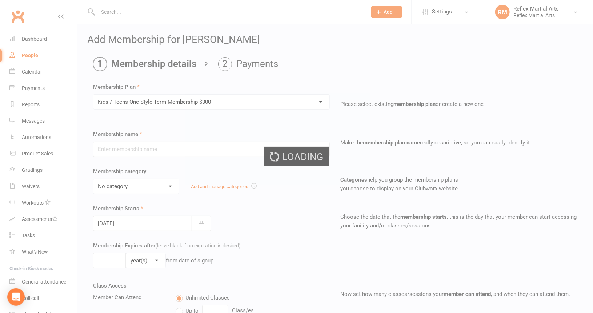
type input "Kids / Teens One Style Term Membership $300"
type input "10"
select select "1"
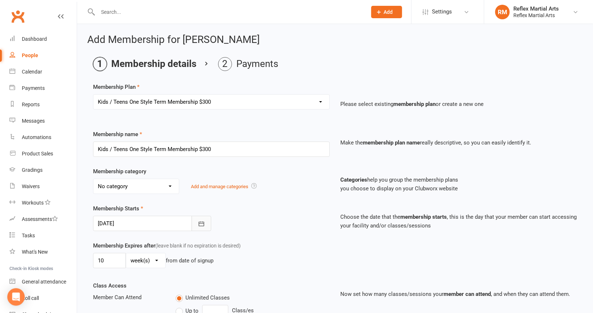
click at [199, 221] on icon "button" at bounding box center [201, 223] width 5 height 5
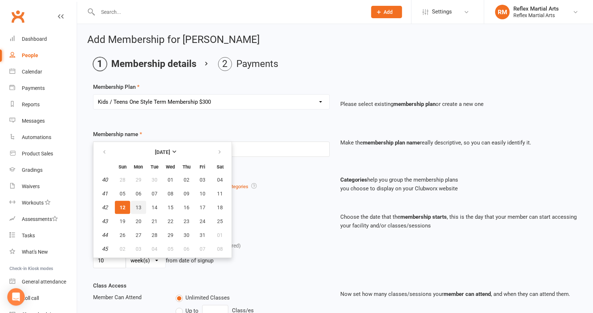
click at [141, 204] on span "13" at bounding box center [139, 207] width 6 height 6
type input "[DATE]"
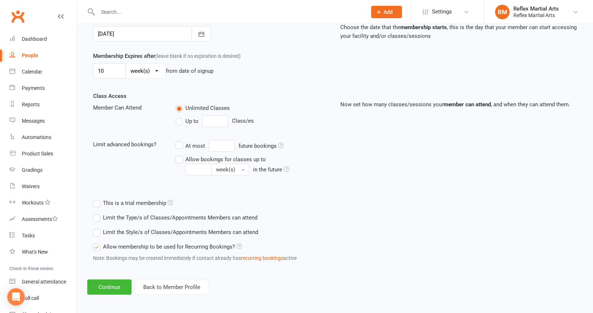
scroll to position [190, 0]
click at [105, 286] on button "Continue" at bounding box center [109, 286] width 44 height 15
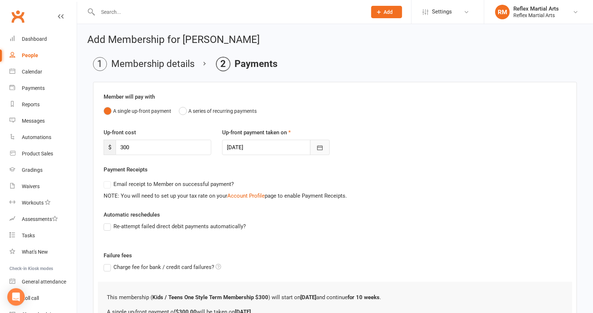
click at [319, 150] on icon "button" at bounding box center [320, 147] width 7 height 7
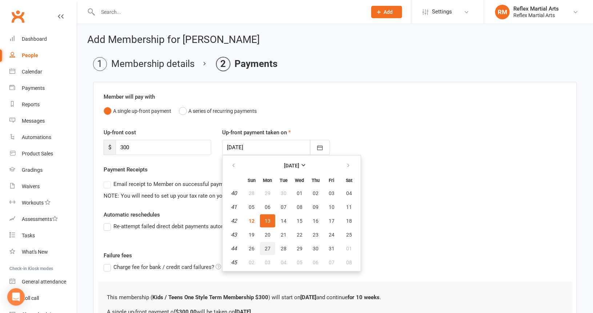
click at [266, 246] on span "27" at bounding box center [268, 249] width 6 height 6
type input "[DATE]"
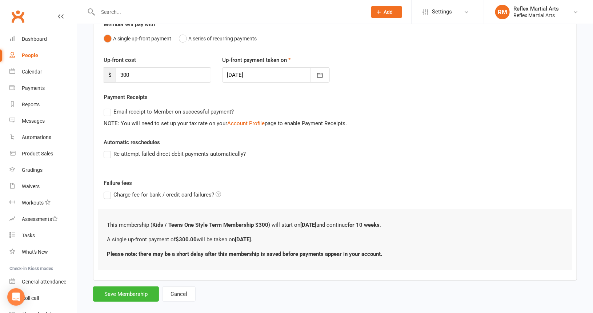
scroll to position [82, 0]
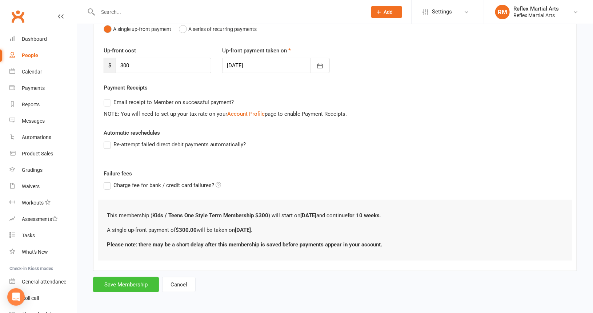
click at [137, 282] on button "Save Membership" at bounding box center [126, 284] width 66 height 15
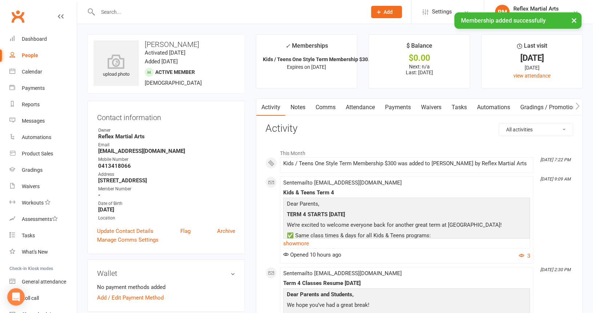
click at [31, 55] on div "People" at bounding box center [30, 55] width 16 height 6
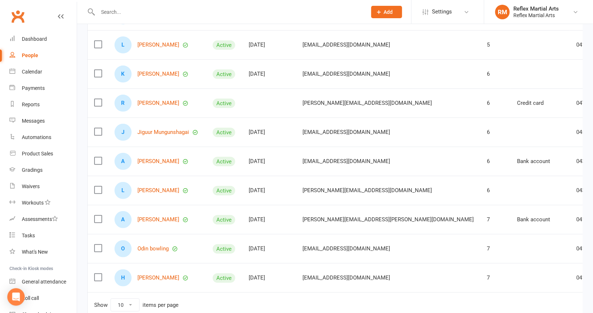
scroll to position [146, 0]
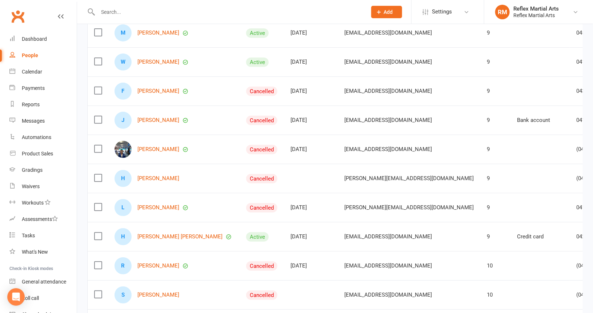
scroll to position [73, 0]
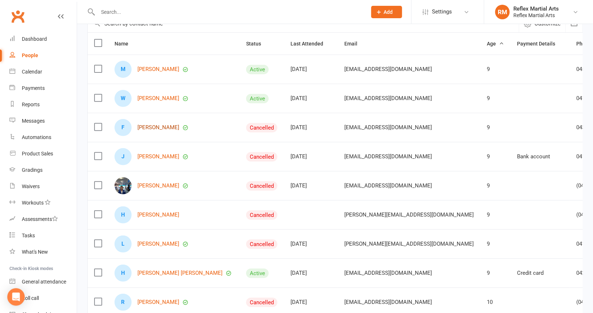
click at [149, 128] on link "[PERSON_NAME]" at bounding box center [159, 127] width 42 height 6
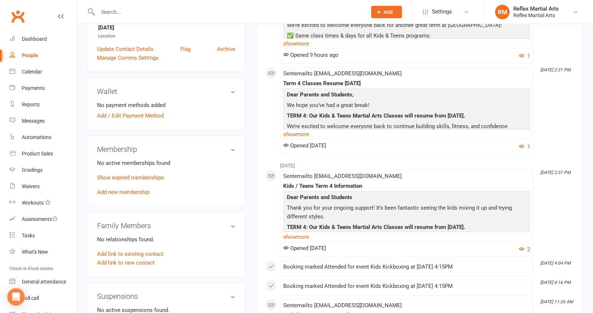
scroll to position [182, 0]
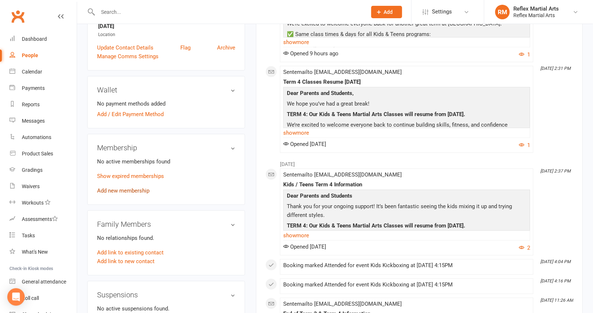
click at [126, 191] on link "Add new membership" at bounding box center [123, 190] width 52 height 7
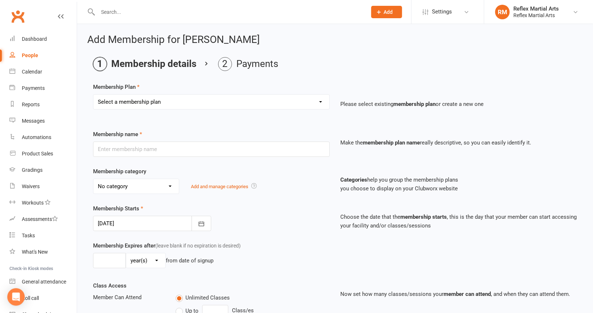
click at [186, 101] on select "Select a membership plan Create new Membership Plan Adults no contact plan $52 …" at bounding box center [211, 102] width 236 height 15
select select "7"
click at [93, 95] on select "Select a membership plan Create new Membership Plan Adults no contact plan $52 …" at bounding box center [211, 102] width 236 height 15
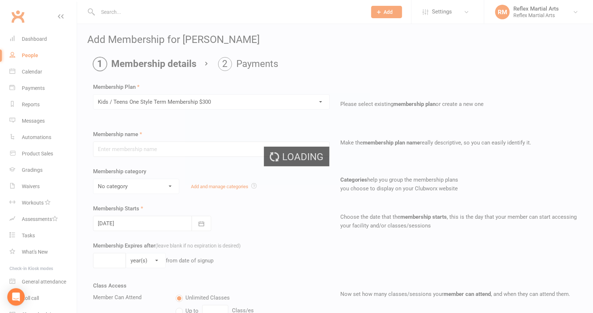
type input "Kids / Teens One Style Term Membership $300"
type input "10"
select select "1"
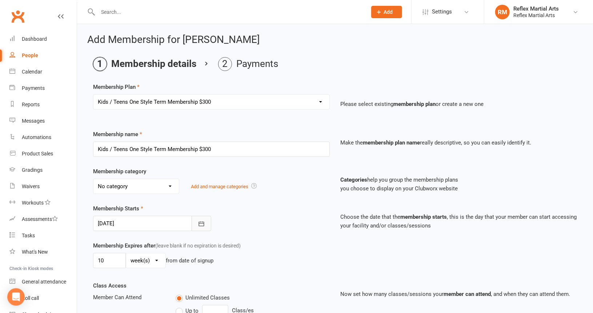
click at [200, 223] on icon "button" at bounding box center [201, 223] width 7 height 7
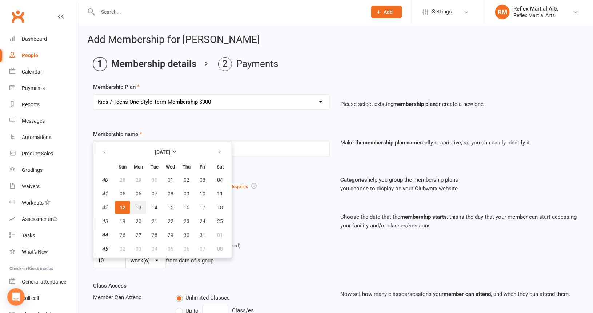
click at [139, 207] on span "13" at bounding box center [139, 207] width 6 height 6
type input "[DATE]"
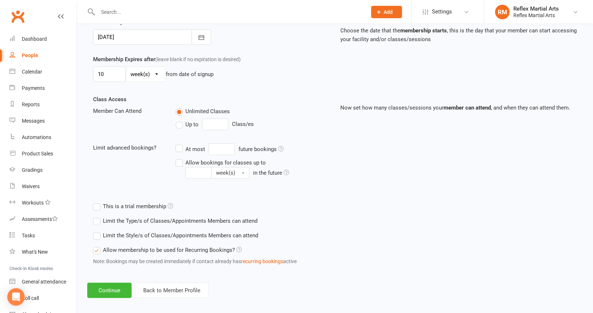
scroll to position [190, 0]
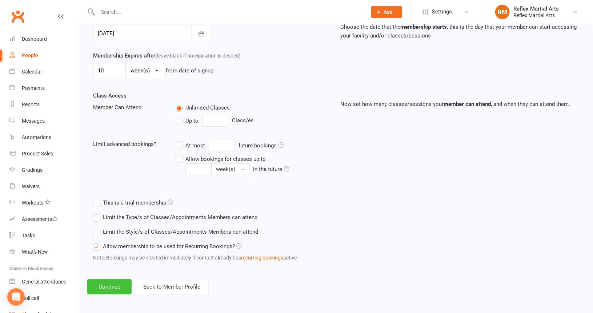
click at [114, 284] on button "Continue" at bounding box center [109, 286] width 44 height 15
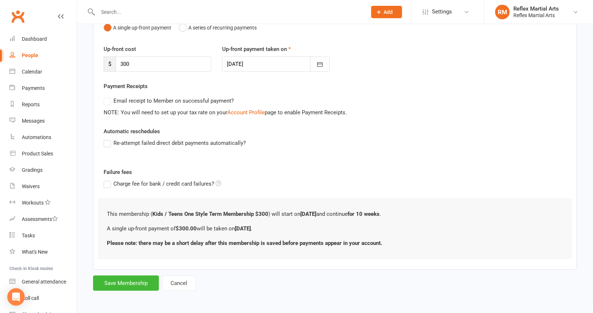
scroll to position [0, 0]
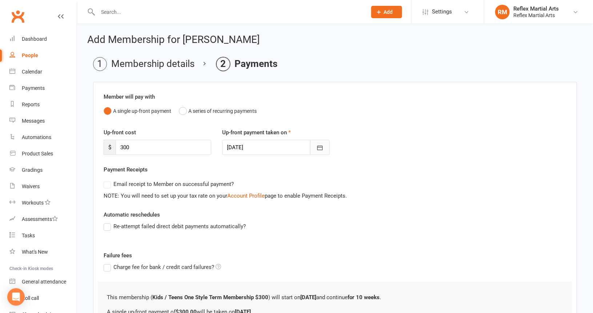
click at [321, 148] on icon "button" at bounding box center [320, 147] width 7 height 7
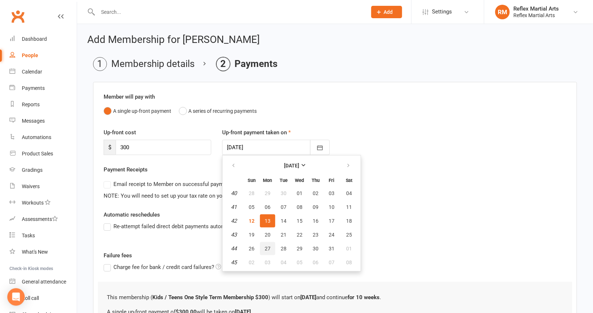
click at [266, 246] on span "27" at bounding box center [268, 249] width 6 height 6
type input "[DATE]"
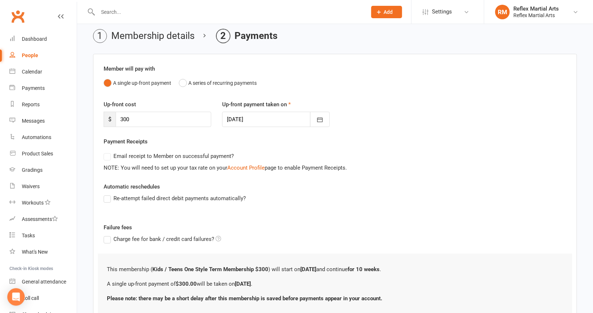
scroll to position [82, 0]
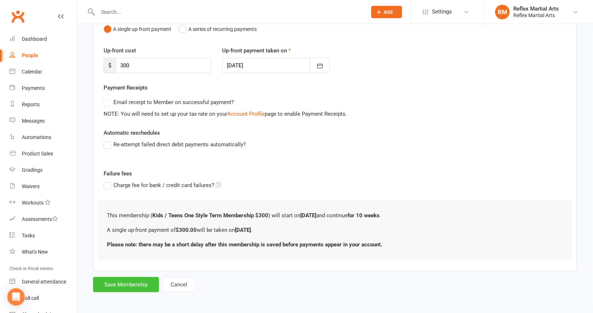
click at [144, 280] on button "Save Membership" at bounding box center [126, 284] width 66 height 15
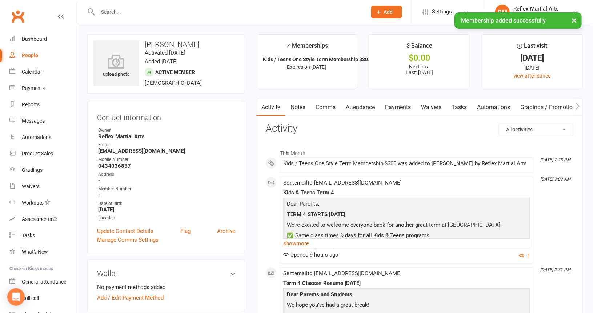
click at [30, 55] on div "People" at bounding box center [30, 55] width 16 height 6
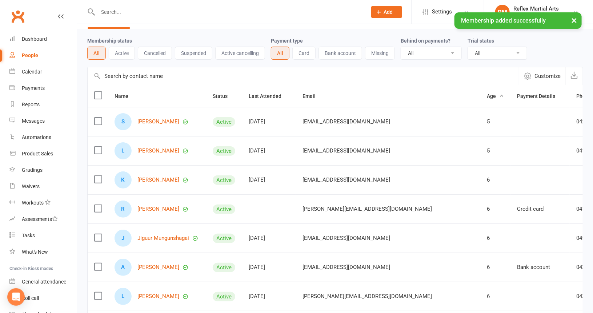
scroll to position [146, 0]
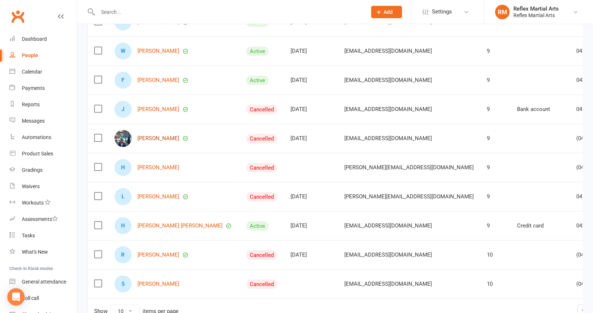
scroll to position [109, 0]
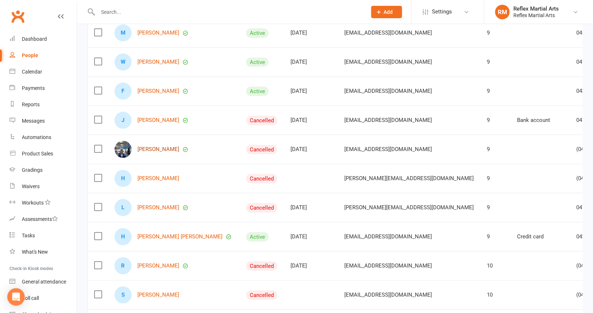
click at [152, 146] on link "[PERSON_NAME]" at bounding box center [159, 149] width 42 height 6
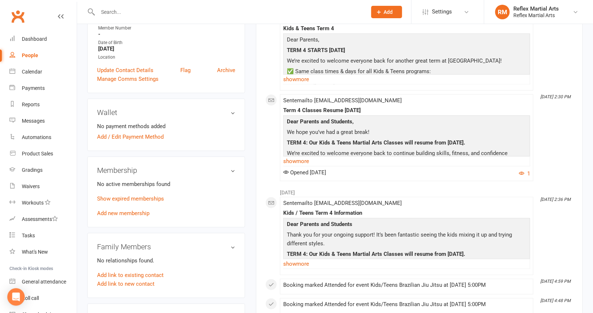
scroll to position [146, 0]
click at [130, 211] on link "Add new membership" at bounding box center [123, 212] width 52 height 7
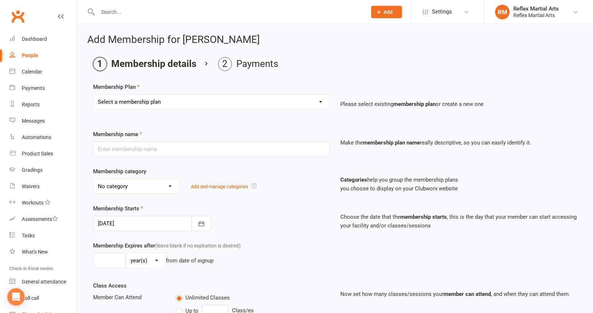
click at [181, 101] on select "Select a membership plan Create new Membership Plan Adults no contact plan $52 …" at bounding box center [211, 102] width 236 height 15
select select "7"
click at [93, 95] on select "Select a membership plan Create new Membership Plan Adults no contact plan $52 …" at bounding box center [211, 102] width 236 height 15
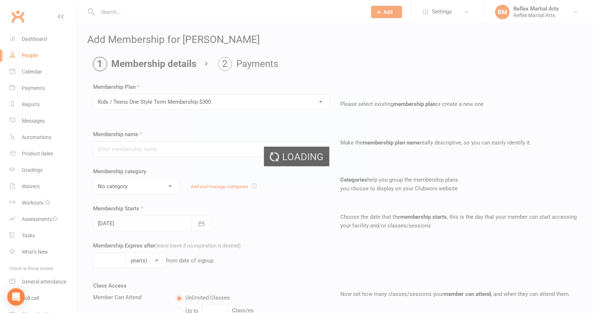
type input "Kids / Teens One Style Term Membership $300"
type input "10"
select select "1"
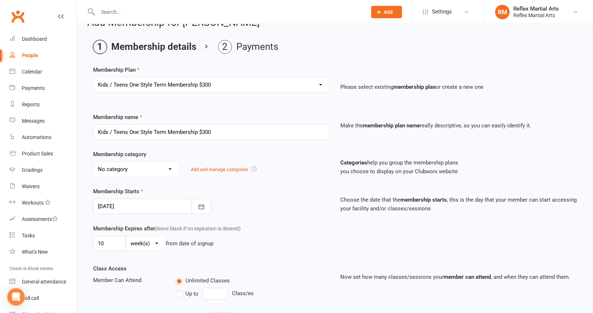
scroll to position [36, 0]
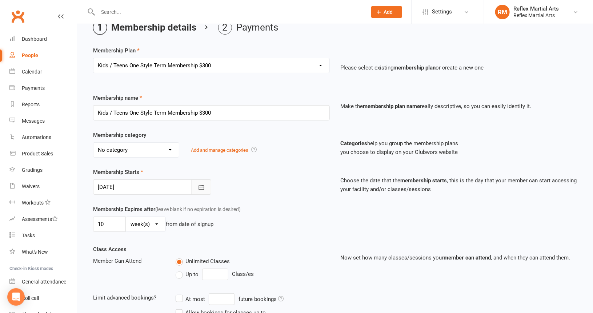
click at [200, 185] on icon "button" at bounding box center [201, 187] width 7 height 7
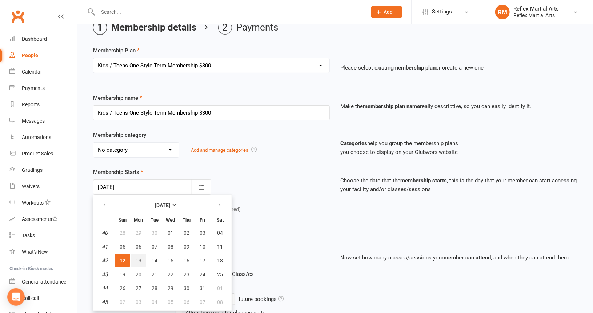
click at [142, 258] on button "13" at bounding box center [138, 260] width 15 height 13
type input "[DATE]"
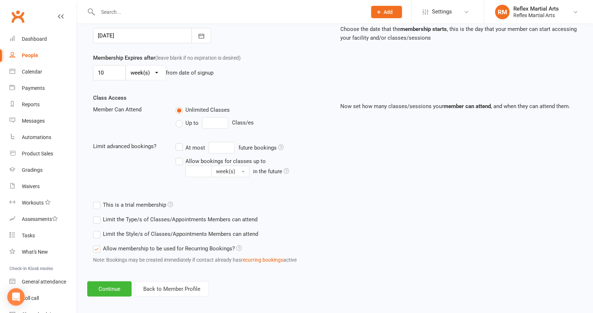
scroll to position [190, 0]
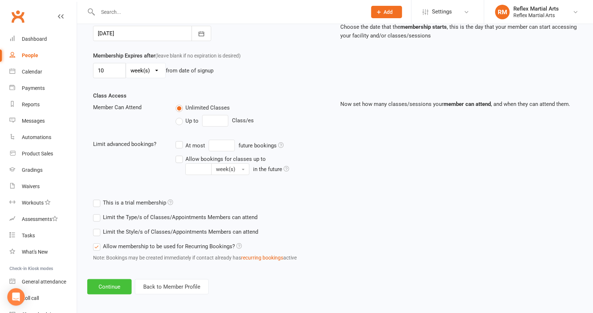
click at [98, 284] on button "Continue" at bounding box center [109, 286] width 44 height 15
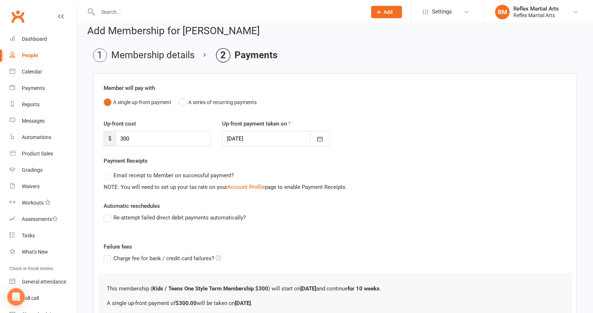
scroll to position [82, 0]
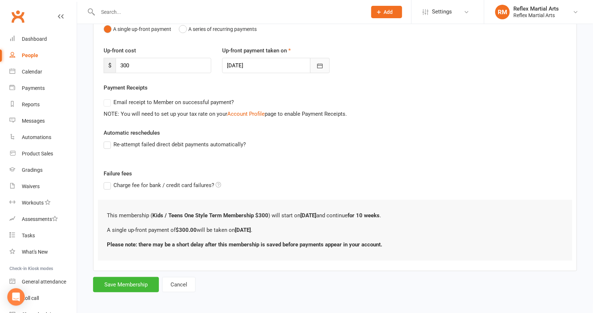
click at [323, 63] on icon "button" at bounding box center [320, 65] width 7 height 7
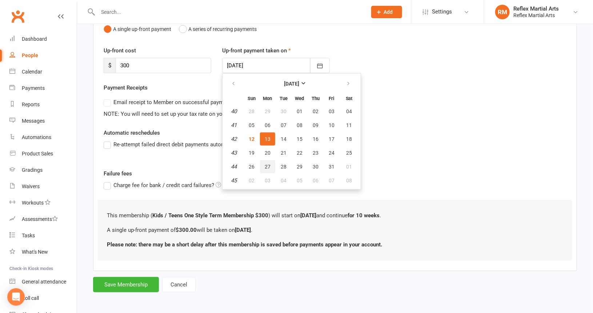
click at [267, 164] on span "27" at bounding box center [268, 167] width 6 height 6
type input "[DATE]"
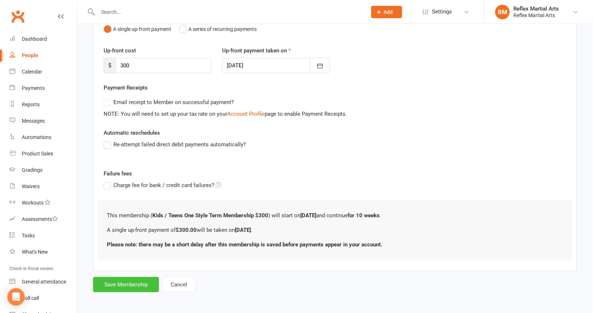
click at [126, 285] on button "Save Membership" at bounding box center [126, 284] width 66 height 15
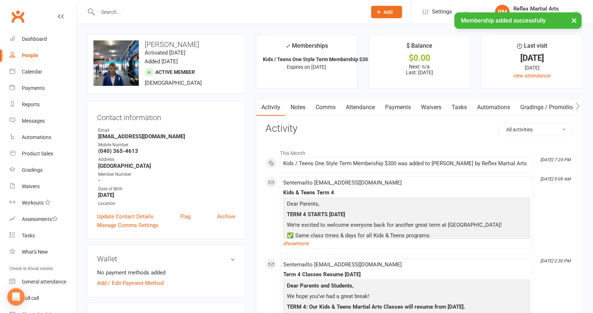
drag, startPoint x: 30, startPoint y: 57, endPoint x: 42, endPoint y: 64, distance: 14.0
click at [31, 57] on div "People" at bounding box center [30, 55] width 16 height 6
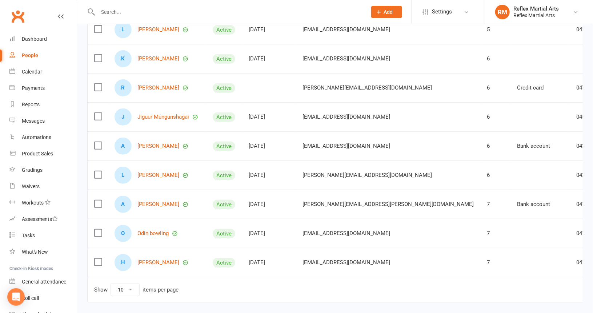
scroll to position [146, 0]
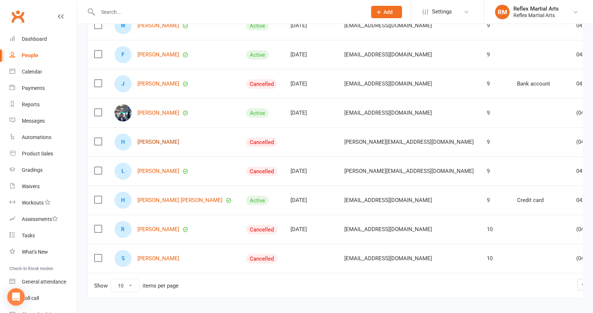
click at [159, 141] on link "[PERSON_NAME]" at bounding box center [159, 142] width 42 height 6
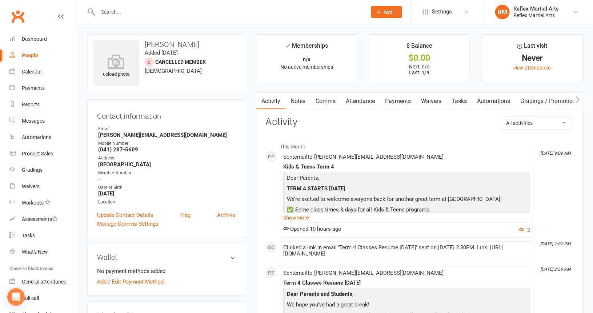
click at [24, 55] on div "People" at bounding box center [30, 55] width 16 height 6
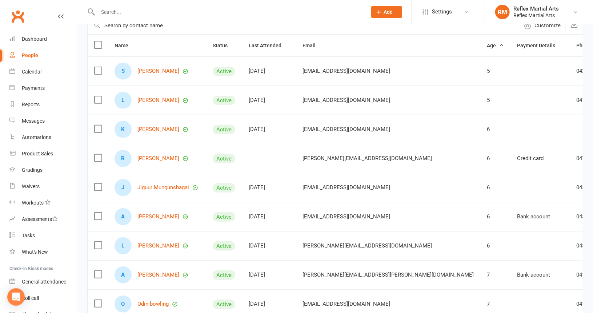
scroll to position [146, 0]
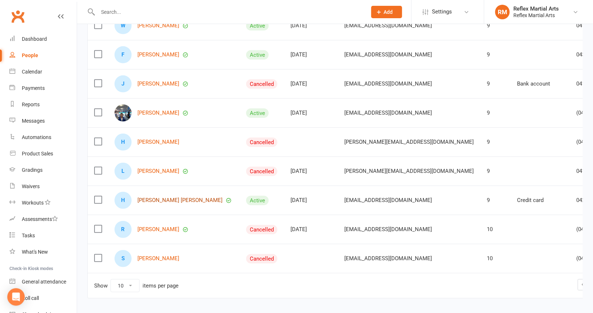
scroll to position [167, 0]
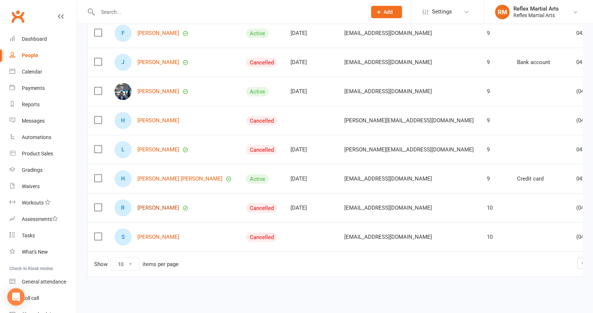
click at [152, 207] on link "[PERSON_NAME]" at bounding box center [159, 208] width 42 height 6
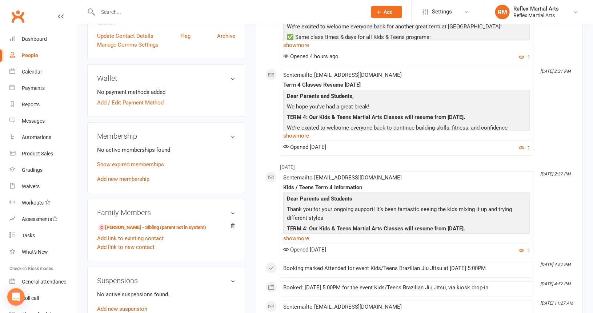
scroll to position [182, 0]
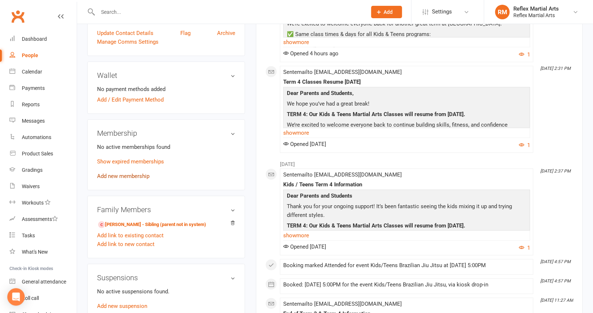
click at [132, 177] on link "Add new membership" at bounding box center [123, 176] width 52 height 7
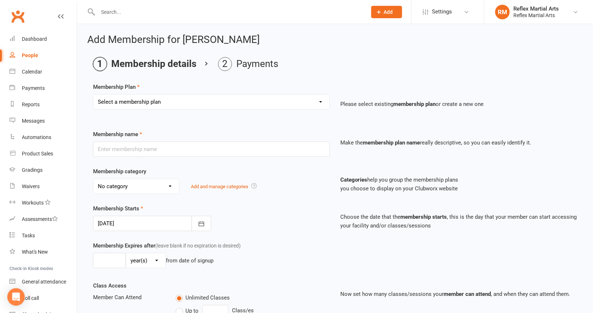
click at [174, 103] on select "Select a membership plan Create new Membership Plan Adults no contact plan $52 …" at bounding box center [211, 102] width 236 height 15
select select "7"
click at [93, 95] on select "Select a membership plan Create new Membership Plan Adults no contact plan $52 …" at bounding box center [211, 102] width 236 height 15
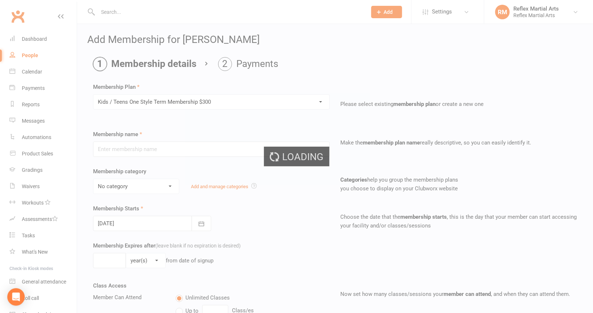
type input "Kids / Teens One Style Term Membership $300"
type input "10"
select select "1"
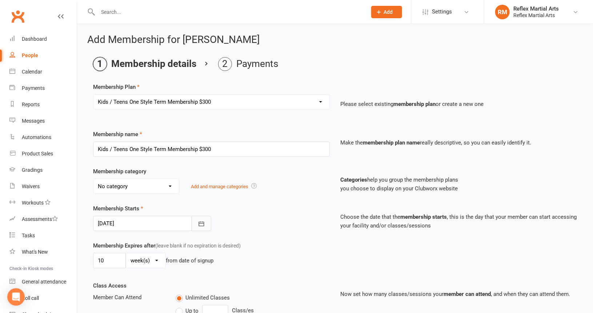
click at [198, 222] on icon "button" at bounding box center [201, 223] width 7 height 7
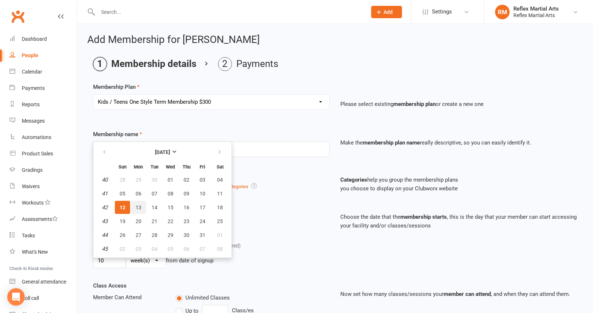
click at [139, 207] on span "13" at bounding box center [139, 207] width 6 height 6
type input "[DATE]"
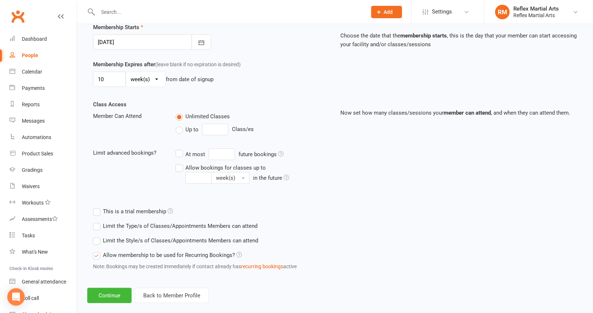
scroll to position [182, 0]
click at [116, 294] on button "Continue" at bounding box center [109, 294] width 44 height 15
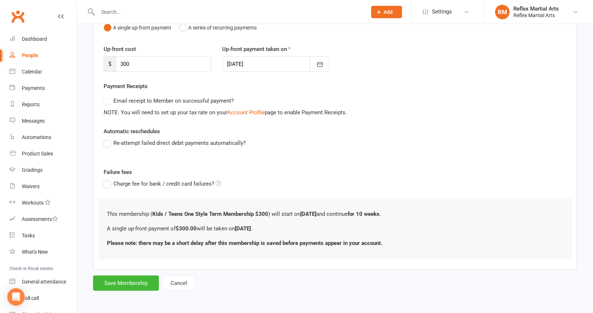
scroll to position [0, 0]
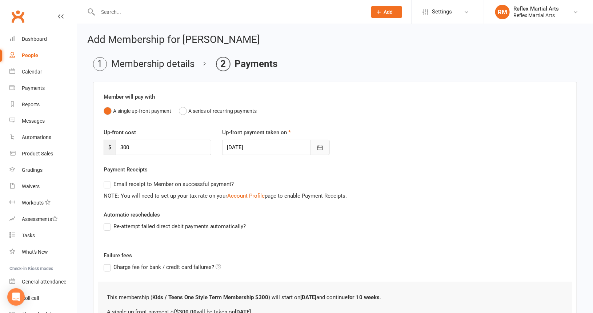
click at [320, 147] on icon "button" at bounding box center [320, 147] width 7 height 7
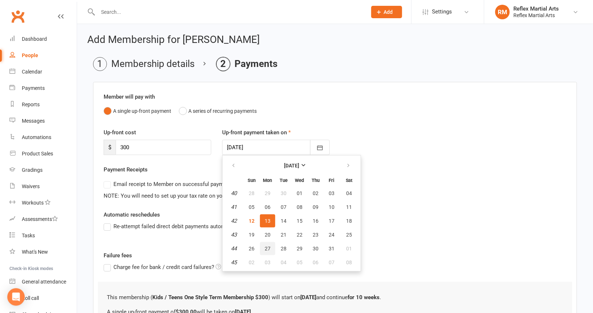
click at [266, 246] on span "27" at bounding box center [268, 249] width 6 height 6
type input "[DATE]"
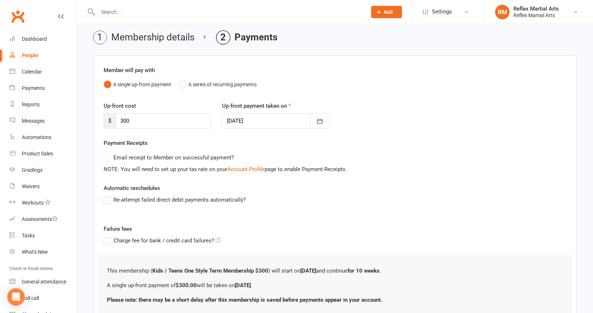
scroll to position [82, 0]
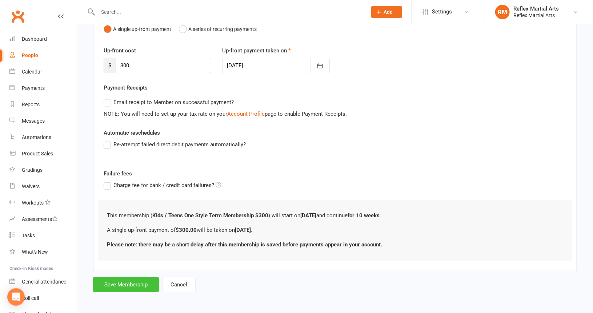
click at [130, 283] on button "Save Membership" at bounding box center [126, 284] width 66 height 15
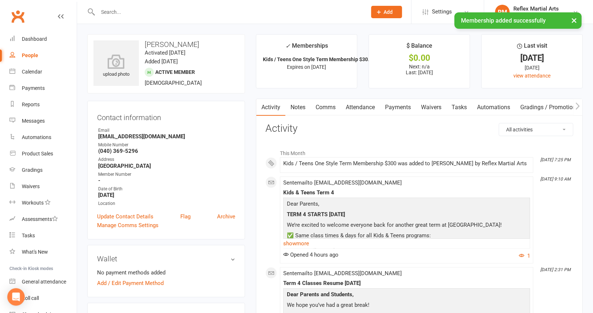
click at [29, 55] on div "People" at bounding box center [30, 55] width 16 height 6
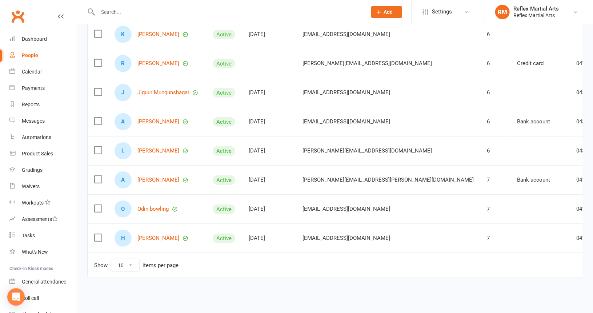
scroll to position [167, 0]
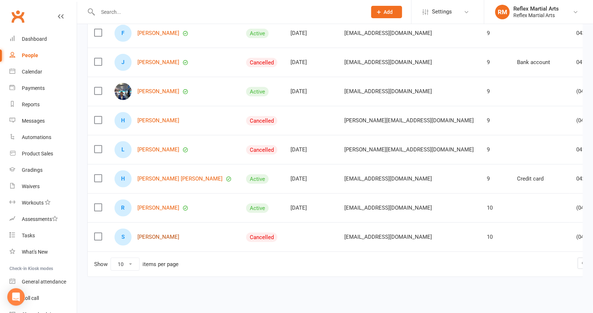
click at [156, 234] on link "[PERSON_NAME]" at bounding box center [159, 237] width 42 height 6
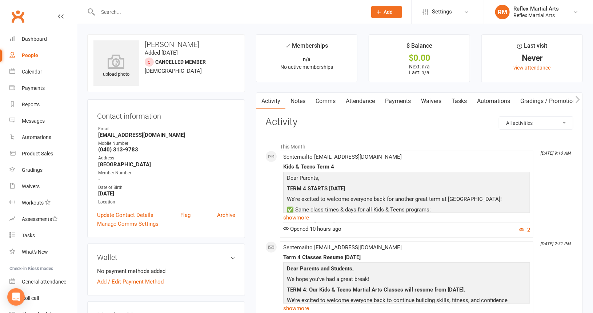
click at [31, 56] on div "People" at bounding box center [30, 55] width 16 height 6
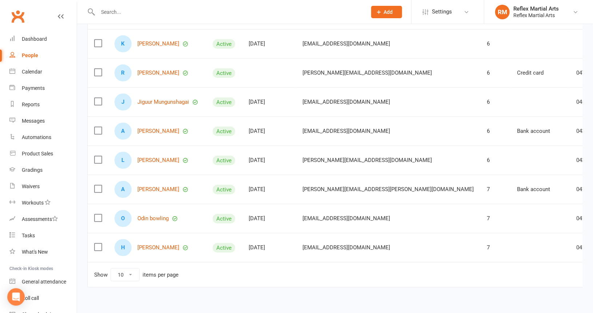
scroll to position [172, 0]
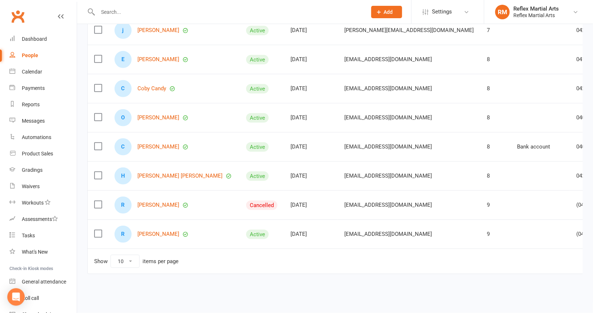
scroll to position [167, 0]
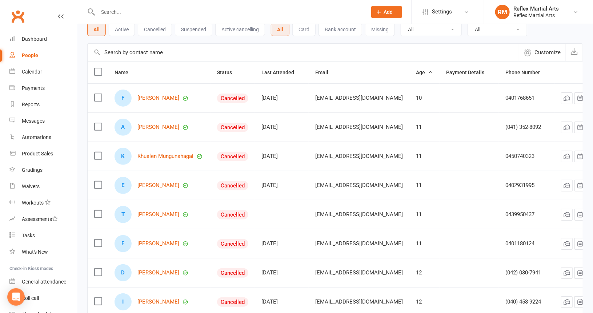
scroll to position [63, 0]
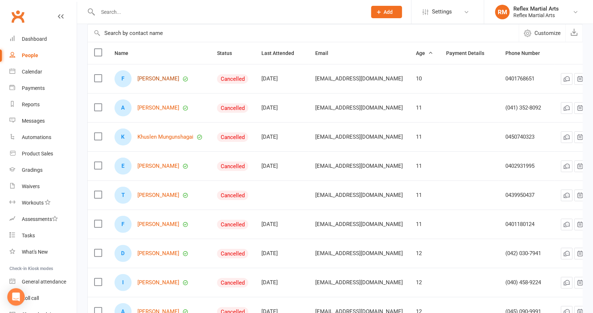
click at [153, 77] on link "[PERSON_NAME]" at bounding box center [159, 79] width 42 height 6
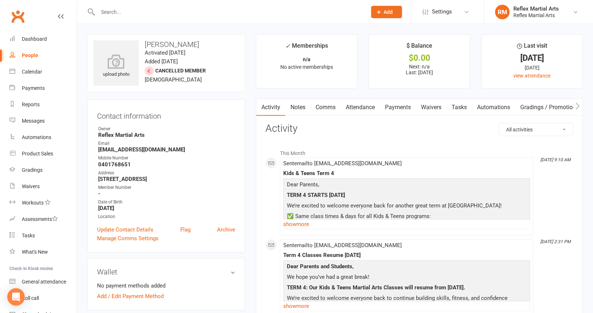
click at [357, 107] on link "Attendance" at bounding box center [360, 107] width 39 height 17
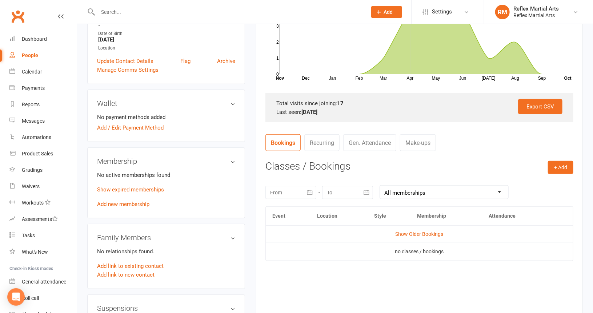
scroll to position [182, 0]
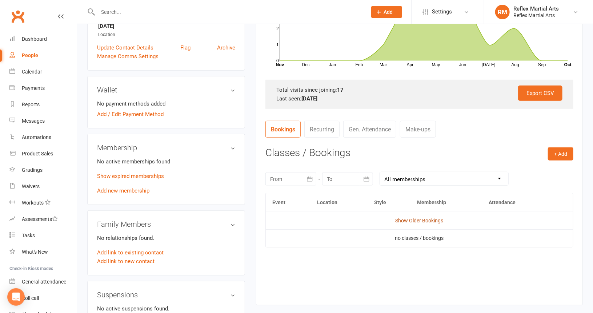
click at [423, 219] on link "Show Older Bookings" at bounding box center [420, 221] width 48 height 6
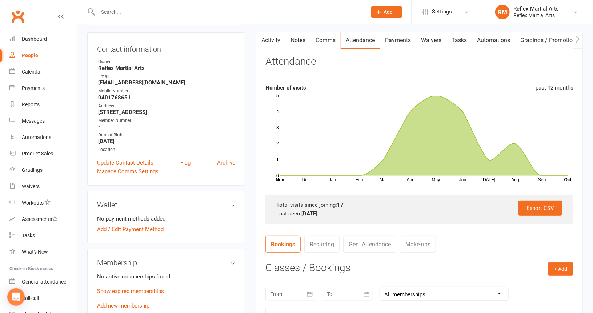
scroll to position [0, 0]
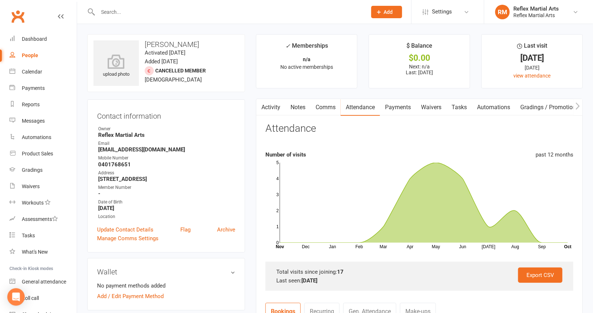
click at [31, 56] on div "People" at bounding box center [30, 55] width 16 height 6
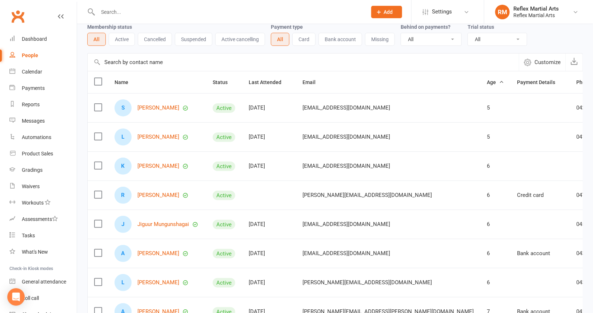
scroll to position [146, 0]
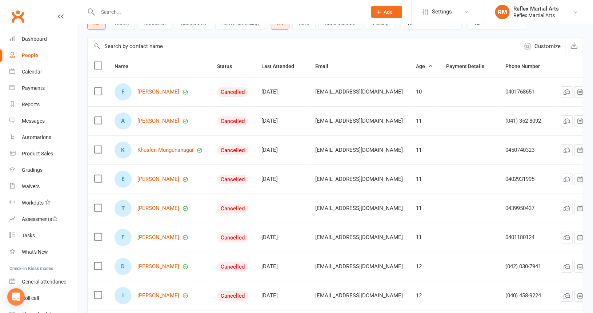
scroll to position [73, 0]
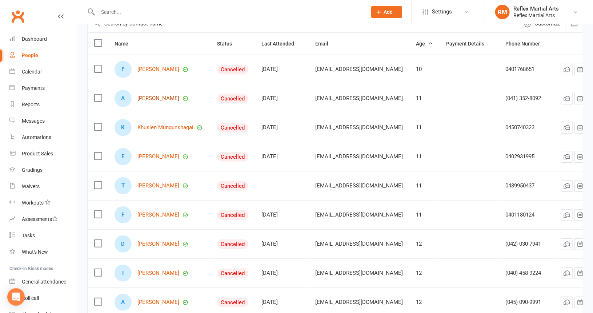
click at [150, 97] on link "[PERSON_NAME]" at bounding box center [159, 98] width 42 height 6
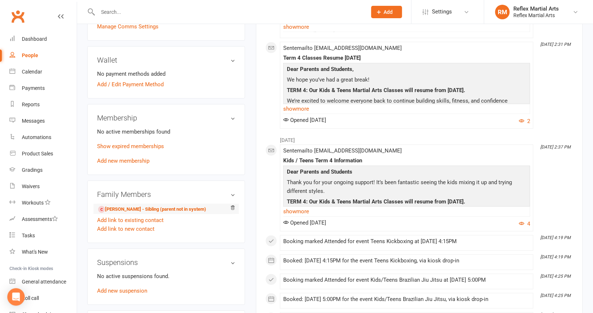
scroll to position [182, 0]
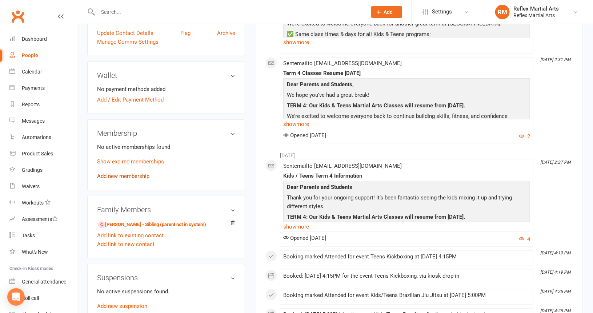
click at [131, 176] on link "Add new membership" at bounding box center [123, 176] width 52 height 7
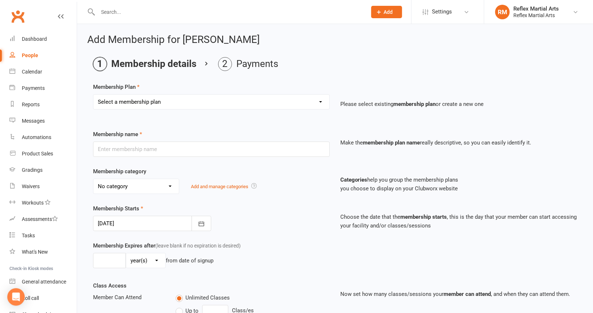
click at [185, 107] on select "Select a membership plan Create new Membership Plan Adults no contact plan $52 …" at bounding box center [211, 102] width 236 height 15
select select "13"
click at [93, 95] on select "Select a membership plan Create new Membership Plan Adults no contact plan $52 …" at bounding box center [211, 102] width 236 height 15
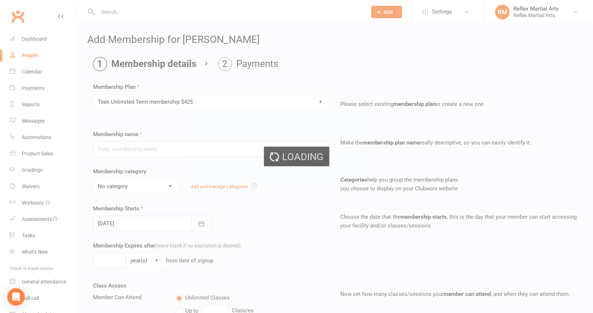
type input "Teen Unlimited Term membership $425"
type input "10"
select select "1"
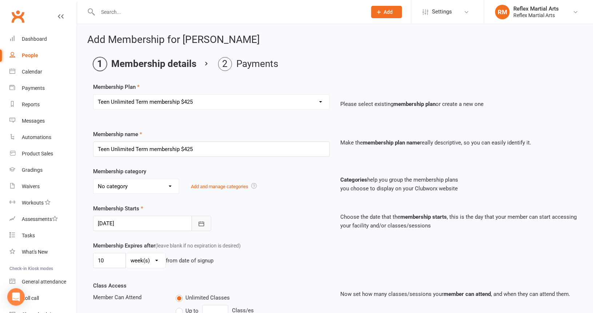
click at [200, 222] on icon "button" at bounding box center [201, 223] width 5 height 5
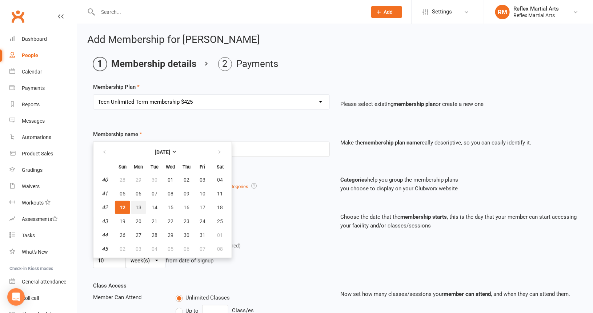
click at [139, 205] on span "13" at bounding box center [139, 207] width 6 height 6
type input "[DATE]"
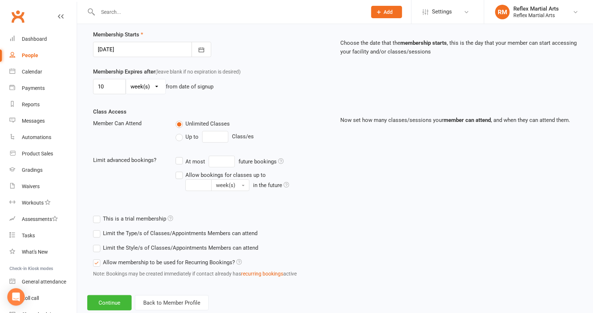
scroll to position [190, 0]
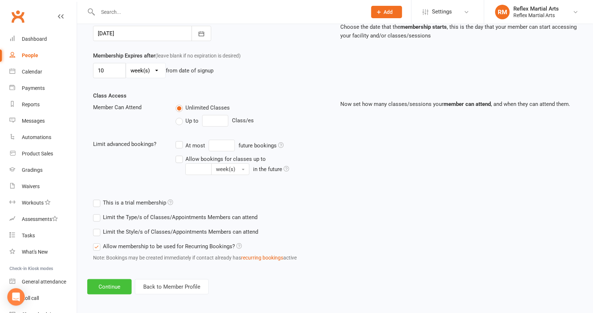
click at [114, 286] on button "Continue" at bounding box center [109, 286] width 44 height 15
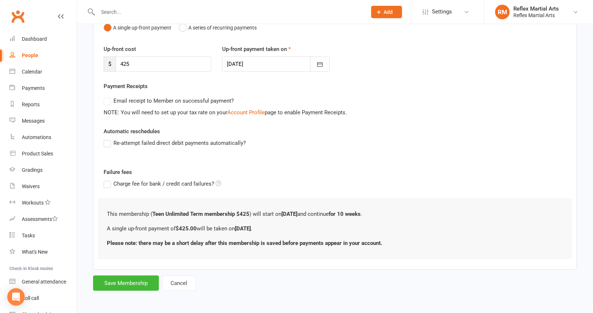
scroll to position [0, 0]
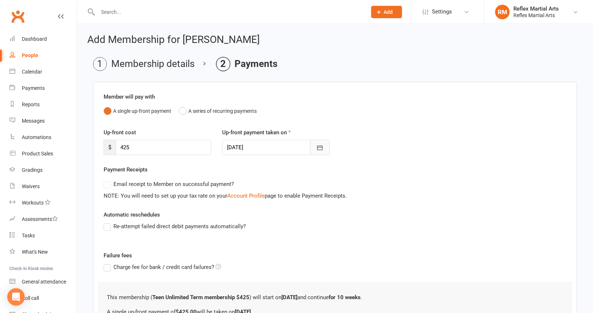
click at [321, 147] on icon "button" at bounding box center [320, 147] width 7 height 7
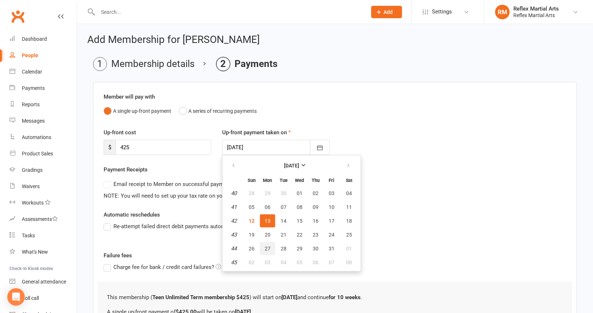
click at [266, 246] on span "27" at bounding box center [268, 249] width 6 height 6
type input "[DATE]"
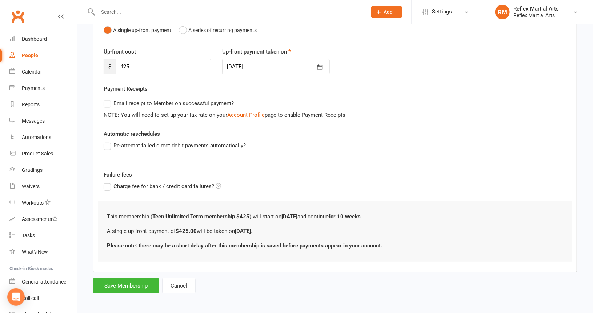
scroll to position [82, 0]
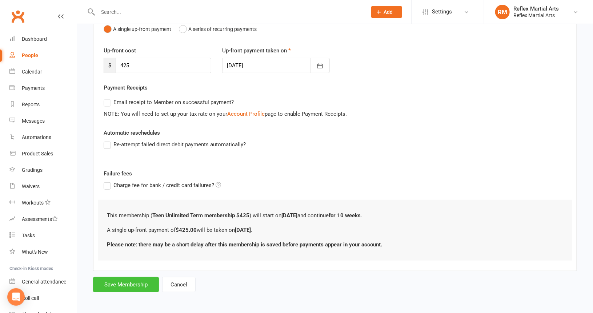
click at [134, 280] on button "Save Membership" at bounding box center [126, 284] width 66 height 15
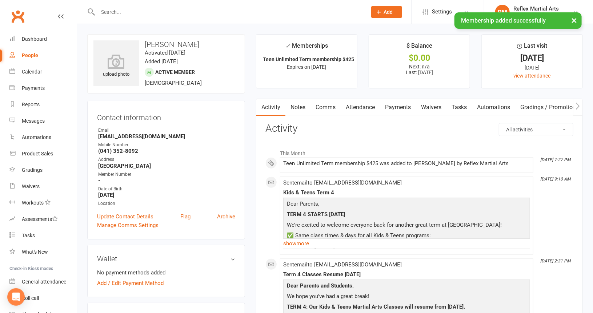
click at [32, 54] on div "People" at bounding box center [30, 55] width 16 height 6
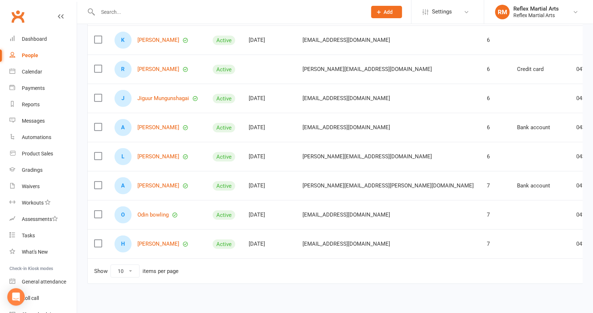
scroll to position [172, 0]
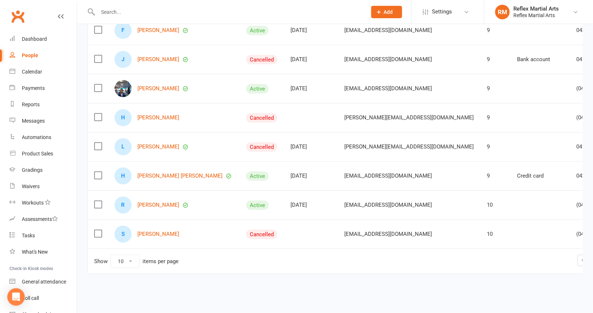
scroll to position [167, 0]
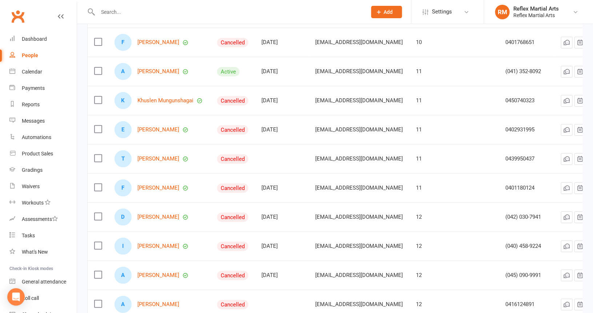
scroll to position [63, 0]
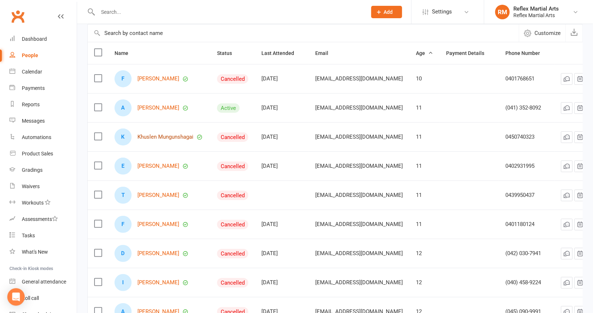
click at [172, 135] on link "Khuslen Mungunshagai" at bounding box center [166, 137] width 56 height 6
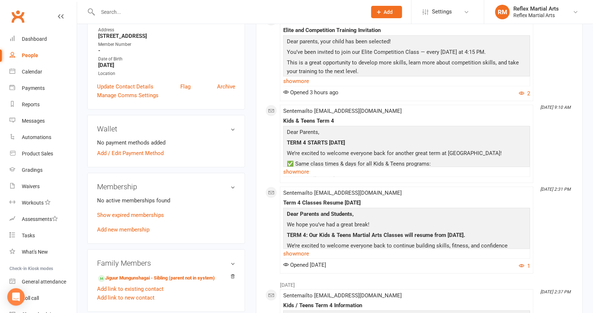
scroll to position [146, 0]
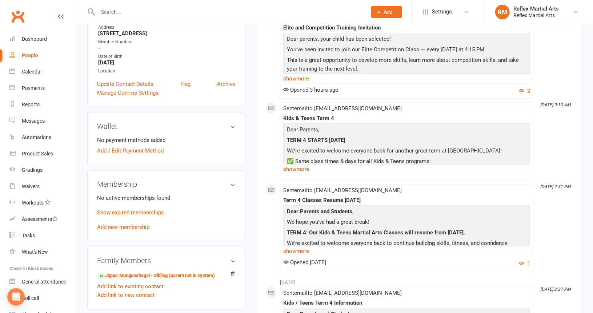
click at [120, 226] on link "Add new membership" at bounding box center [123, 227] width 52 height 7
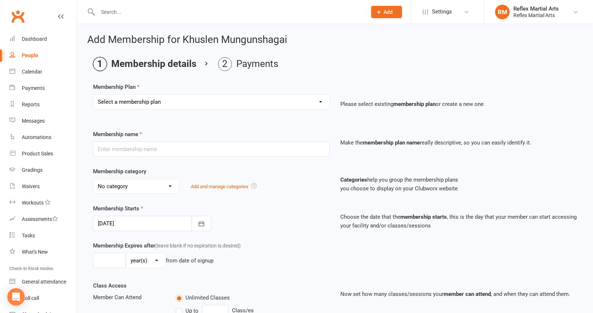
click at [178, 101] on select "Select a membership plan Create new Membership Plan Adults no contact plan $52 …" at bounding box center [211, 102] width 236 height 15
select select "13"
click at [93, 95] on select "Select a membership plan Create new Membership Plan Adults no contact plan $52 …" at bounding box center [211, 102] width 236 height 15
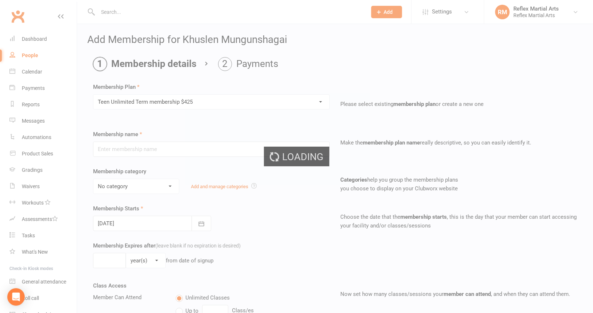
type input "Teen Unlimited Term membership $425"
type input "10"
select select "1"
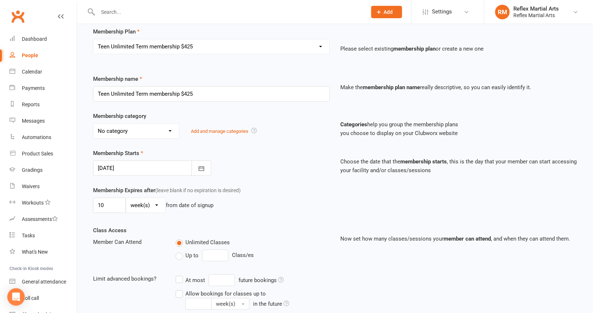
scroll to position [73, 0]
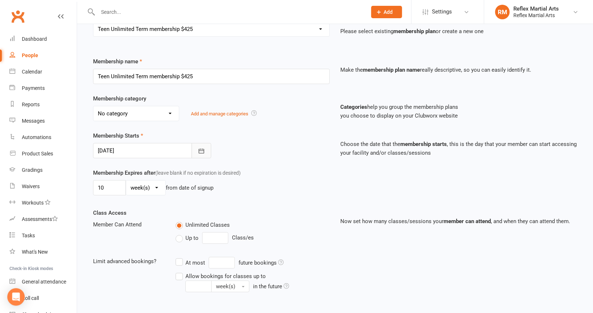
click at [202, 150] on icon "button" at bounding box center [201, 150] width 7 height 7
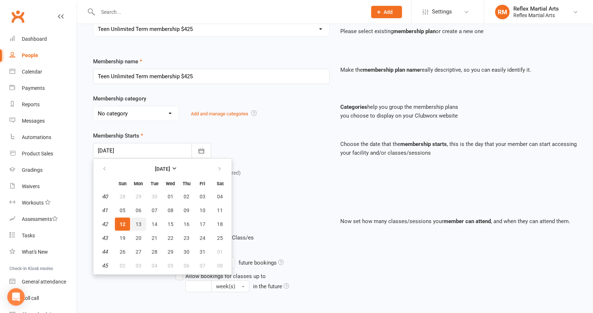
click at [139, 221] on span "13" at bounding box center [139, 224] width 6 height 6
type input "[DATE]"
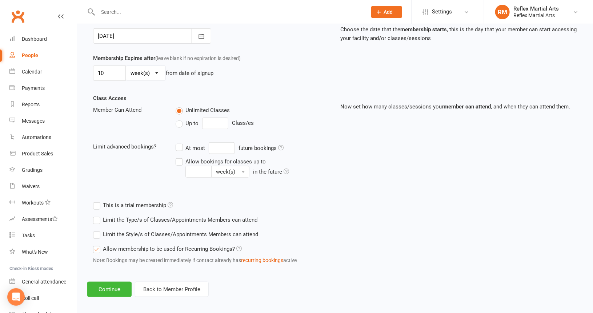
scroll to position [190, 0]
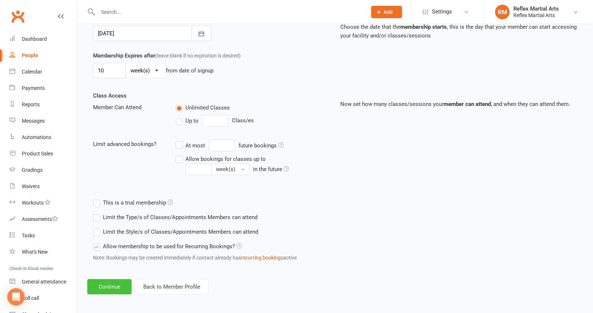
click at [111, 286] on button "Continue" at bounding box center [109, 286] width 44 height 15
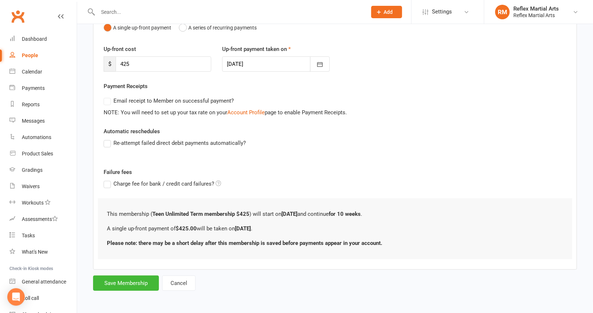
scroll to position [0, 0]
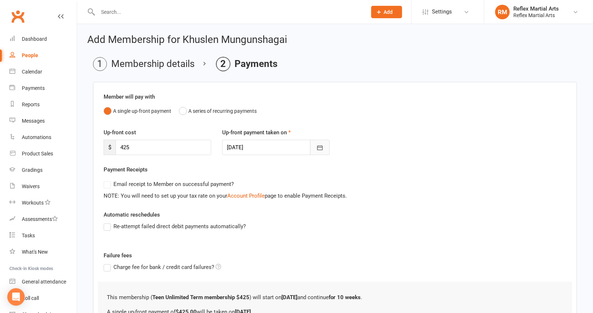
click at [322, 147] on icon "button" at bounding box center [320, 147] width 7 height 7
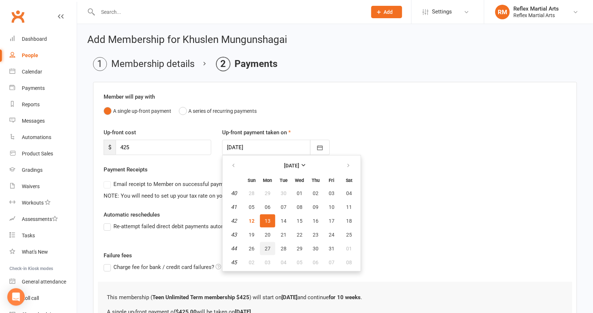
click at [265, 247] on span "27" at bounding box center [268, 249] width 6 height 6
type input "[DATE]"
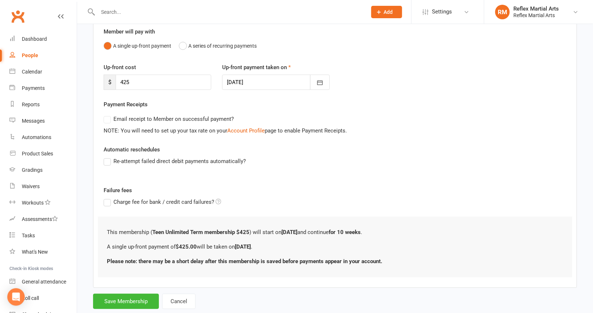
scroll to position [82, 0]
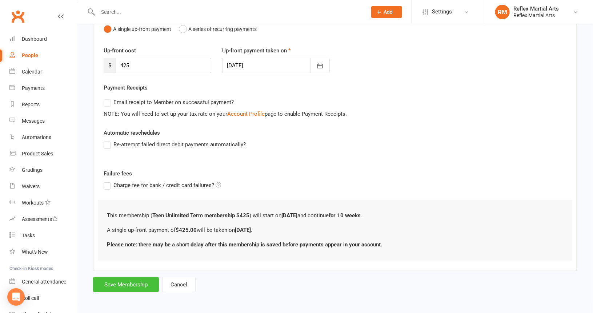
click at [127, 283] on button "Save Membership" at bounding box center [126, 284] width 66 height 15
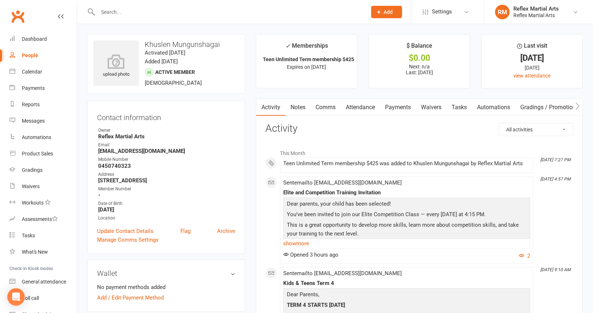
click at [24, 55] on div "People" at bounding box center [30, 55] width 16 height 6
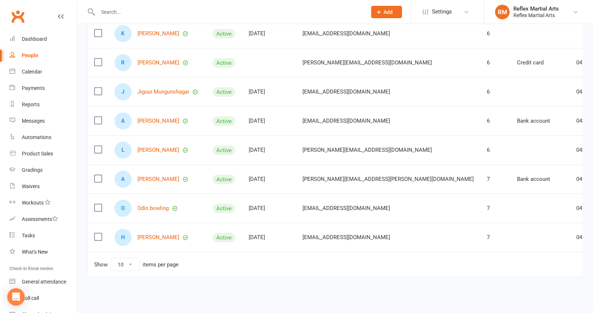
scroll to position [167, 0]
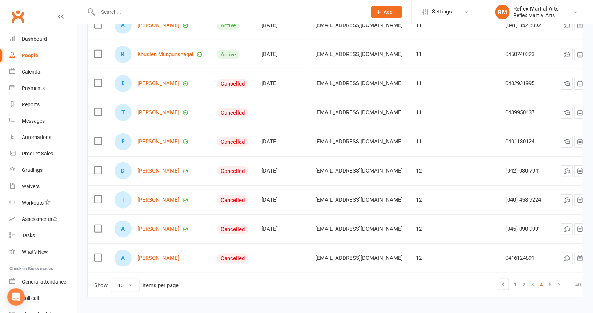
scroll to position [94, 0]
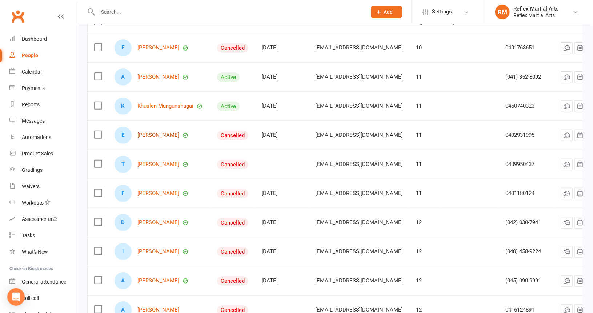
click at [149, 133] on link "[PERSON_NAME]" at bounding box center [159, 135] width 42 height 6
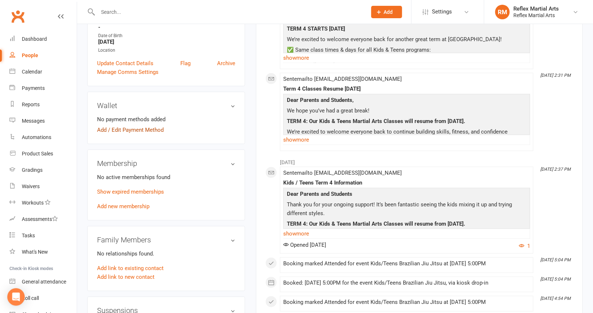
scroll to position [182, 0]
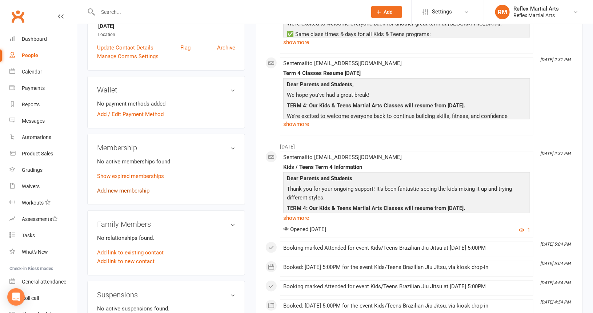
click at [121, 191] on link "Add new membership" at bounding box center [123, 190] width 52 height 7
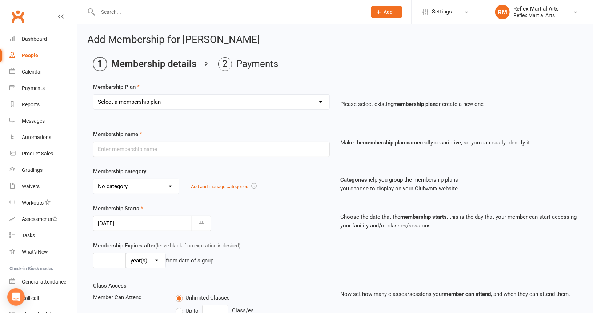
click at [171, 104] on select "Select a membership plan Create new Membership Plan Adults no contact plan $52 …" at bounding box center [211, 102] width 236 height 15
select select "7"
click at [93, 95] on select "Select a membership plan Create new Membership Plan Adults no contact plan $52 …" at bounding box center [211, 102] width 236 height 15
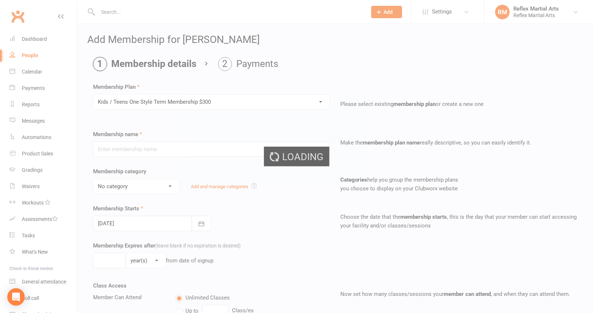
type input "Kids / Teens One Style Term Membership $300"
type input "10"
select select "1"
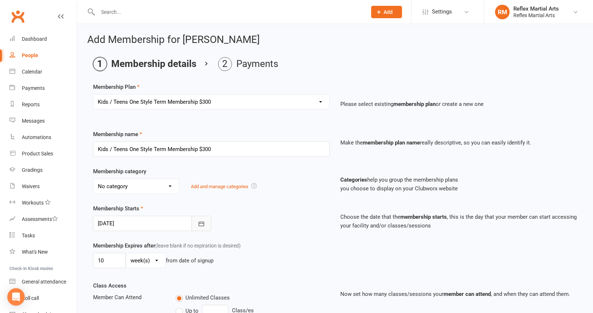
click at [201, 221] on icon "button" at bounding box center [201, 223] width 7 height 7
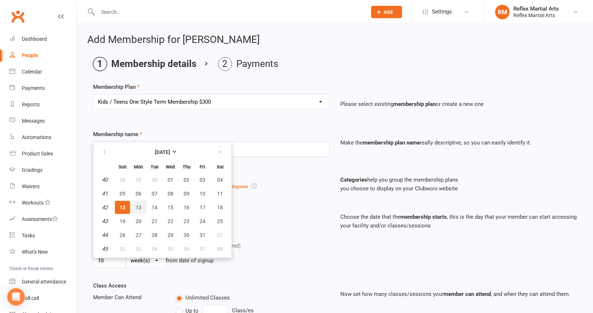
click at [140, 204] on span "13" at bounding box center [139, 207] width 6 height 6
type input "[DATE]"
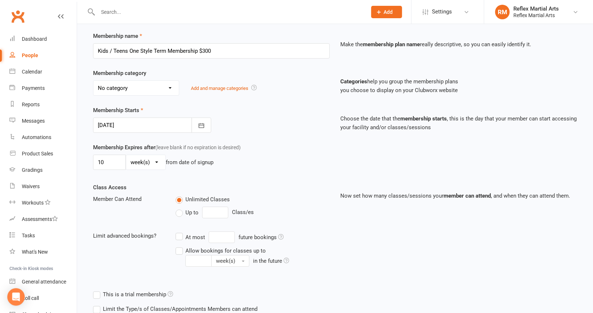
scroll to position [182, 0]
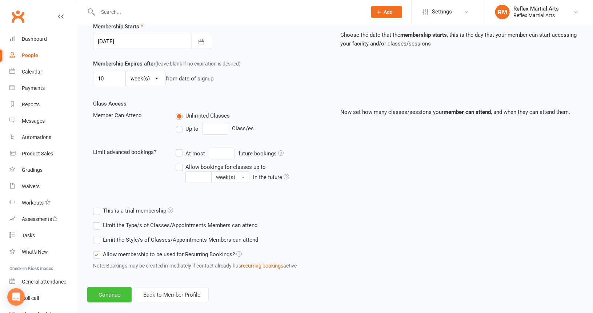
click at [110, 294] on button "Continue" at bounding box center [109, 294] width 44 height 15
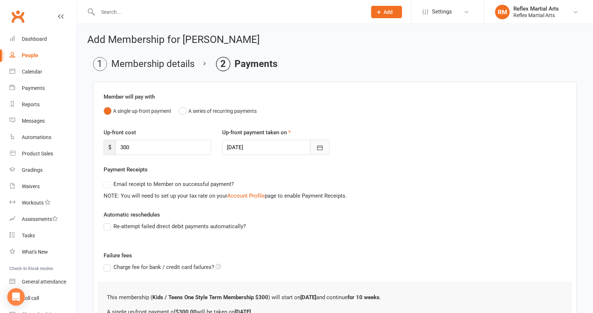
click at [322, 147] on icon "button" at bounding box center [320, 147] width 7 height 7
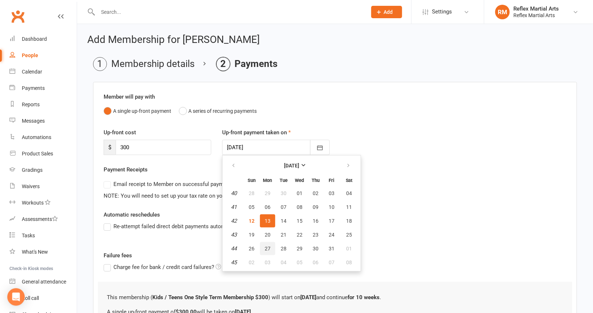
click at [266, 247] on span "27" at bounding box center [268, 249] width 6 height 6
type input "[DATE]"
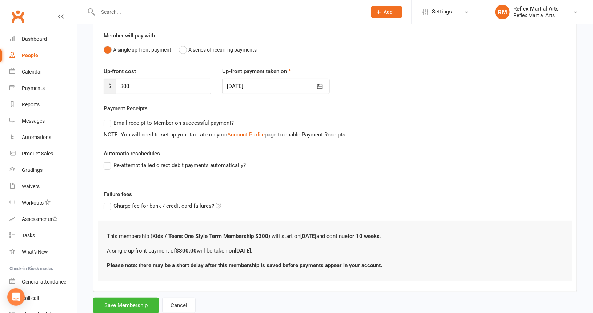
scroll to position [82, 0]
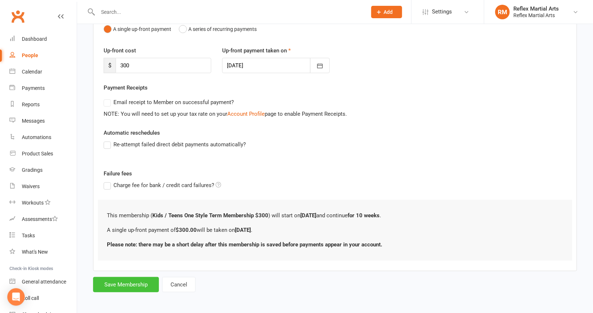
click at [130, 286] on button "Save Membership" at bounding box center [126, 284] width 66 height 15
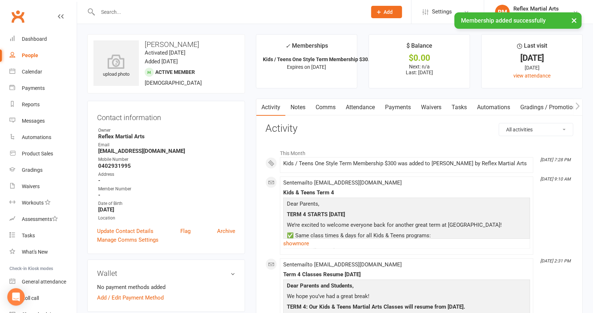
click at [30, 55] on div "People" at bounding box center [30, 55] width 16 height 6
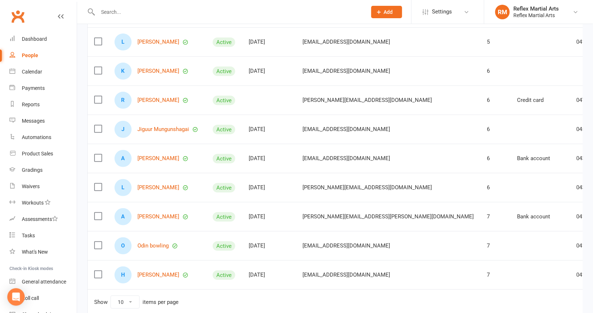
scroll to position [172, 0]
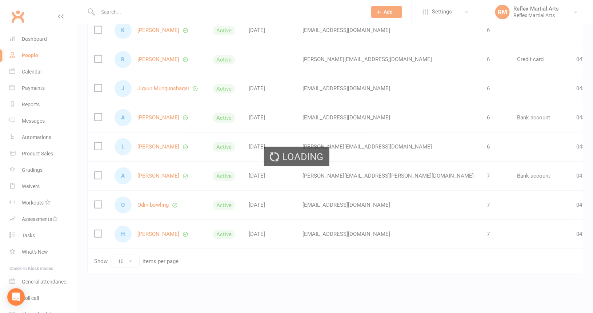
scroll to position [167, 0]
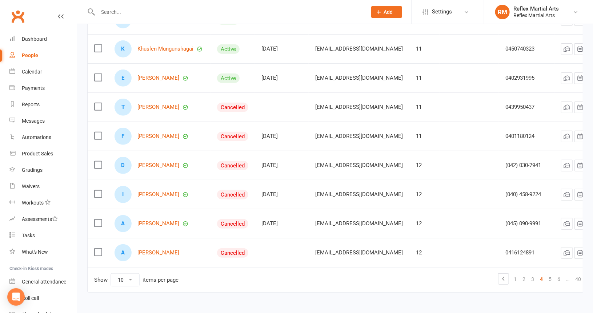
scroll to position [136, 0]
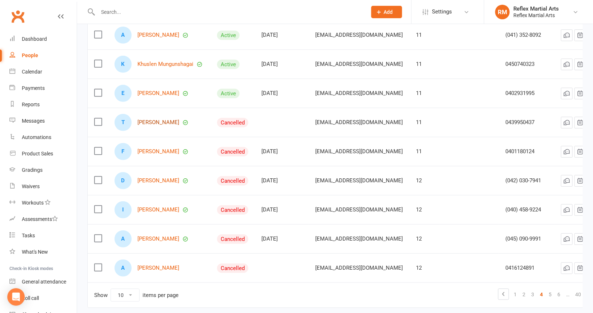
click at [153, 120] on link "[PERSON_NAME]" at bounding box center [159, 122] width 42 height 6
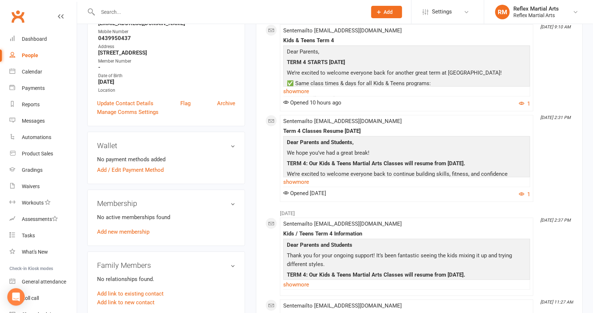
scroll to position [146, 0]
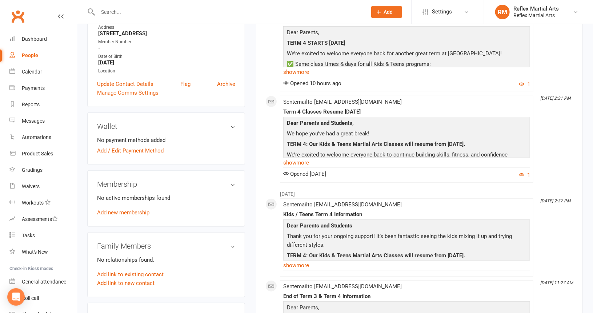
click at [234, 185] on h3 "Membership" at bounding box center [166, 184] width 138 height 8
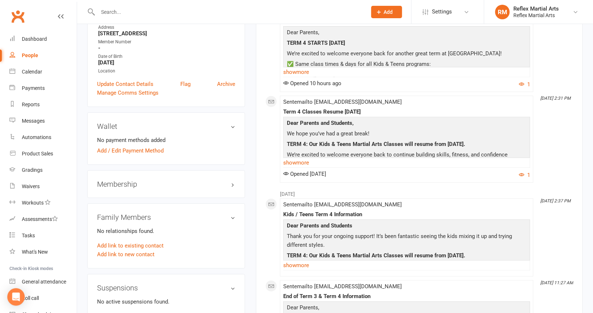
click at [234, 185] on h3 "Membership" at bounding box center [166, 184] width 138 height 8
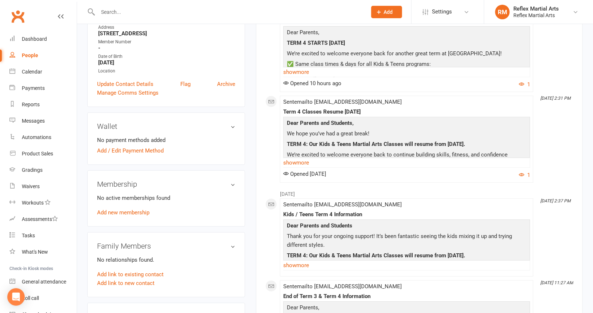
click at [235, 183] on h3 "Membership" at bounding box center [166, 184] width 138 height 8
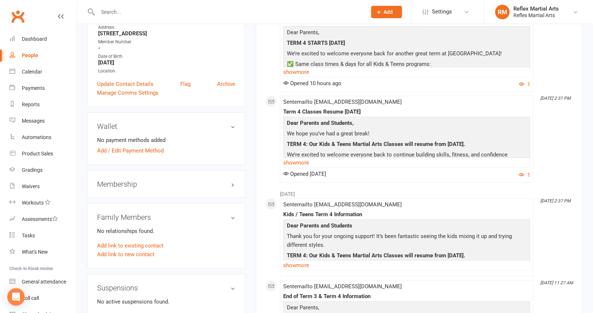
click at [235, 183] on h3 "Membership" at bounding box center [166, 184] width 138 height 8
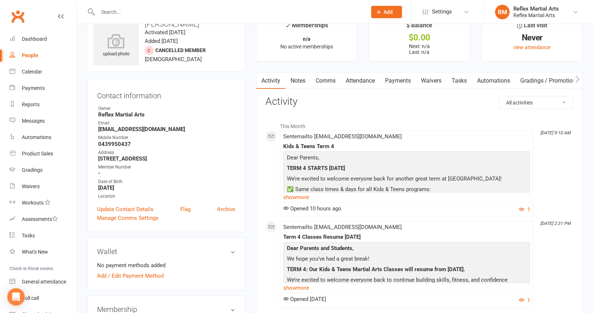
scroll to position [0, 0]
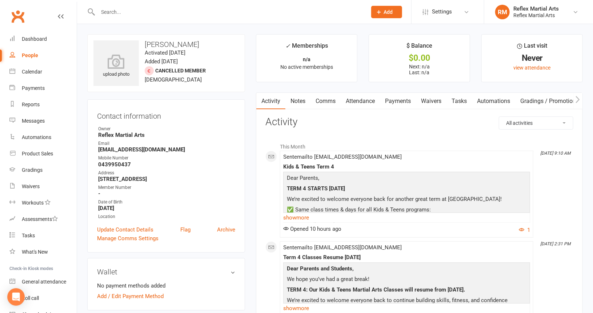
click at [370, 100] on link "Attendance" at bounding box center [360, 101] width 39 height 17
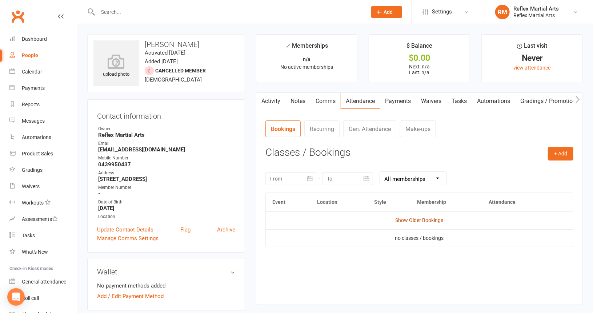
click at [401, 219] on link "Show Older Bookings" at bounding box center [420, 220] width 48 height 6
click at [402, 219] on link "Hide Older Bookings" at bounding box center [419, 220] width 45 height 6
click at [28, 38] on div "Dashboard" at bounding box center [34, 39] width 25 height 6
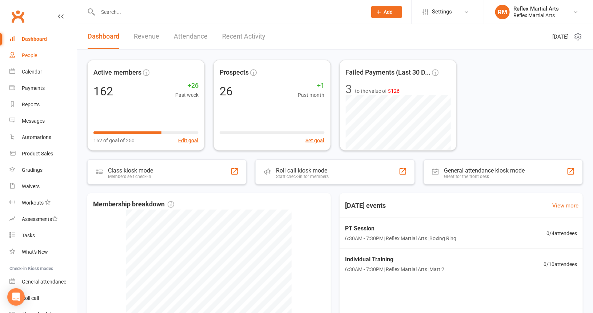
click at [27, 56] on div "People" at bounding box center [29, 55] width 15 height 6
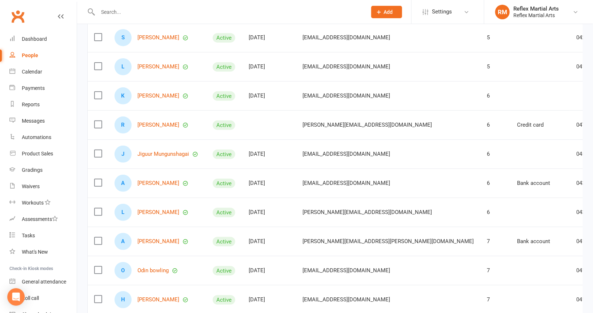
scroll to position [146, 0]
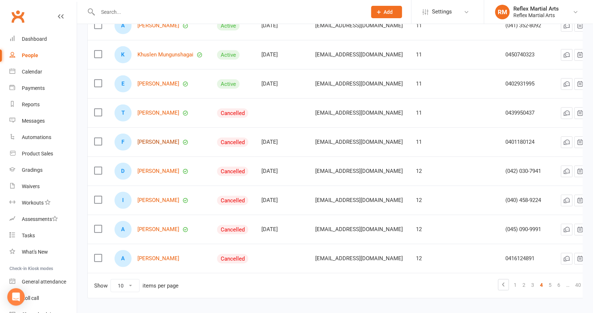
click at [146, 140] on link "[PERSON_NAME]" at bounding box center [159, 142] width 42 height 6
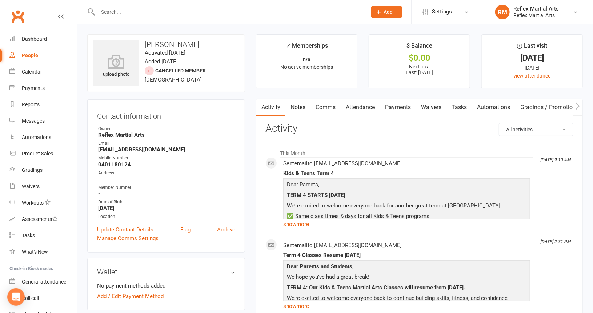
click at [27, 55] on div "People" at bounding box center [30, 55] width 16 height 6
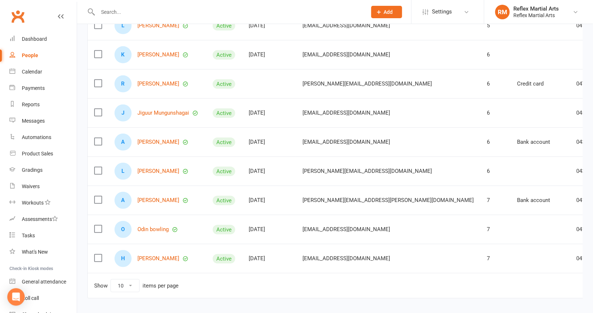
scroll to position [167, 0]
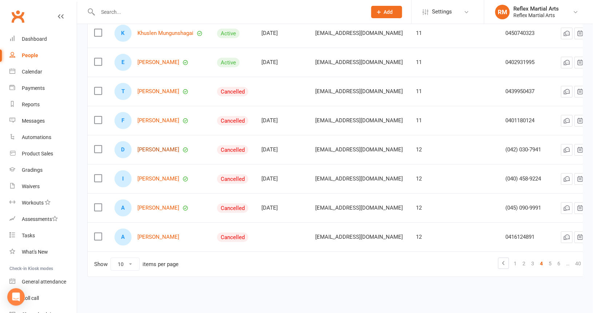
click at [155, 147] on link "[PERSON_NAME]" at bounding box center [159, 150] width 42 height 6
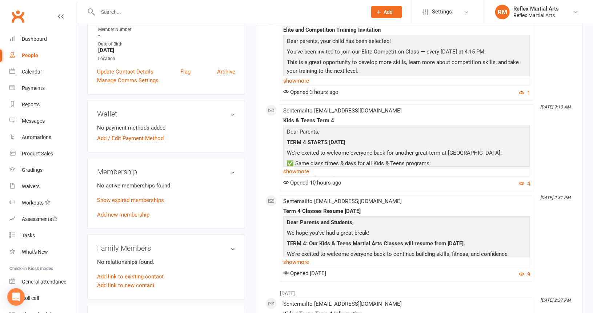
scroll to position [146, 0]
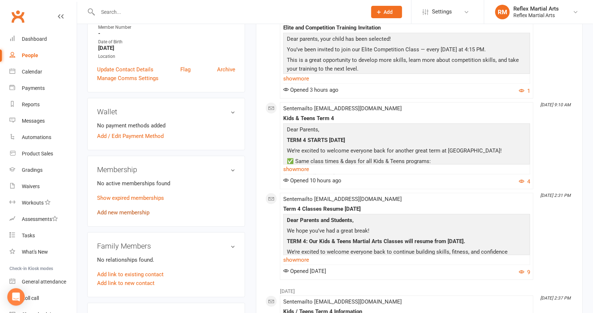
click at [116, 214] on link "Add new membership" at bounding box center [123, 212] width 52 height 7
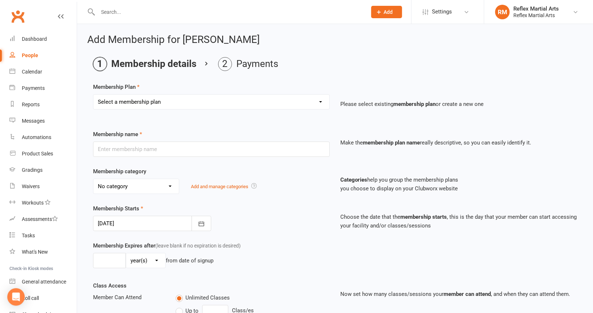
click at [166, 102] on select "Select a membership plan Create new Membership Plan Adults no contact plan $52 …" at bounding box center [211, 102] width 236 height 15
select select "13"
click at [93, 95] on select "Select a membership plan Create new Membership Plan Adults no contact plan $52 …" at bounding box center [211, 102] width 236 height 15
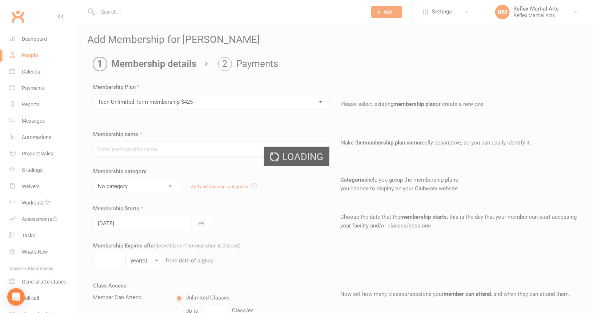
type input "Teen Unlimited Term membership $425"
type input "10"
select select "1"
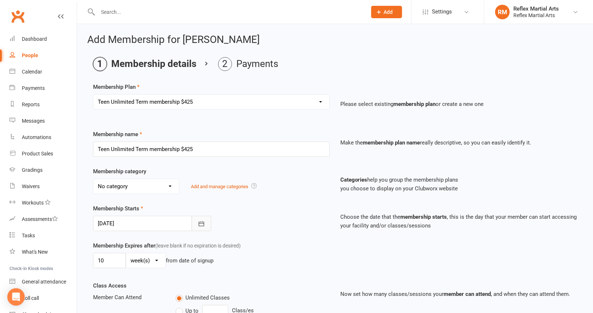
click at [201, 224] on icon "button" at bounding box center [201, 223] width 7 height 7
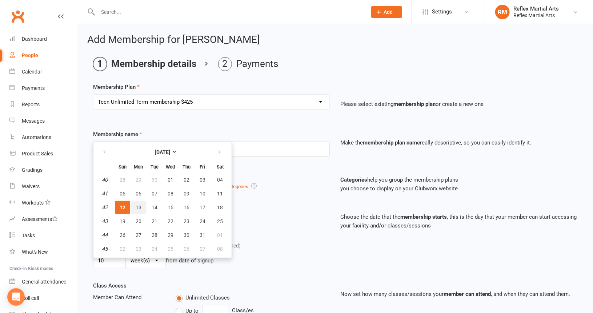
click at [136, 205] on span "13" at bounding box center [139, 207] width 6 height 6
type input "[DATE]"
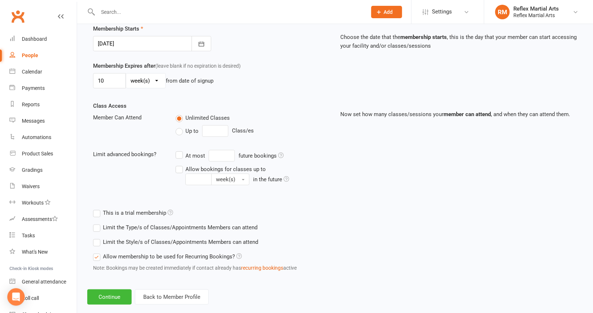
scroll to position [182, 0]
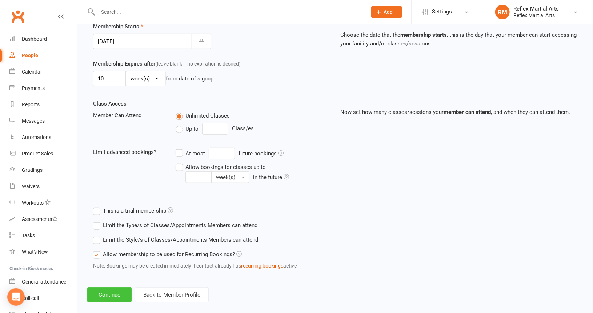
click at [115, 291] on button "Continue" at bounding box center [109, 294] width 44 height 15
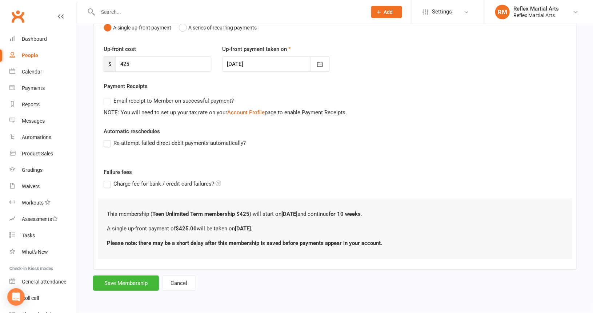
scroll to position [0, 0]
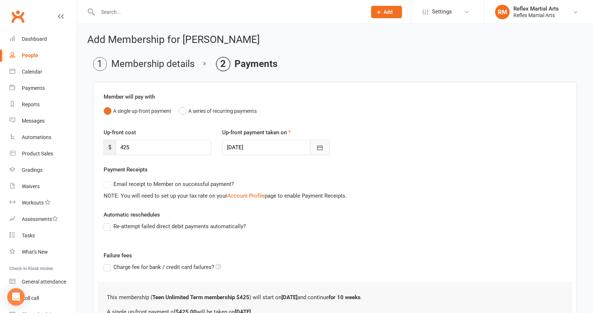
click at [319, 148] on icon "button" at bounding box center [320, 147] width 7 height 7
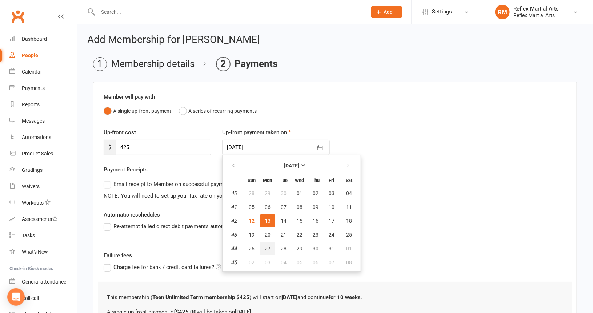
click at [265, 246] on span "27" at bounding box center [268, 249] width 6 height 6
type input "[DATE]"
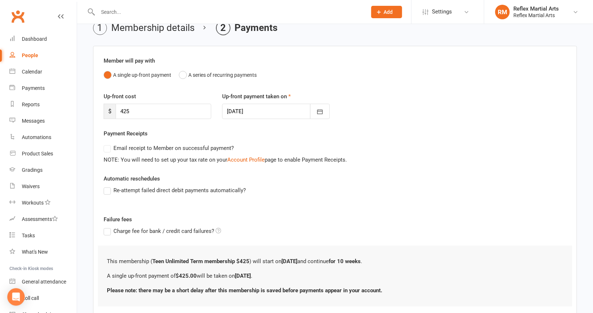
scroll to position [82, 0]
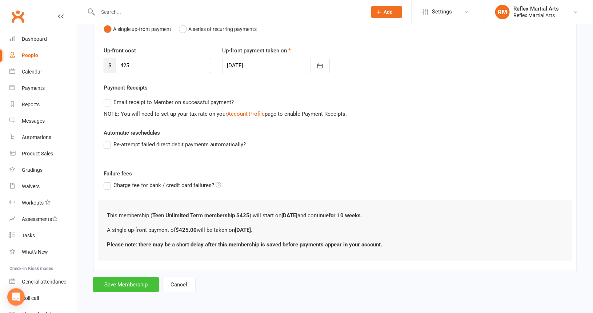
click at [131, 286] on button "Save Membership" at bounding box center [126, 284] width 66 height 15
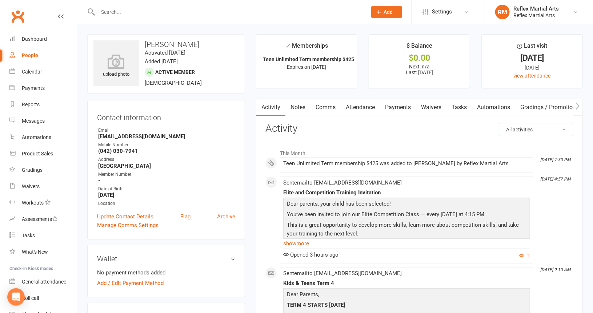
click at [32, 53] on div "People" at bounding box center [30, 55] width 16 height 6
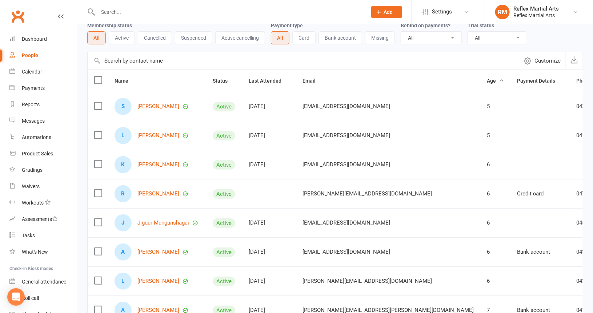
scroll to position [172, 0]
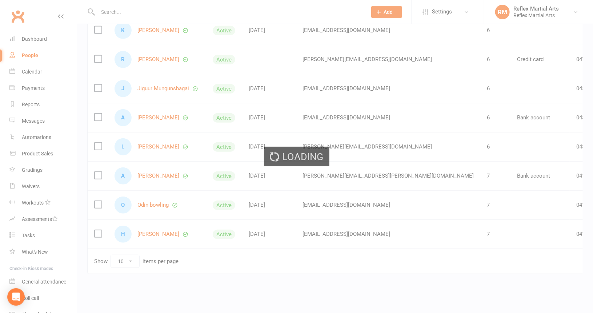
scroll to position [167, 0]
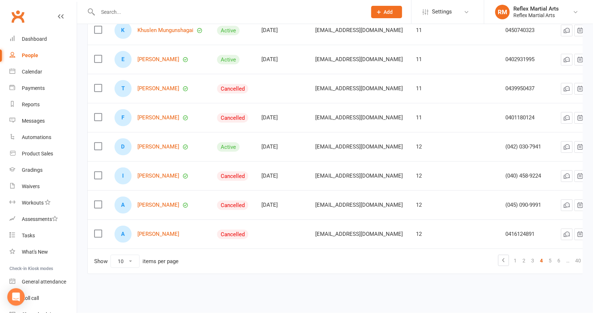
scroll to position [172, 0]
click at [157, 202] on link "[PERSON_NAME]" at bounding box center [159, 205] width 42 height 6
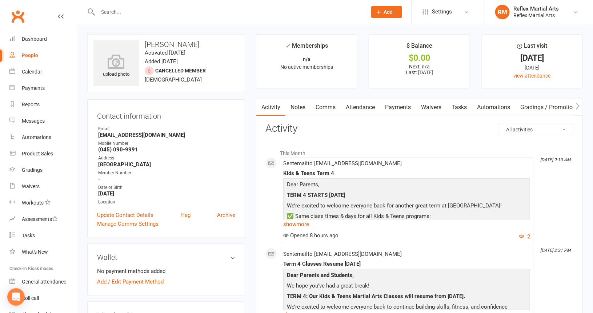
click at [29, 54] on div "People" at bounding box center [30, 55] width 16 height 6
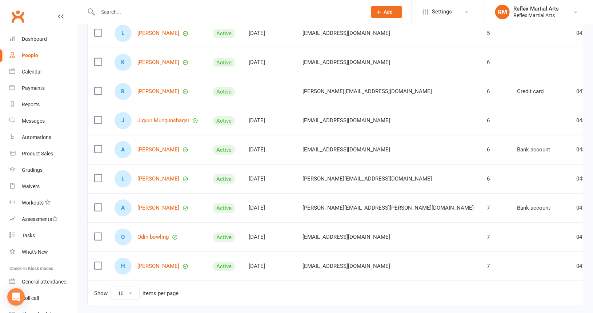
scroll to position [146, 0]
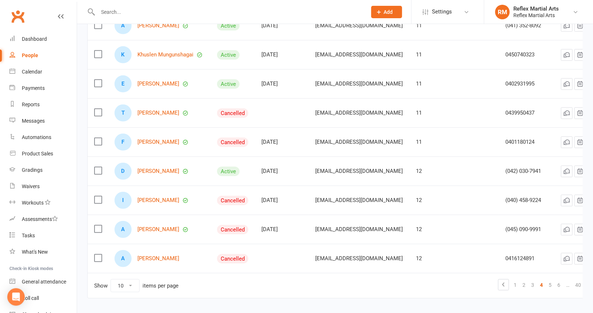
click at [584, 256] on div "Membership status All Active Cancelled Suspended Active cancelling Payment type…" at bounding box center [335, 106] width 516 height 405
click at [579, 246] on td at bounding box center [579, 258] width 49 height 29
click at [144, 255] on link "[PERSON_NAME]" at bounding box center [159, 258] width 42 height 6
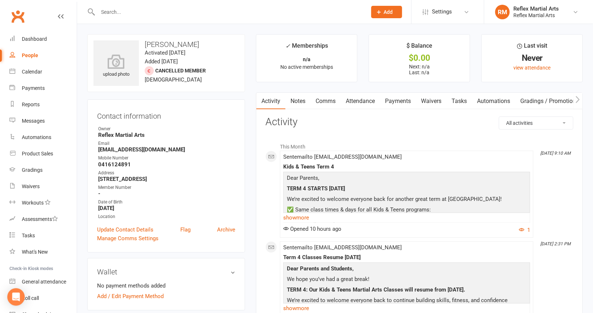
click at [25, 56] on div "People" at bounding box center [30, 55] width 16 height 6
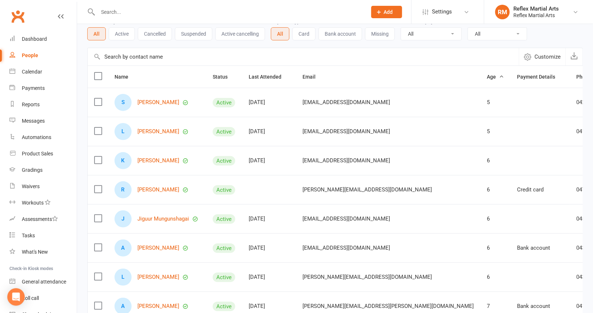
scroll to position [146, 0]
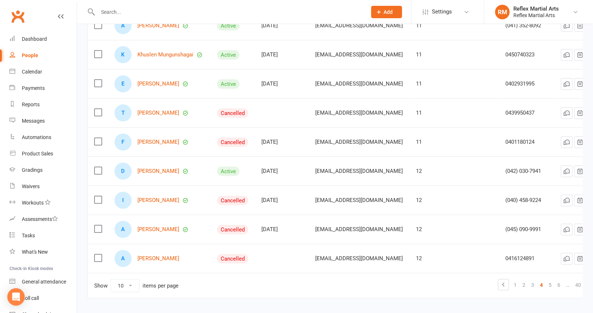
click at [538, 282] on link "4" at bounding box center [541, 285] width 9 height 10
click at [546, 282] on link "5" at bounding box center [550, 285] width 9 height 10
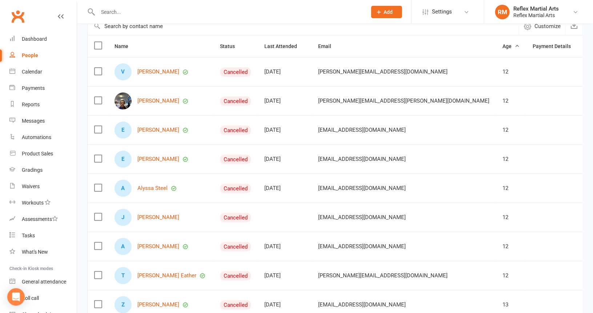
scroll to position [73, 0]
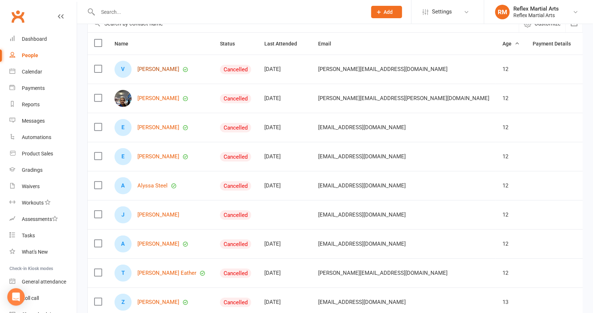
click at [154, 68] on link "[PERSON_NAME]" at bounding box center [159, 69] width 42 height 6
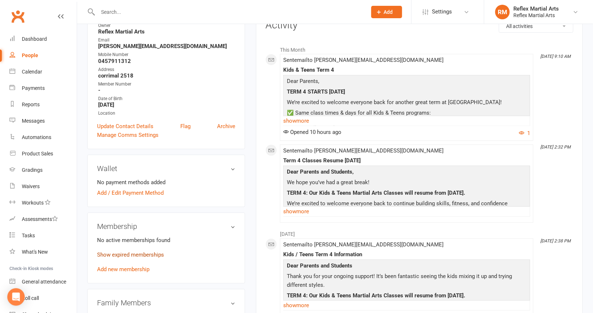
scroll to position [109, 0]
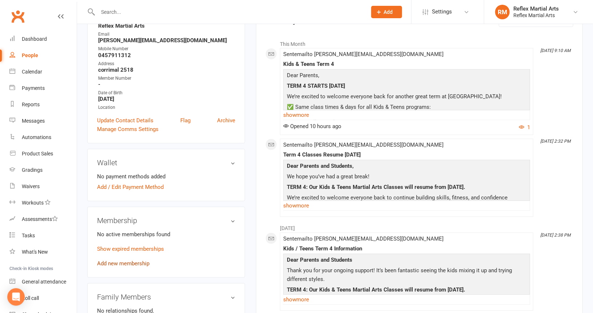
click at [135, 263] on link "Add new membership" at bounding box center [123, 263] width 52 height 7
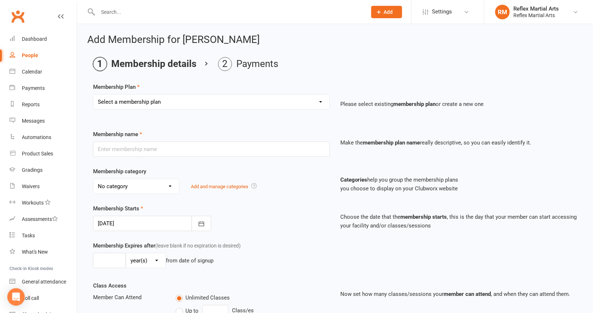
click at [169, 105] on select "Select a membership plan Create new Membership Plan Adults no contact plan $52 …" at bounding box center [211, 102] width 236 height 15
select select "7"
click at [93, 95] on select "Select a membership plan Create new Membership Plan Adults no contact plan $52 …" at bounding box center [211, 102] width 236 height 15
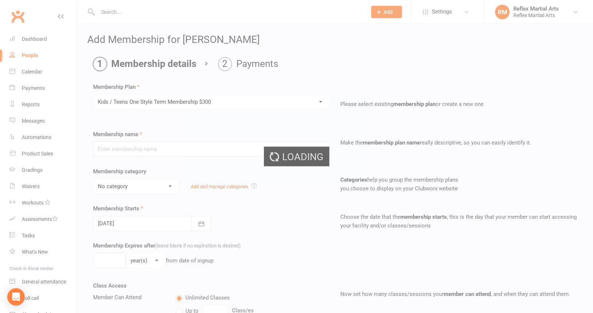
type input "Kids / Teens One Style Term Membership $300"
type input "10"
select select "1"
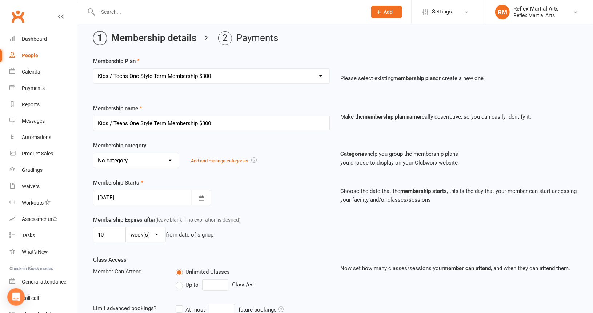
scroll to position [36, 0]
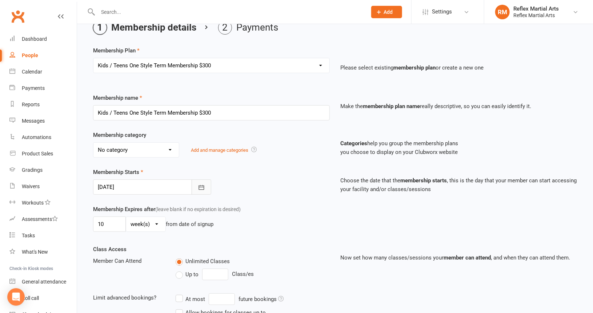
click at [202, 186] on icon "button" at bounding box center [201, 187] width 7 height 7
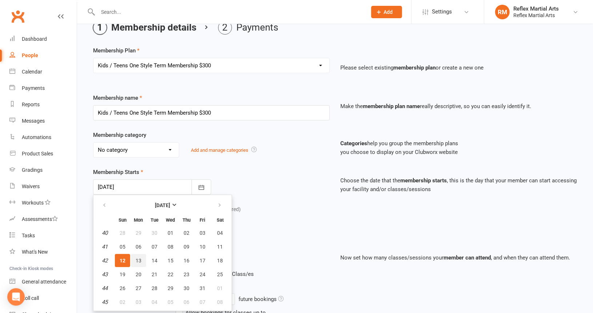
click at [139, 259] on span "13" at bounding box center [139, 261] width 6 height 6
type input "[DATE]"
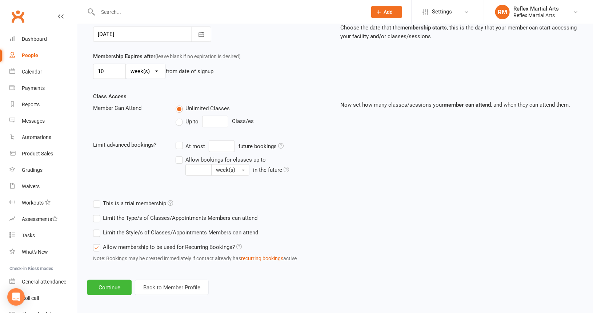
scroll to position [190, 0]
click at [108, 284] on button "Continue" at bounding box center [109, 286] width 44 height 15
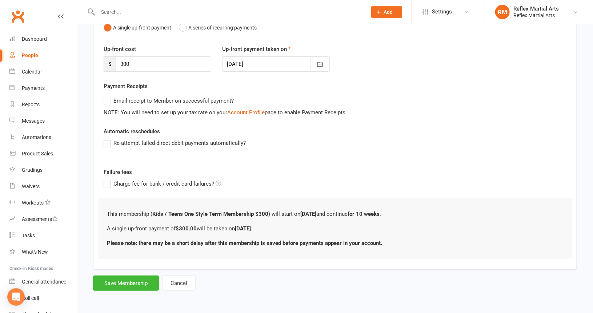
scroll to position [0, 0]
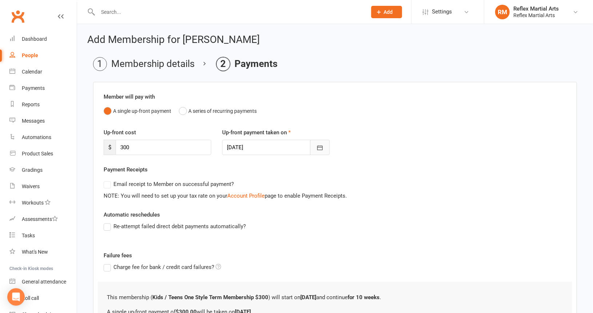
click at [322, 147] on icon "button" at bounding box center [320, 147] width 7 height 7
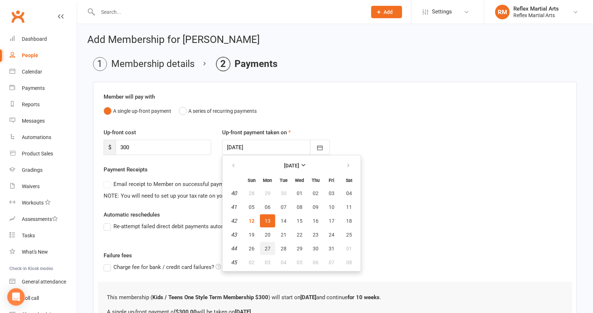
click at [267, 247] on span "27" at bounding box center [268, 249] width 6 height 6
type input "[DATE]"
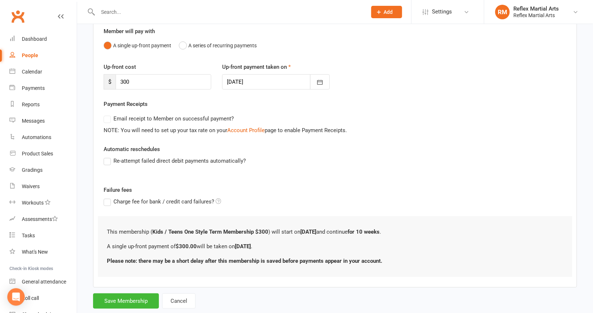
scroll to position [82, 0]
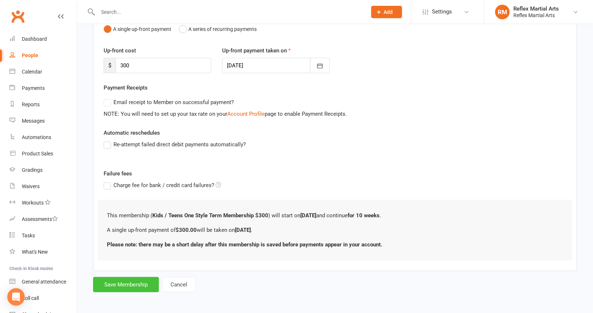
click at [137, 282] on button "Save Membership" at bounding box center [126, 284] width 66 height 15
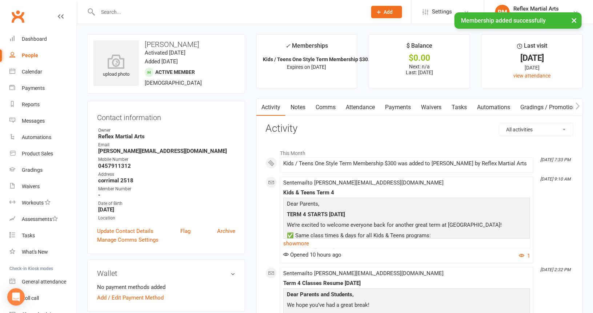
click at [25, 55] on div "People" at bounding box center [30, 55] width 16 height 6
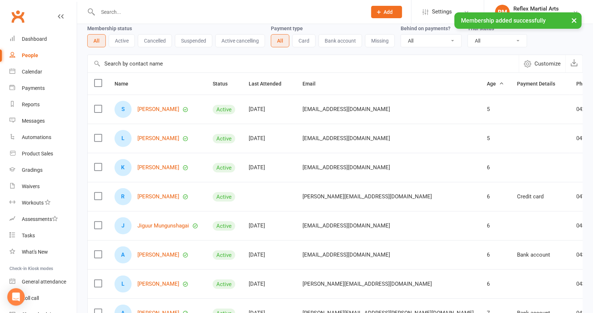
scroll to position [146, 0]
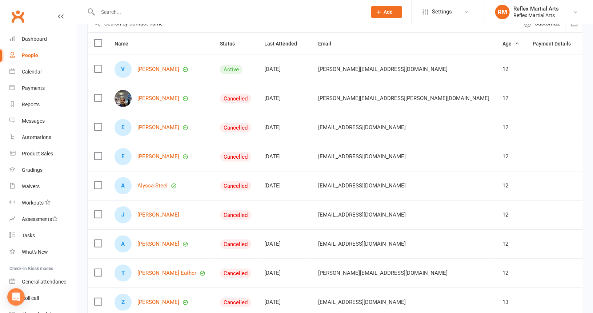
scroll to position [73, 0]
click at [150, 97] on link "[PERSON_NAME]" at bounding box center [159, 98] width 42 height 6
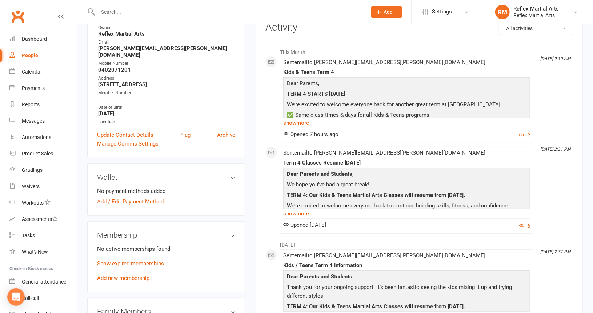
scroll to position [109, 0]
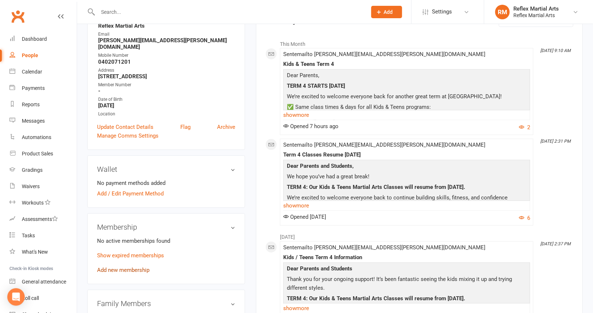
click at [113, 267] on link "Add new membership" at bounding box center [123, 270] width 52 height 7
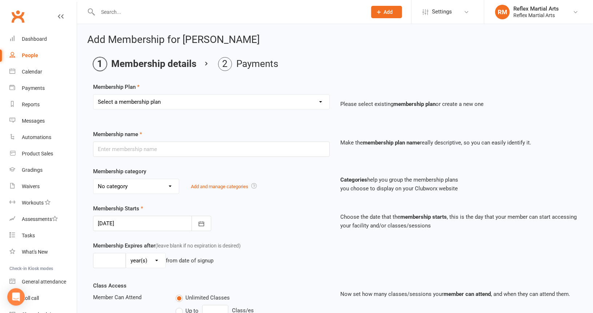
click at [166, 104] on select "Select a membership plan Create new Membership Plan Adults no contact plan $52 …" at bounding box center [211, 102] width 236 height 15
select select "7"
click at [93, 95] on select "Select a membership plan Create new Membership Plan Adults no contact plan $52 …" at bounding box center [211, 102] width 236 height 15
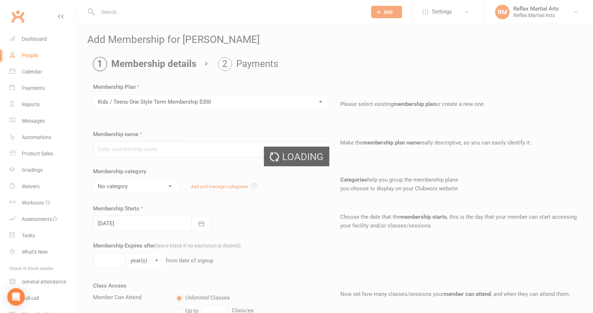
type input "Kids / Teens One Style Term Membership $300"
type input "10"
select select "1"
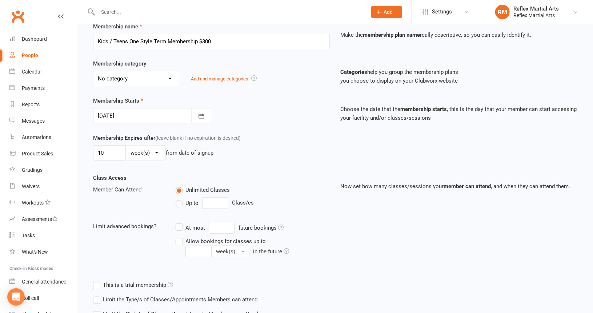
scroll to position [109, 0]
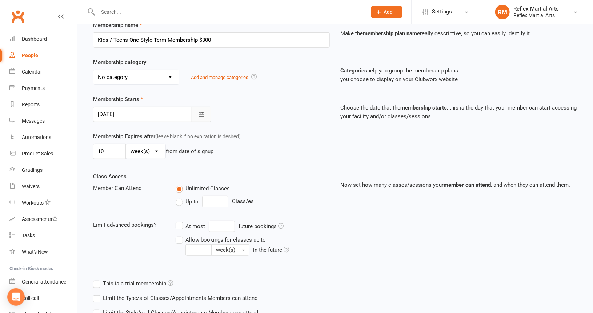
click at [200, 113] on icon "button" at bounding box center [201, 114] width 5 height 5
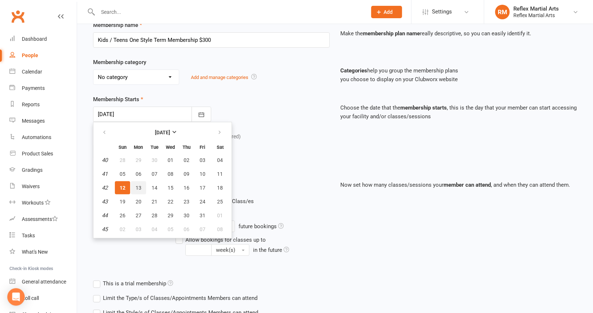
click at [138, 185] on span "13" at bounding box center [139, 188] width 6 height 6
type input "[DATE]"
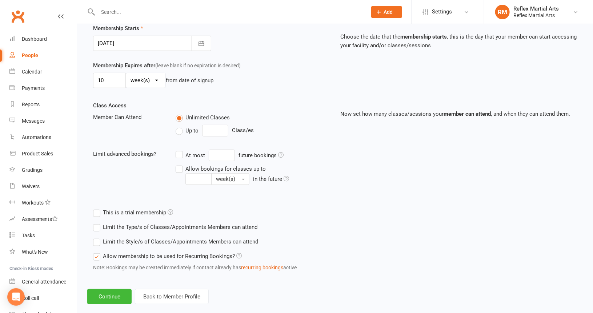
scroll to position [190, 0]
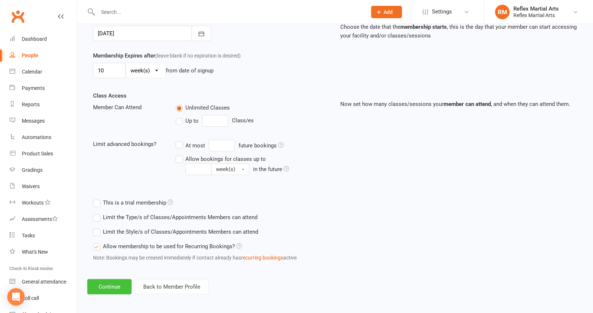
click at [108, 283] on button "Continue" at bounding box center [109, 286] width 44 height 15
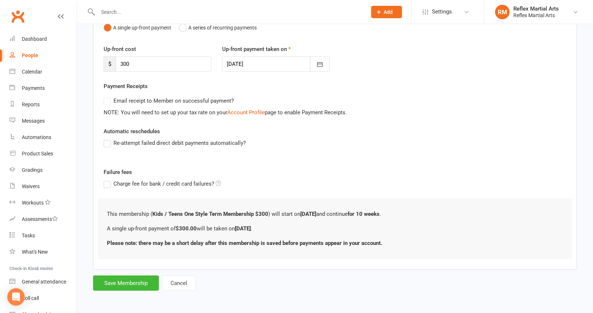
scroll to position [0, 0]
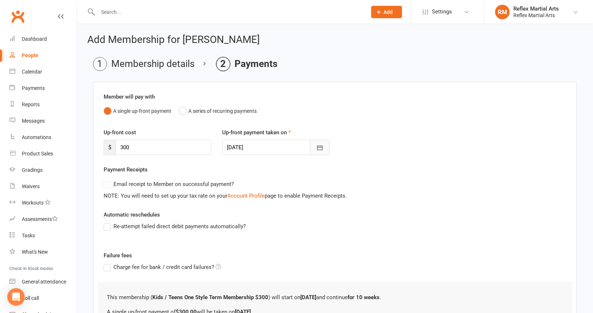
click at [321, 147] on icon "button" at bounding box center [319, 148] width 5 height 5
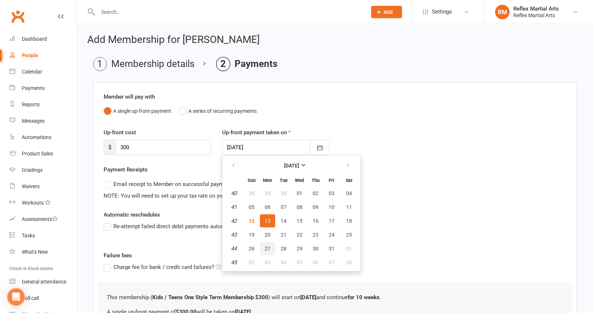
click at [266, 247] on span "27" at bounding box center [268, 249] width 6 height 6
type input "[DATE]"
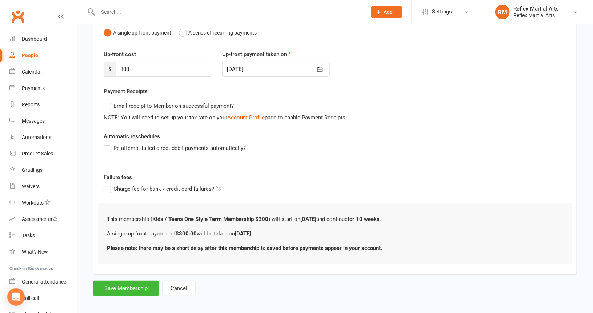
scroll to position [82, 0]
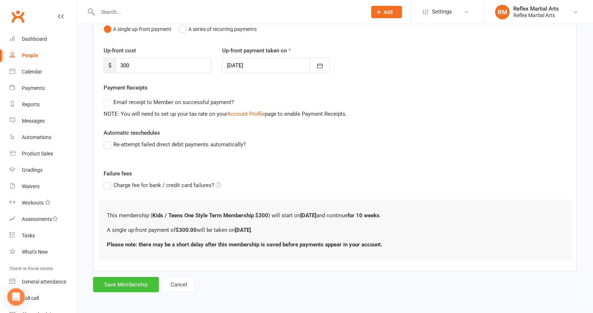
click at [128, 282] on button "Save Membership" at bounding box center [126, 284] width 66 height 15
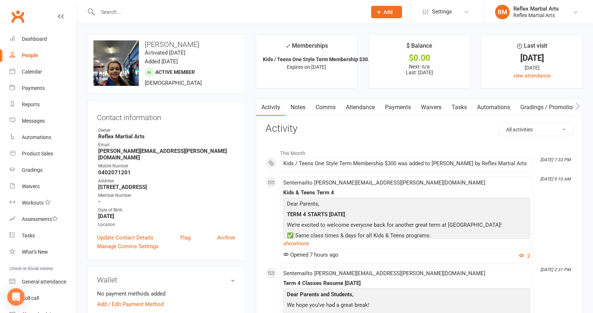
click at [28, 57] on div "People" at bounding box center [30, 55] width 16 height 6
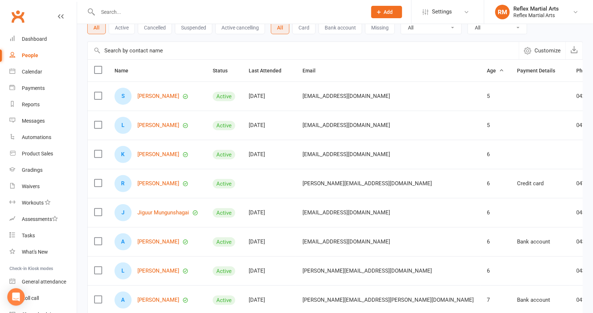
scroll to position [146, 0]
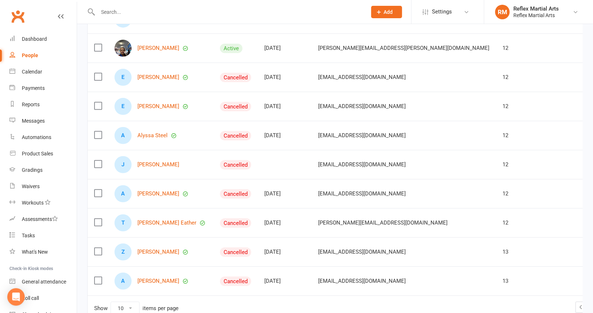
scroll to position [109, 0]
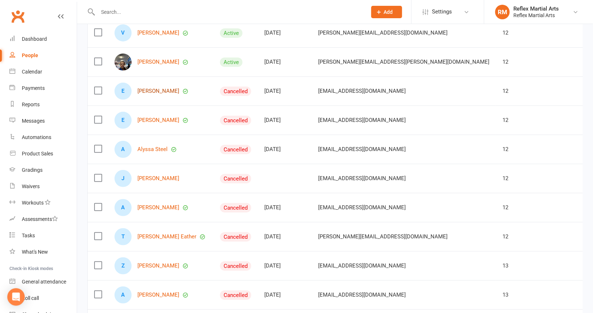
click at [150, 90] on link "[PERSON_NAME]" at bounding box center [159, 91] width 42 height 6
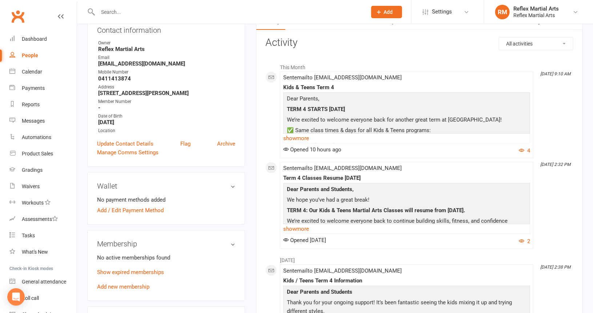
scroll to position [109, 0]
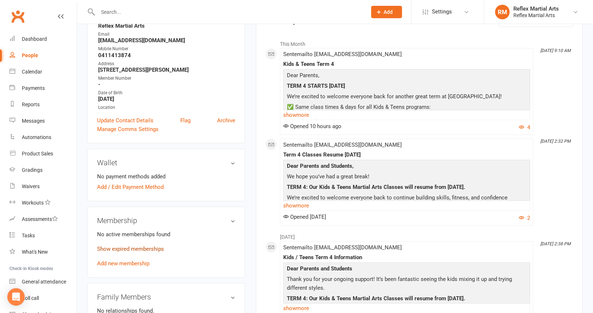
click at [128, 249] on link "Show expired memberships" at bounding box center [130, 249] width 67 height 7
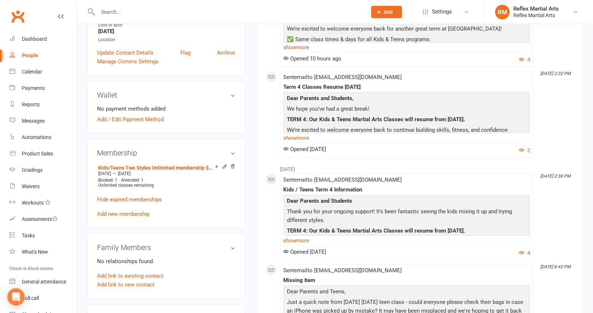
scroll to position [182, 0]
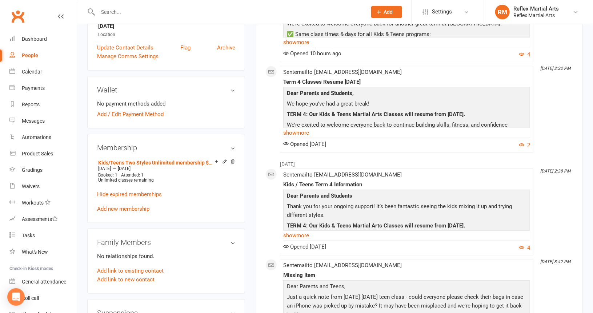
click at [128, 209] on link "Add new membership" at bounding box center [123, 209] width 52 height 7
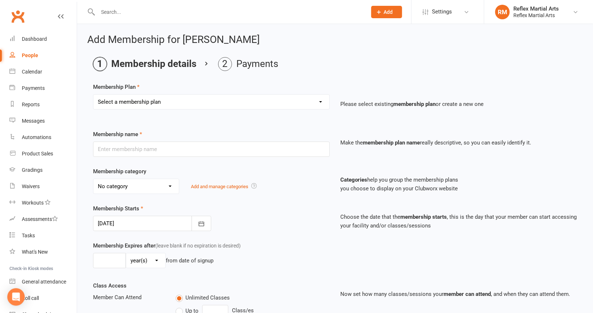
click at [233, 97] on select "Select a membership plan Create new Membership Plan Adults no contact plan $52 …" at bounding box center [211, 102] width 236 height 15
select select "8"
click at [93, 95] on select "Select a membership plan Create new Membership Plan Adults no contact plan $52 …" at bounding box center [211, 102] width 236 height 15
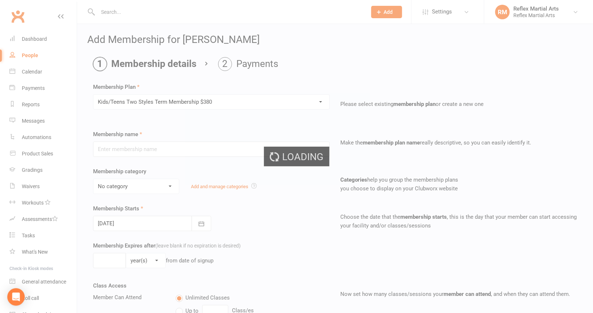
type input "Kids/Teens Two Styles Term Membership $380"
type input "10"
select select "1"
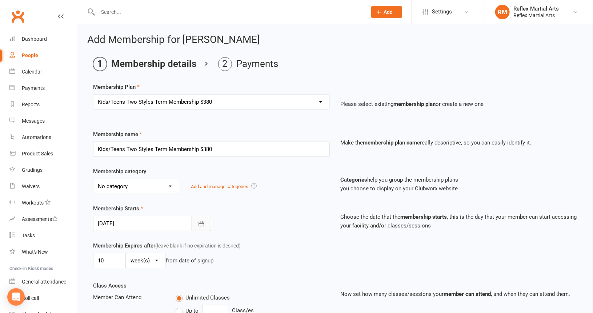
click at [204, 223] on icon "button" at bounding box center [201, 223] width 5 height 5
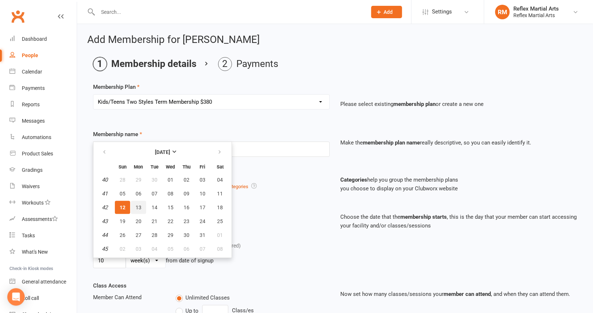
click at [140, 204] on span "13" at bounding box center [139, 207] width 6 height 6
type input "[DATE]"
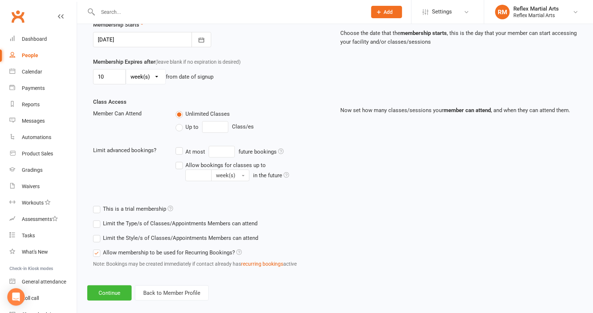
scroll to position [190, 0]
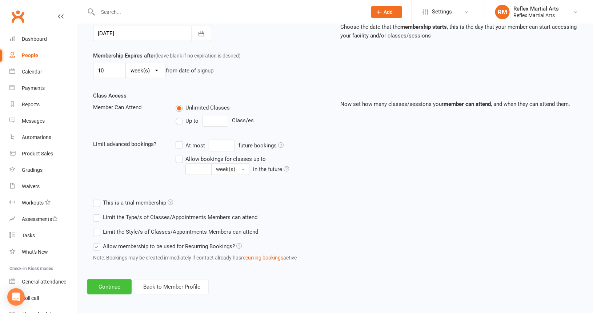
click at [119, 284] on button "Continue" at bounding box center [109, 286] width 44 height 15
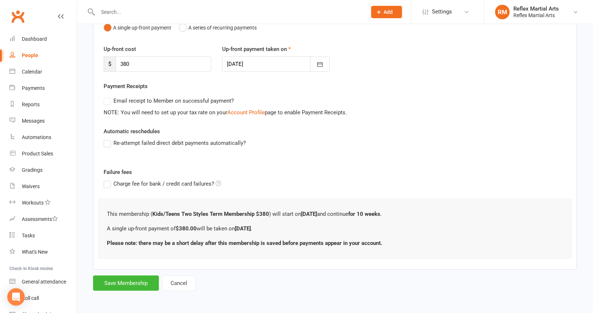
scroll to position [0, 0]
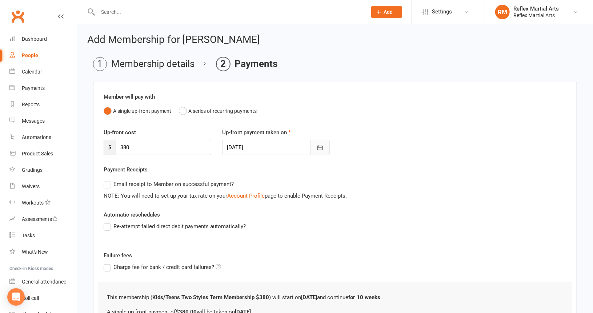
click at [321, 149] on icon "button" at bounding box center [320, 147] width 7 height 7
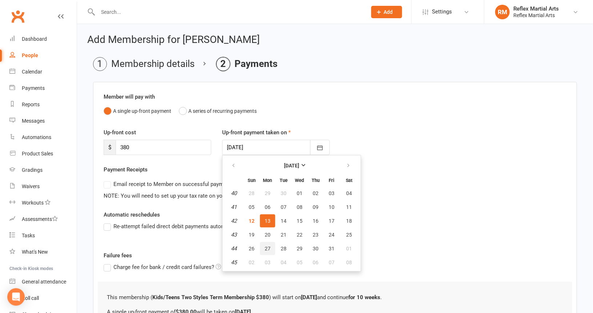
click at [270, 247] on button "27" at bounding box center [267, 248] width 15 height 13
type input "[DATE]"
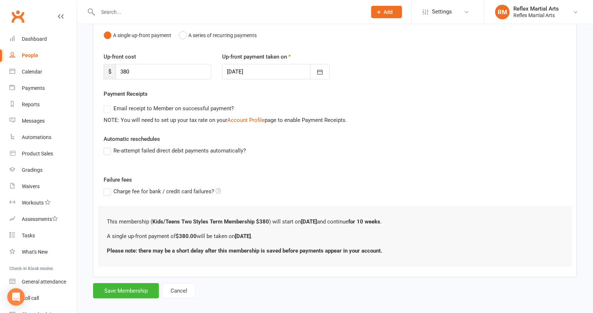
scroll to position [82, 0]
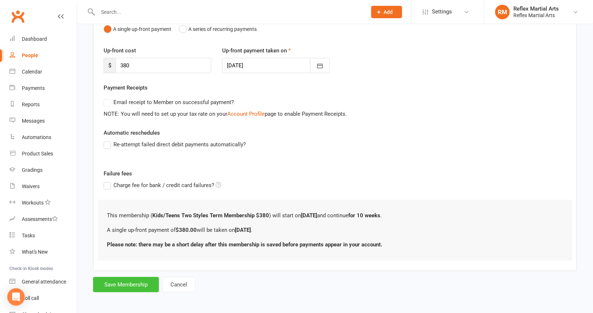
click at [131, 284] on button "Save Membership" at bounding box center [126, 284] width 66 height 15
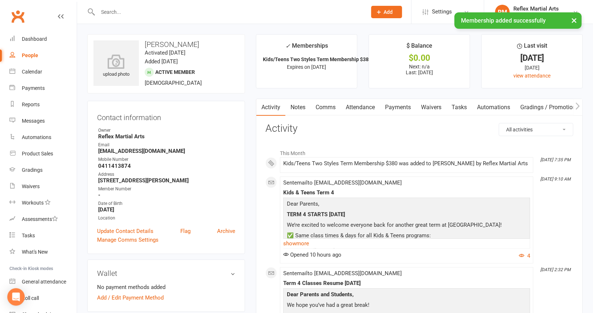
click at [28, 54] on div "People" at bounding box center [30, 55] width 16 height 6
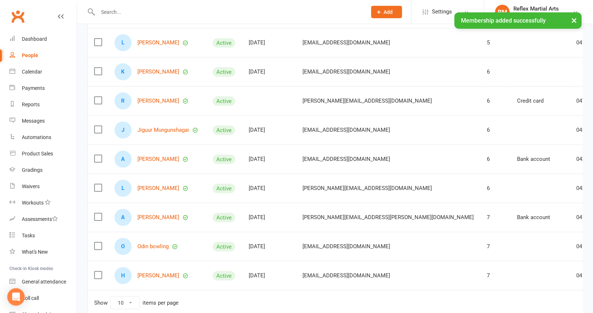
scroll to position [146, 0]
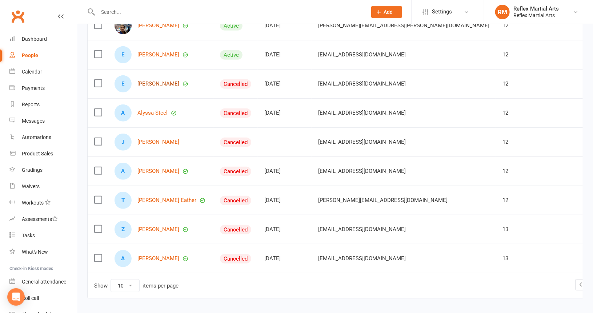
click at [153, 84] on link "[PERSON_NAME]" at bounding box center [159, 84] width 42 height 6
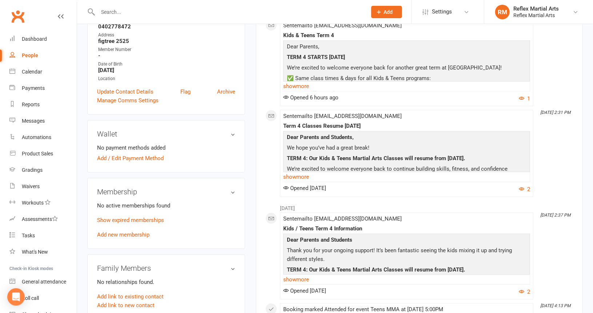
scroll to position [146, 0]
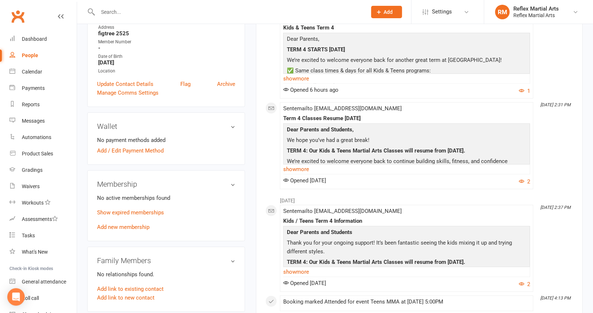
click at [124, 228] on link "Add new membership" at bounding box center [123, 227] width 52 height 7
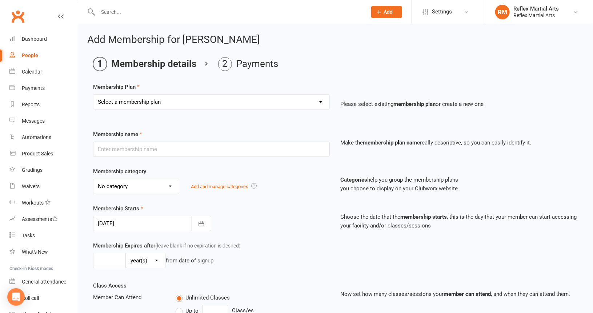
click at [188, 100] on select "Select a membership plan Create new Membership Plan Adults no contact plan $52 …" at bounding box center [211, 102] width 236 height 15
select select "7"
click at [93, 95] on select "Select a membership plan Create new Membership Plan Adults no contact plan $52 …" at bounding box center [211, 102] width 236 height 15
type input "Kids / Teens One Style Term Membership $300"
type input "10"
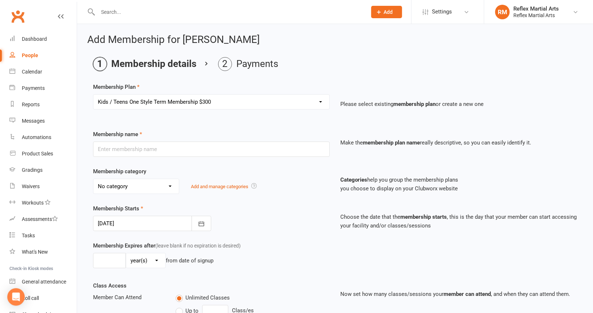
select select "1"
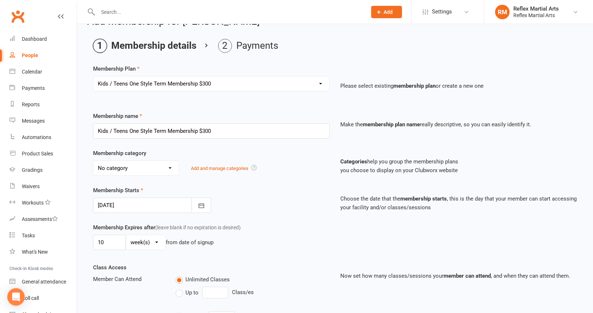
scroll to position [36, 0]
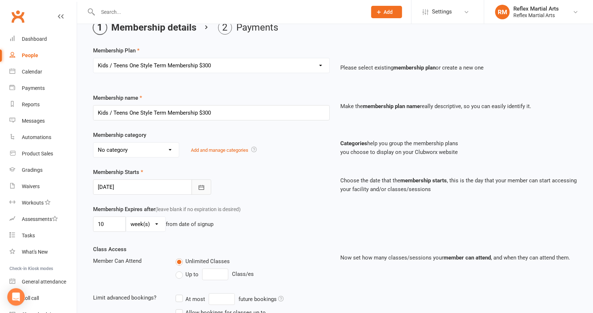
click at [203, 188] on icon "button" at bounding box center [201, 187] width 5 height 5
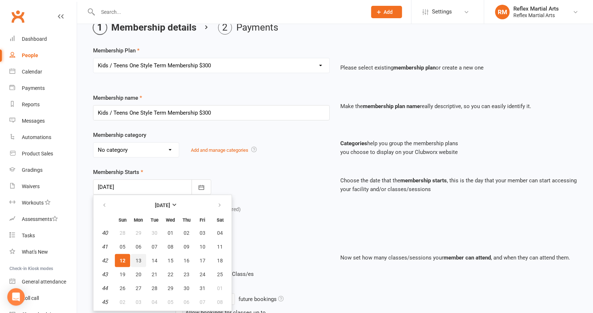
click at [139, 258] on span "13" at bounding box center [139, 261] width 6 height 6
type input "[DATE]"
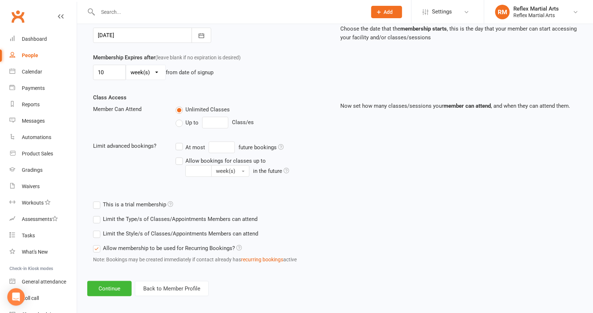
scroll to position [190, 0]
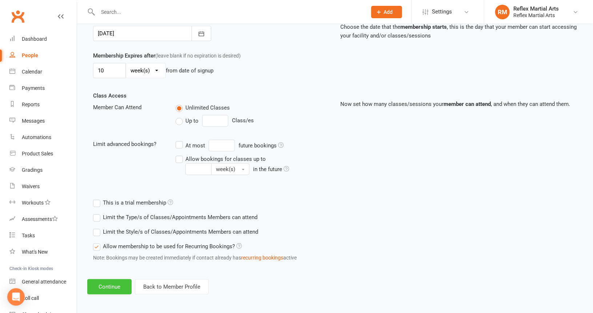
click at [115, 286] on button "Continue" at bounding box center [109, 286] width 44 height 15
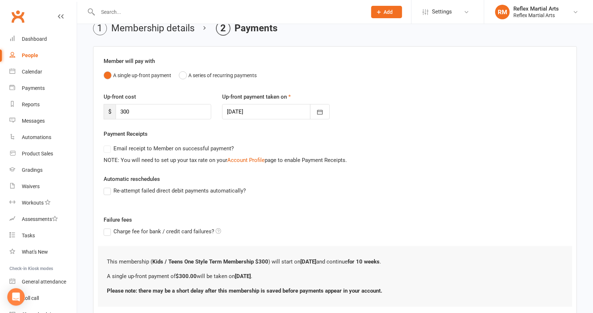
scroll to position [36, 0]
click at [319, 109] on icon "button" at bounding box center [319, 111] width 5 height 5
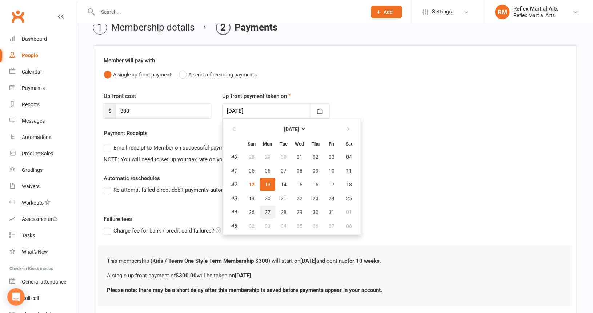
click at [270, 211] on span "27" at bounding box center [268, 212] width 6 height 6
type input "[DATE]"
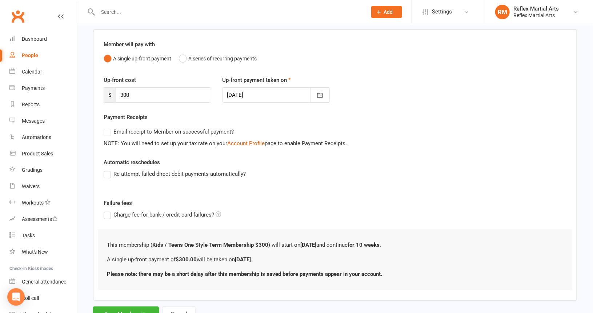
scroll to position [82, 0]
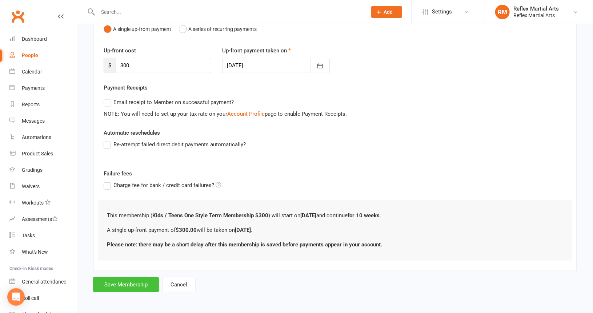
click at [123, 284] on button "Save Membership" at bounding box center [126, 284] width 66 height 15
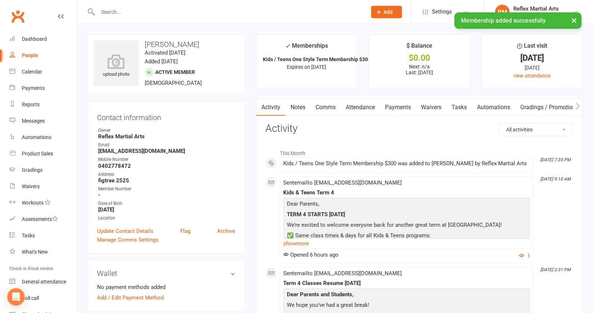
click at [33, 56] on div "People" at bounding box center [30, 55] width 16 height 6
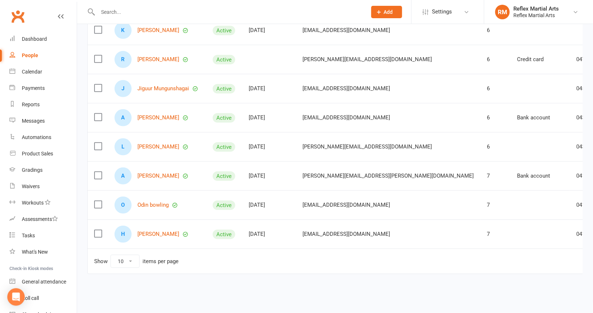
scroll to position [172, 0]
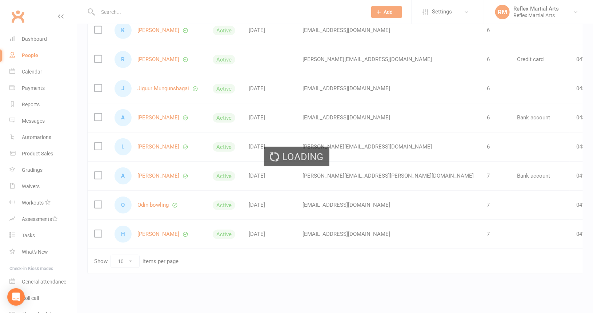
scroll to position [167, 0]
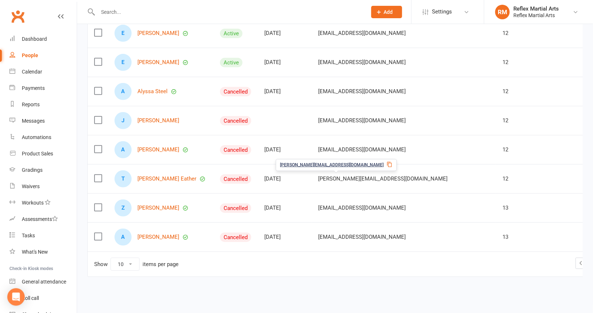
scroll to position [131, 0]
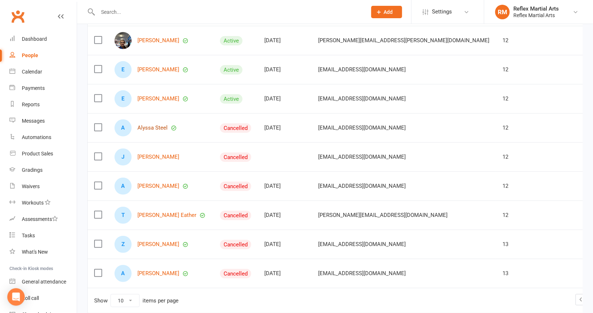
click at [158, 126] on link "Alyssa Steel" at bounding box center [153, 128] width 30 height 6
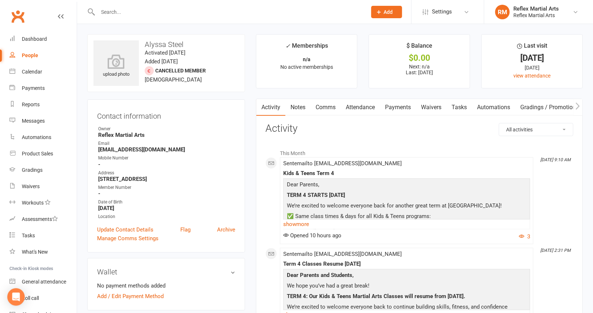
click at [30, 56] on div "People" at bounding box center [30, 55] width 16 height 6
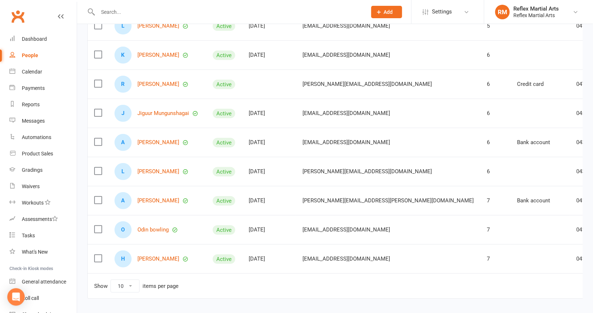
scroll to position [146, 0]
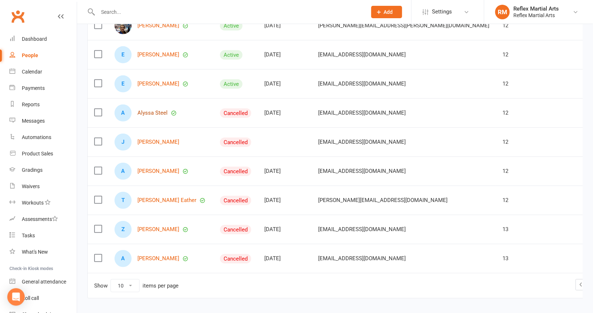
click at [146, 111] on link "Alyssa Steel" at bounding box center [153, 113] width 30 height 6
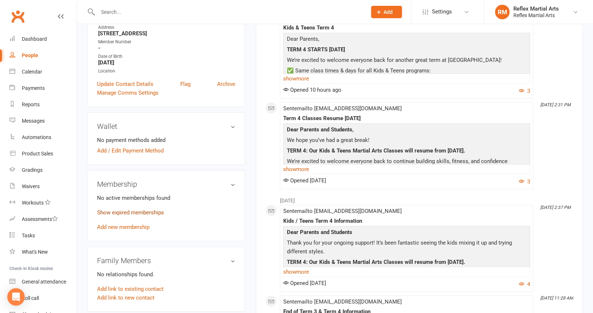
scroll to position [182, 0]
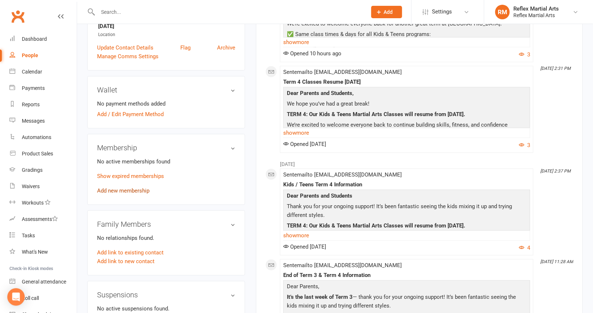
click at [131, 190] on link "Add new membership" at bounding box center [123, 190] width 52 height 7
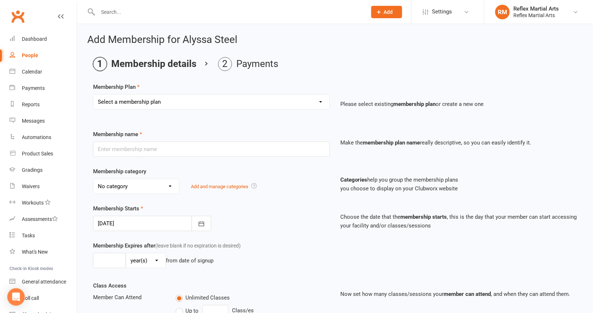
click at [198, 104] on select "Select a membership plan Create new Membership Plan Adults no contact plan $52 …" at bounding box center [211, 102] width 236 height 15
click at [93, 95] on select "Select a membership plan Create new Membership Plan Adults no contact plan $52 …" at bounding box center [211, 102] width 236 height 15
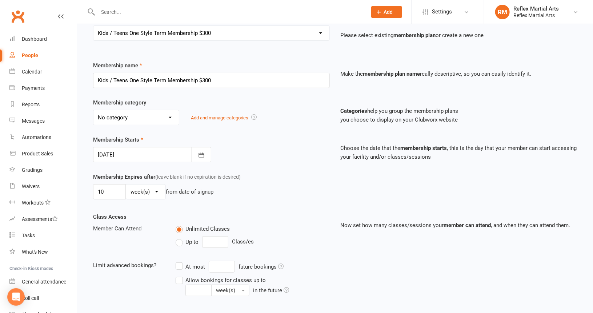
scroll to position [73, 0]
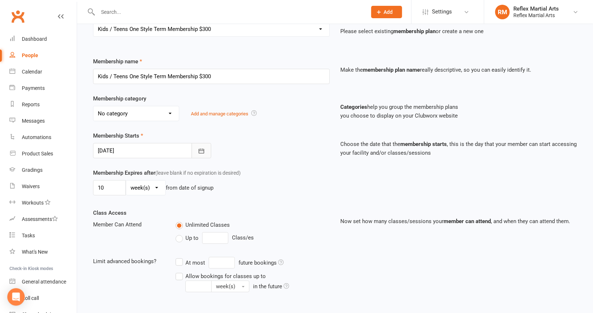
click at [199, 150] on icon "button" at bounding box center [201, 150] width 5 height 5
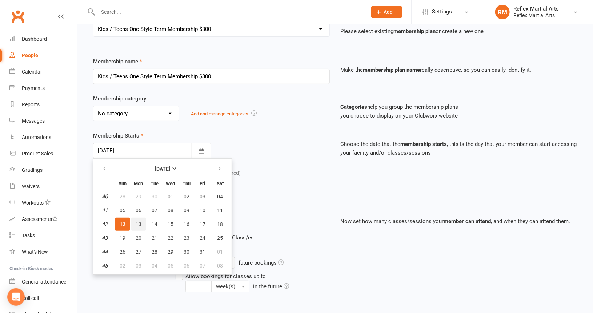
click at [138, 222] on span "13" at bounding box center [139, 224] width 6 height 6
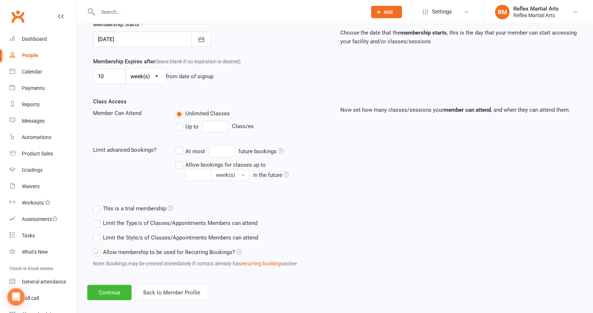
scroll to position [190, 0]
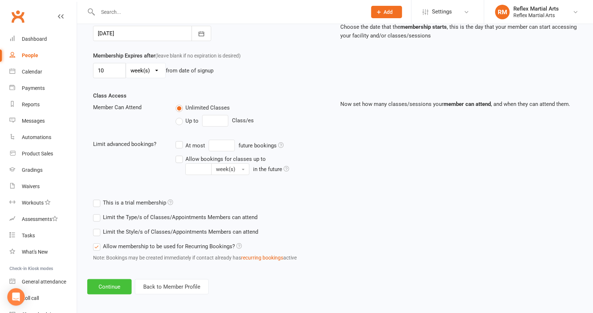
click at [115, 284] on button "Continue" at bounding box center [109, 286] width 44 height 15
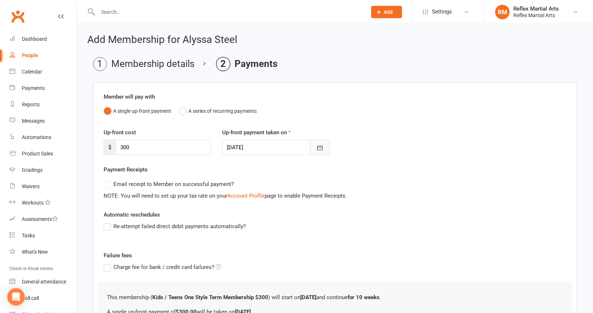
click at [322, 147] on icon "button" at bounding box center [320, 147] width 7 height 7
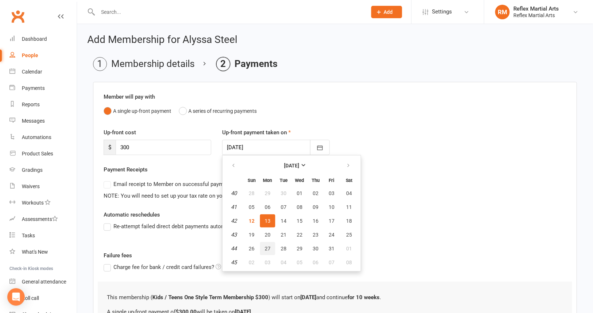
click at [268, 247] on span "27" at bounding box center [268, 249] width 6 height 6
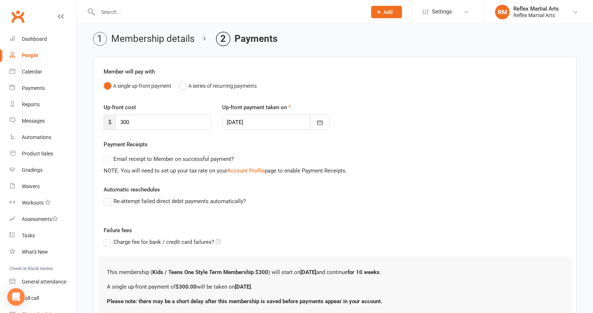
scroll to position [82, 0]
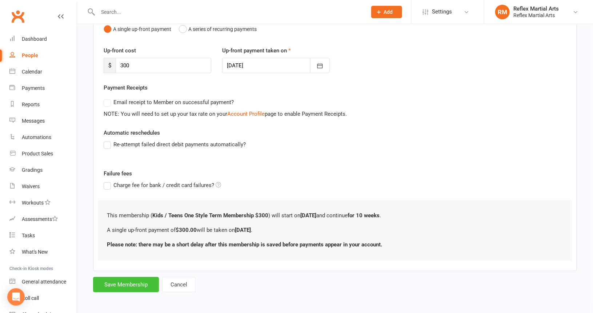
click at [134, 284] on button "Save Membership" at bounding box center [126, 284] width 66 height 15
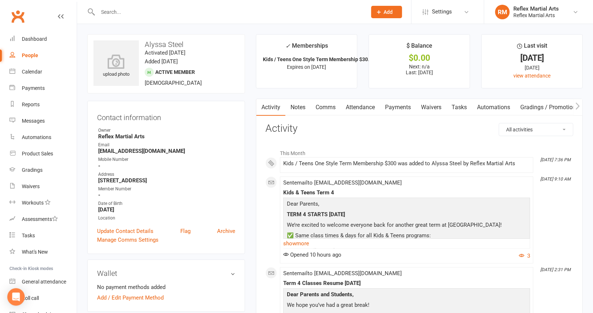
click at [28, 54] on div "People" at bounding box center [30, 55] width 16 height 6
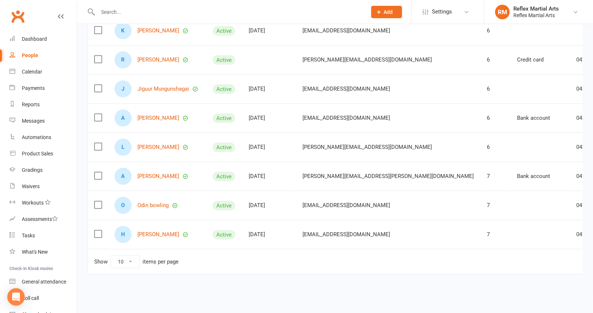
scroll to position [172, 0]
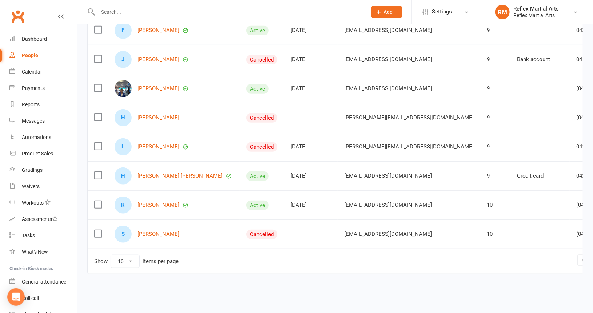
scroll to position [167, 0]
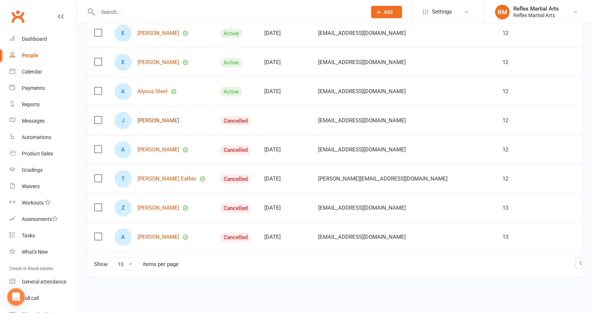
click at [159, 118] on link "[PERSON_NAME]" at bounding box center [159, 121] width 42 height 6
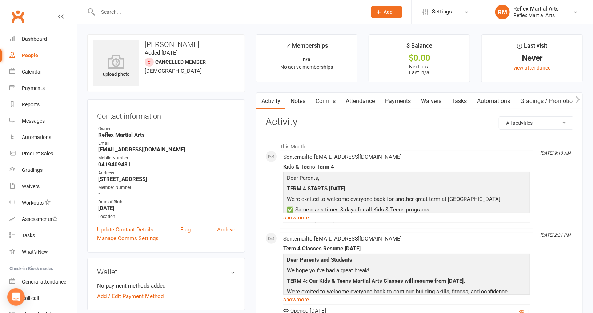
click at [362, 101] on link "Attendance" at bounding box center [360, 101] width 39 height 17
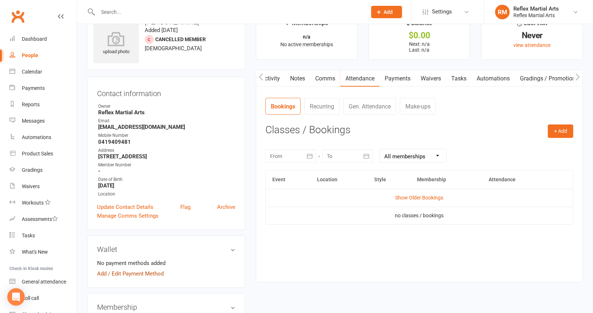
scroll to position [109, 0]
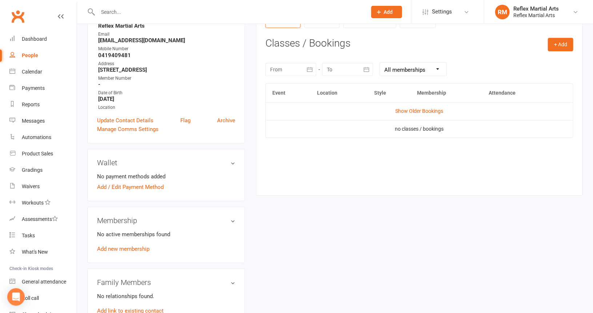
click at [235, 220] on h3 "Membership" at bounding box center [166, 220] width 138 height 8
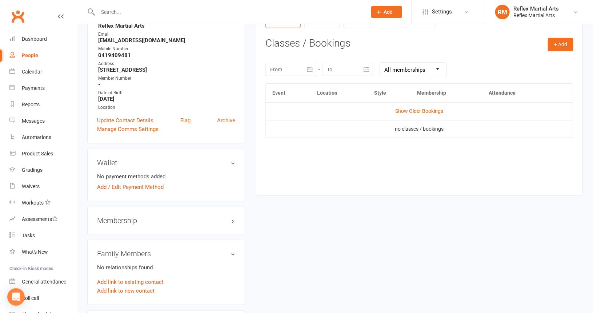
click at [235, 221] on h3 "Membership" at bounding box center [166, 220] width 138 height 8
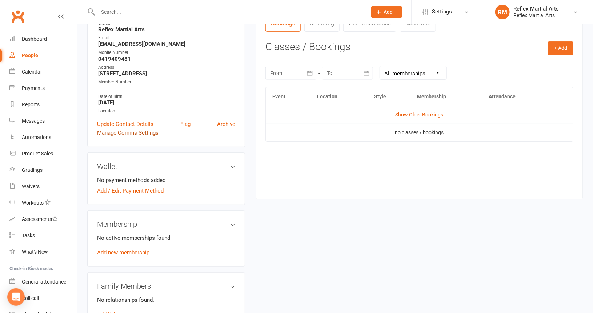
scroll to position [0, 0]
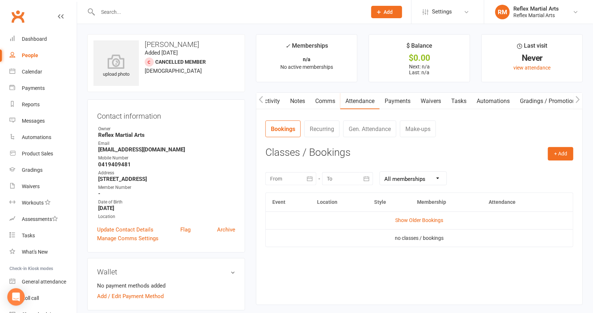
click at [29, 57] on div "People" at bounding box center [30, 55] width 16 height 6
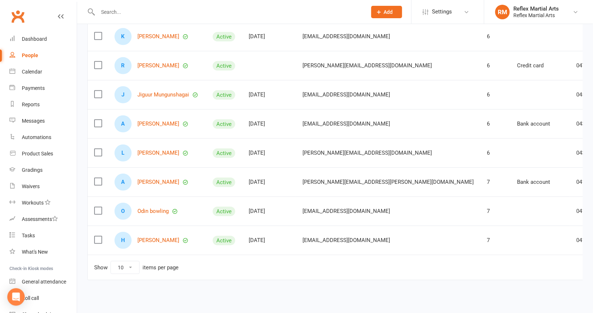
scroll to position [167, 0]
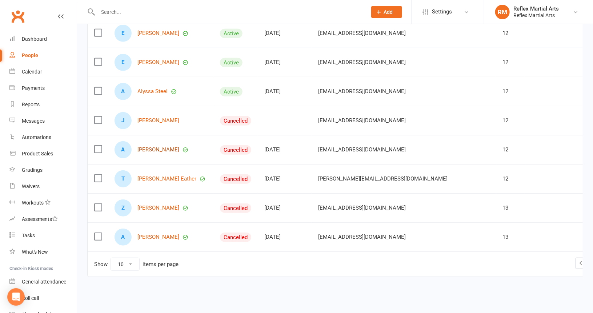
click at [149, 149] on link "[PERSON_NAME]" at bounding box center [159, 150] width 42 height 6
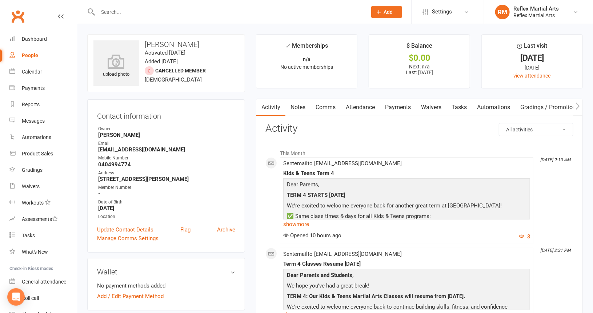
click at [28, 55] on div "People" at bounding box center [30, 55] width 16 height 6
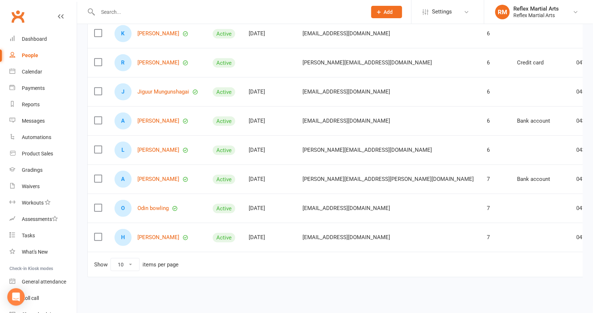
scroll to position [167, 0]
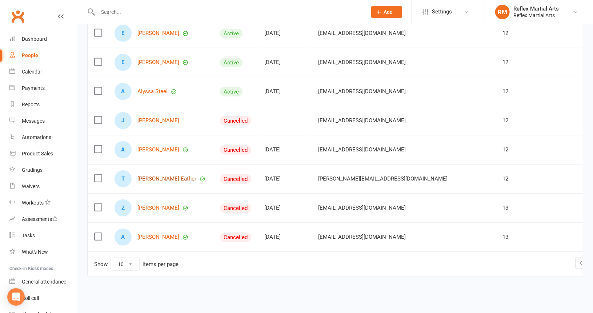
click at [156, 176] on link "[PERSON_NAME] Eather" at bounding box center [167, 179] width 59 height 6
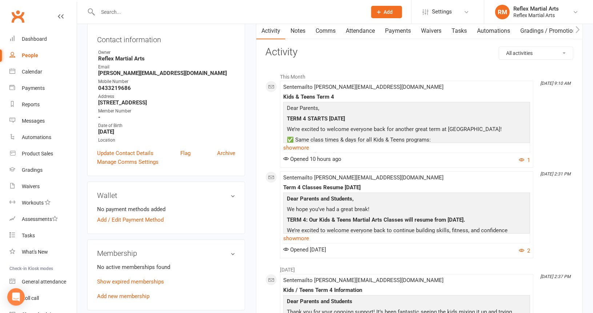
scroll to position [109, 0]
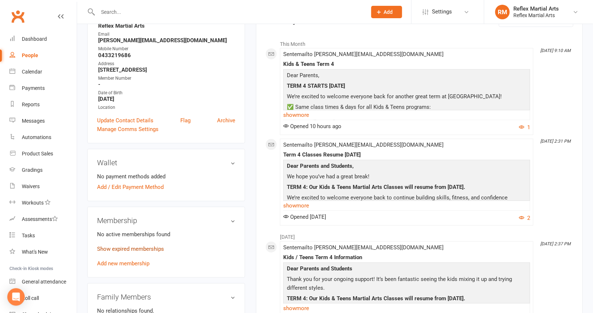
click at [121, 247] on link "Show expired memberships" at bounding box center [130, 249] width 67 height 7
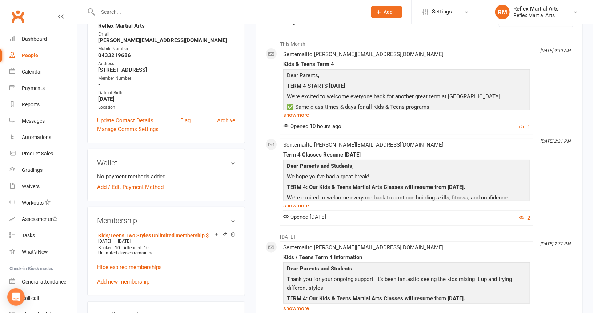
click at [119, 280] on link "Add new membership" at bounding box center [123, 281] width 52 height 7
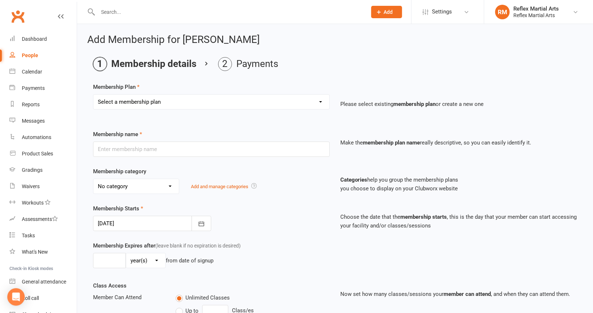
click at [182, 103] on select "Select a membership plan Create new Membership Plan Adults no contact plan $52 …" at bounding box center [211, 102] width 236 height 15
click at [93, 95] on select "Select a membership plan Create new Membership Plan Adults no contact plan $52 …" at bounding box center [211, 102] width 236 height 15
click at [199, 221] on icon "button" at bounding box center [201, 223] width 5 height 5
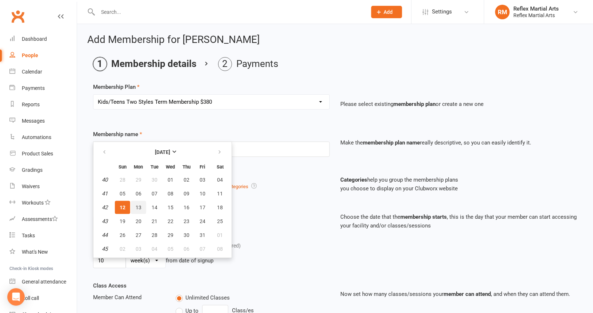
click at [142, 206] on button "13" at bounding box center [138, 207] width 15 height 13
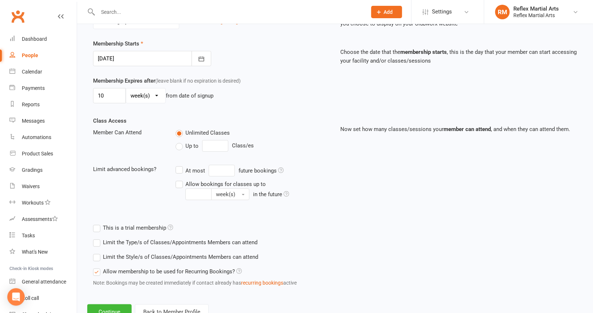
scroll to position [190, 0]
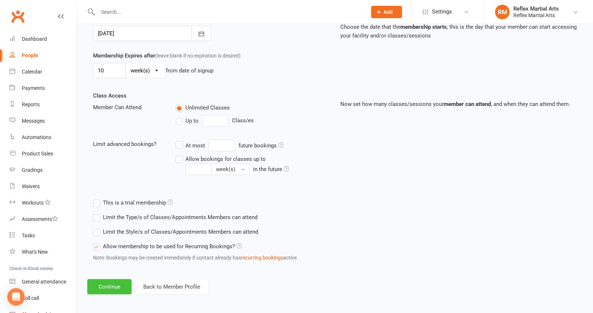
click at [114, 287] on button "Continue" at bounding box center [109, 286] width 44 height 15
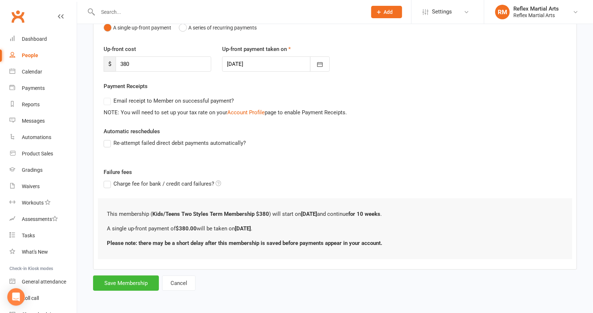
scroll to position [0, 0]
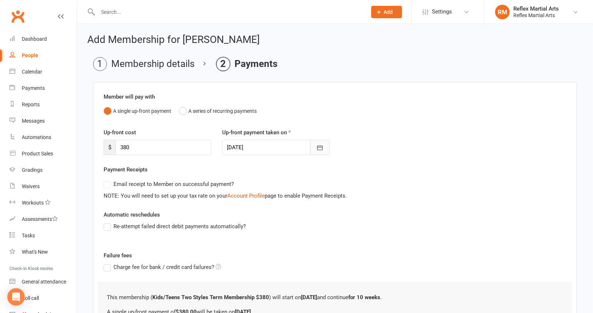
click at [320, 148] on icon "button" at bounding box center [320, 147] width 7 height 7
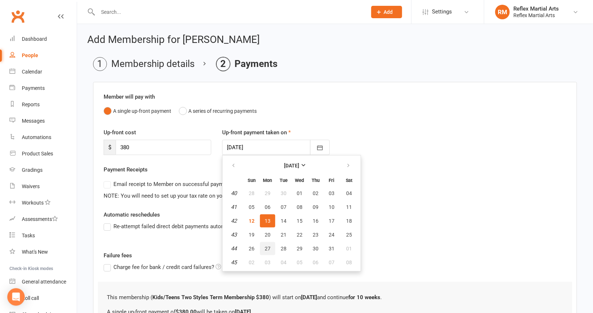
click at [266, 246] on span "27" at bounding box center [268, 249] width 6 height 6
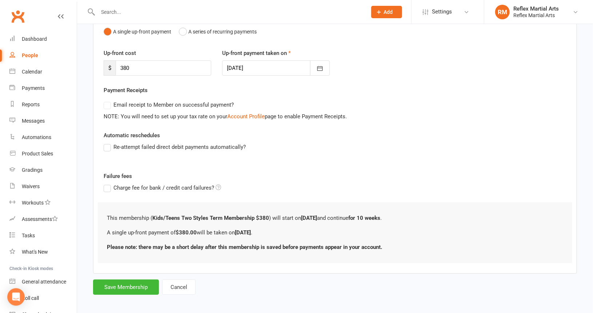
scroll to position [82, 0]
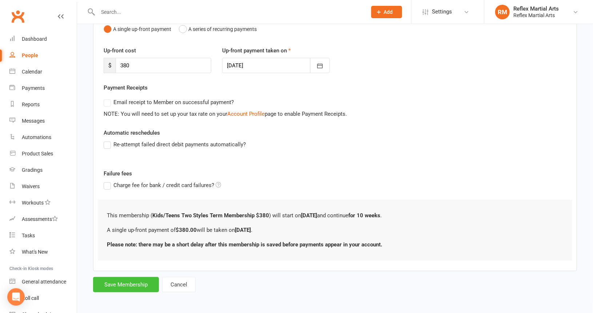
click at [125, 282] on button "Save Membership" at bounding box center [126, 284] width 66 height 15
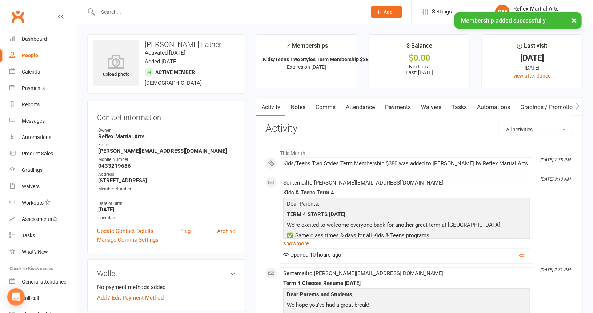
click at [27, 53] on div "People" at bounding box center [30, 55] width 16 height 6
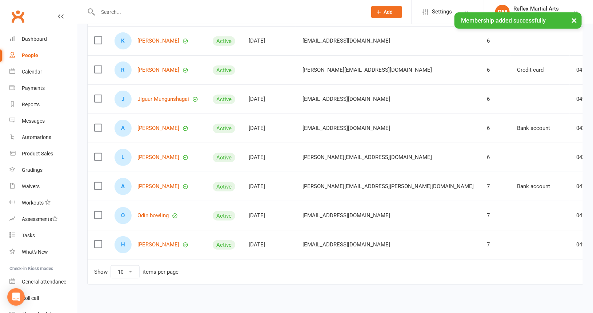
scroll to position [172, 0]
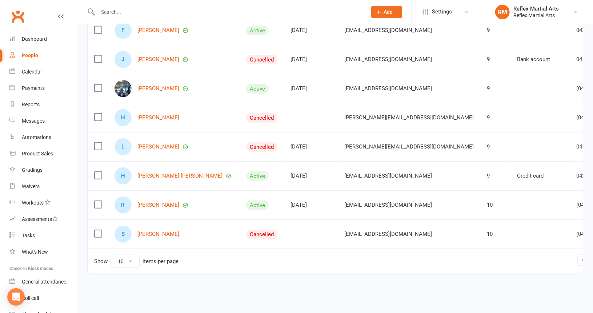
scroll to position [167, 0]
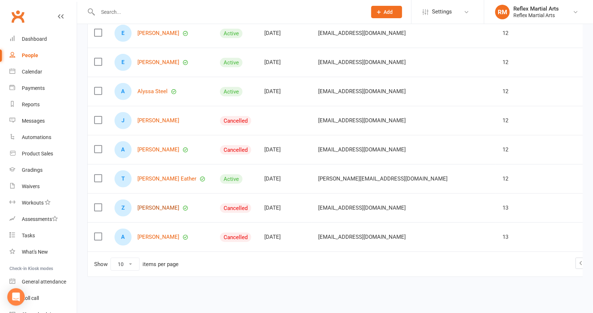
click at [154, 205] on link "[PERSON_NAME]" at bounding box center [159, 208] width 42 height 6
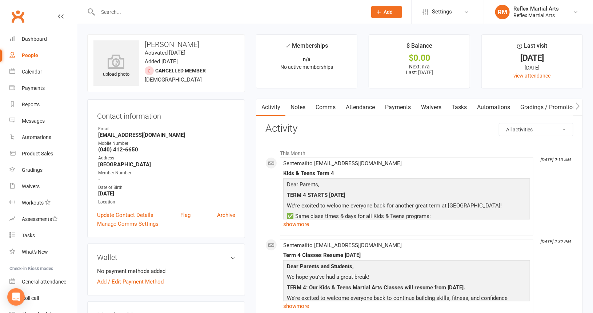
click at [31, 55] on div "People" at bounding box center [30, 55] width 16 height 6
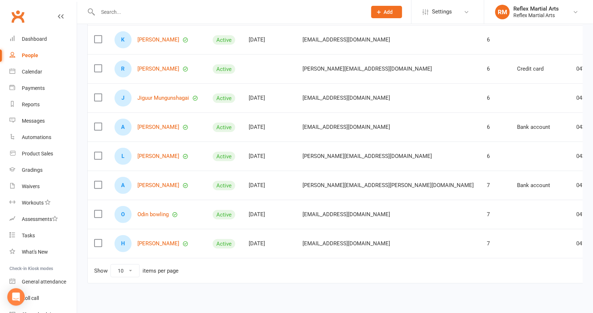
scroll to position [167, 0]
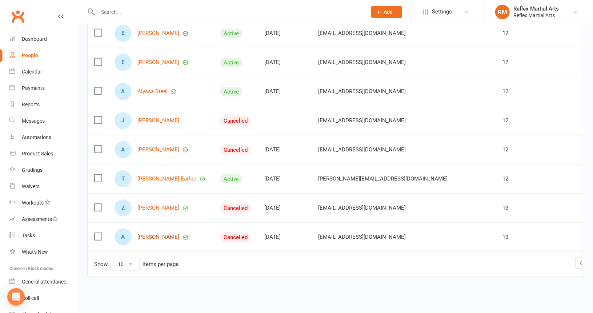
click at [147, 234] on link "[PERSON_NAME]" at bounding box center [159, 237] width 42 height 6
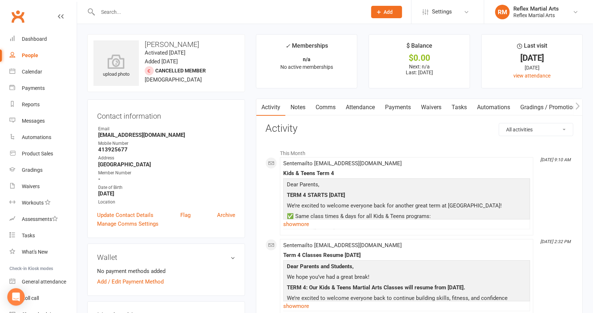
click at [34, 53] on div "People" at bounding box center [30, 55] width 16 height 6
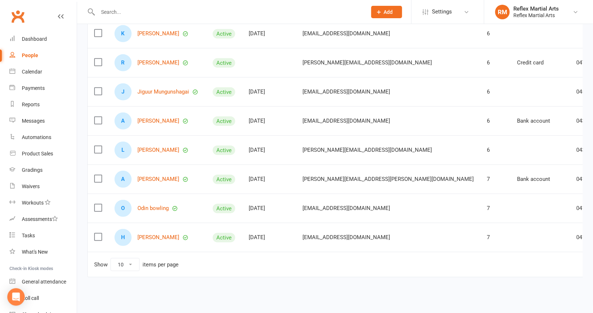
scroll to position [167, 0]
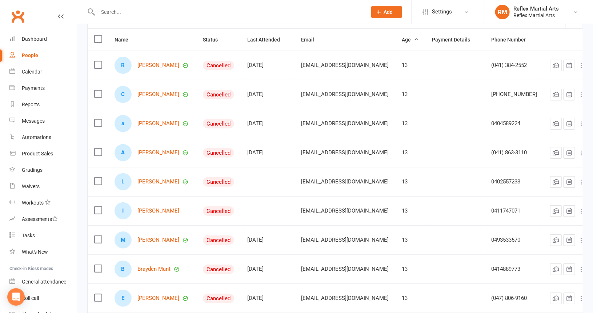
scroll to position [58, 0]
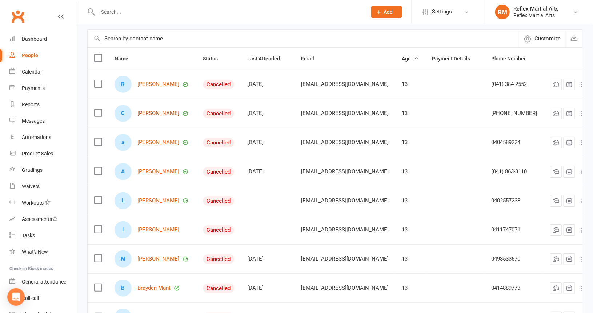
click at [155, 111] on link "[PERSON_NAME]" at bounding box center [159, 113] width 42 height 6
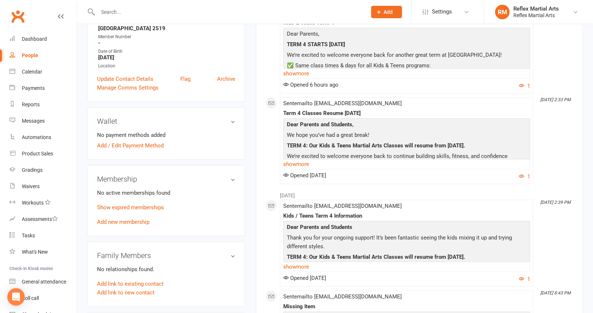
scroll to position [182, 0]
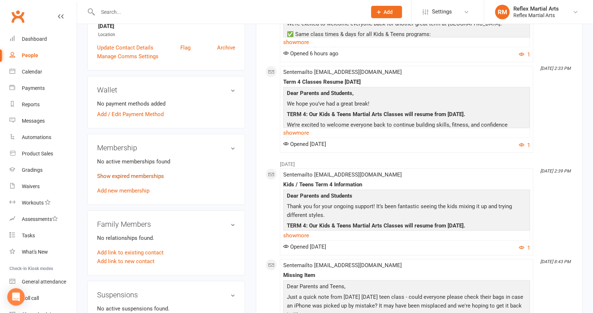
click at [139, 176] on link "Show expired memberships" at bounding box center [130, 176] width 67 height 7
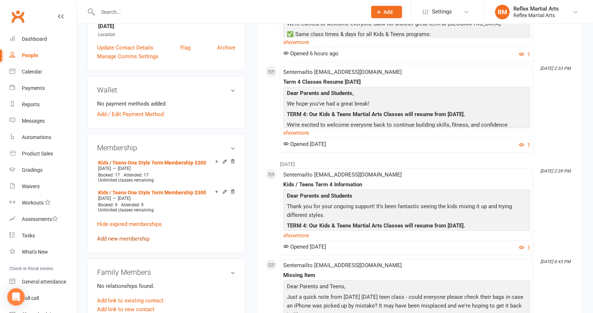
click at [130, 237] on link "Add new membership" at bounding box center [123, 238] width 52 height 7
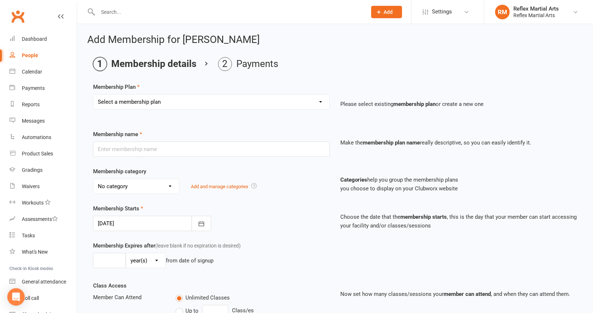
click at [169, 102] on select "Select a membership plan Create new Membership Plan Adults no contact plan $52 …" at bounding box center [211, 102] width 236 height 15
click at [93, 95] on select "Select a membership plan Create new Membership Plan Adults no contact plan $52 …" at bounding box center [211, 102] width 236 height 15
click at [202, 222] on icon "button" at bounding box center [201, 223] width 5 height 5
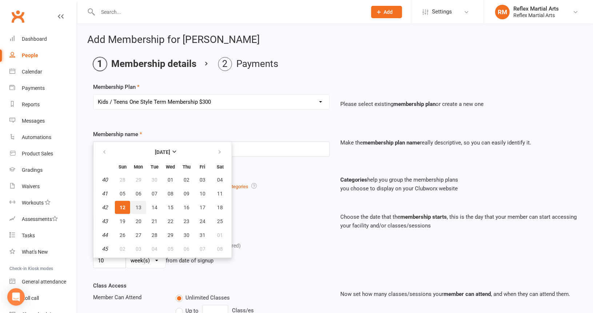
click at [139, 207] on span "13" at bounding box center [139, 207] width 6 height 6
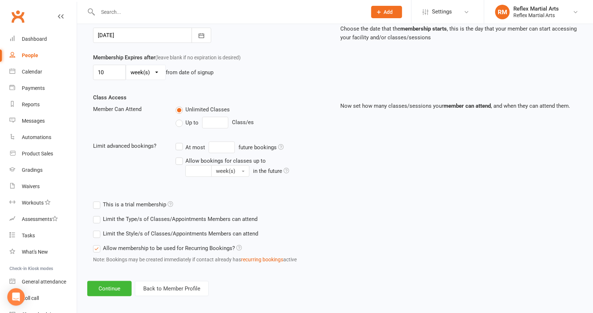
scroll to position [190, 0]
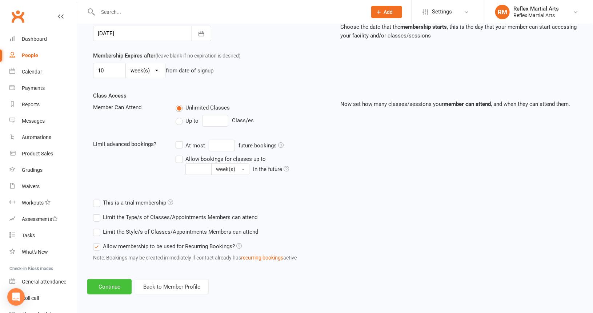
click at [108, 281] on button "Continue" at bounding box center [109, 286] width 44 height 15
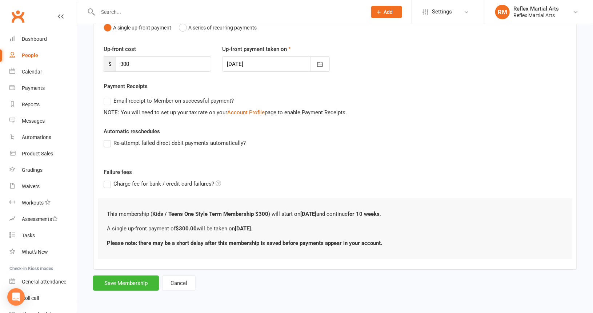
scroll to position [0, 0]
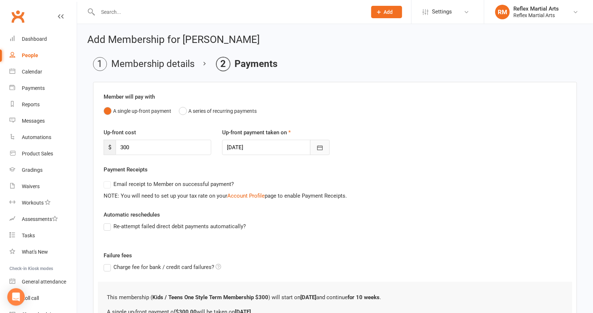
click at [322, 149] on icon "button" at bounding box center [320, 147] width 7 height 7
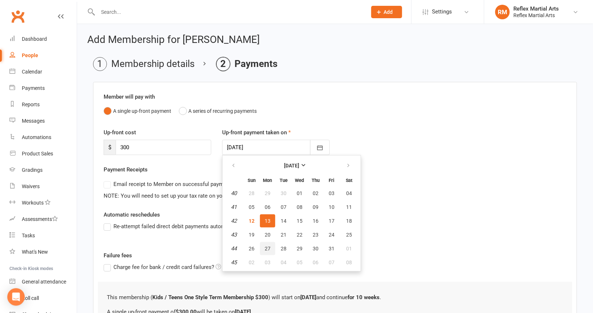
click at [266, 249] on span "27" at bounding box center [268, 249] width 6 height 6
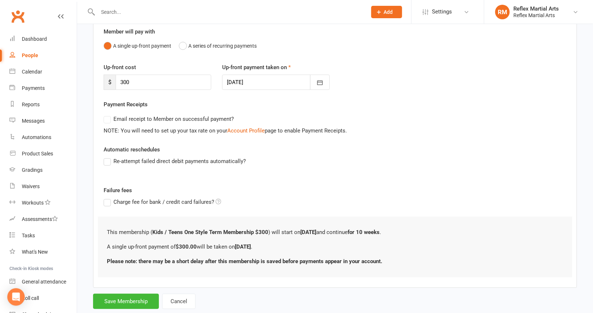
scroll to position [82, 0]
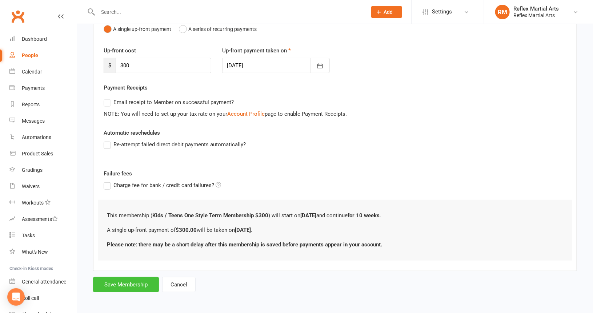
click at [135, 285] on button "Save Membership" at bounding box center [126, 284] width 66 height 15
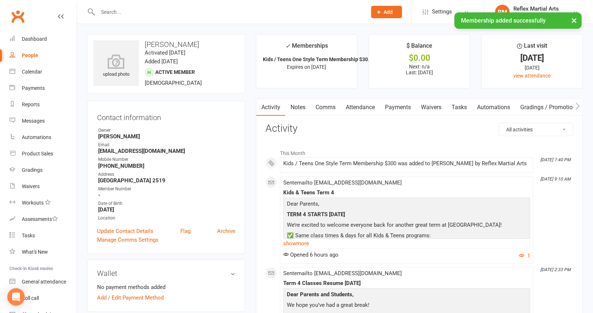
click at [33, 54] on div "People" at bounding box center [30, 55] width 16 height 6
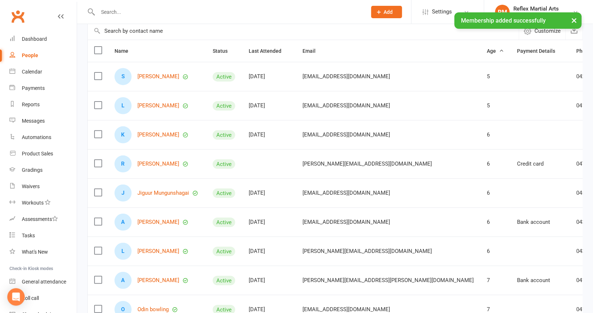
scroll to position [146, 0]
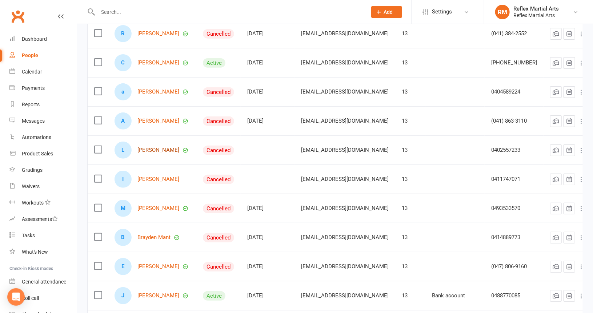
scroll to position [109, 0]
click at [585, 148] on div "Membership status All Active Cancelled Suspended Active cancelling Payment type…" at bounding box center [335, 142] width 516 height 405
click at [582, 147] on div at bounding box center [568, 150] width 36 height 12
click at [584, 143] on div "Membership status All Active Cancelled Suspended Active cancelling Payment type…" at bounding box center [335, 142] width 516 height 405
click at [579, 140] on td at bounding box center [568, 149] width 49 height 29
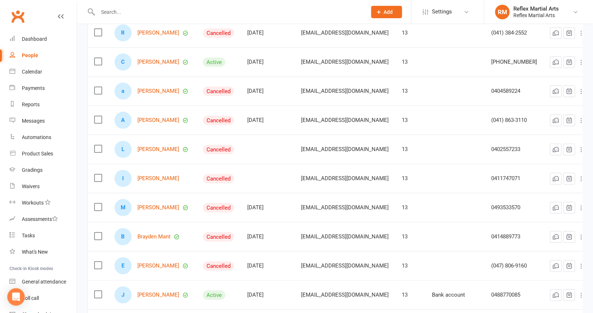
click at [577, 154] on td at bounding box center [568, 149] width 49 height 29
click at [589, 150] on div "Membership status All Active Cancelled Suspended Active cancelling Payment type…" at bounding box center [335, 142] width 516 height 405
click at [98, 146] on label at bounding box center [97, 148] width 7 height 7
click at [98, 145] on input "checkbox" at bounding box center [97, 145] width 7 height 0
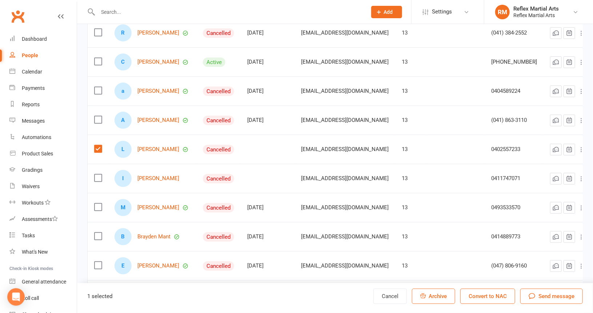
click at [443, 295] on span "Archive" at bounding box center [438, 296] width 18 height 7
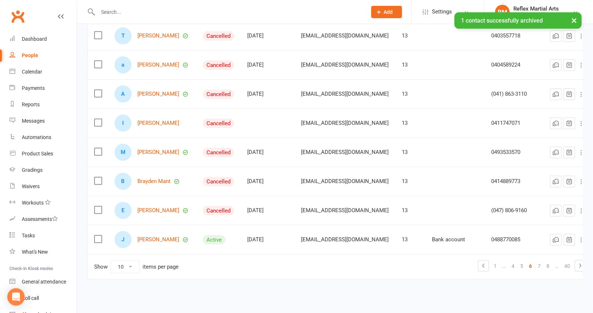
scroll to position [172, 0]
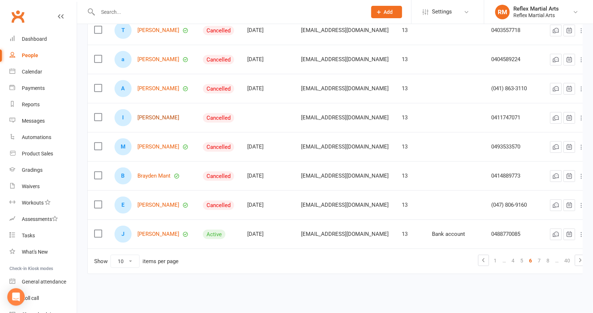
click at [156, 115] on link "[PERSON_NAME]" at bounding box center [159, 118] width 42 height 6
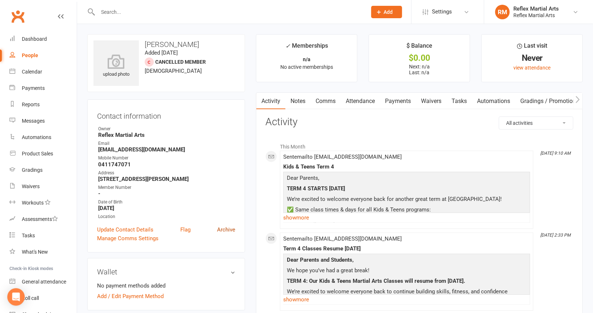
click at [230, 230] on link "Archive" at bounding box center [226, 229] width 18 height 9
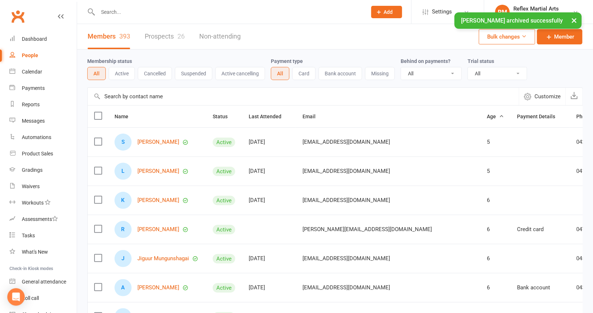
click at [30, 55] on div "People" at bounding box center [30, 55] width 16 height 6
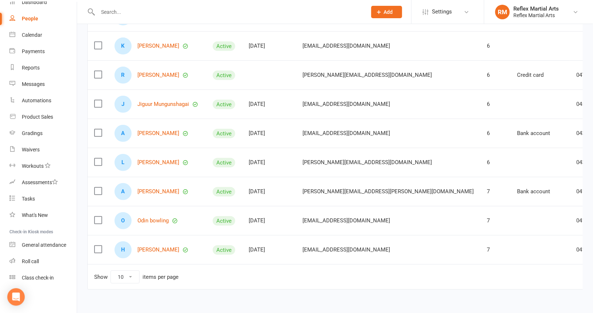
scroll to position [167, 0]
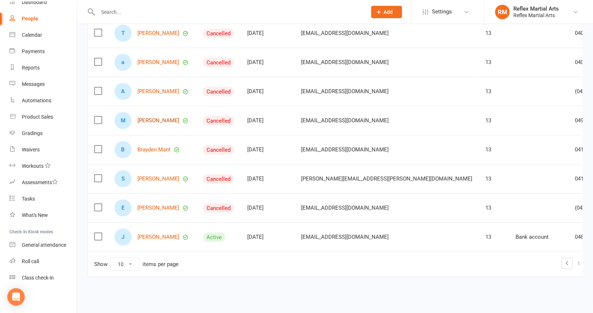
click at [160, 119] on link "[PERSON_NAME]" at bounding box center [159, 121] width 42 height 6
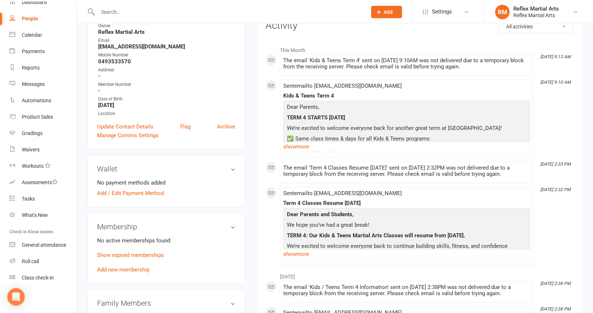
scroll to position [109, 0]
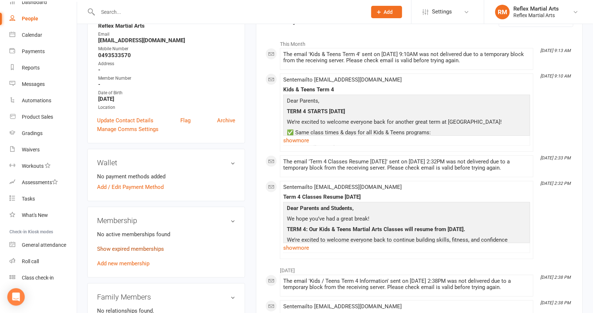
click at [134, 247] on link "Show expired memberships" at bounding box center [130, 249] width 67 height 7
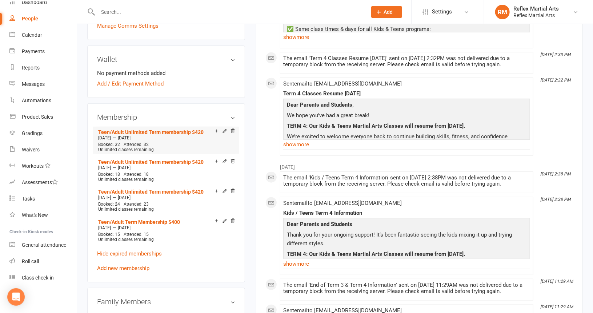
scroll to position [218, 0]
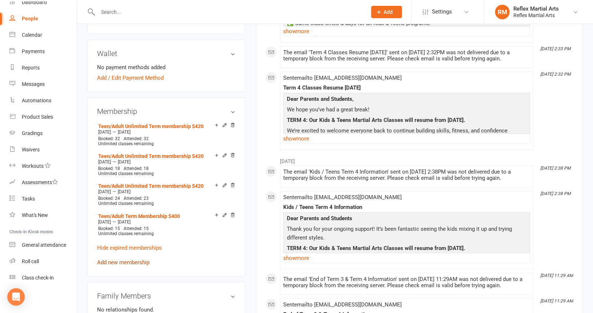
click at [128, 259] on link "Add new membership" at bounding box center [123, 262] width 52 height 7
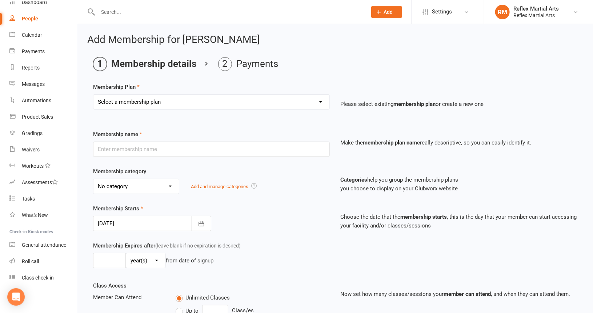
click at [197, 99] on select "Select a membership plan Create new Membership Plan Adults no contact plan $52 …" at bounding box center [211, 102] width 236 height 15
click at [93, 95] on select "Select a membership plan Create new Membership Plan Adults no contact plan $52 …" at bounding box center [211, 102] width 236 height 15
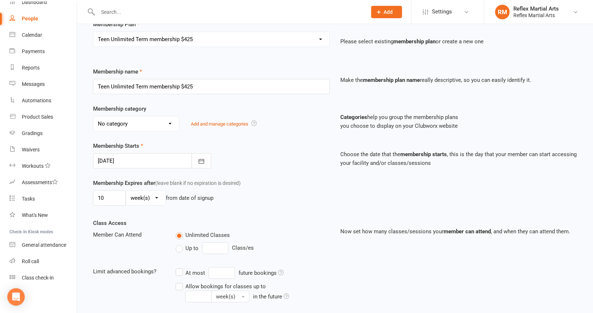
scroll to position [73, 0]
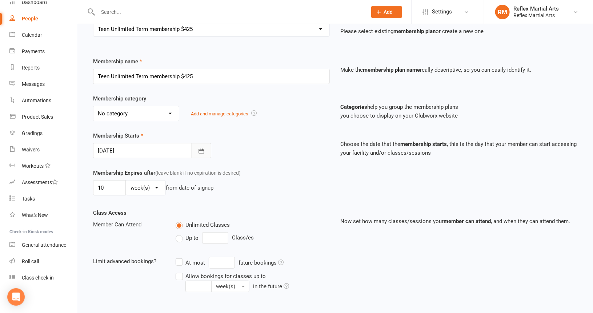
click at [202, 147] on icon "button" at bounding box center [201, 150] width 7 height 7
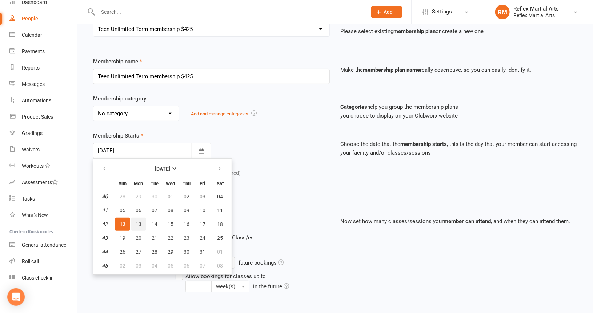
click at [138, 221] on span "13" at bounding box center [139, 224] width 6 height 6
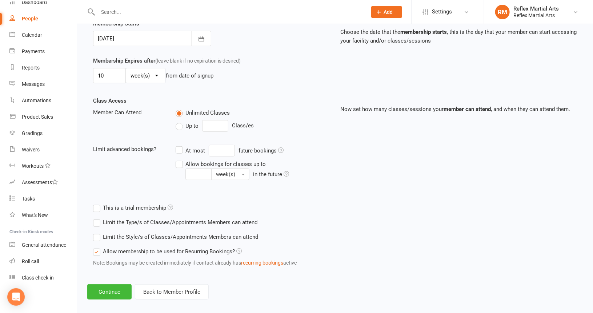
scroll to position [190, 0]
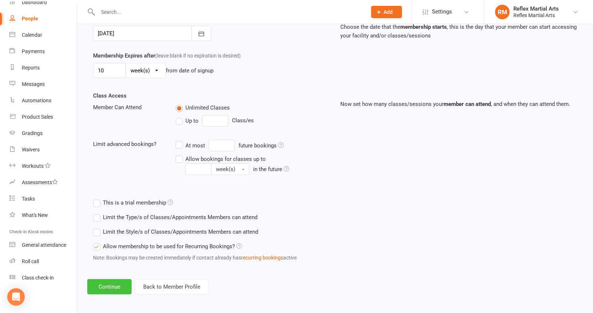
click at [117, 286] on button "Continue" at bounding box center [109, 286] width 44 height 15
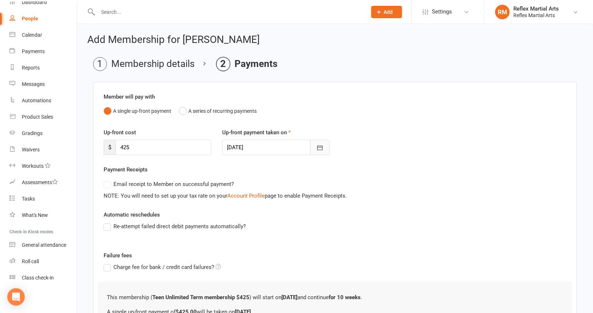
click at [323, 148] on icon "button" at bounding box center [320, 147] width 7 height 7
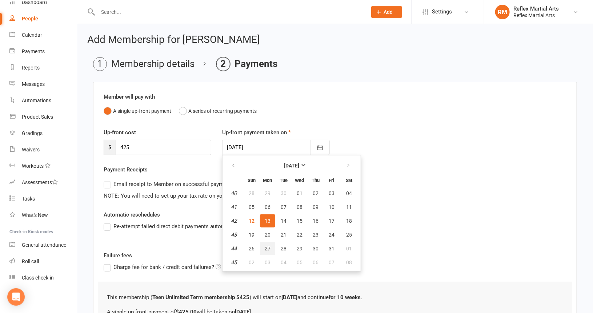
click at [266, 246] on span "27" at bounding box center [268, 249] width 6 height 6
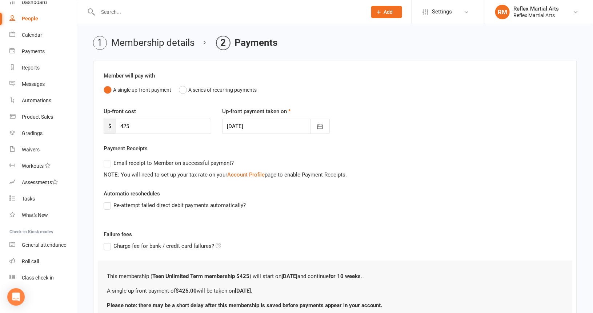
scroll to position [82, 0]
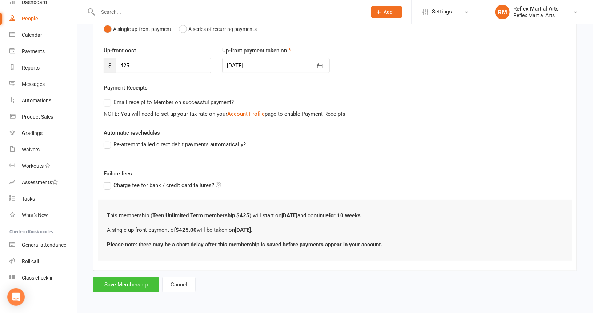
click at [126, 281] on button "Save Membership" at bounding box center [126, 284] width 66 height 15
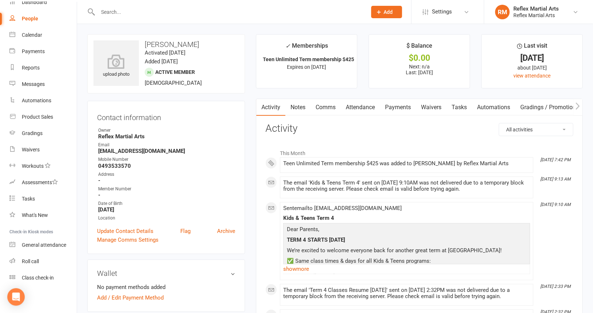
click at [30, 17] on div "People" at bounding box center [30, 19] width 16 height 6
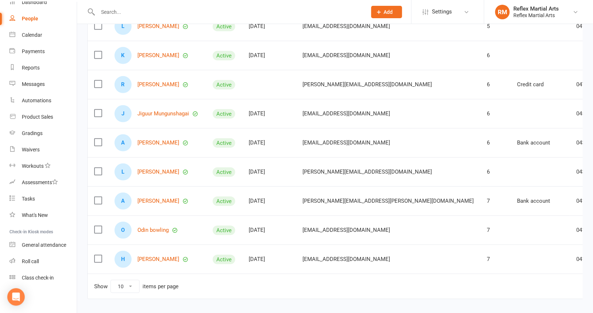
scroll to position [146, 0]
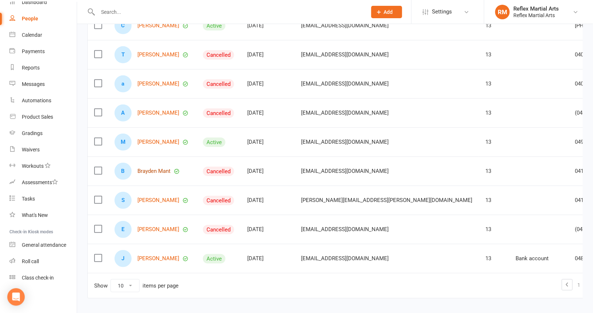
click at [155, 168] on link "Brayden Mant" at bounding box center [154, 171] width 33 height 6
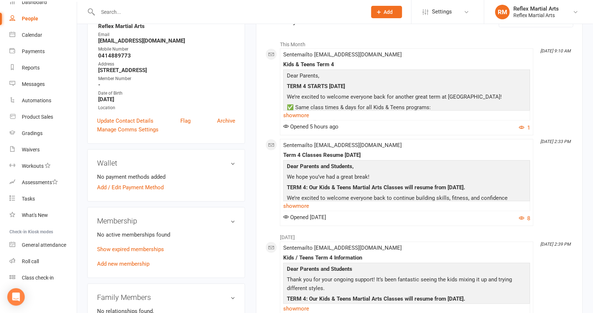
scroll to position [109, 0]
click at [131, 248] on link "Show expired memberships" at bounding box center [130, 249] width 67 height 7
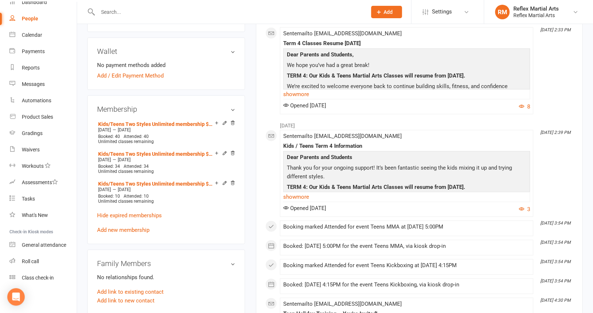
scroll to position [255, 0]
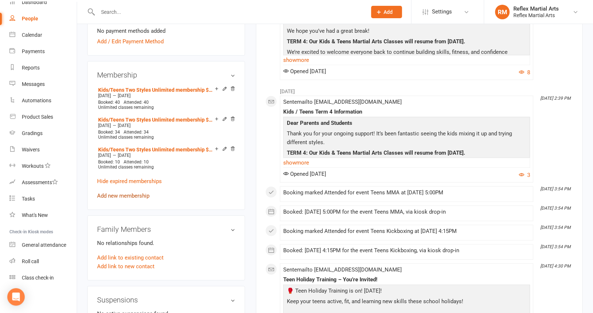
click at [116, 195] on link "Add new membership" at bounding box center [123, 195] width 52 height 7
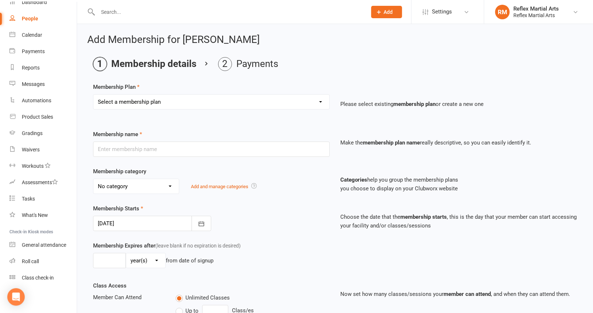
click at [211, 104] on select "Select a membership plan Create new Membership Plan Adults no contact plan $52 …" at bounding box center [211, 102] width 236 height 15
click at [93, 95] on select "Select a membership plan Create new Membership Plan Adults no contact plan $52 …" at bounding box center [211, 102] width 236 height 15
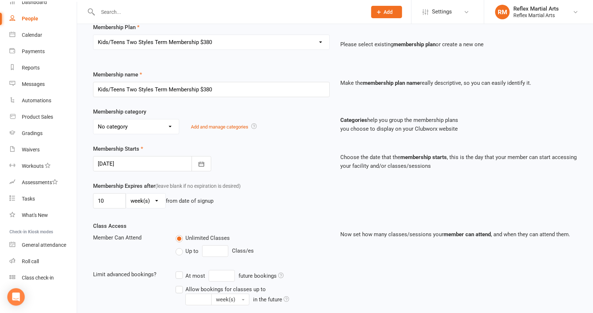
scroll to position [73, 0]
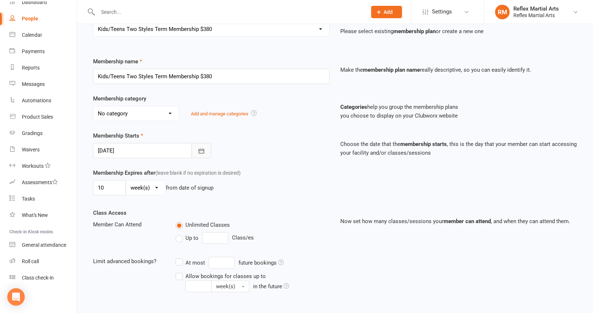
click at [202, 150] on icon "button" at bounding box center [201, 150] width 7 height 7
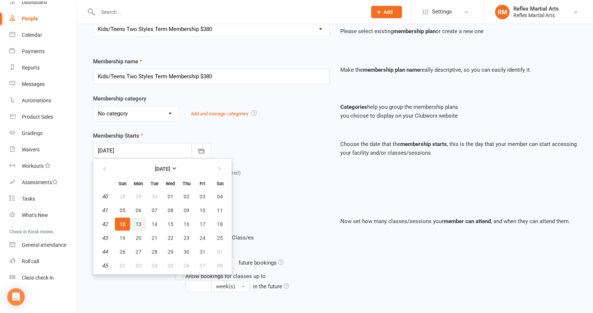
click at [140, 222] on span "13" at bounding box center [139, 224] width 6 height 6
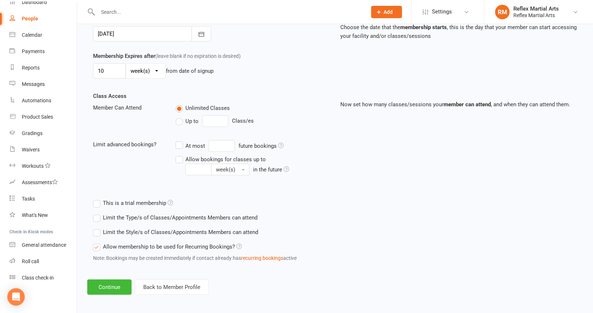
scroll to position [190, 0]
click at [111, 282] on button "Continue" at bounding box center [109, 286] width 44 height 15
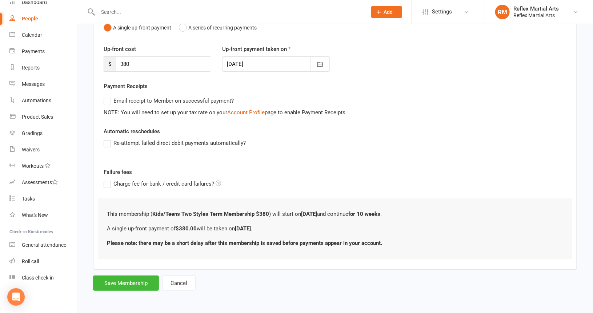
scroll to position [0, 0]
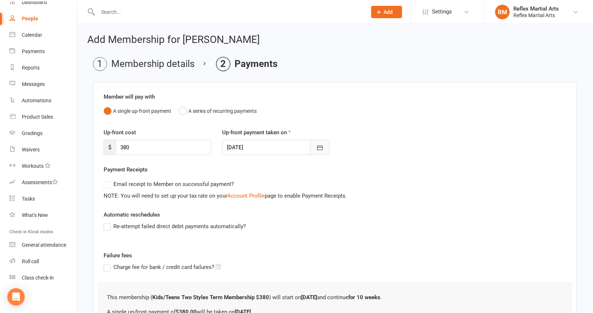
click at [321, 146] on icon "button" at bounding box center [320, 147] width 7 height 7
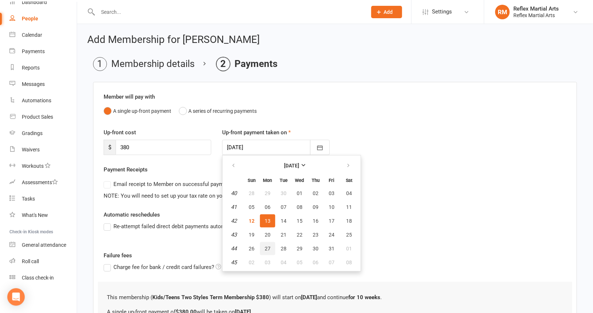
click at [266, 246] on span "27" at bounding box center [268, 249] width 6 height 6
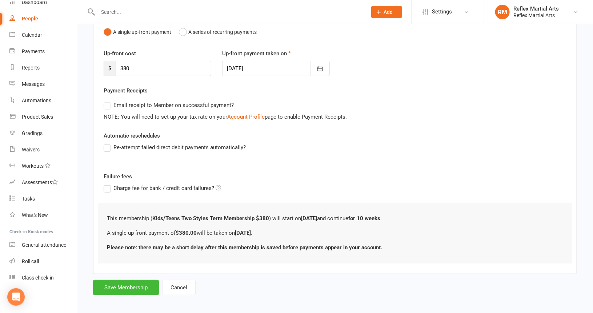
scroll to position [82, 0]
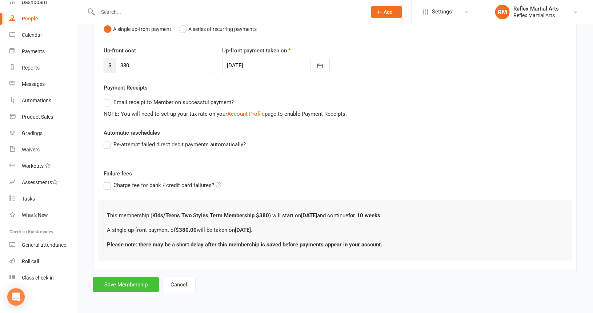
click at [132, 284] on button "Save Membership" at bounding box center [126, 284] width 66 height 15
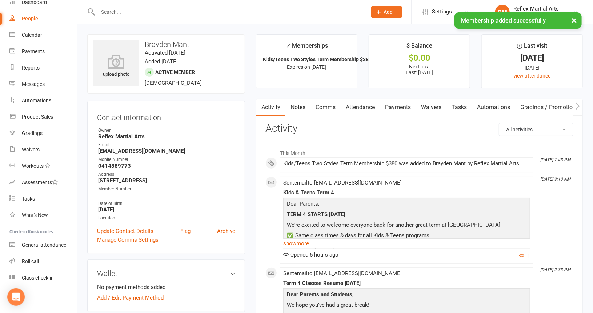
click at [30, 12] on div "× Membership added successfully" at bounding box center [292, 12] width 584 height 0
click at [27, 12] on div "× Membership added successfully" at bounding box center [292, 12] width 584 height 0
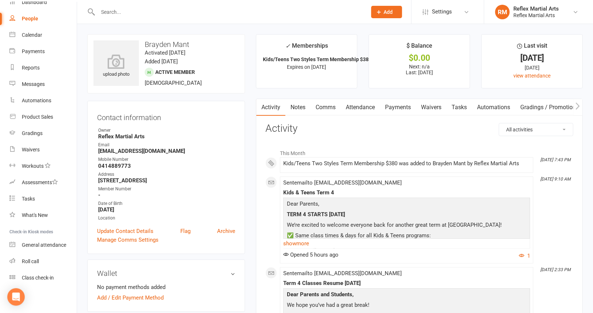
click at [32, 17] on div "People" at bounding box center [30, 19] width 16 height 6
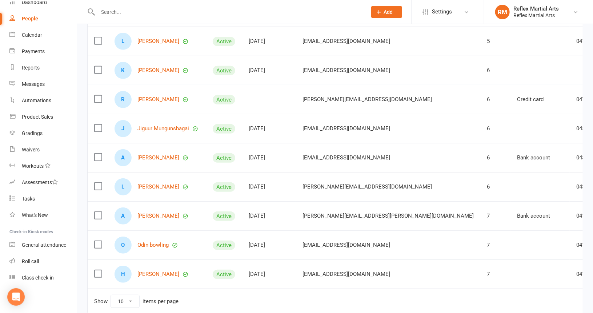
scroll to position [146, 0]
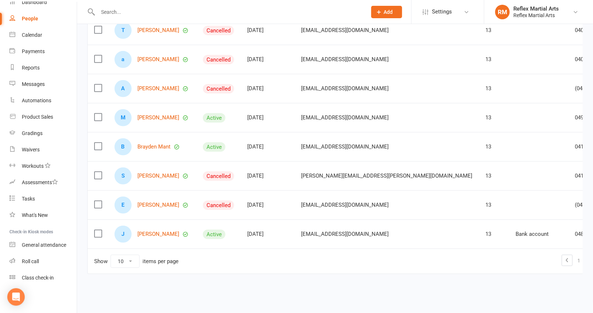
scroll to position [172, 0]
click at [154, 173] on link "[PERSON_NAME]" at bounding box center [159, 176] width 42 height 6
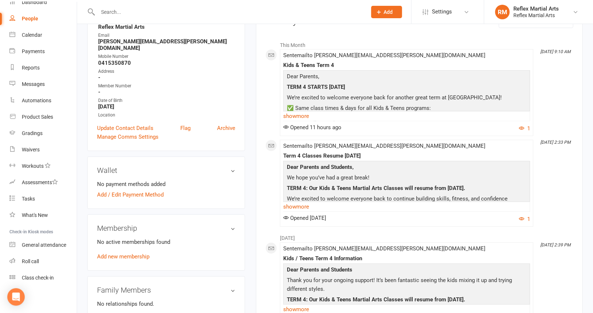
scroll to position [109, 0]
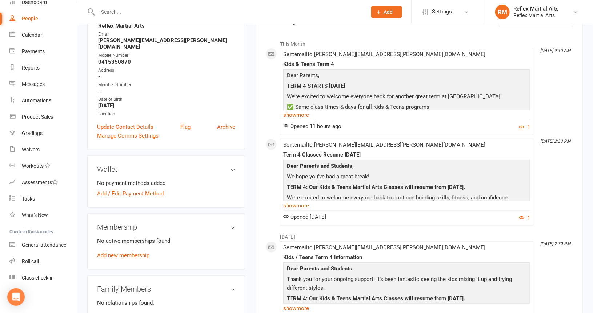
click at [234, 223] on h3 "Membership" at bounding box center [166, 227] width 138 height 8
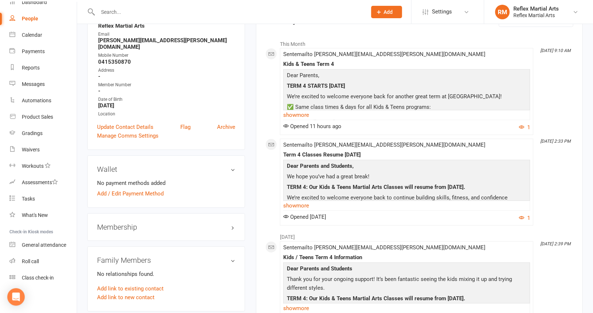
click at [234, 223] on h3 "Membership" at bounding box center [166, 227] width 138 height 8
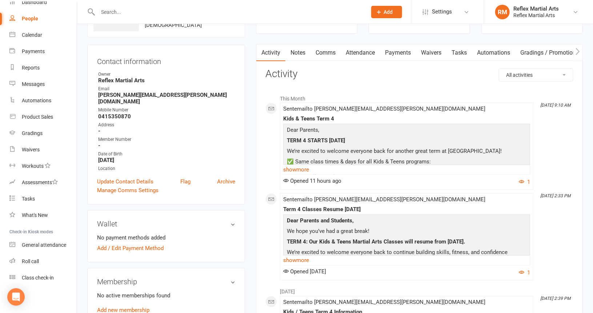
scroll to position [0, 0]
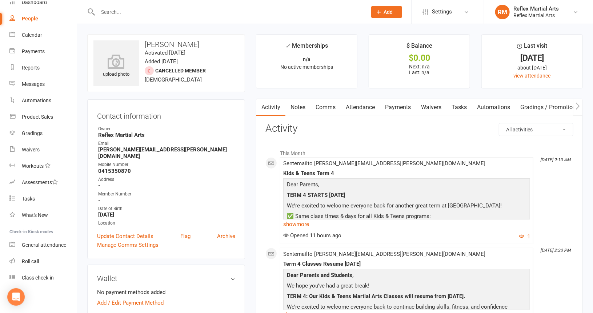
click at [360, 108] on link "Attendance" at bounding box center [360, 107] width 39 height 17
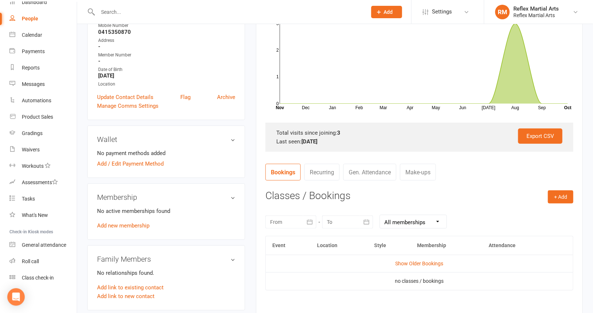
scroll to position [146, 0]
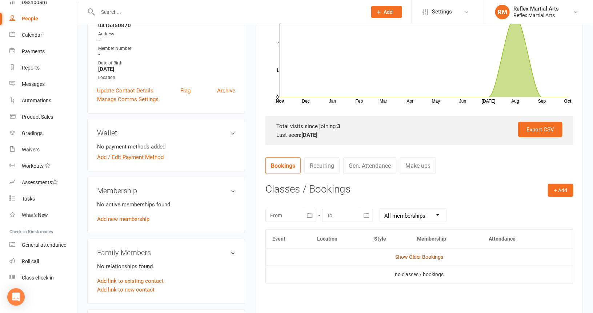
click at [414, 257] on link "Show Older Bookings" at bounding box center [420, 257] width 48 height 6
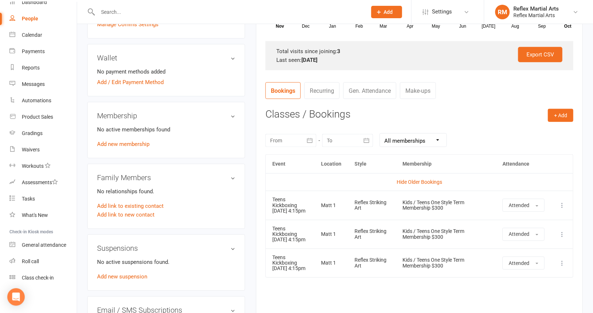
scroll to position [73, 0]
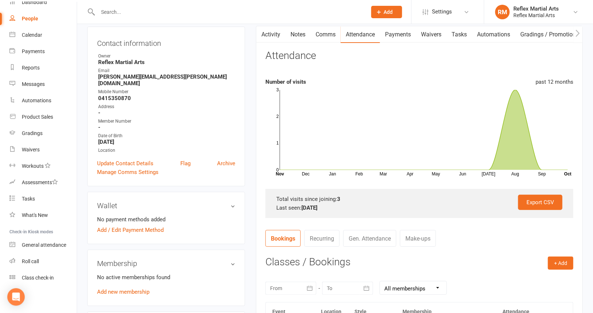
click at [32, 17] on div "People" at bounding box center [30, 19] width 16 height 6
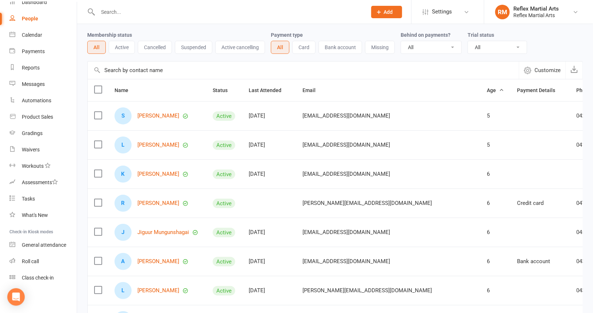
scroll to position [167, 0]
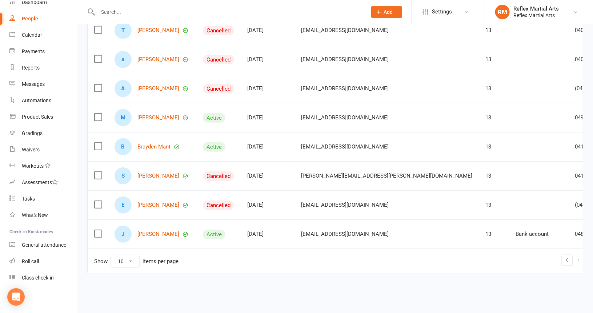
scroll to position [172, 0]
click at [150, 202] on link "[PERSON_NAME]" at bounding box center [159, 205] width 42 height 6
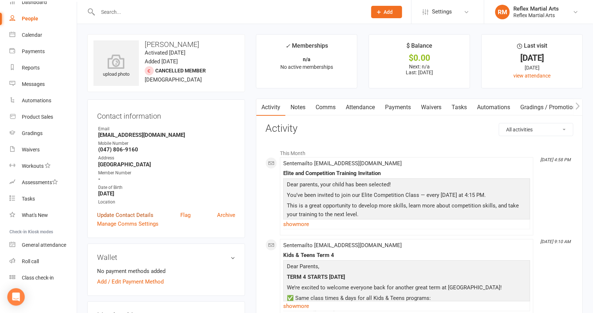
click at [119, 215] on link "Update Contact Details" at bounding box center [125, 215] width 56 height 9
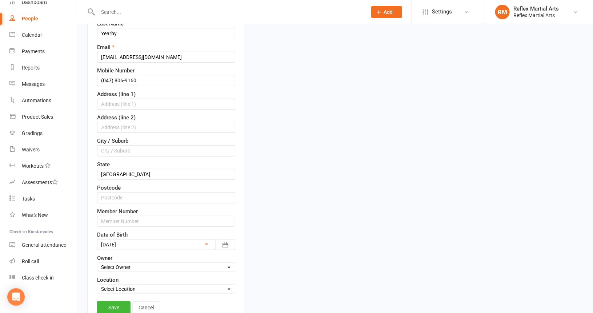
scroll to position [143, 0]
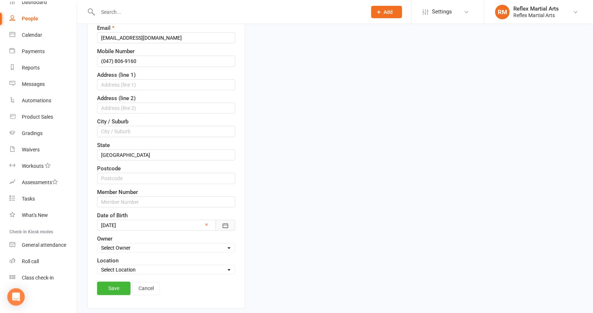
click at [225, 223] on icon "button" at bounding box center [225, 225] width 7 height 7
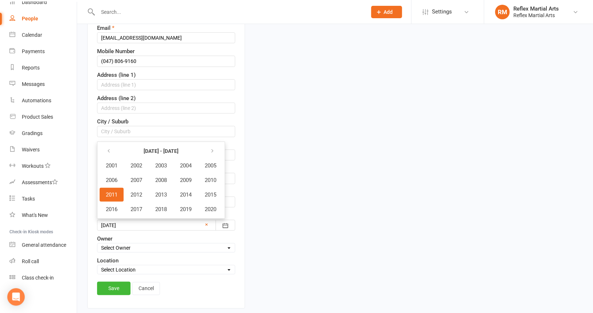
click at [108, 188] on button "2011" at bounding box center [112, 195] width 24 height 14
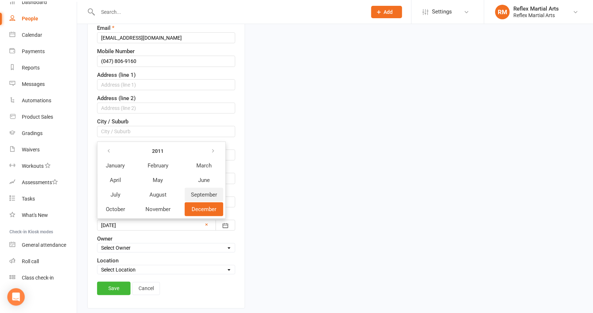
click at [198, 191] on span "September" at bounding box center [204, 194] width 26 height 7
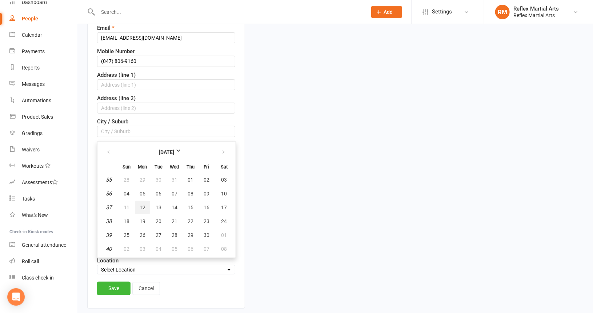
click at [143, 204] on span "12" at bounding box center [143, 207] width 6 height 6
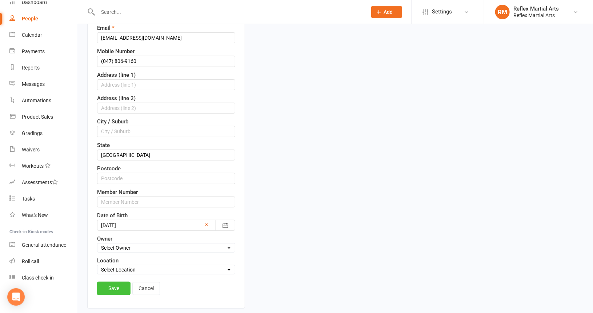
click at [116, 282] on link "Save" at bounding box center [113, 288] width 33 height 13
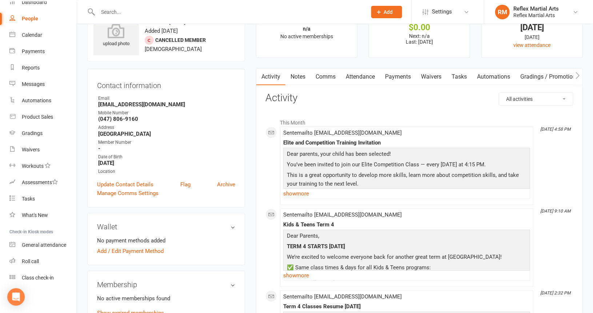
scroll to position [146, 0]
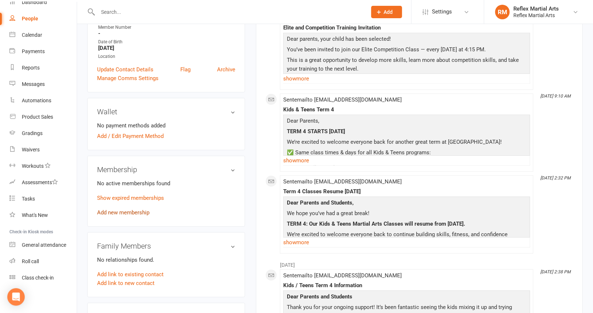
click at [121, 210] on link "Add new membership" at bounding box center [123, 212] width 52 height 7
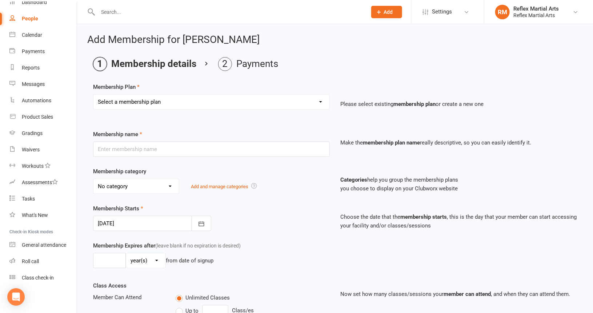
click at [165, 104] on select "Select a membership plan Create new Membership Plan Adults no contact plan $52 …" at bounding box center [211, 102] width 236 height 15
click at [93, 95] on select "Select a membership plan Create new Membership Plan Adults no contact plan $52 …" at bounding box center [211, 102] width 236 height 15
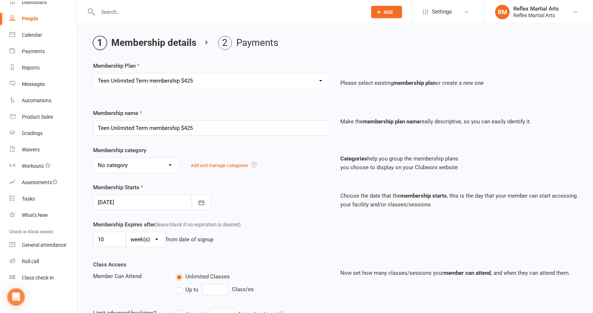
scroll to position [36, 0]
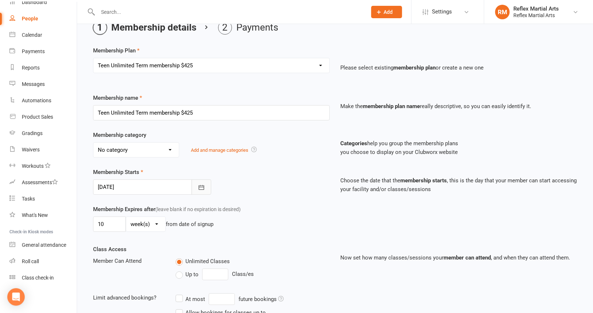
click at [201, 185] on icon "button" at bounding box center [201, 187] width 7 height 7
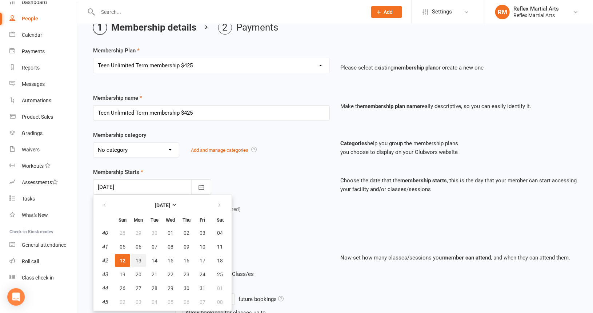
click at [137, 258] on span "13" at bounding box center [139, 261] width 6 height 6
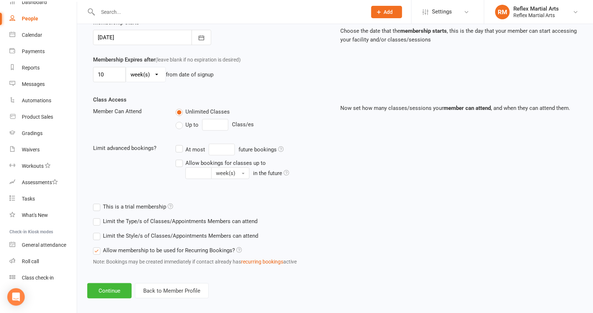
scroll to position [190, 0]
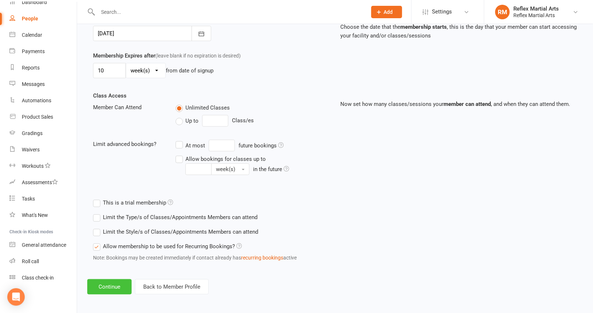
click at [101, 282] on button "Continue" at bounding box center [109, 286] width 44 height 15
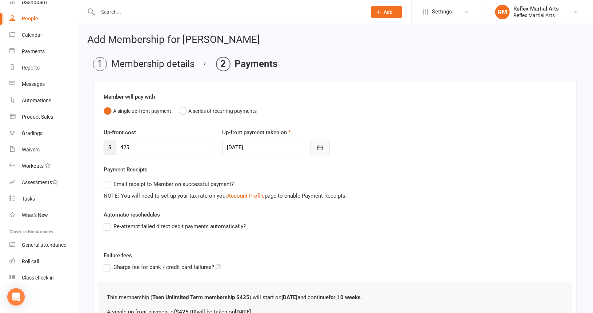
click at [321, 148] on icon "button" at bounding box center [320, 147] width 7 height 7
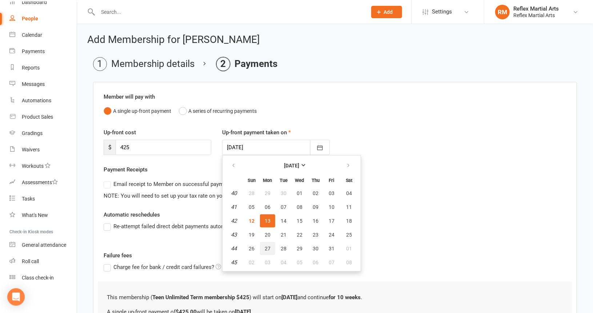
click at [265, 246] on span "27" at bounding box center [268, 249] width 6 height 6
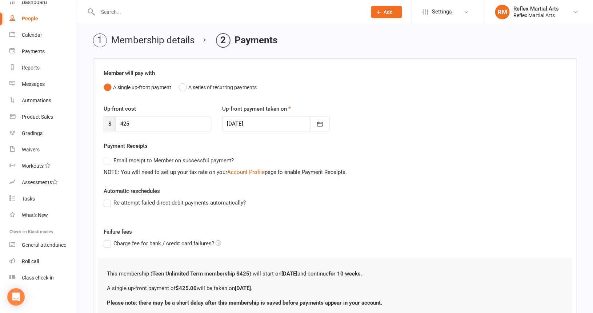
scroll to position [82, 0]
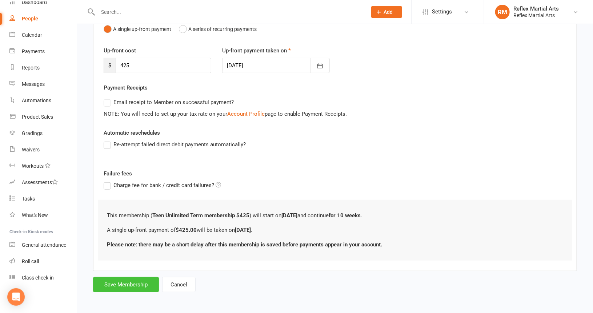
click at [122, 283] on button "Save Membership" at bounding box center [126, 284] width 66 height 15
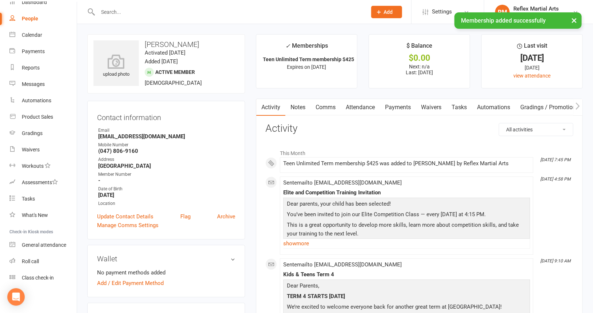
click at [32, 12] on div "× Membership added successfully" at bounding box center [292, 12] width 584 height 0
click at [27, 12] on div "× Membership added successfully" at bounding box center [292, 12] width 584 height 0
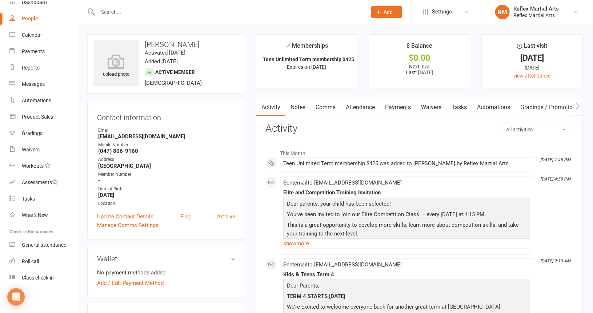
click at [25, 17] on div "People" at bounding box center [30, 19] width 16 height 6
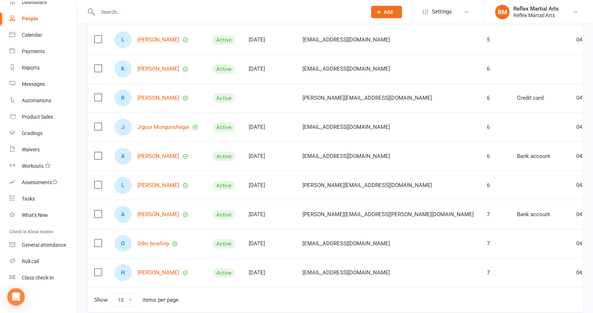
scroll to position [146, 0]
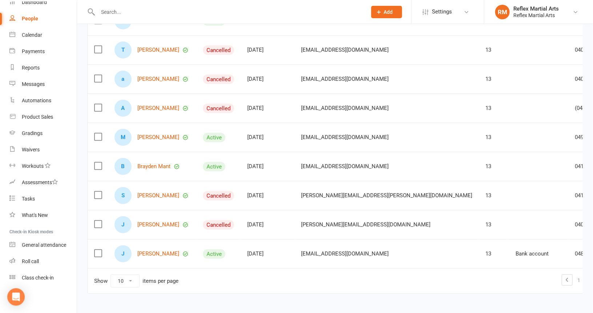
scroll to position [172, 0]
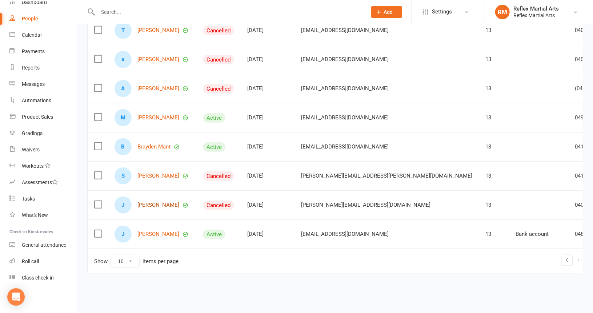
click at [158, 202] on link "[PERSON_NAME]" at bounding box center [159, 205] width 42 height 6
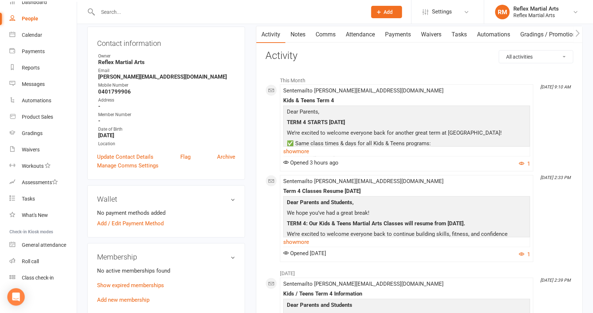
scroll to position [109, 0]
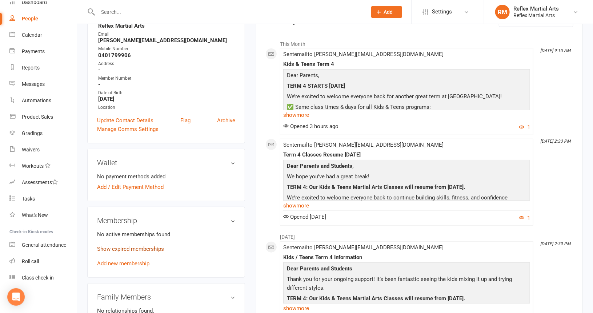
click at [141, 249] on link "Show expired memberships" at bounding box center [130, 249] width 67 height 7
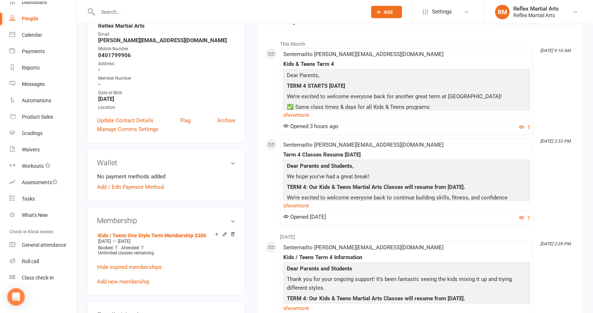
click at [133, 280] on link "Add new membership" at bounding box center [123, 281] width 52 height 7
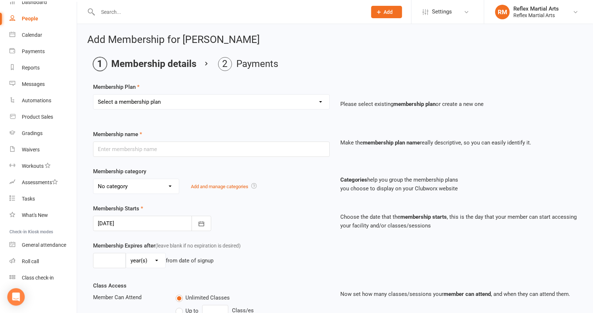
click at [219, 104] on select "Select a membership plan Create new Membership Plan Adults no contact plan $52 …" at bounding box center [211, 102] width 236 height 15
click at [93, 95] on select "Select a membership plan Create new Membership Plan Adults no contact plan $52 …" at bounding box center [211, 102] width 236 height 15
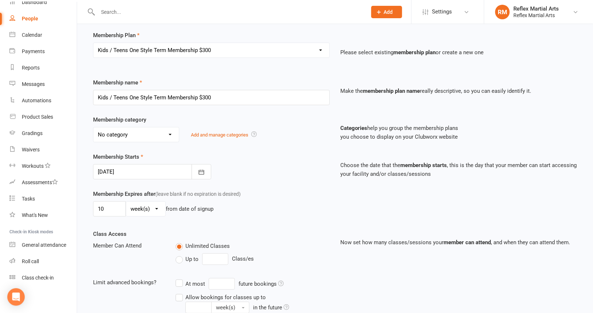
scroll to position [73, 0]
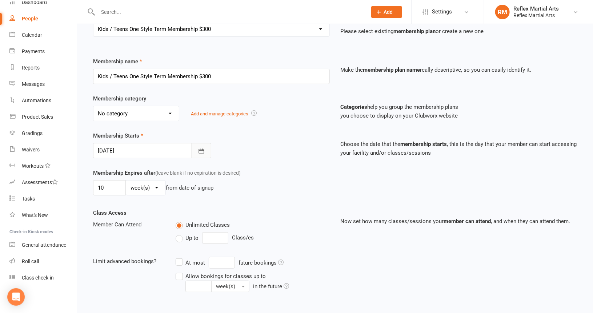
click at [203, 147] on icon "button" at bounding box center [201, 150] width 7 height 7
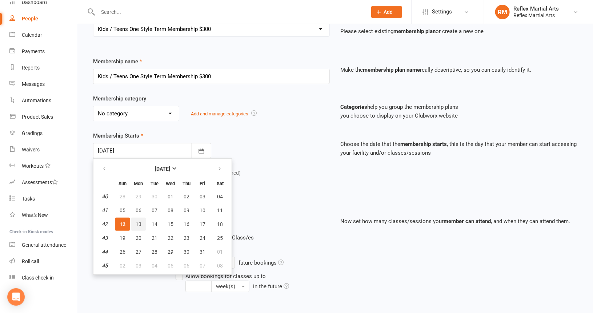
click at [138, 223] on span "13" at bounding box center [139, 224] width 6 height 6
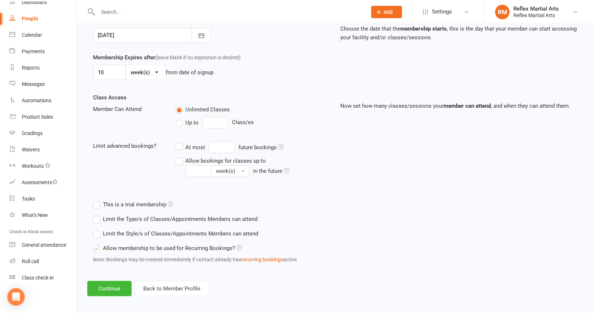
scroll to position [190, 0]
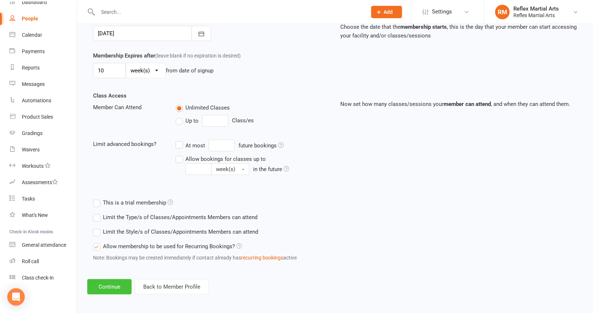
click at [108, 284] on button "Continue" at bounding box center [109, 286] width 44 height 15
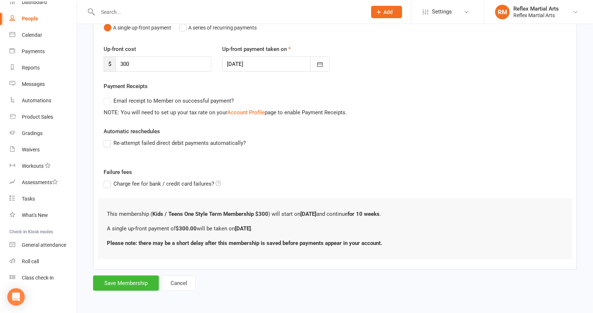
scroll to position [0, 0]
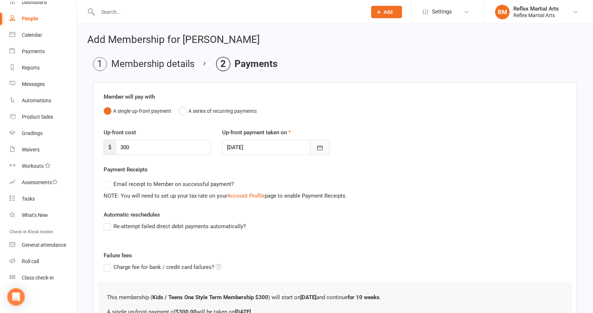
click at [319, 146] on icon "button" at bounding box center [320, 147] width 7 height 7
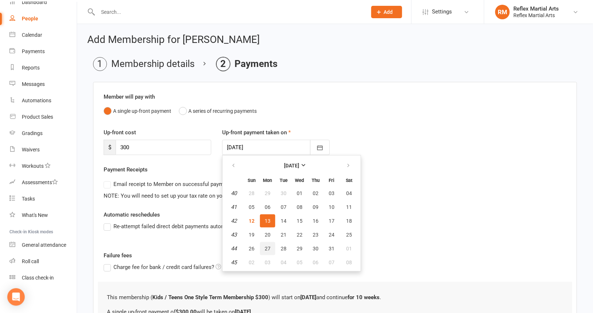
click at [266, 247] on span "27" at bounding box center [268, 249] width 6 height 6
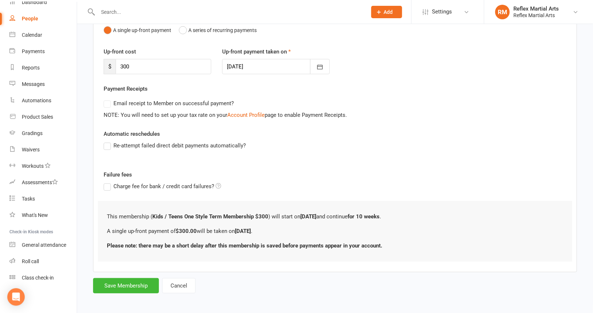
scroll to position [82, 0]
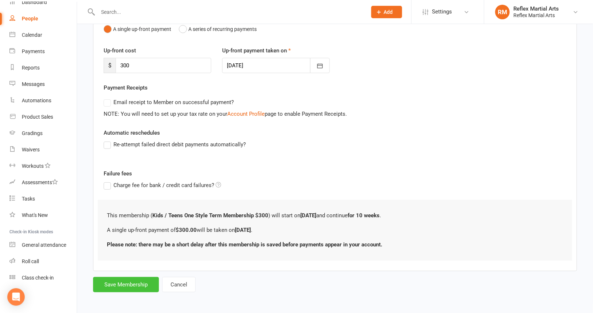
click at [133, 282] on button "Save Membership" at bounding box center [126, 284] width 66 height 15
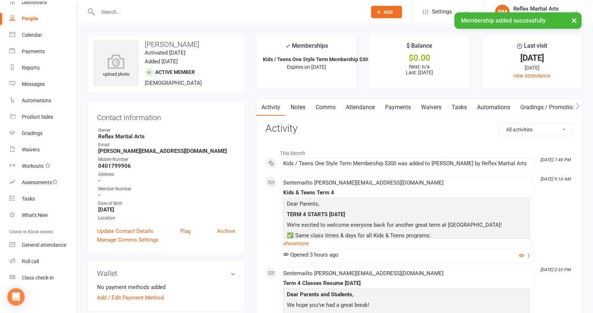
click at [28, 12] on div "× Membership added successfully" at bounding box center [292, 12] width 584 height 0
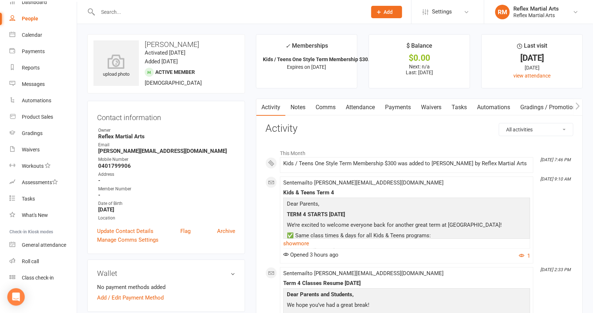
click at [31, 16] on div "People" at bounding box center [30, 19] width 16 height 6
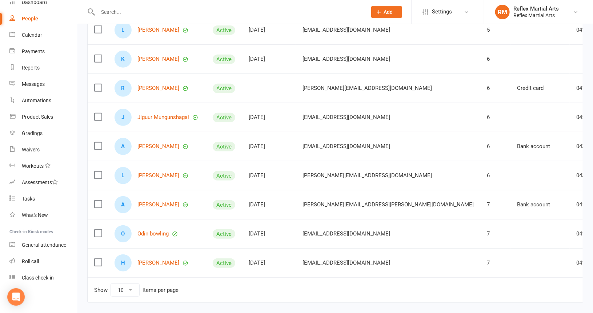
scroll to position [146, 0]
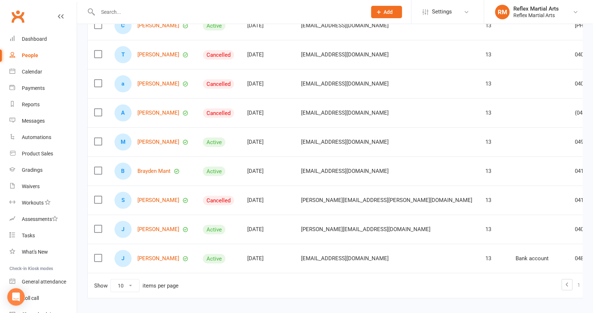
scroll to position [37, 0]
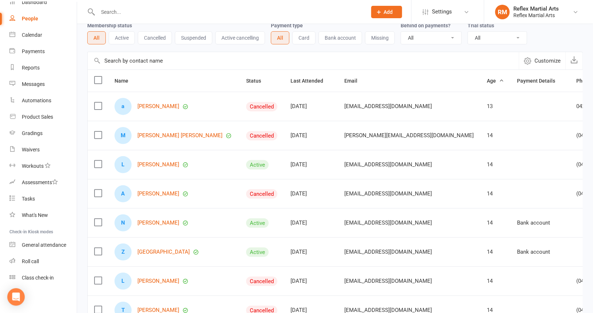
scroll to position [36, 0]
